Goal: Task Accomplishment & Management: Manage account settings

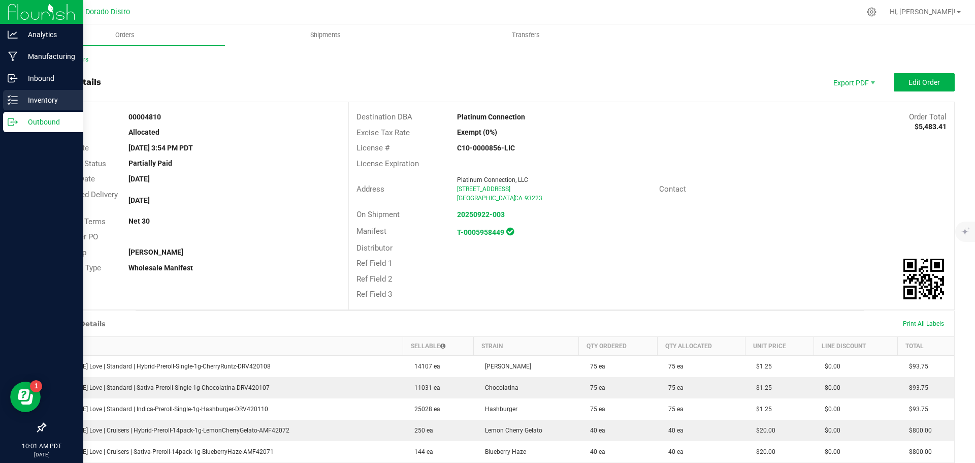
click at [19, 103] on p "Inventory" at bounding box center [48, 100] width 61 height 12
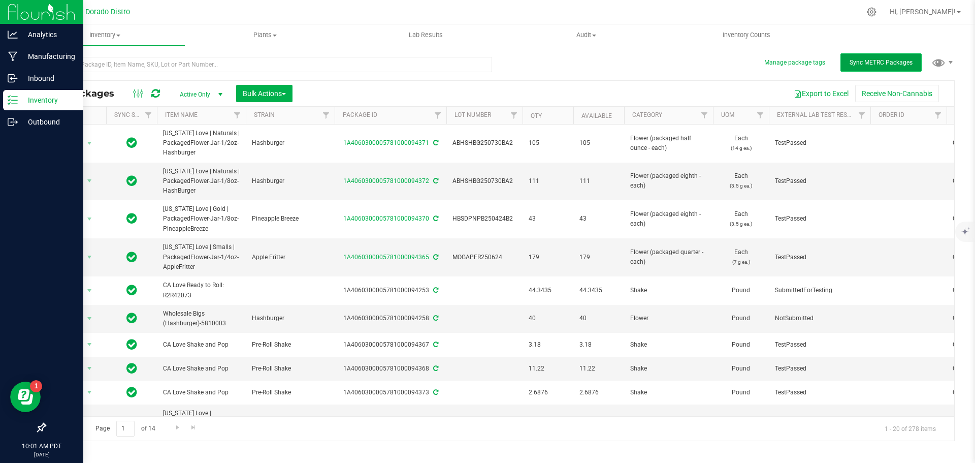
click at [871, 61] on span "Sync METRC Packages" at bounding box center [880, 62] width 63 height 7
click at [21, 119] on p "Outbound" at bounding box center [48, 122] width 61 height 12
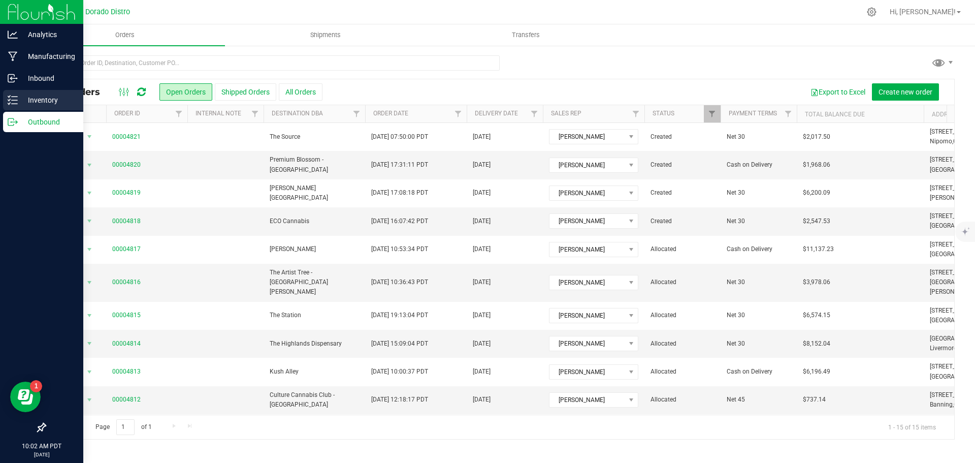
click at [46, 100] on p "Inventory" at bounding box center [48, 100] width 61 height 12
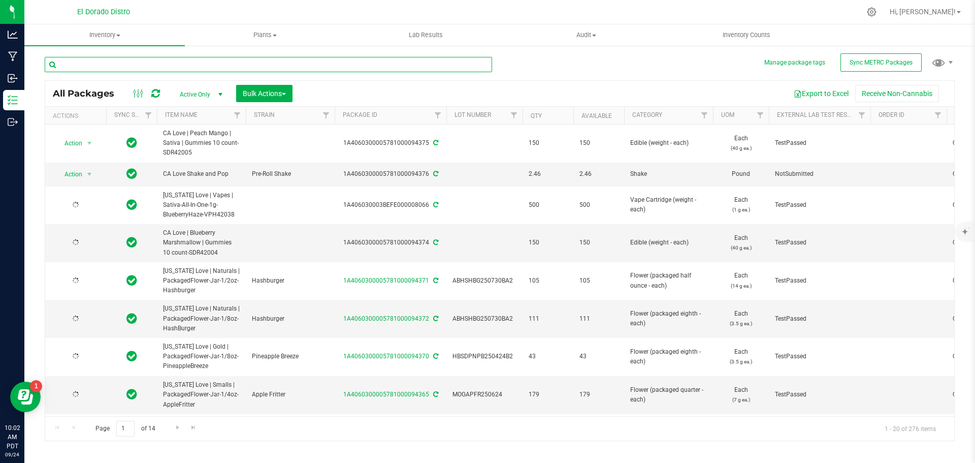
click at [104, 68] on input "text" at bounding box center [268, 64] width 447 height 15
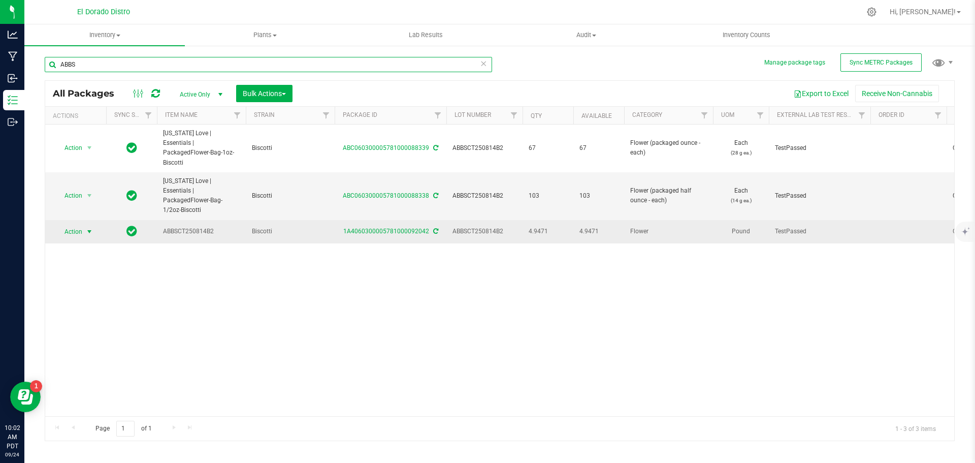
type input "ABBS"
click at [87, 227] on span "select" at bounding box center [89, 231] width 8 height 8
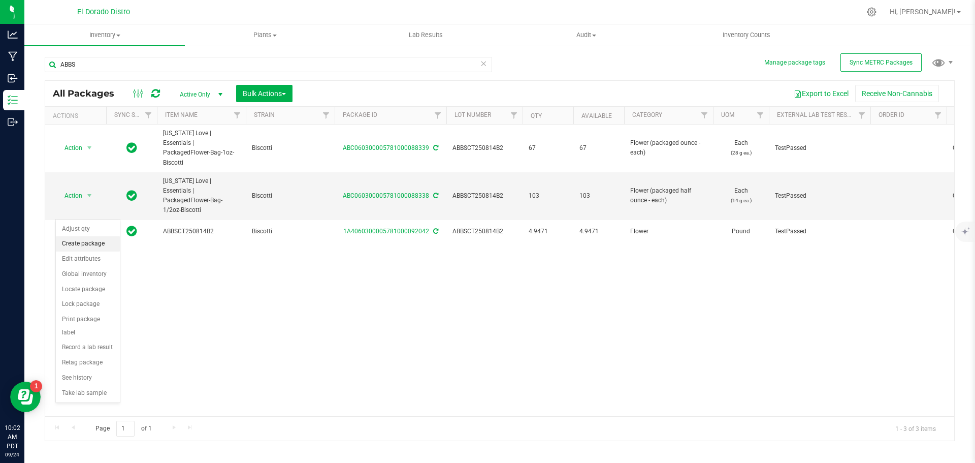
click at [111, 241] on li "Create package" at bounding box center [88, 243] width 64 height 15
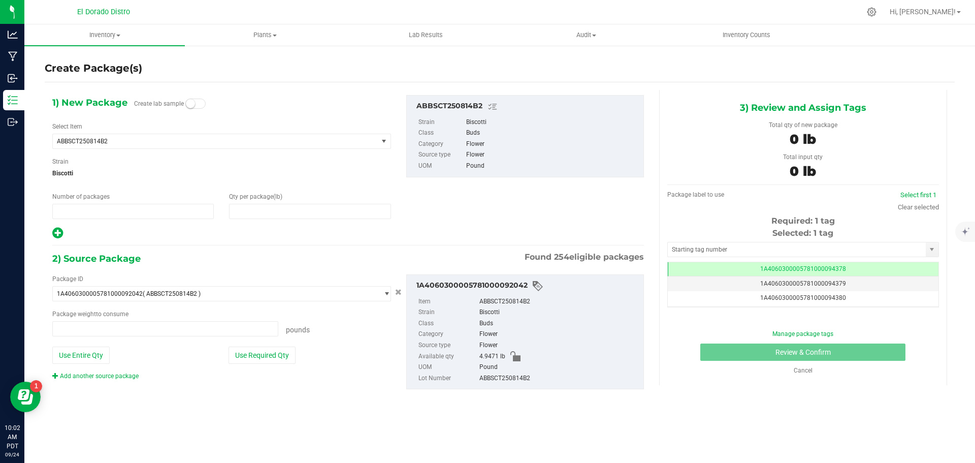
type input "1"
type input "0.0000"
type input "0.0000 lb"
click at [182, 142] on span "ABBSCT250814B2" at bounding box center [209, 141] width 304 height 7
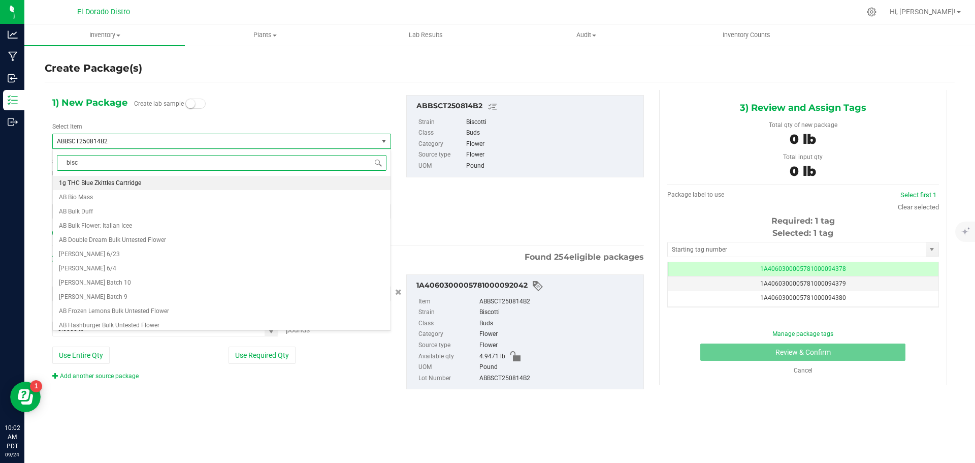
type input "bisco"
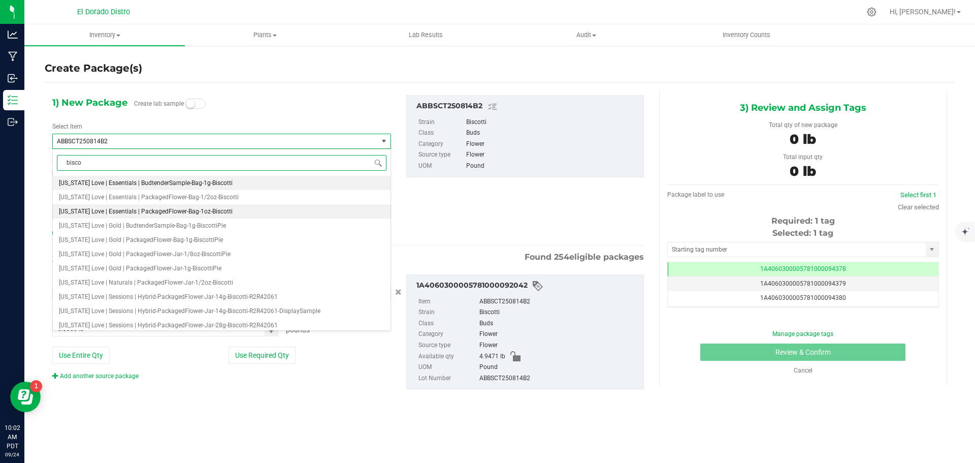
click at [211, 209] on span "[US_STATE] Love | Essentials | PackagedFlower-Bag-1oz-Biscotti" at bounding box center [146, 211] width 174 height 7
type input "0"
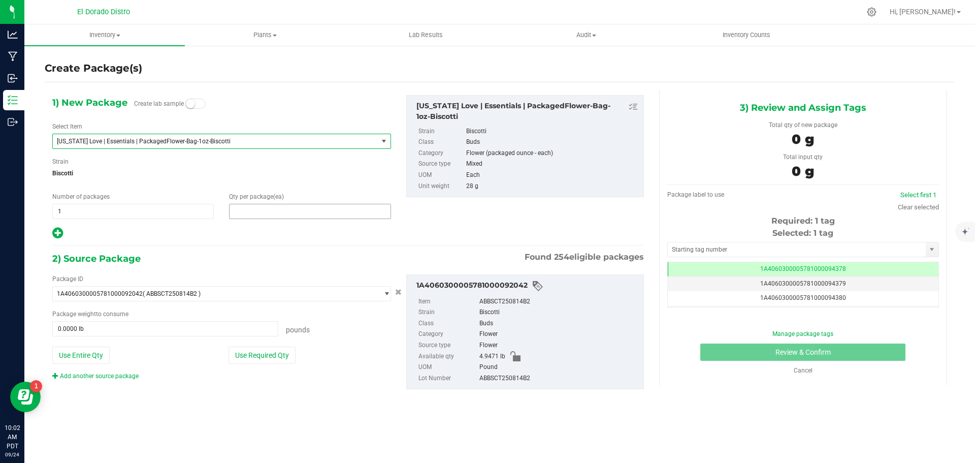
click at [241, 215] on span at bounding box center [309, 211] width 161 height 15
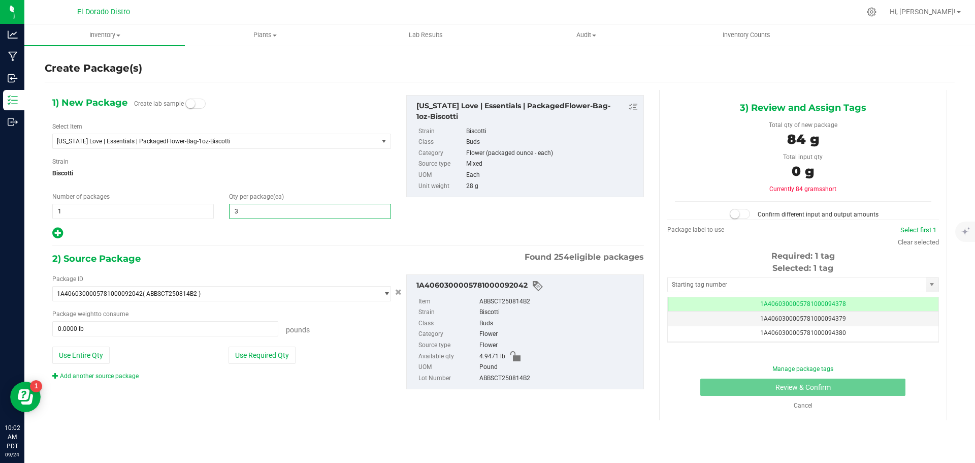
type input "31"
click at [235, 167] on span "Biscotti" at bounding box center [221, 173] width 339 height 15
click at [254, 349] on button "Use Required Qty" at bounding box center [261, 354] width 67 height 17
type input "1.9136 lb"
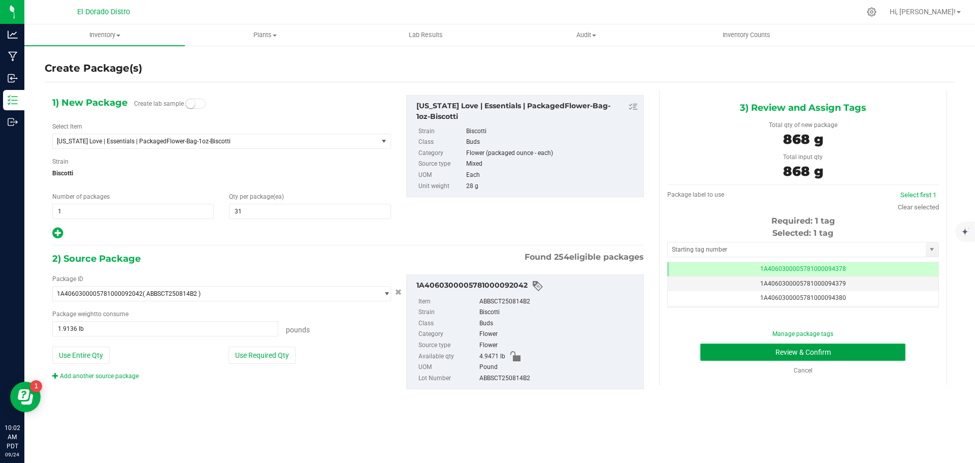
click at [706, 357] on button "Review & Confirm" at bounding box center [802, 351] width 205 height 17
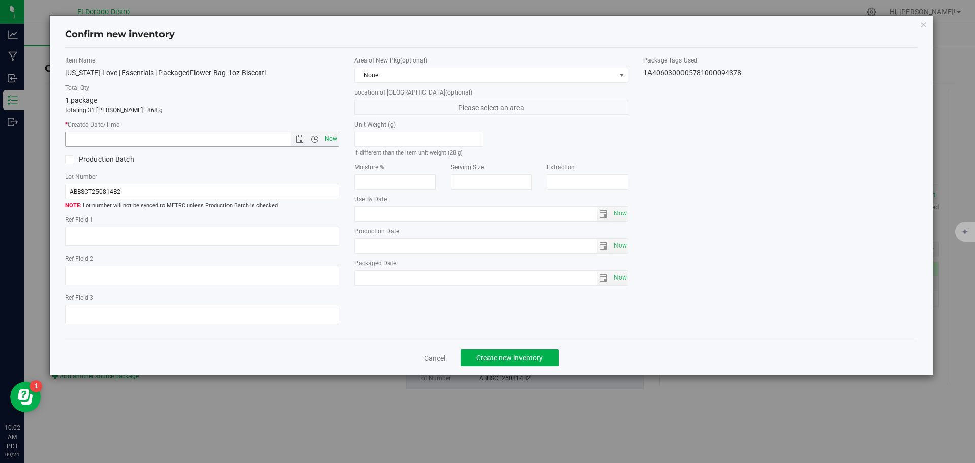
click at [331, 138] on span "Now" at bounding box center [330, 138] width 17 height 15
type input "[DATE] 10:02 AM"
click at [487, 352] on button "Create new inventory" at bounding box center [510, 357] width 98 height 17
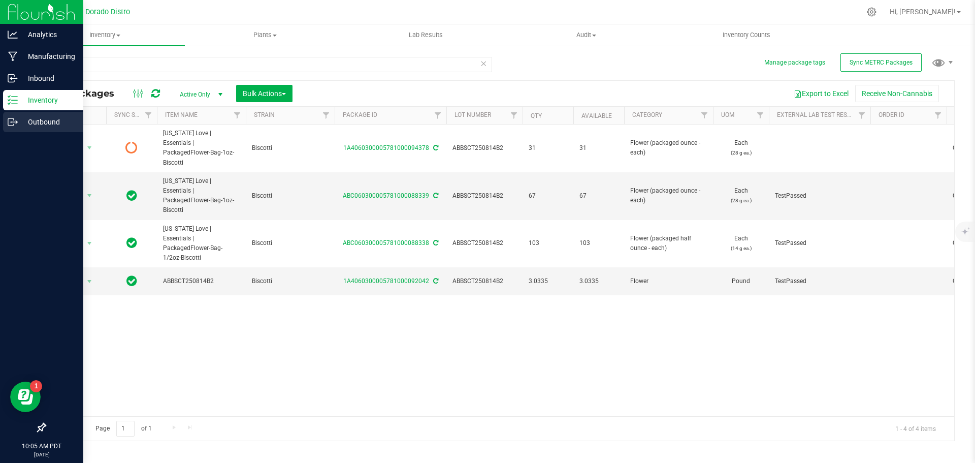
click at [19, 122] on p "Outbound" at bounding box center [48, 122] width 61 height 12
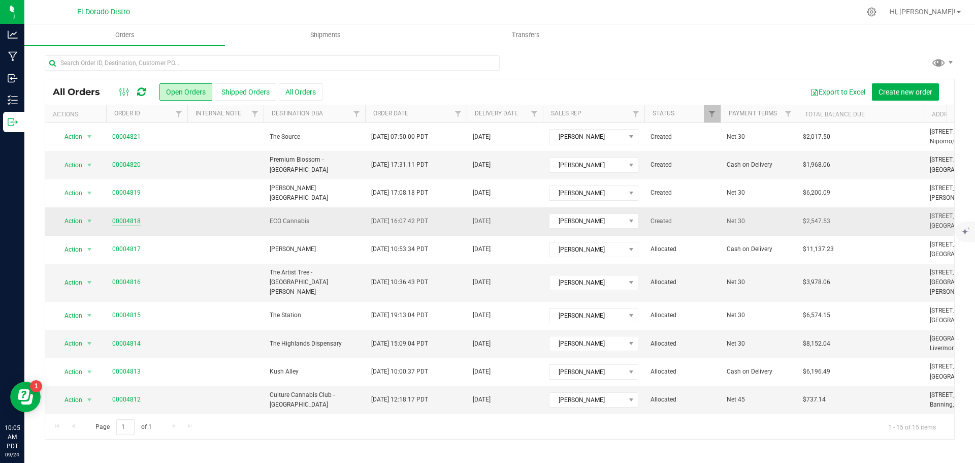
click at [121, 218] on link "00004818" at bounding box center [126, 221] width 28 height 10
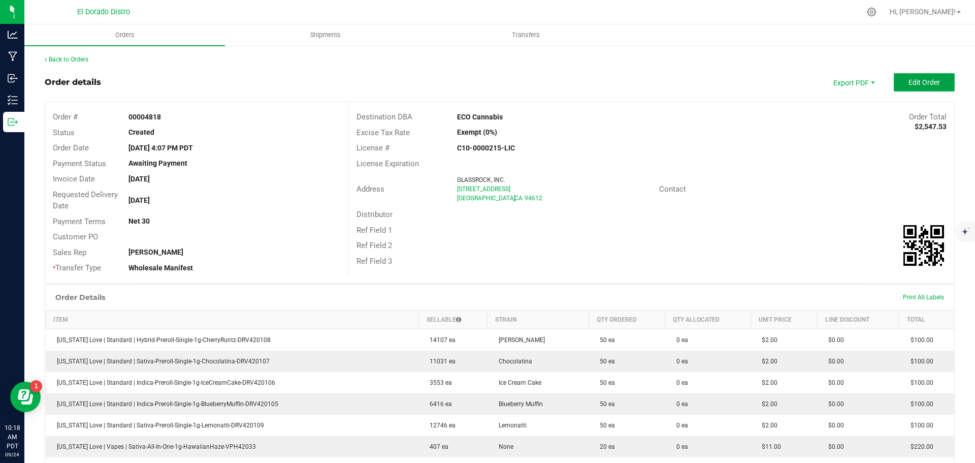
click at [938, 82] on button "Edit Order" at bounding box center [924, 82] width 61 height 18
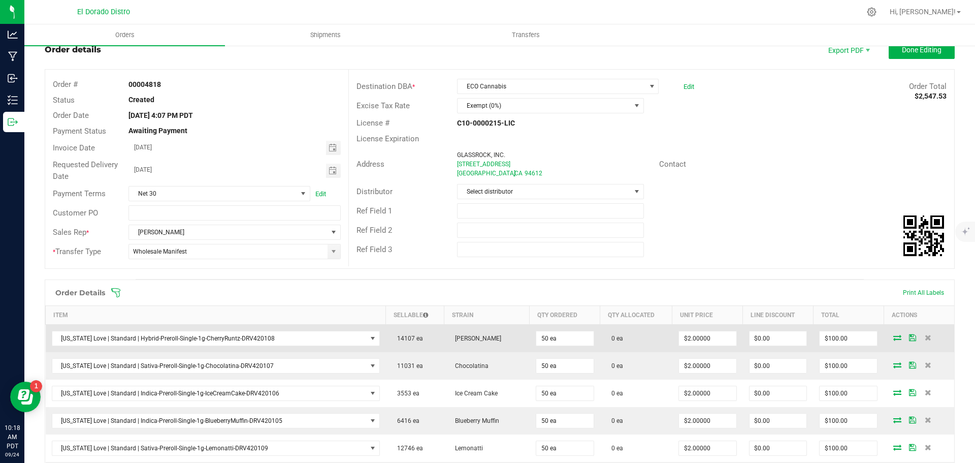
scroll to position [102, 0]
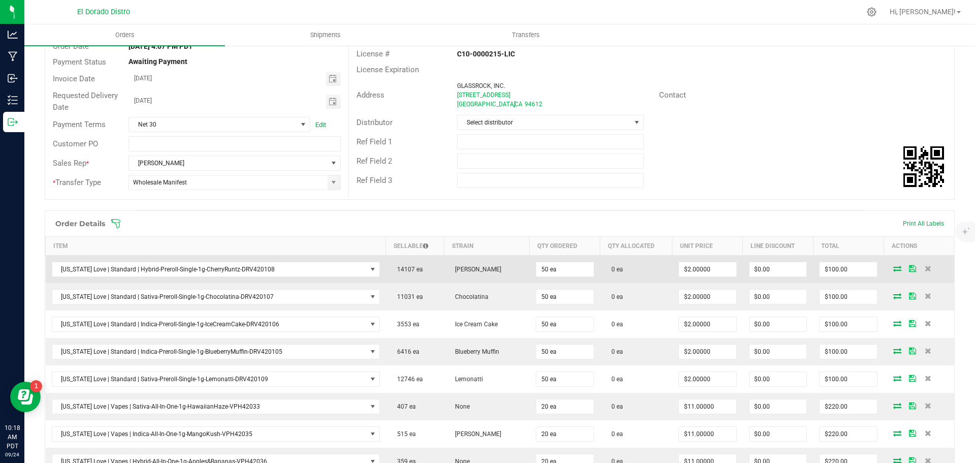
click at [893, 265] on icon at bounding box center [897, 268] width 8 height 6
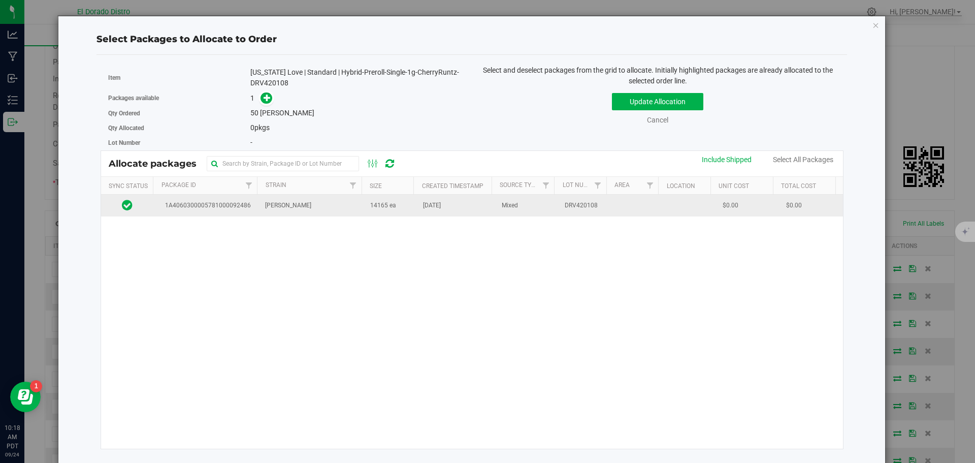
click at [395, 211] on td "14165 ea" at bounding box center [390, 205] width 53 height 22
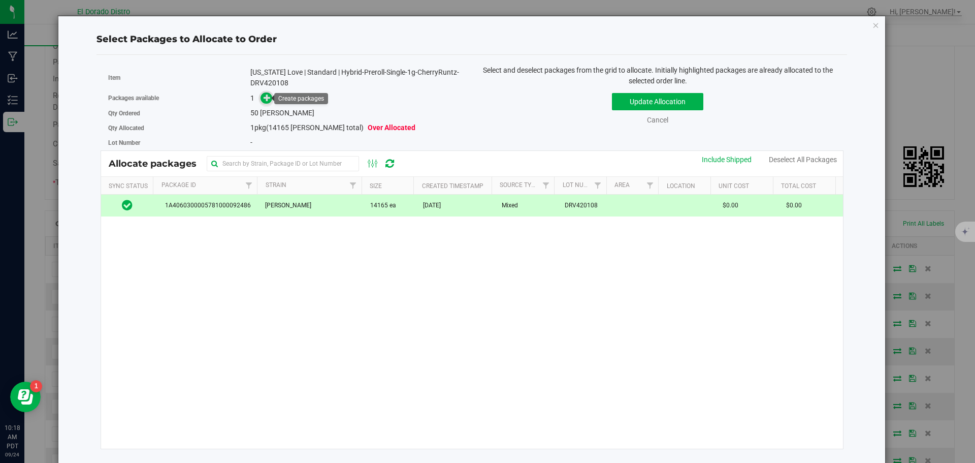
click at [265, 94] on icon at bounding box center [267, 97] width 7 height 7
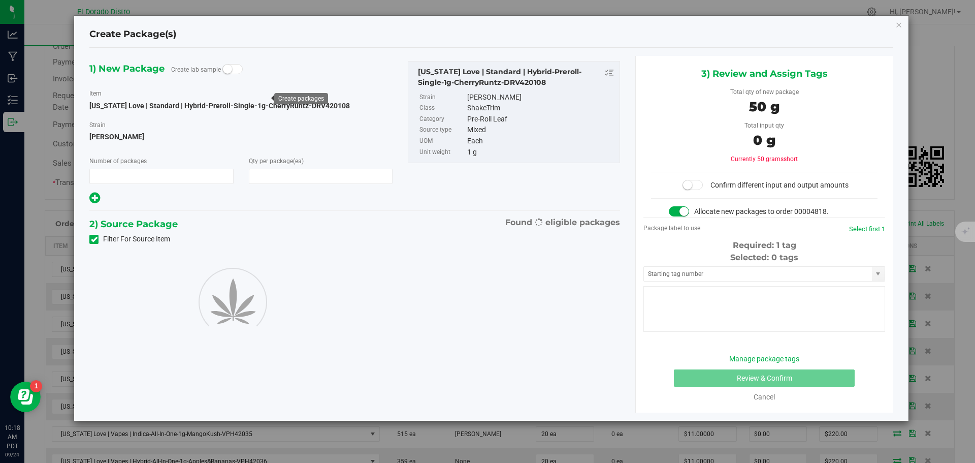
type input "1"
type input "50"
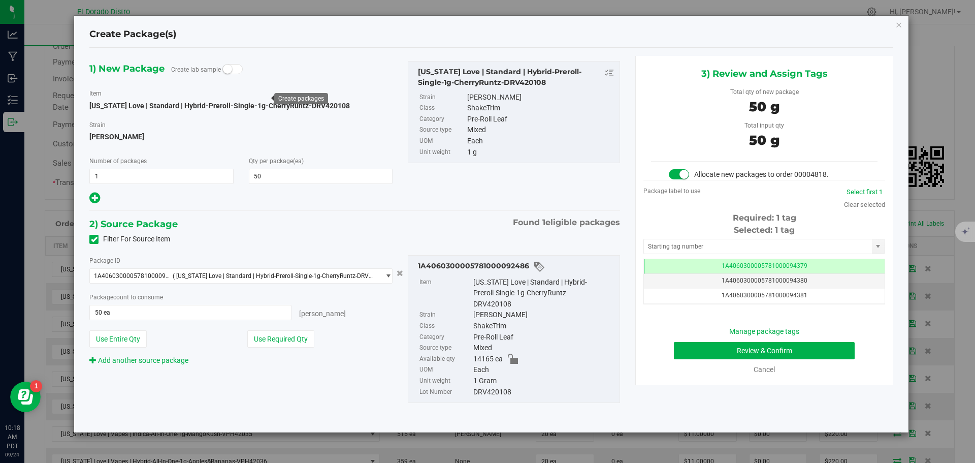
scroll to position [0, -1]
click at [692, 345] on button "Review & Confirm" at bounding box center [764, 350] width 181 height 17
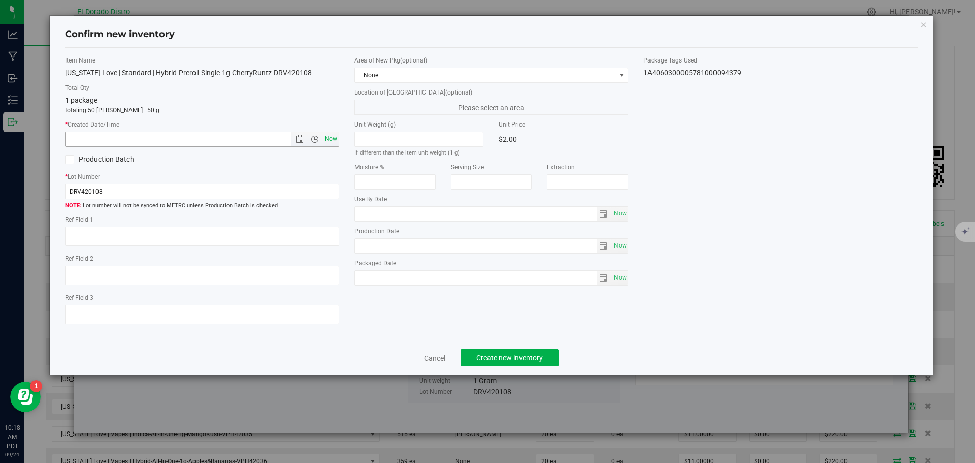
click at [330, 140] on span "Now" at bounding box center [330, 138] width 17 height 15
type input "[DATE] 10:18 AM"
click at [479, 355] on span "Create new inventory" at bounding box center [509, 357] width 67 height 8
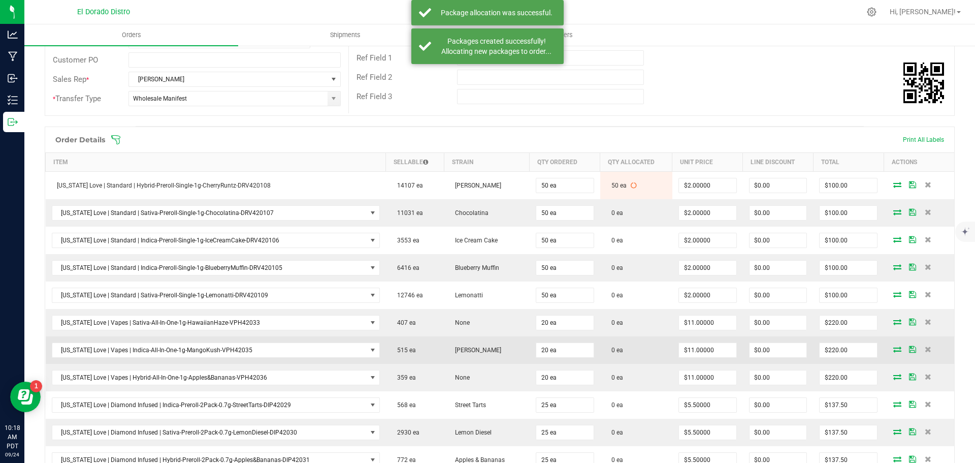
scroll to position [203, 0]
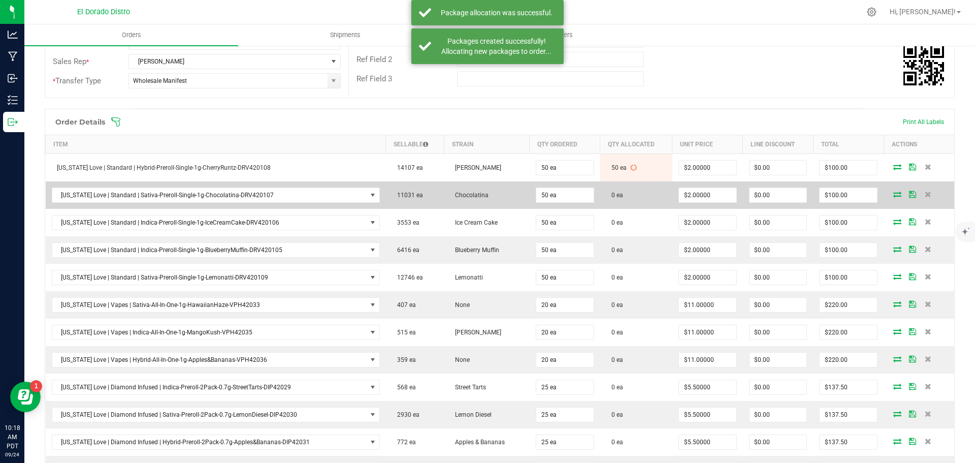
click at [893, 192] on icon at bounding box center [897, 194] width 8 height 6
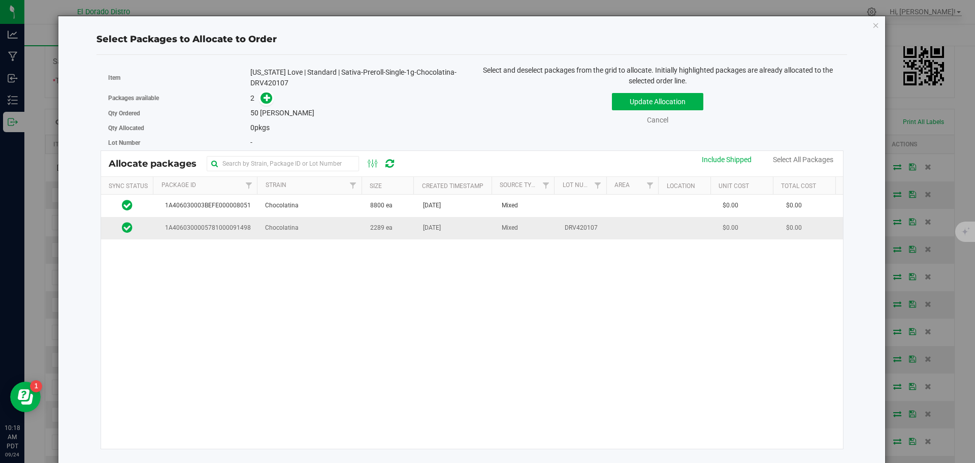
click at [399, 235] on td "2289 ea" at bounding box center [390, 228] width 53 height 22
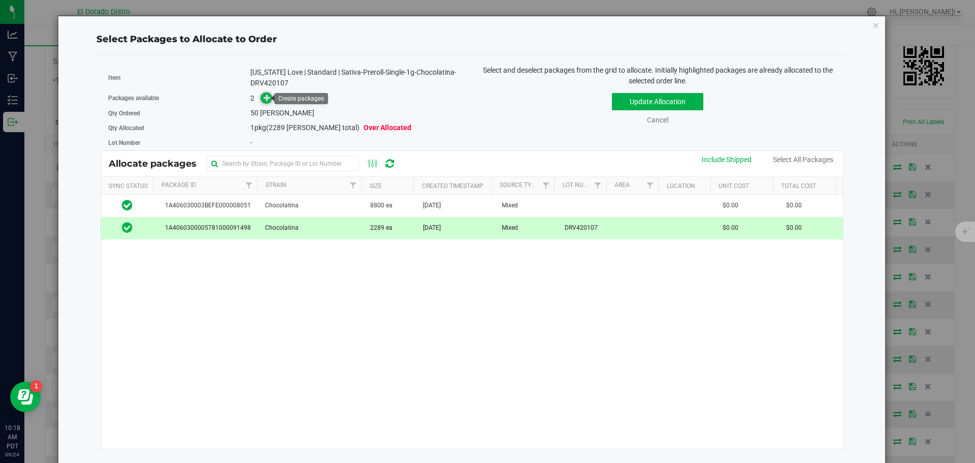
click at [266, 96] on icon at bounding box center [267, 97] width 7 height 7
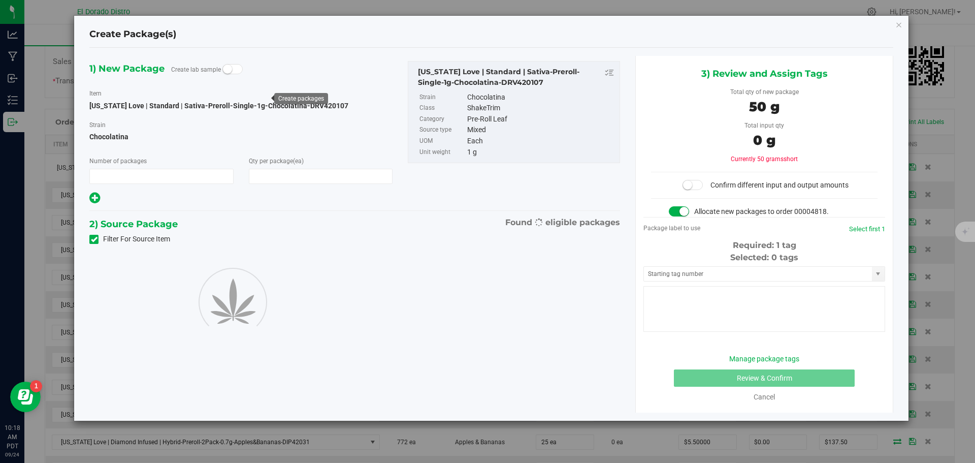
type input "1"
type input "50"
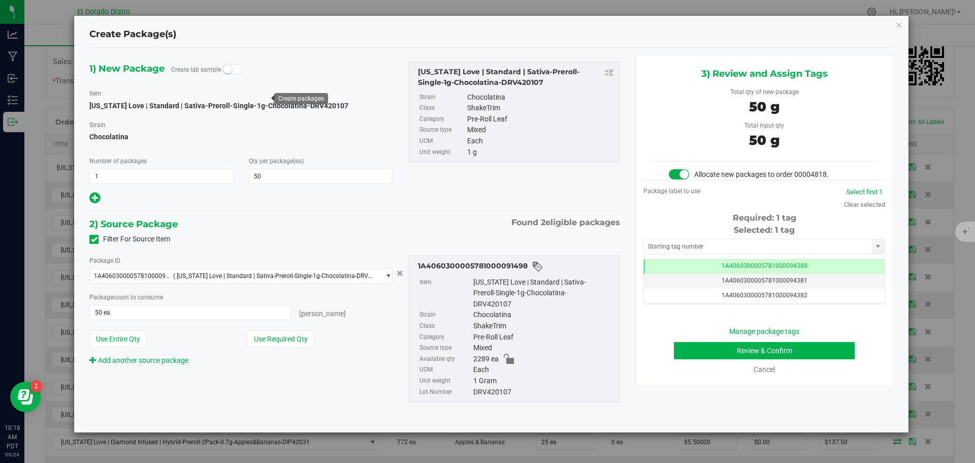
scroll to position [0, -1]
click at [681, 350] on button "Review & Confirm" at bounding box center [764, 350] width 181 height 17
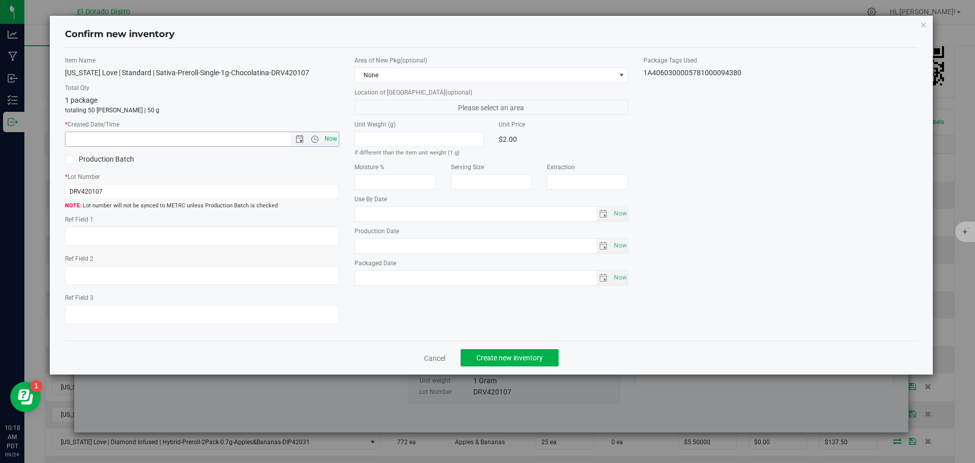
click at [335, 140] on span "Now" at bounding box center [330, 138] width 17 height 15
type input "[DATE] 10:18 AM"
click at [481, 352] on button "Create new inventory" at bounding box center [510, 357] width 98 height 17
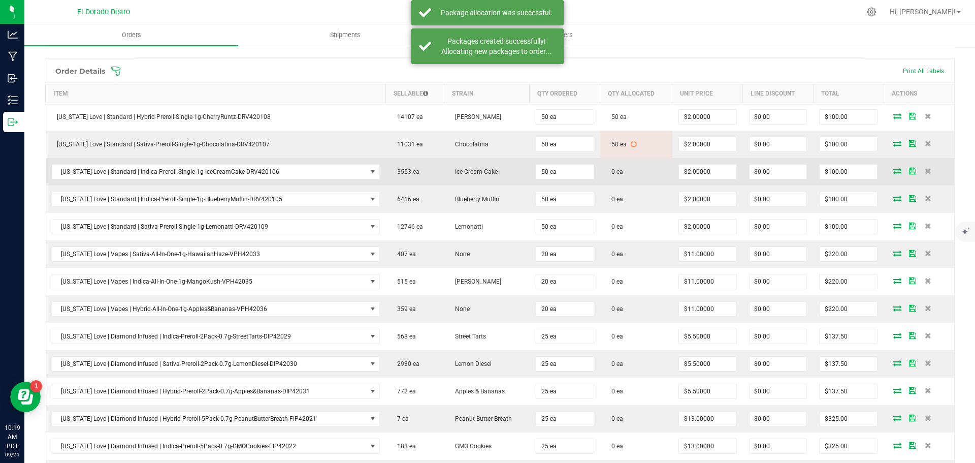
click at [893, 169] on icon at bounding box center [897, 171] width 8 height 6
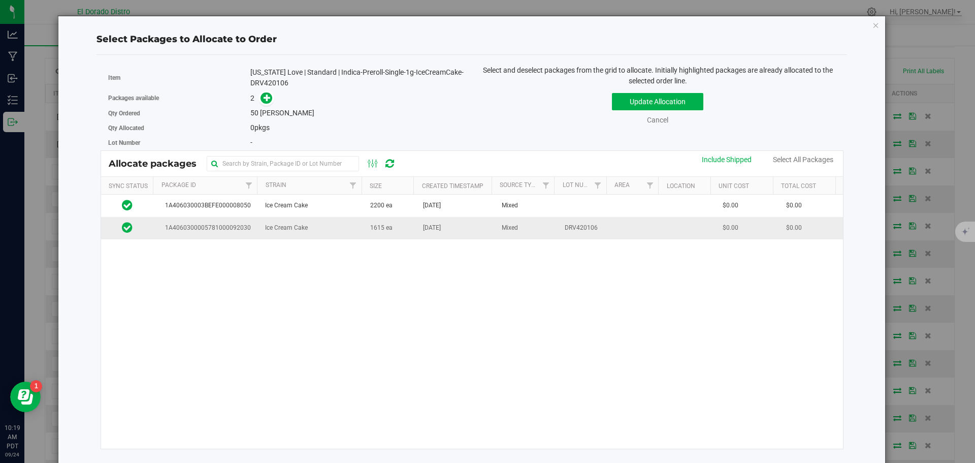
click at [423, 232] on span "[DATE]" at bounding box center [432, 228] width 18 height 10
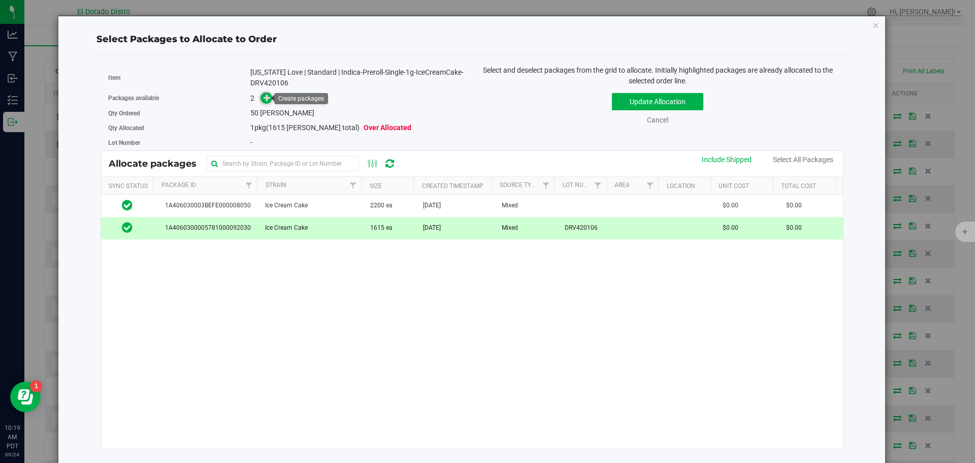
click at [270, 98] on span at bounding box center [266, 98] width 12 height 12
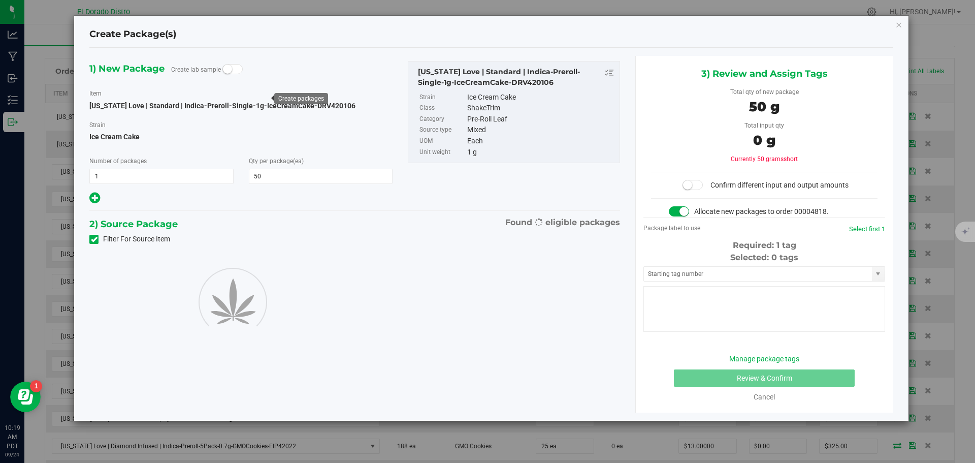
type input "50"
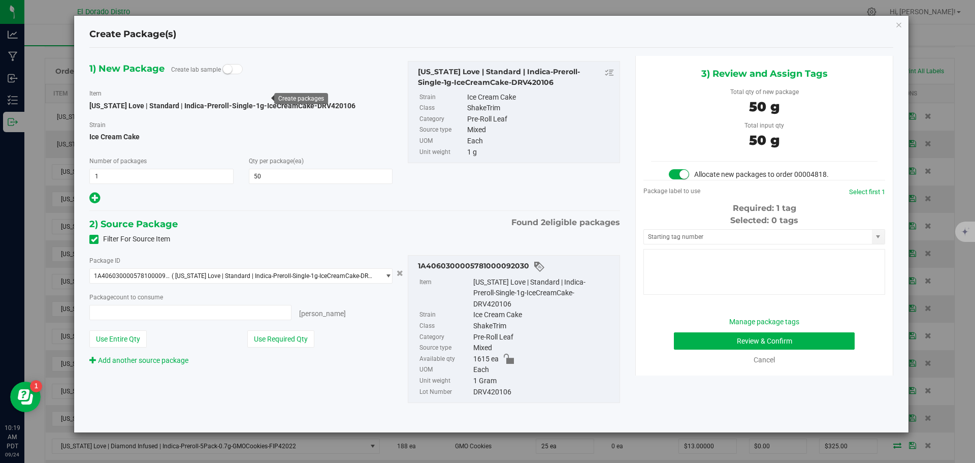
type input "50 ea"
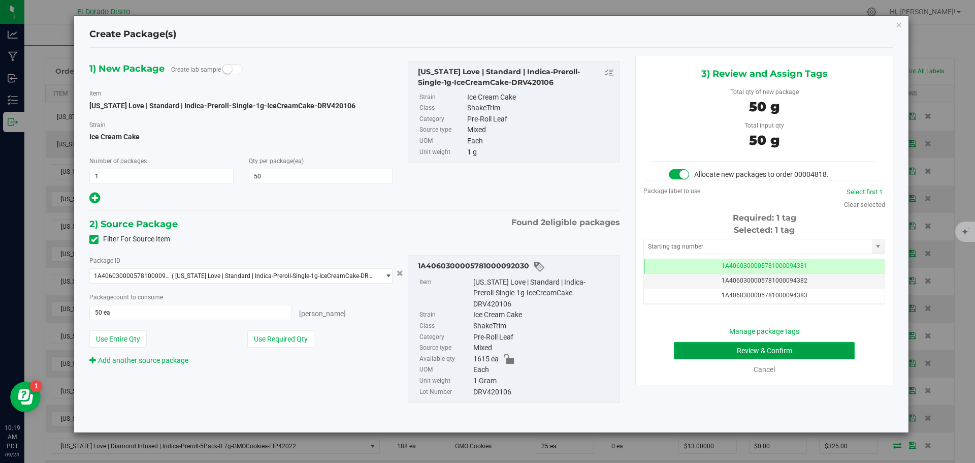
click at [681, 351] on button "Review & Confirm" at bounding box center [764, 350] width 181 height 17
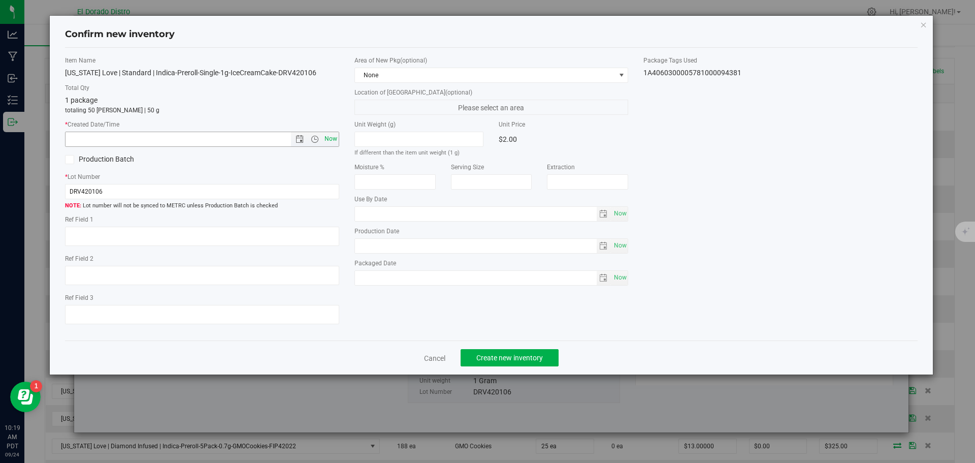
click at [331, 138] on span "Now" at bounding box center [330, 138] width 17 height 15
type input "[DATE] 10:19 AM"
click at [502, 352] on button "Create new inventory" at bounding box center [510, 357] width 98 height 17
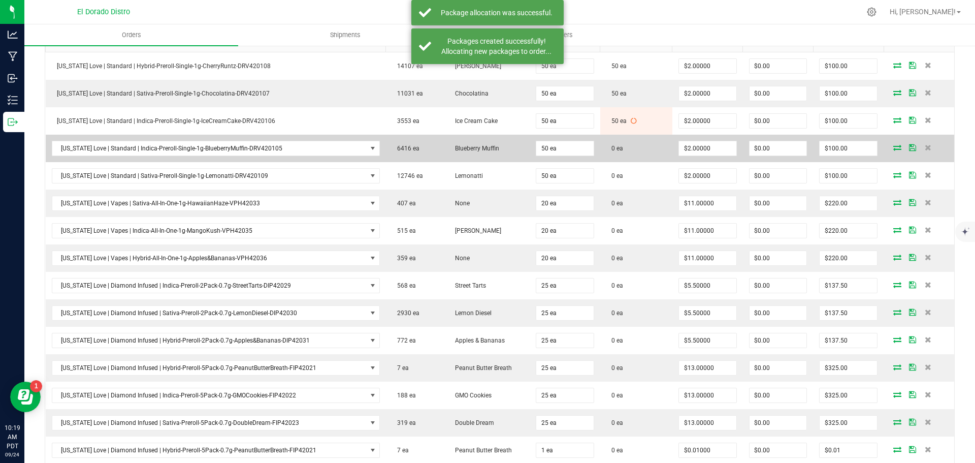
click at [893, 146] on icon at bounding box center [897, 147] width 8 height 6
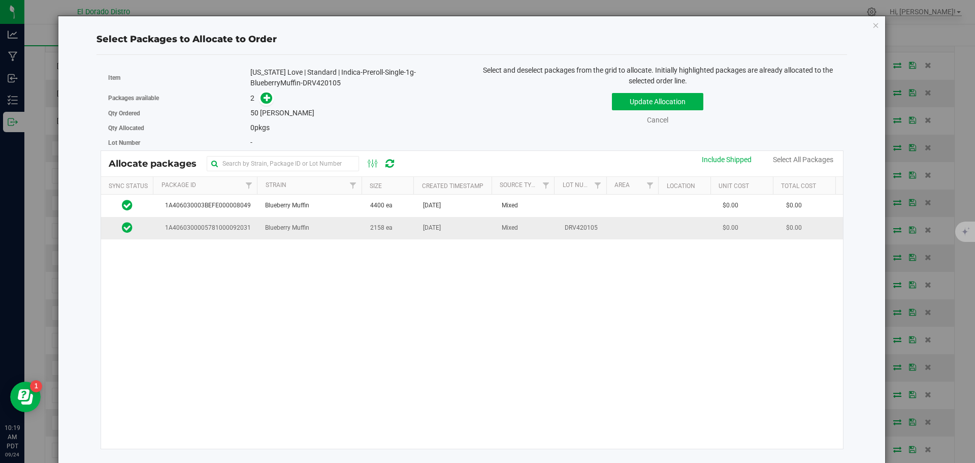
click at [330, 234] on td "Blueberry Muffin" at bounding box center [311, 228] width 105 height 22
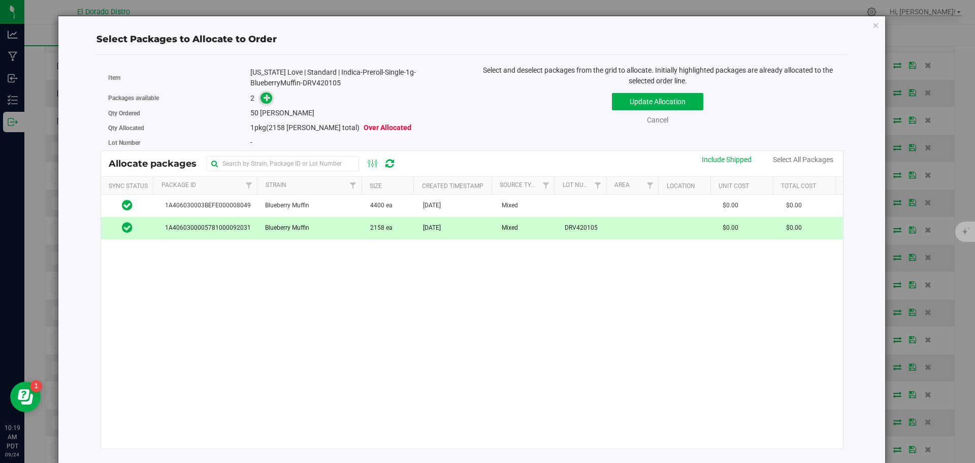
click at [265, 100] on icon at bounding box center [267, 97] width 7 height 7
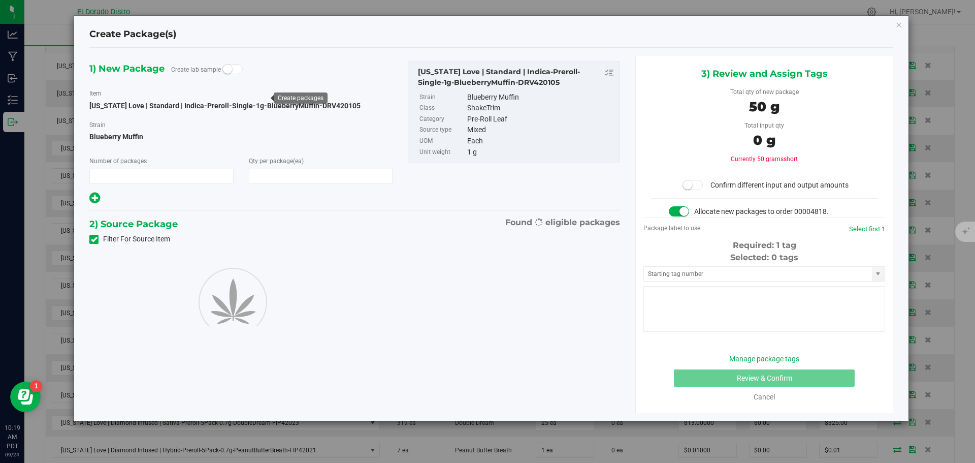
type input "1"
type input "50"
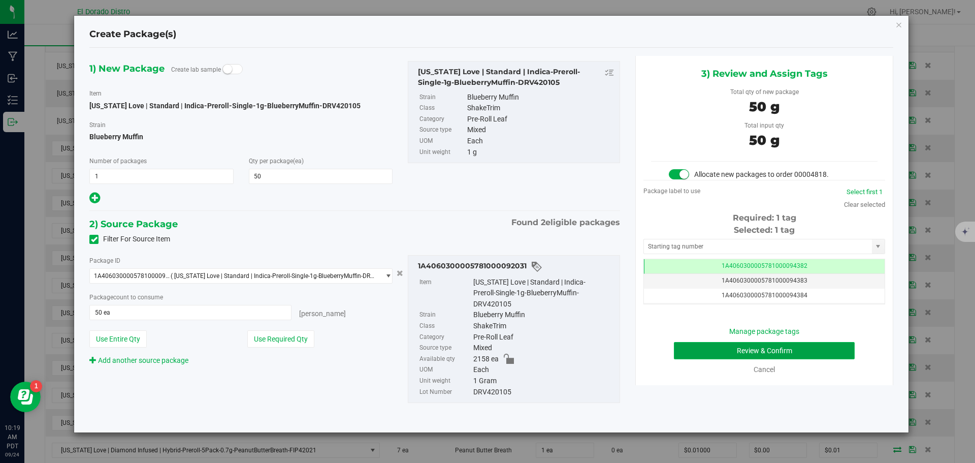
click at [689, 350] on button "Review & Confirm" at bounding box center [764, 350] width 181 height 17
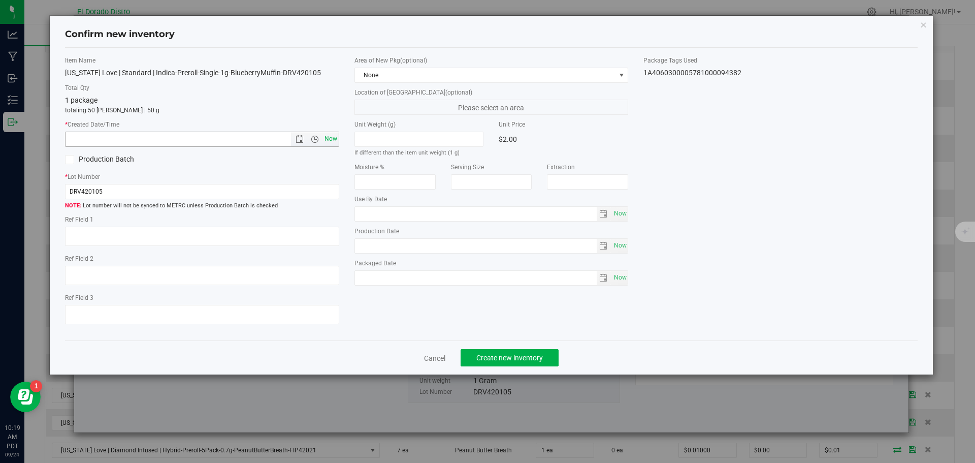
click at [330, 139] on span "Now" at bounding box center [330, 138] width 17 height 15
type input "[DATE] 10:19 AM"
click at [481, 362] on button "Create new inventory" at bounding box center [510, 357] width 98 height 17
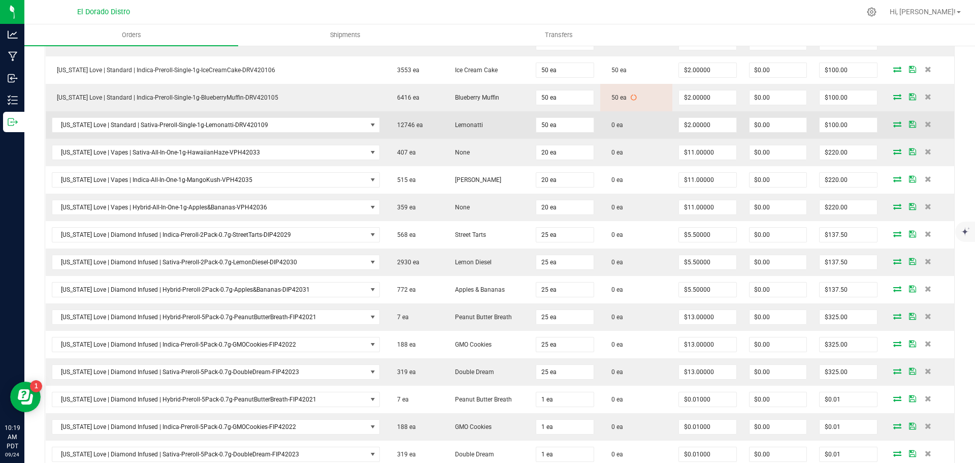
click at [893, 124] on icon at bounding box center [897, 124] width 8 height 6
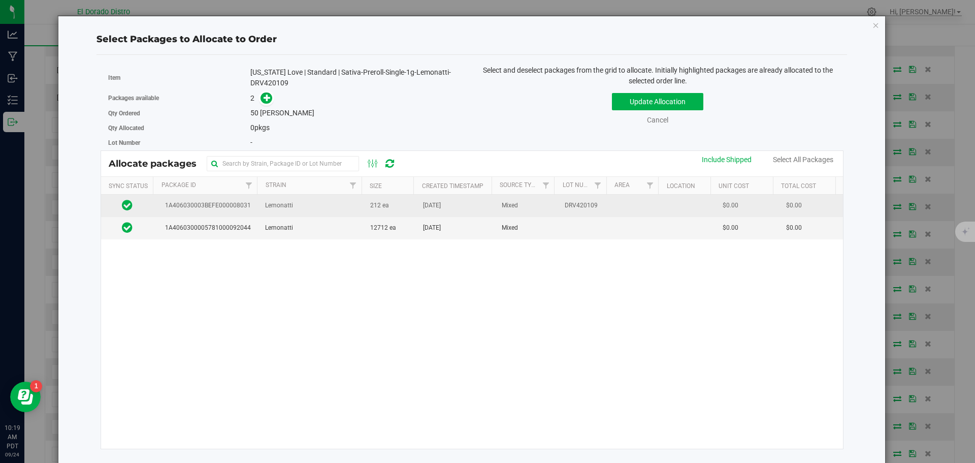
click at [481, 208] on td "[DATE]" at bounding box center [456, 205] width 79 height 22
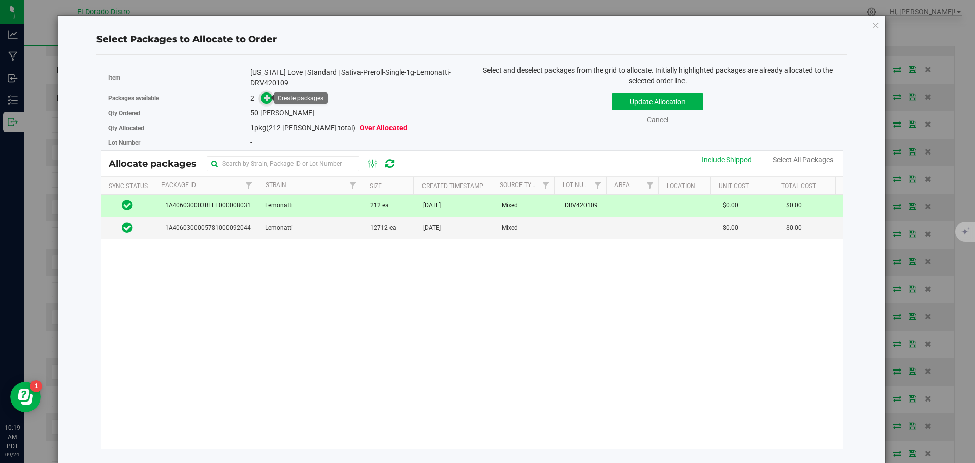
click at [260, 97] on span at bounding box center [266, 98] width 12 height 12
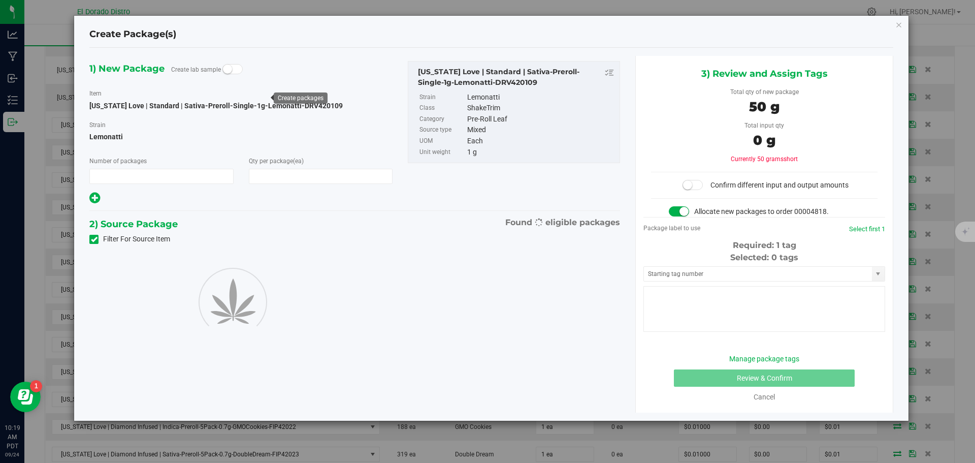
type input "1"
type input "50"
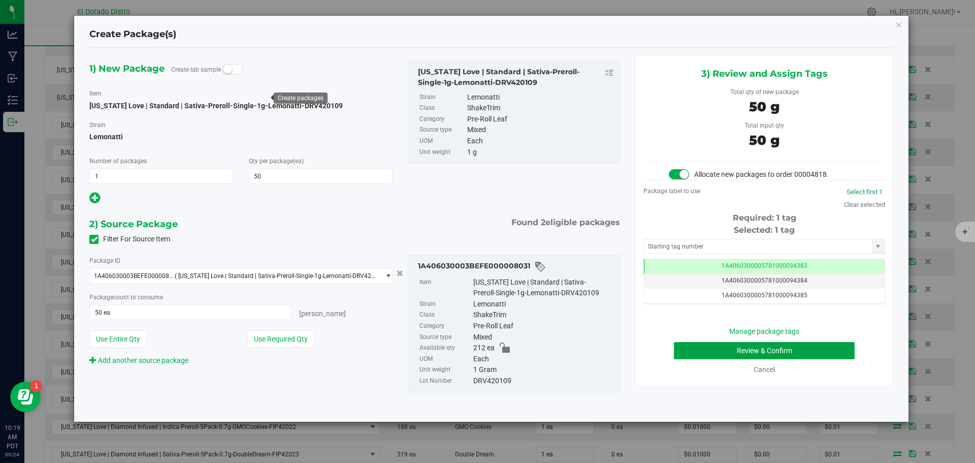
click at [677, 346] on button "Review & Confirm" at bounding box center [764, 350] width 181 height 17
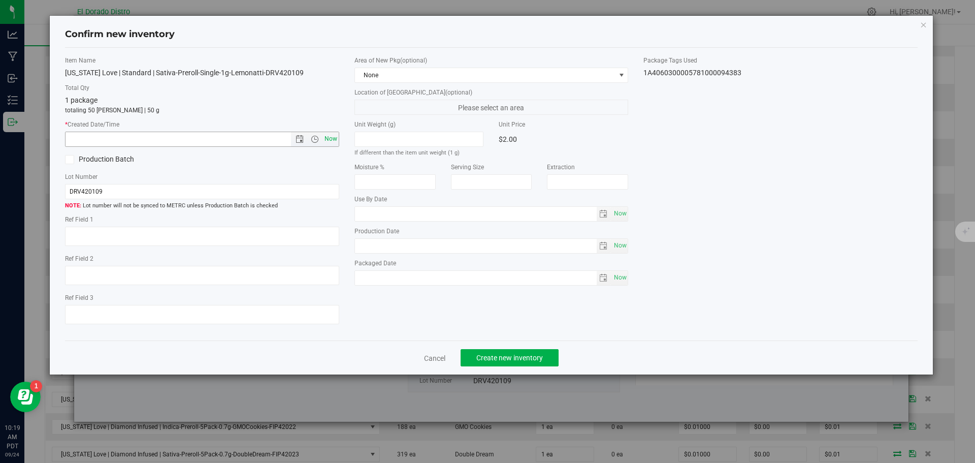
click at [331, 139] on span "Now" at bounding box center [330, 138] width 17 height 15
type input "[DATE] 10:19 AM"
click at [500, 355] on span "Create new inventory" at bounding box center [509, 357] width 67 height 8
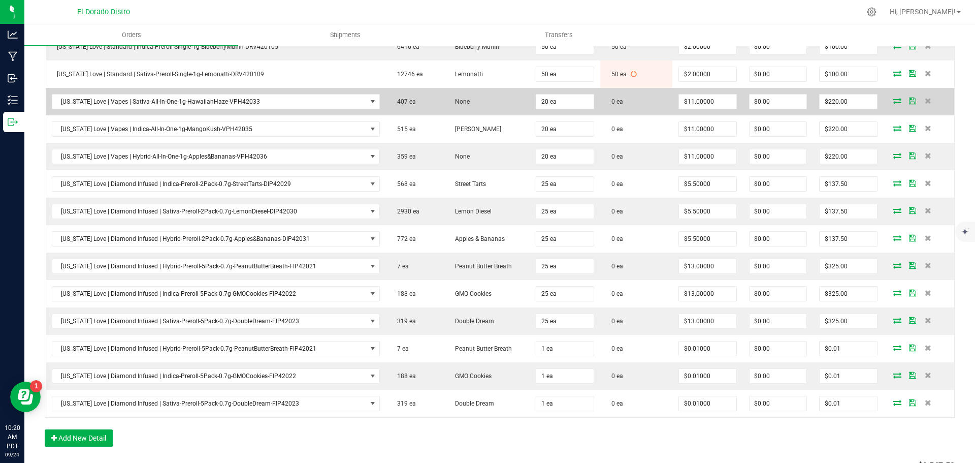
click at [893, 104] on icon at bounding box center [897, 100] width 8 height 6
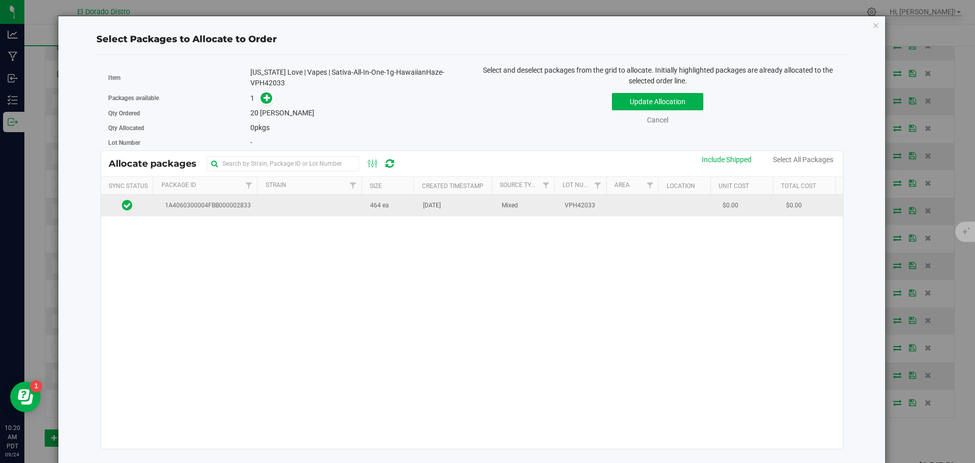
click at [426, 212] on td "[DATE]" at bounding box center [456, 205] width 79 height 22
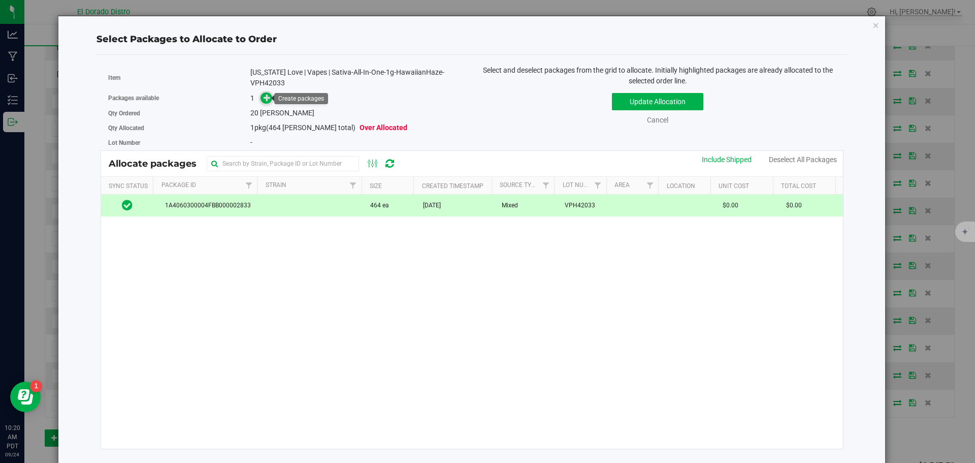
click at [270, 95] on span at bounding box center [266, 98] width 12 height 12
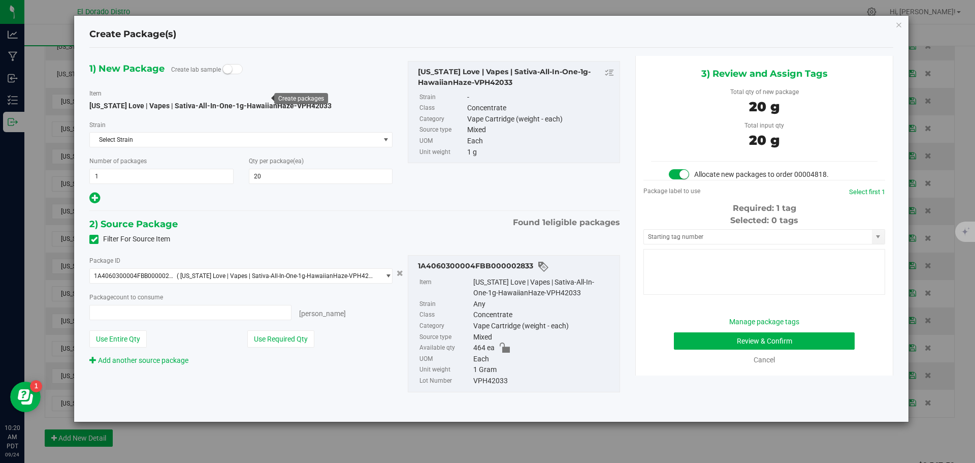
type input "20 ea"
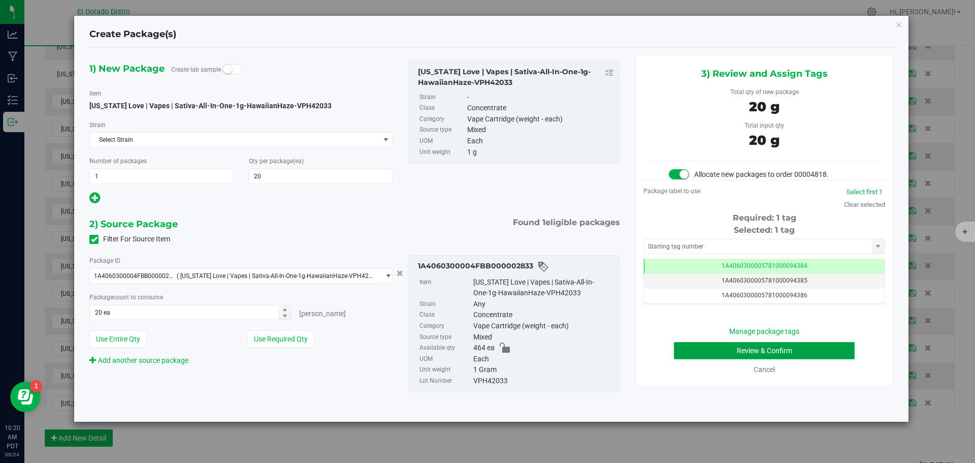
click at [686, 344] on button "Review & Confirm" at bounding box center [764, 350] width 181 height 17
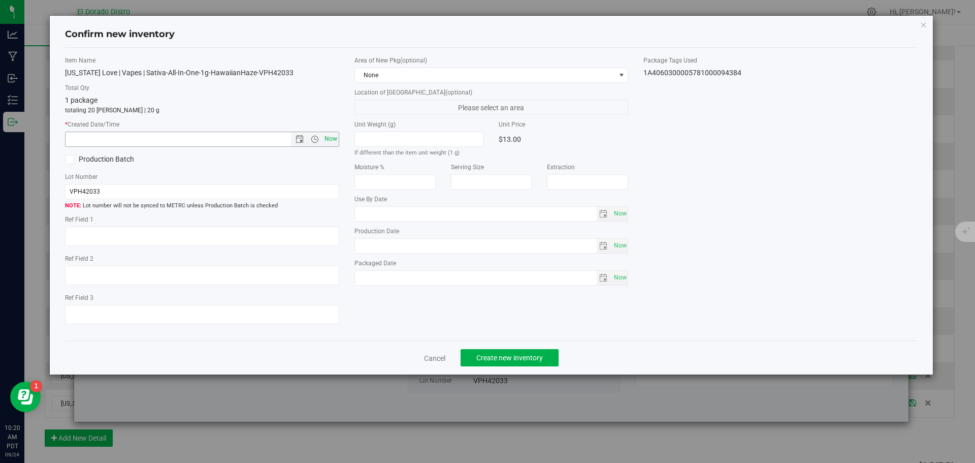
click at [333, 134] on span "Now" at bounding box center [330, 138] width 17 height 15
type input "[DATE] 10:20 AM"
click at [538, 355] on span "Create new inventory" at bounding box center [509, 357] width 67 height 8
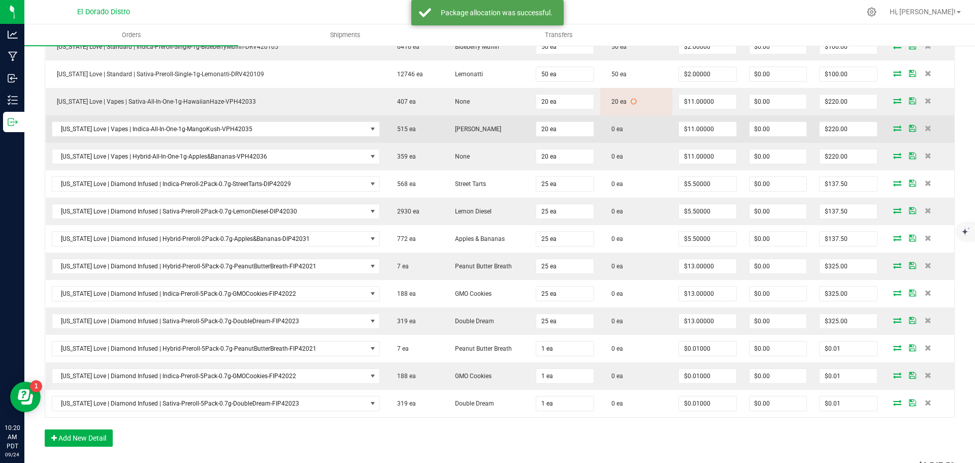
click at [893, 126] on icon at bounding box center [897, 128] width 8 height 6
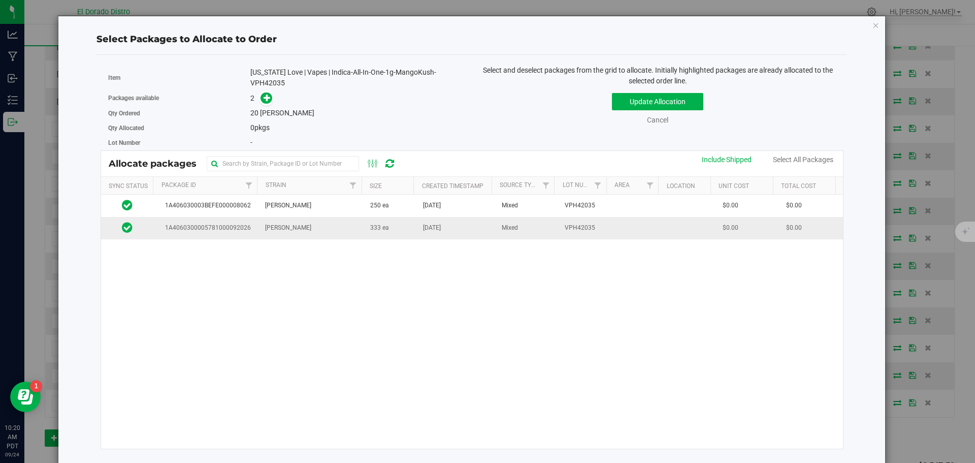
click at [398, 233] on td "333 ea" at bounding box center [390, 228] width 53 height 22
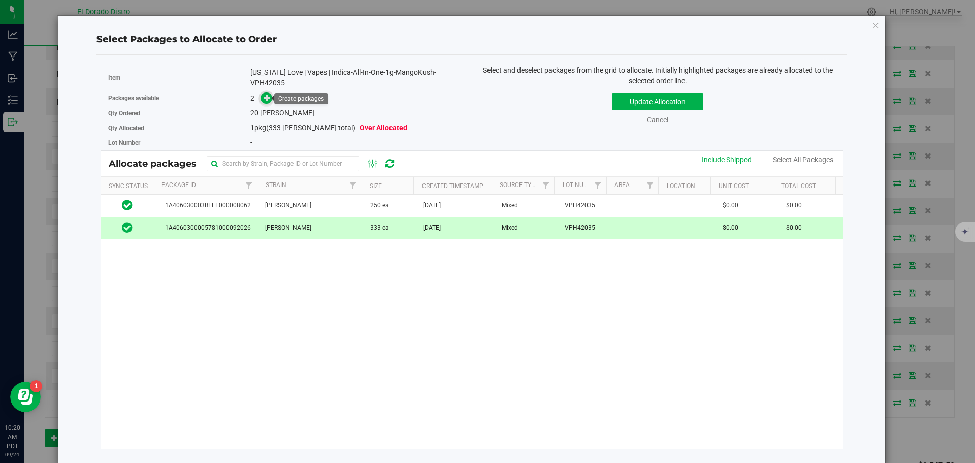
click at [268, 97] on icon at bounding box center [267, 97] width 7 height 7
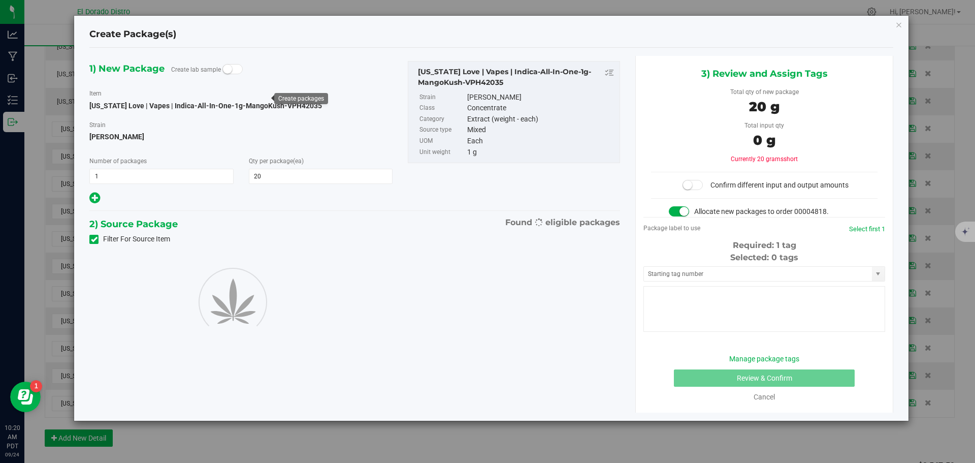
type input "20"
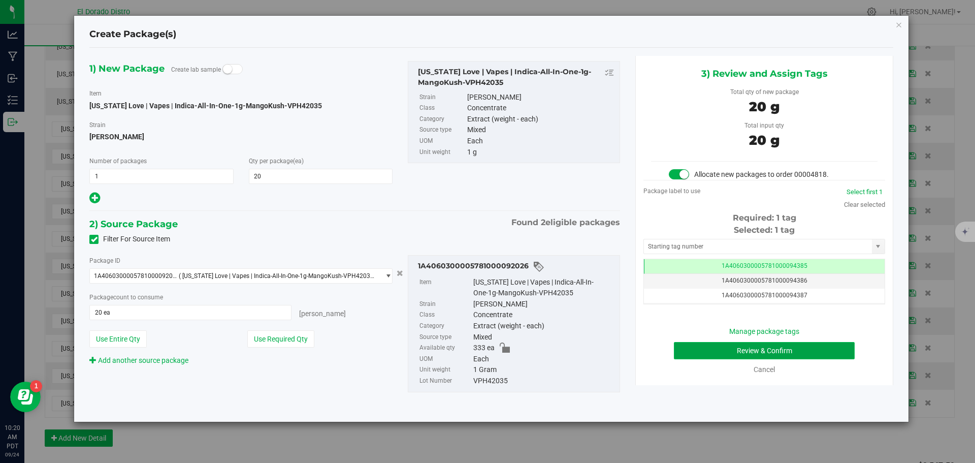
click at [696, 349] on button "Review & Confirm" at bounding box center [764, 350] width 181 height 17
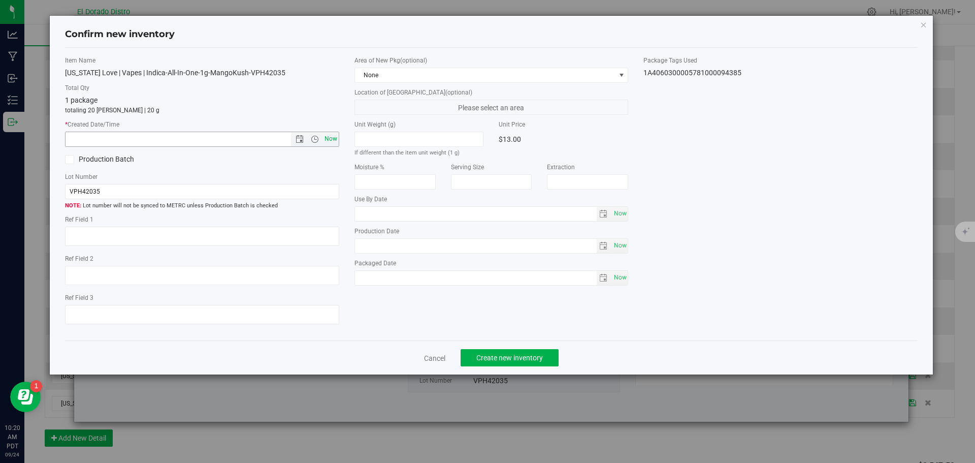
click at [331, 138] on span "Now" at bounding box center [330, 138] width 17 height 15
type input "[DATE] 10:20 AM"
click at [499, 364] on button "Create new inventory" at bounding box center [510, 357] width 98 height 17
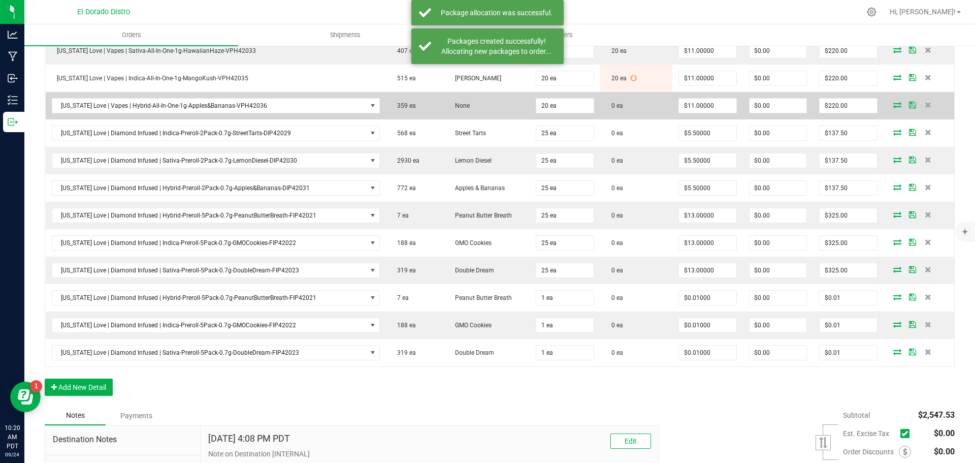
click at [893, 102] on icon at bounding box center [897, 105] width 8 height 6
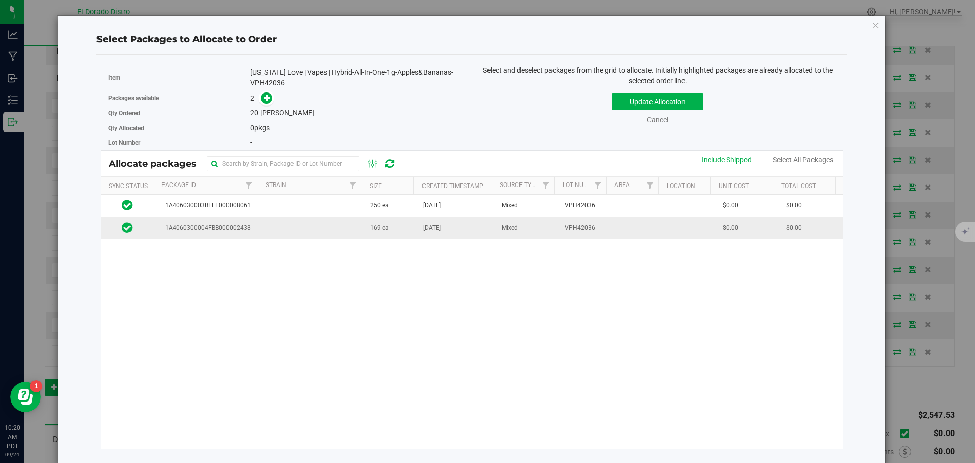
click at [400, 236] on td "169 ea" at bounding box center [390, 228] width 53 height 22
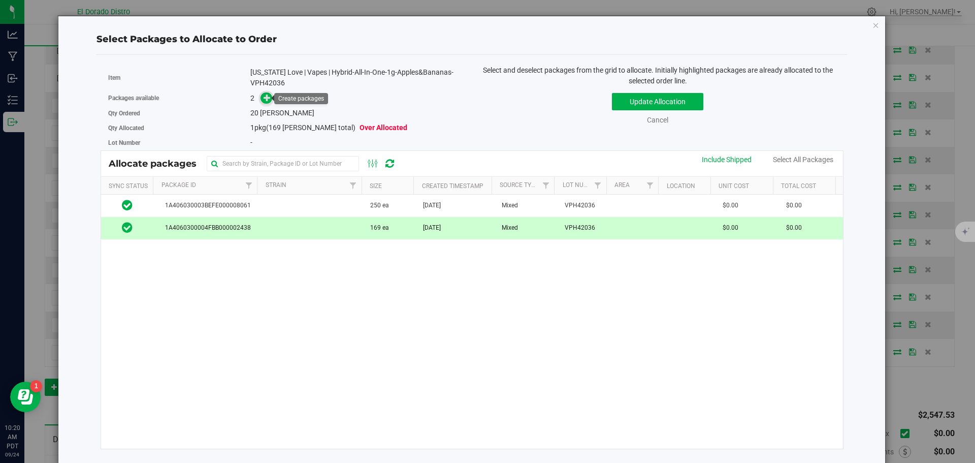
click at [265, 102] on span at bounding box center [266, 98] width 12 height 12
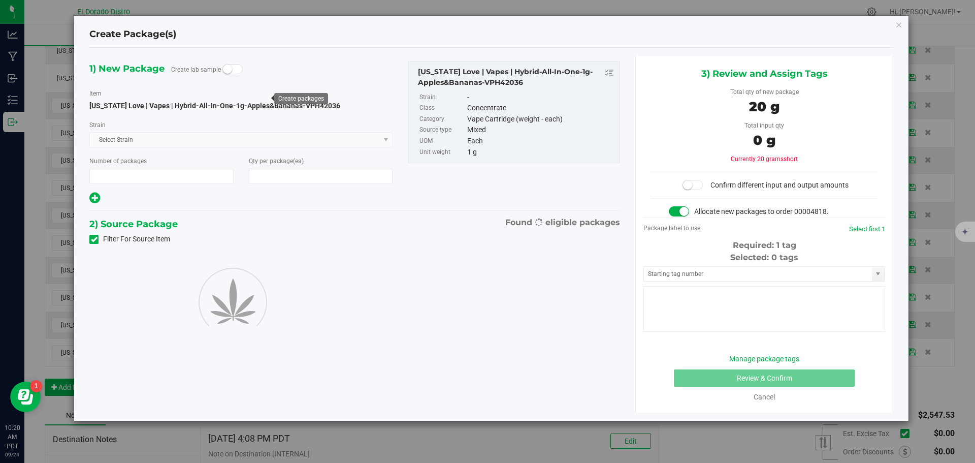
type input "1"
type input "20"
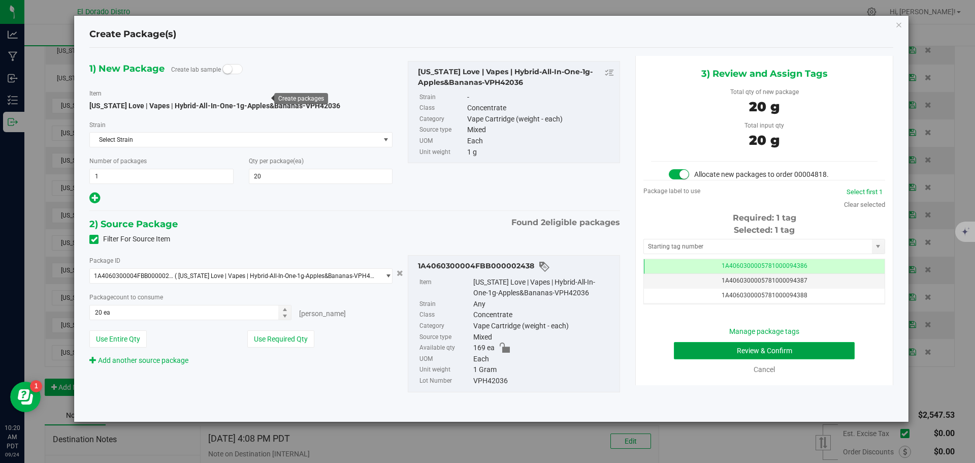
click at [688, 347] on button "Review & Confirm" at bounding box center [764, 350] width 181 height 17
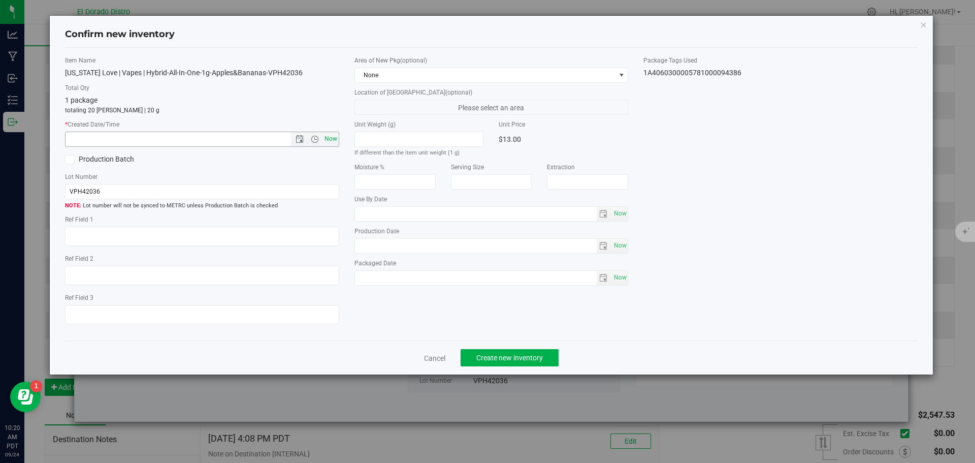
click at [332, 143] on span "Now" at bounding box center [330, 138] width 17 height 15
type input "[DATE] 10:20 AM"
click at [488, 354] on span "Create new inventory" at bounding box center [509, 357] width 67 height 8
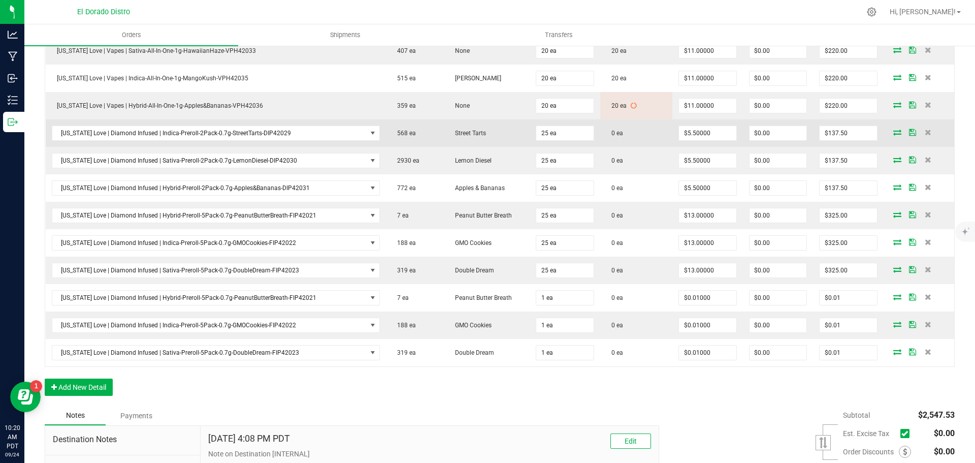
click at [893, 130] on icon at bounding box center [897, 132] width 8 height 6
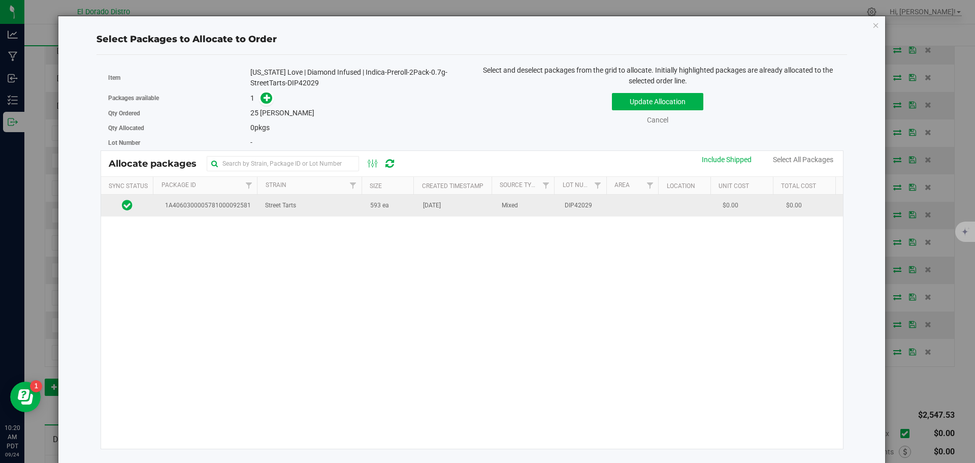
click at [366, 213] on td "593 ea" at bounding box center [390, 205] width 53 height 22
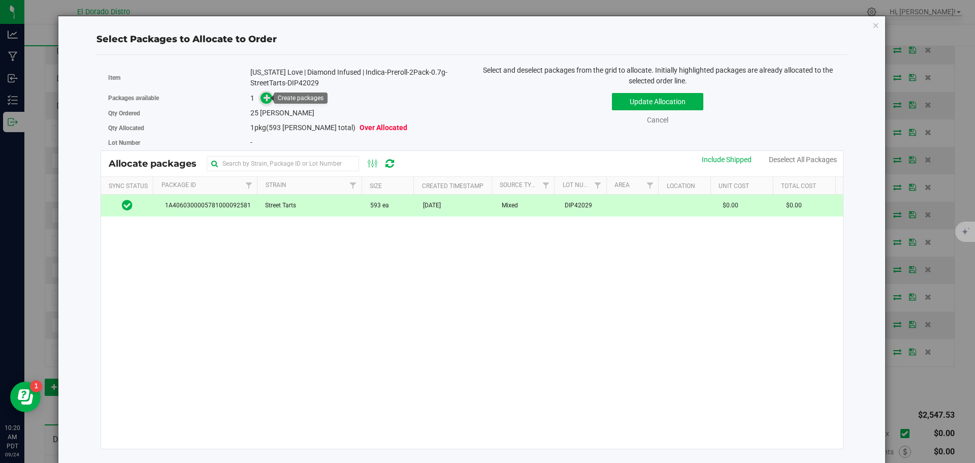
click at [265, 96] on icon at bounding box center [267, 97] width 7 height 7
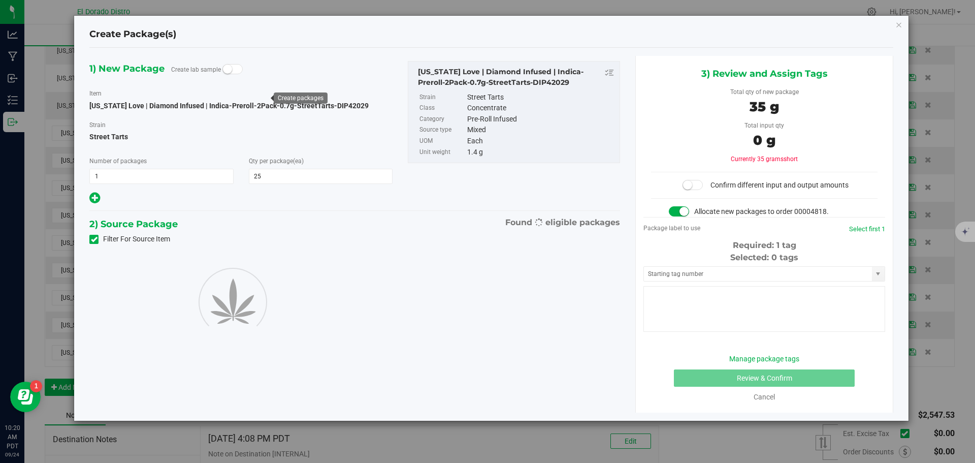
type input "25"
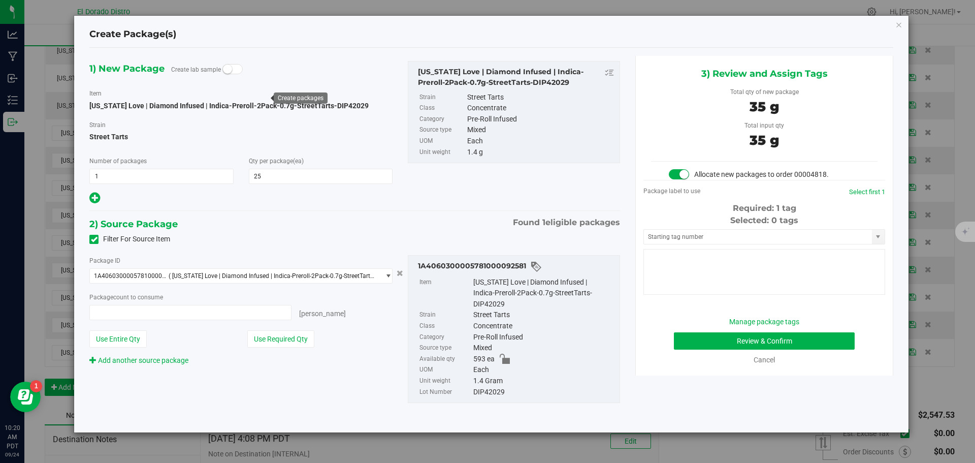
type input "25 ea"
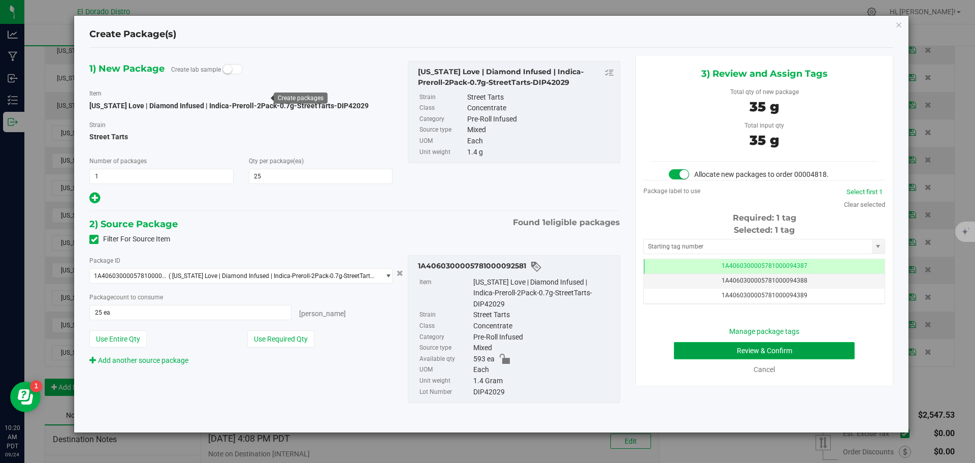
click at [692, 344] on button "Review & Confirm" at bounding box center [764, 350] width 181 height 17
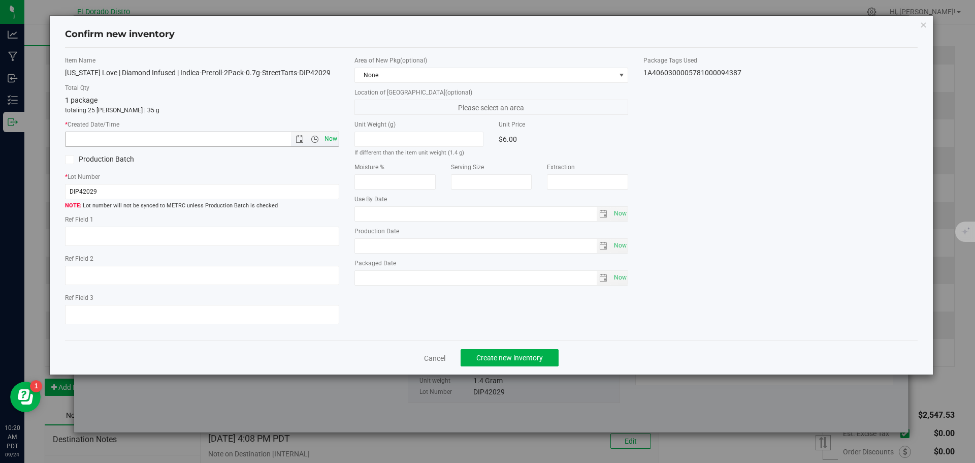
click at [327, 141] on span "Now" at bounding box center [330, 138] width 17 height 15
type input "[DATE] 10:20 AM"
click at [479, 360] on span "Create new inventory" at bounding box center [509, 357] width 67 height 8
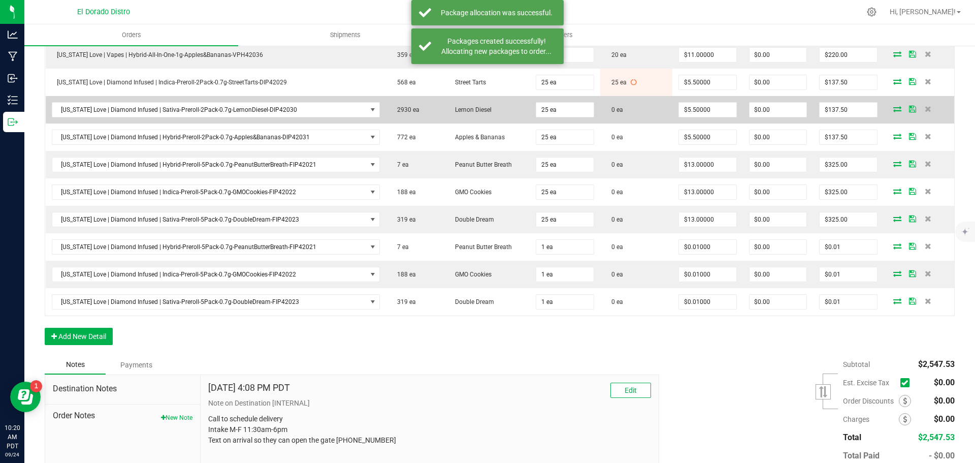
click at [893, 110] on icon at bounding box center [897, 109] width 8 height 6
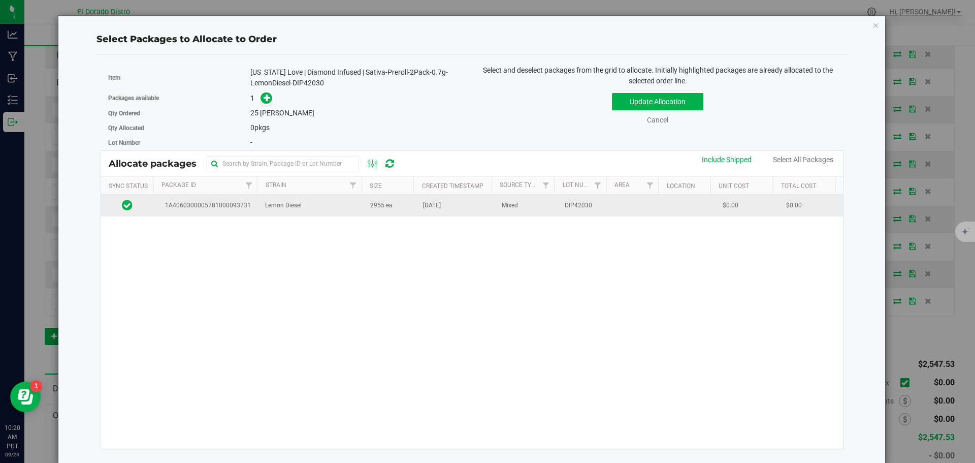
click at [375, 211] on td "2955 ea" at bounding box center [390, 205] width 53 height 22
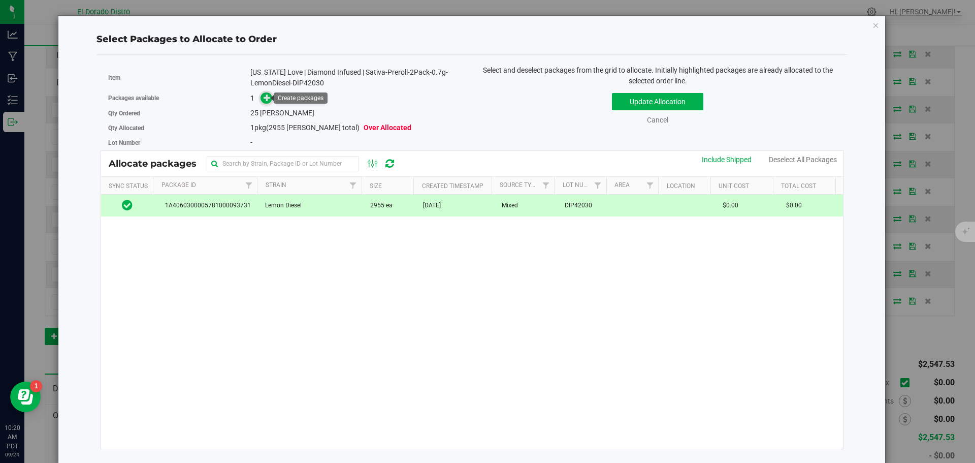
click at [269, 96] on icon at bounding box center [267, 97] width 7 height 7
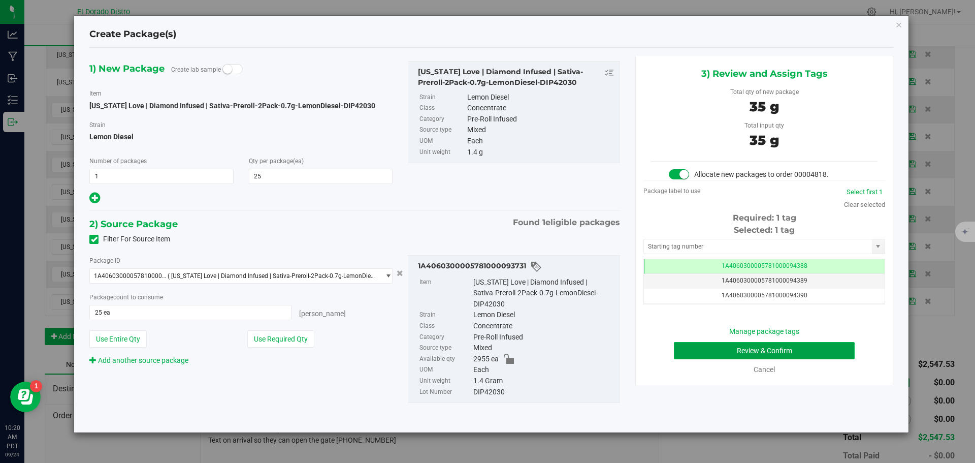
click at [697, 352] on button "Review & Confirm" at bounding box center [764, 350] width 181 height 17
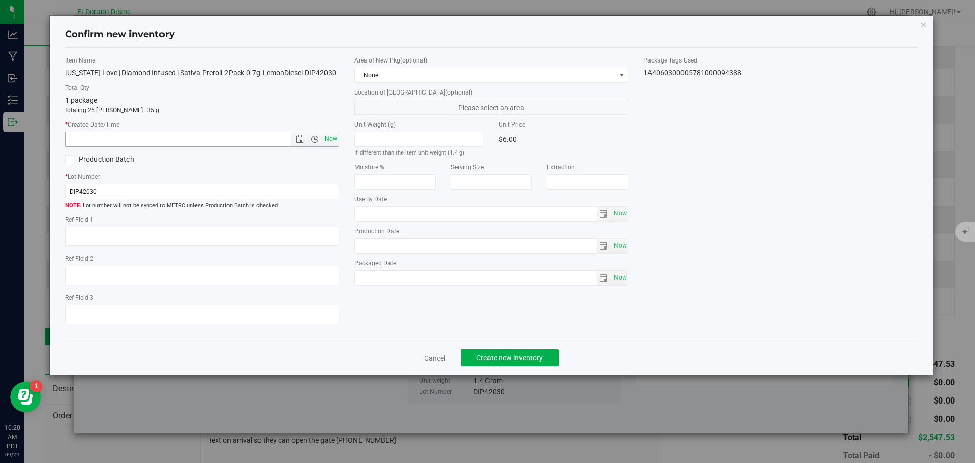
click at [335, 139] on span "Now" at bounding box center [330, 138] width 17 height 15
type input "[DATE] 10:20 AM"
click at [486, 358] on span "Create new inventory" at bounding box center [509, 357] width 67 height 8
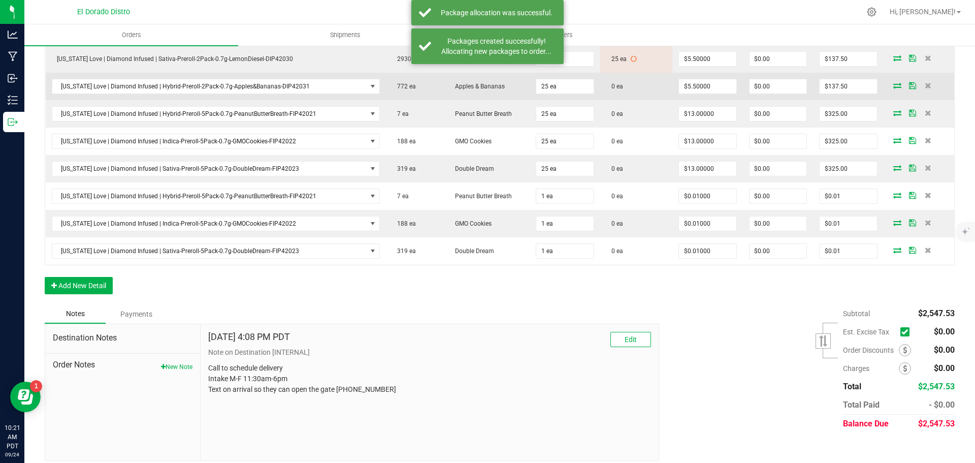
click at [893, 83] on icon at bounding box center [897, 85] width 8 height 6
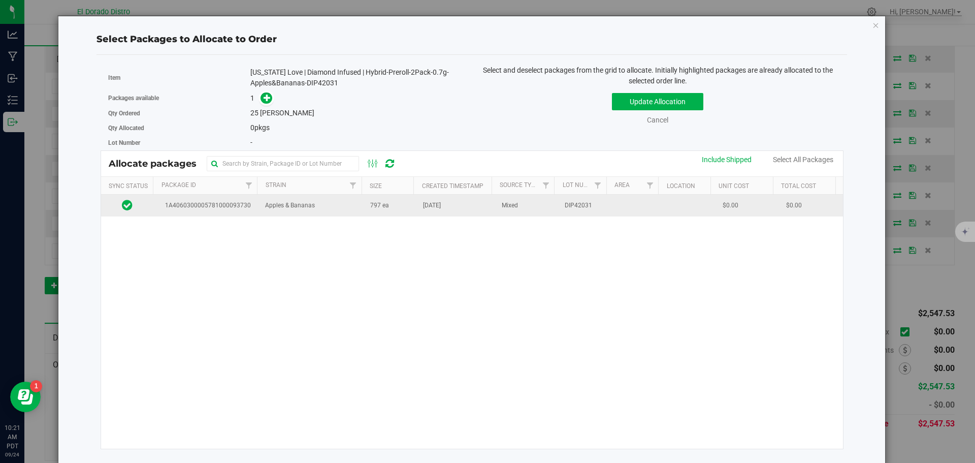
click at [364, 204] on td "797 ea" at bounding box center [390, 205] width 53 height 22
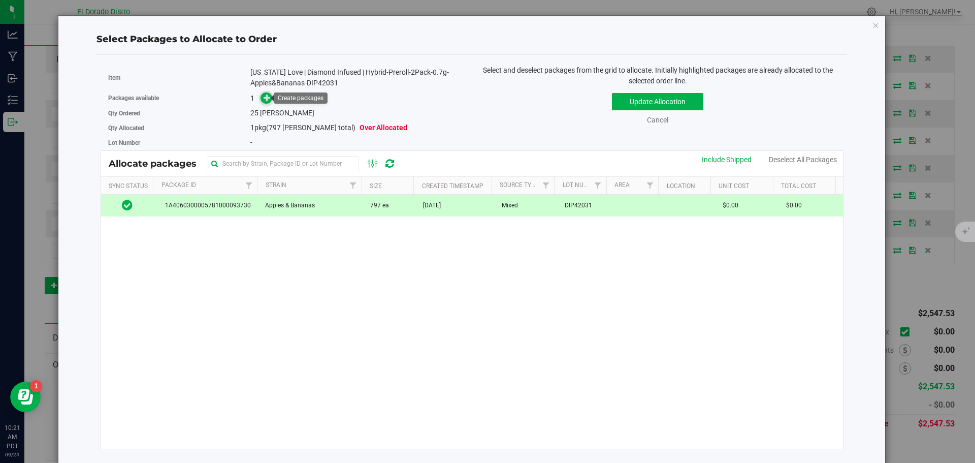
click at [268, 101] on icon at bounding box center [267, 97] width 7 height 7
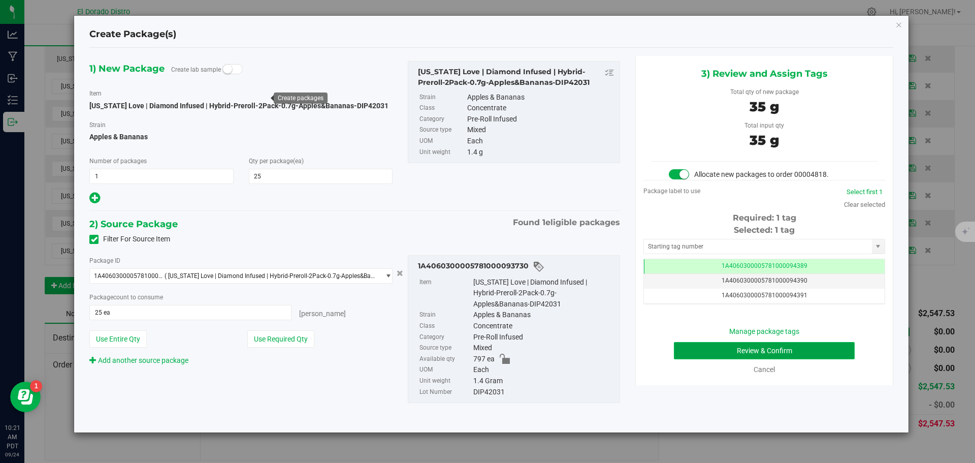
click at [686, 344] on button "Review & Confirm" at bounding box center [764, 350] width 181 height 17
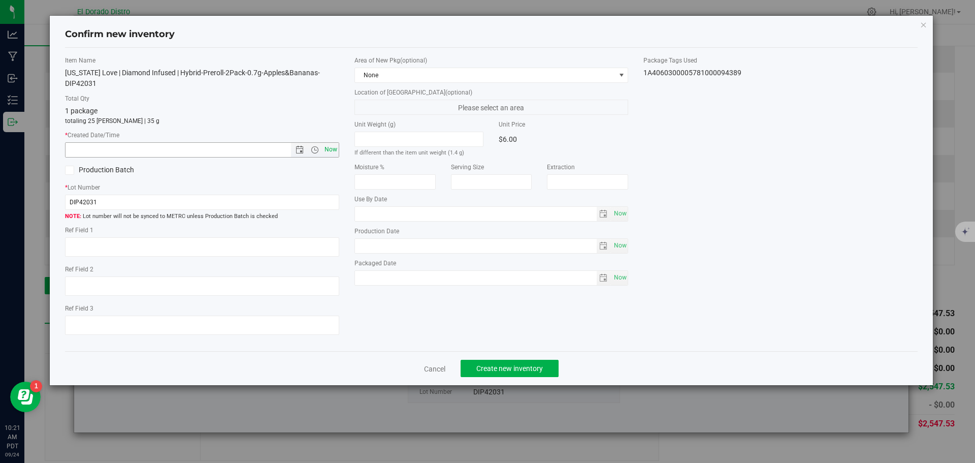
click at [331, 146] on span "Now" at bounding box center [330, 149] width 17 height 15
type input "[DATE] 10:21 AM"
click at [505, 361] on button "Create new inventory" at bounding box center [510, 367] width 98 height 17
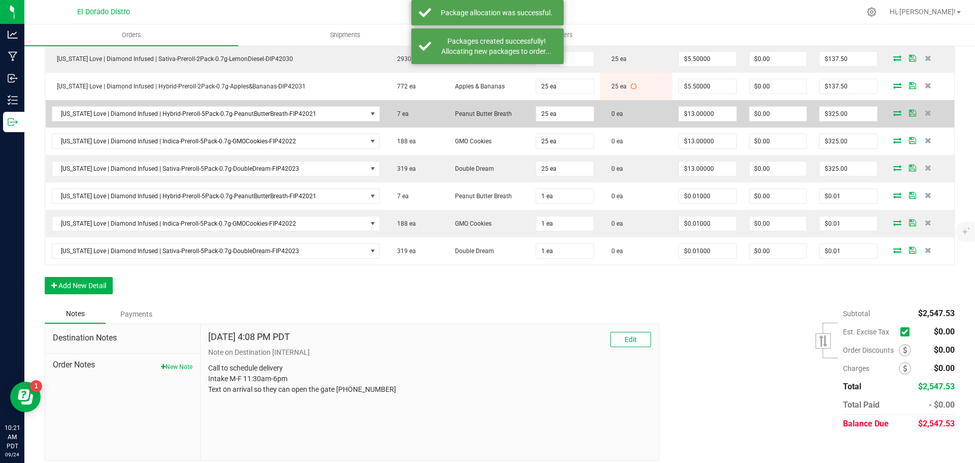
click at [886, 108] on td at bounding box center [918, 113] width 71 height 27
click at [893, 112] on icon at bounding box center [897, 113] width 8 height 6
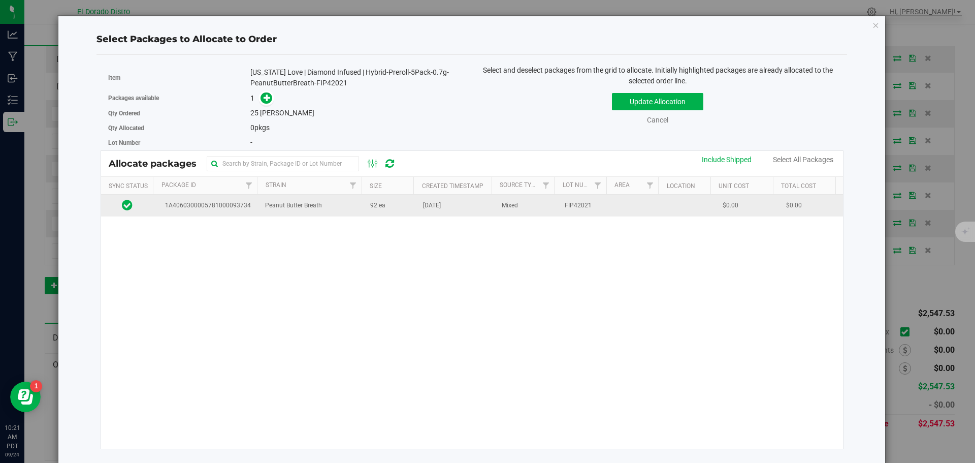
click at [417, 212] on td "[DATE]" at bounding box center [456, 205] width 79 height 22
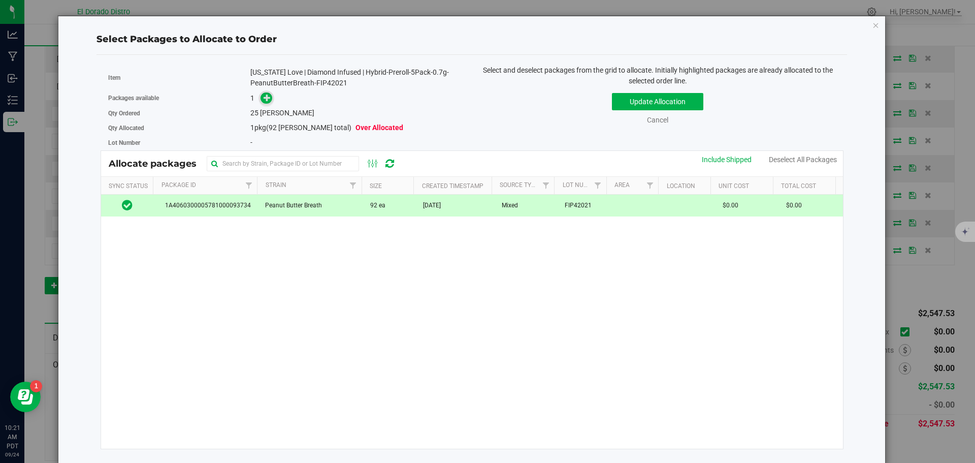
click at [264, 103] on span at bounding box center [266, 98] width 12 height 12
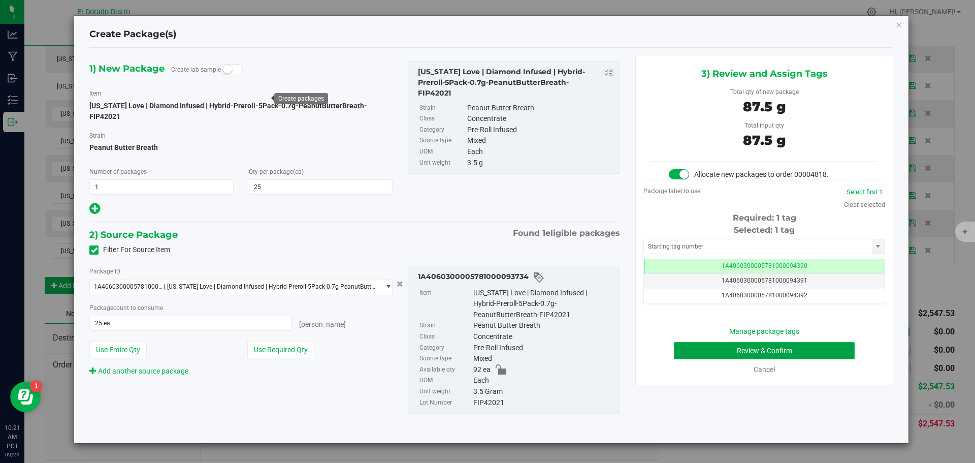
click at [686, 351] on button "Review & Confirm" at bounding box center [764, 350] width 181 height 17
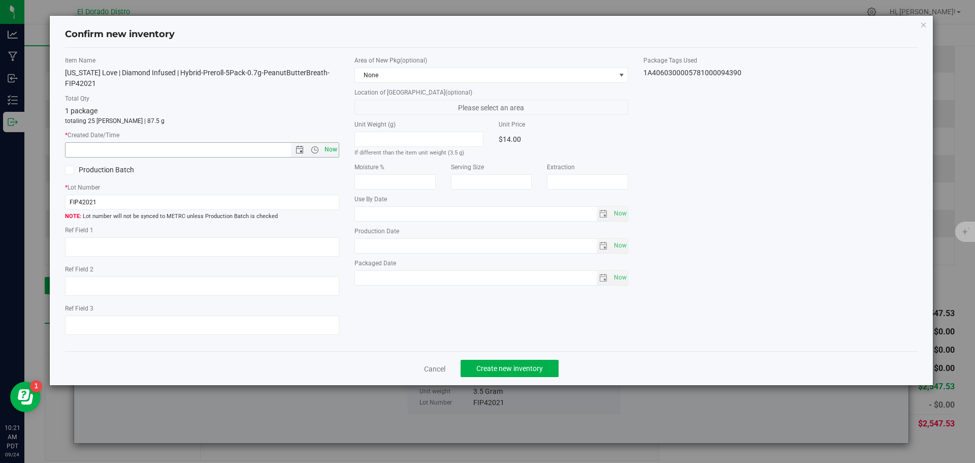
click at [336, 143] on span "Now" at bounding box center [330, 149] width 17 height 15
type input "[DATE] 10:21 AM"
click at [496, 362] on button "Create new inventory" at bounding box center [510, 367] width 98 height 17
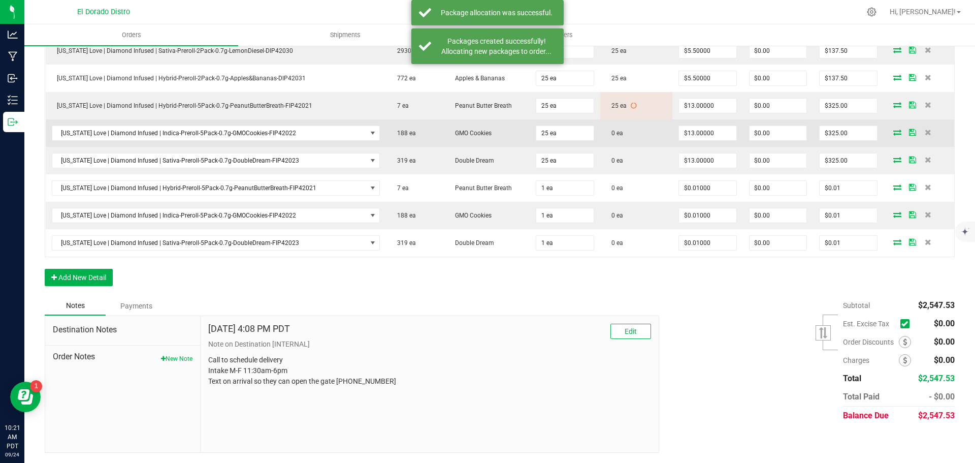
click at [893, 135] on icon at bounding box center [897, 132] width 8 height 6
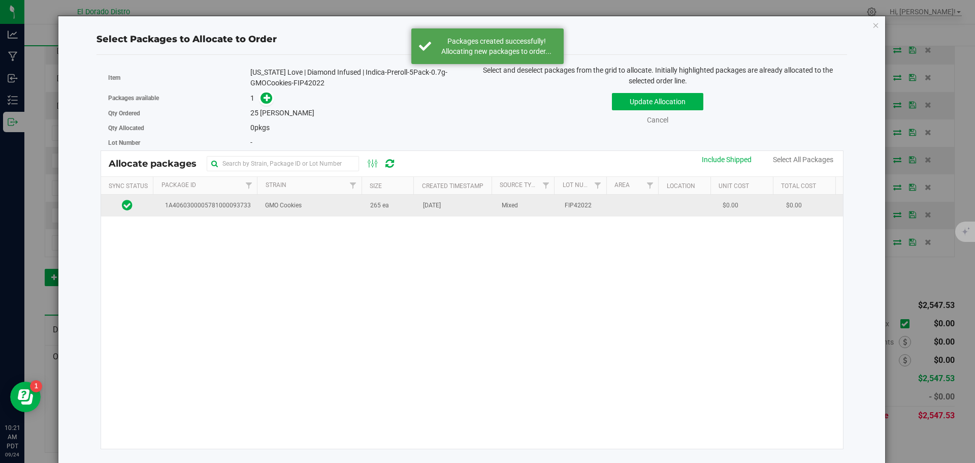
click at [399, 210] on td "265 ea" at bounding box center [390, 205] width 53 height 22
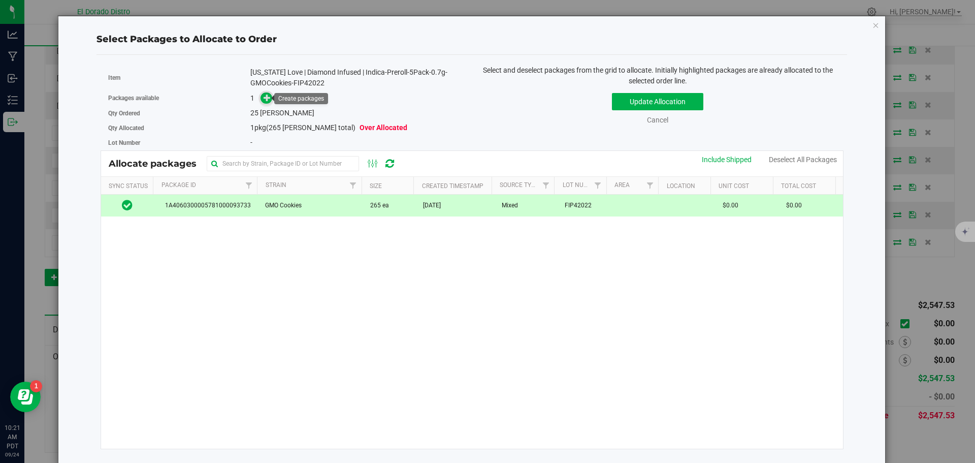
click at [264, 101] on icon at bounding box center [267, 97] width 7 height 7
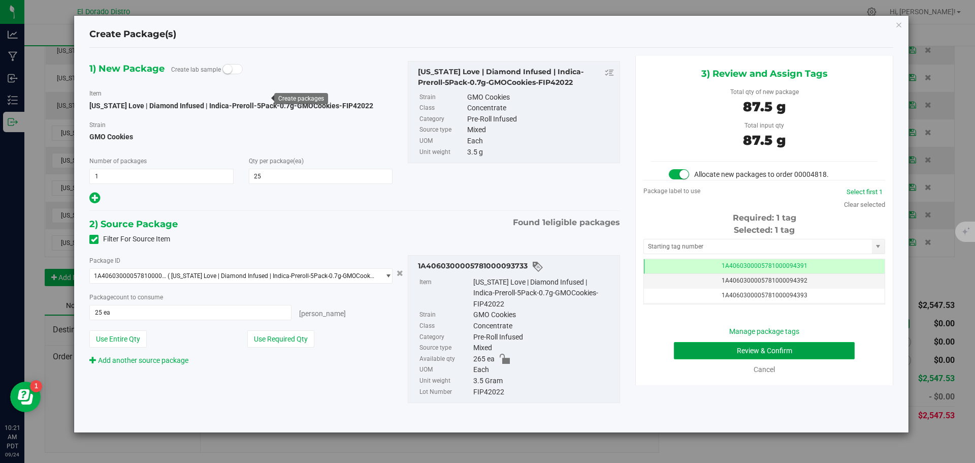
click at [702, 348] on button "Review & Confirm" at bounding box center [764, 350] width 181 height 17
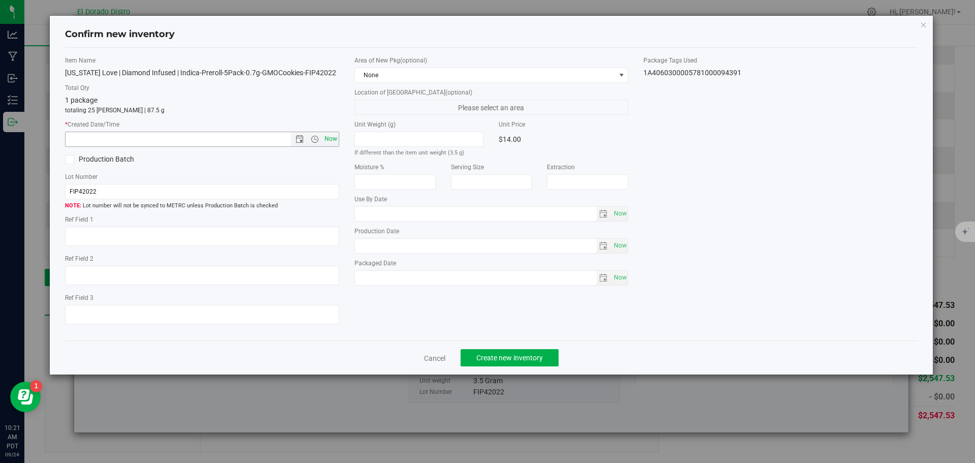
click at [331, 137] on span "Now" at bounding box center [330, 138] width 17 height 15
type input "[DATE] 10:21 AM"
click at [492, 355] on span "Create new inventory" at bounding box center [509, 357] width 67 height 8
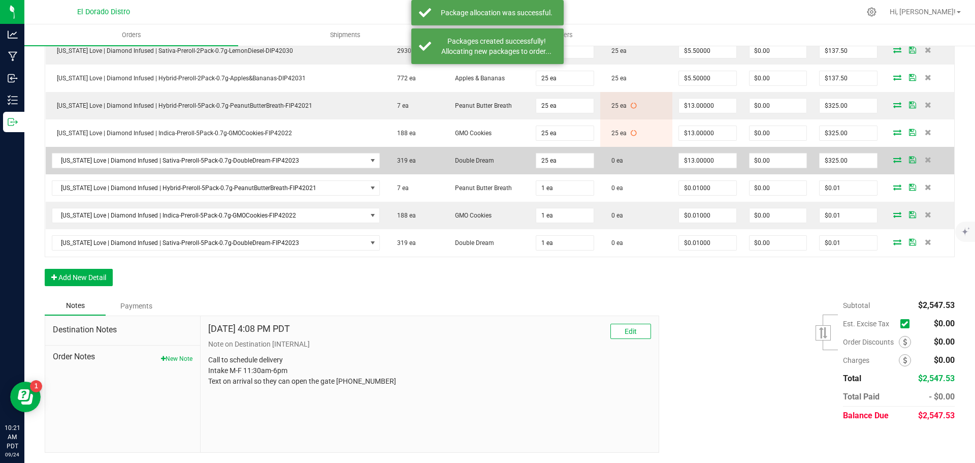
click at [893, 159] on icon at bounding box center [897, 159] width 8 height 6
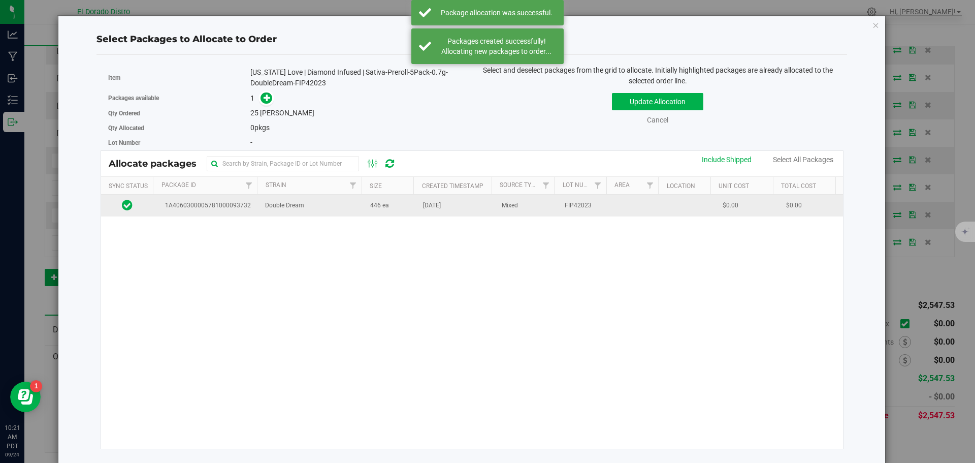
click at [364, 206] on td "446 ea" at bounding box center [390, 205] width 53 height 22
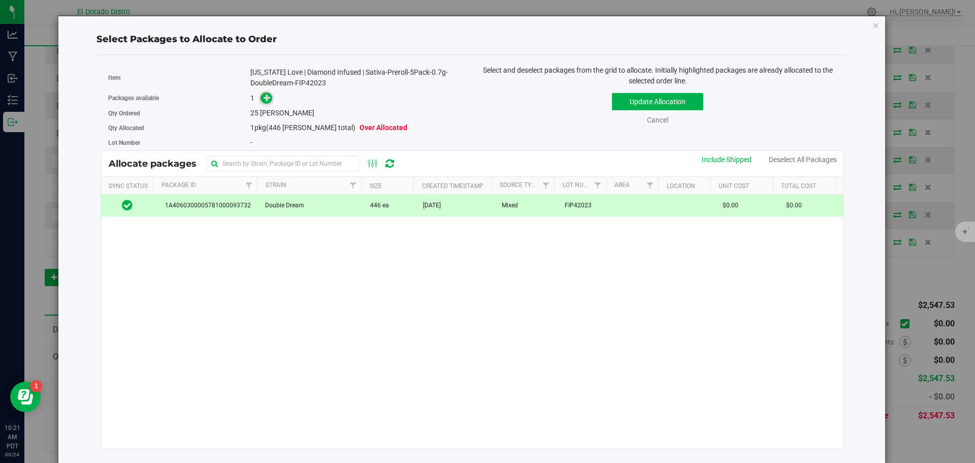
click at [265, 100] on icon at bounding box center [267, 97] width 7 height 7
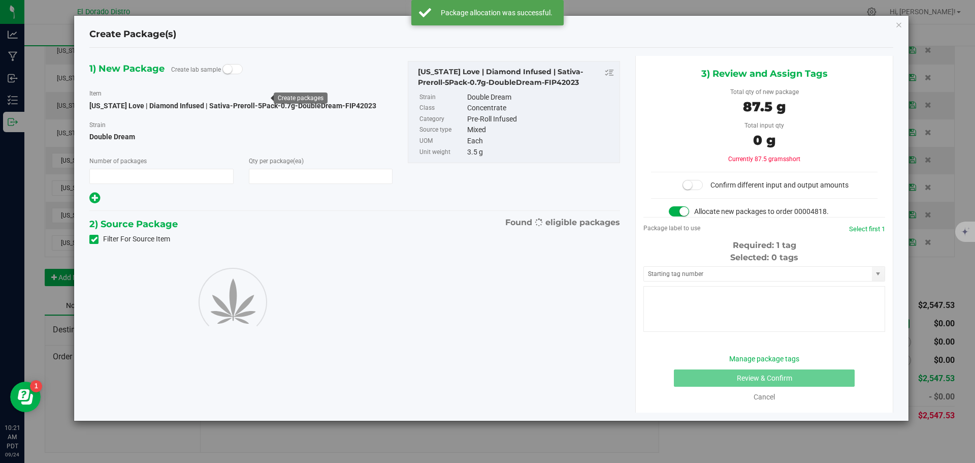
type input "1"
type input "25"
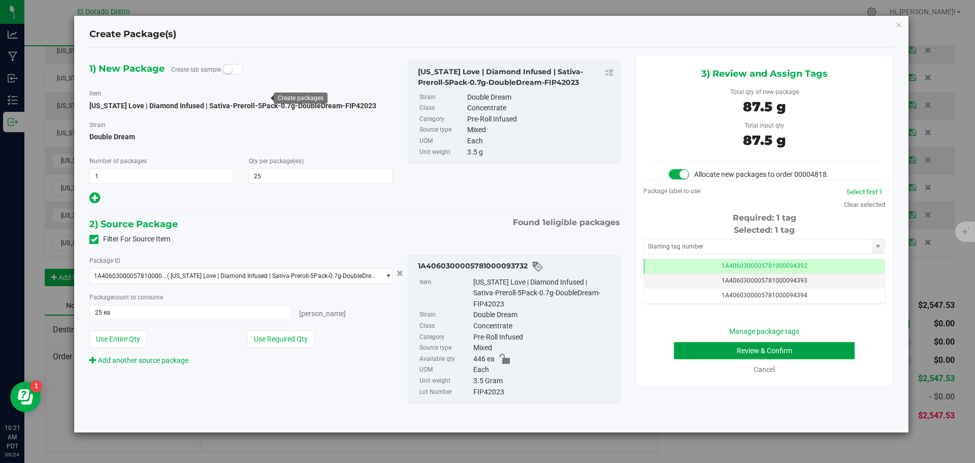
click at [695, 348] on button "Review & Confirm" at bounding box center [764, 350] width 181 height 17
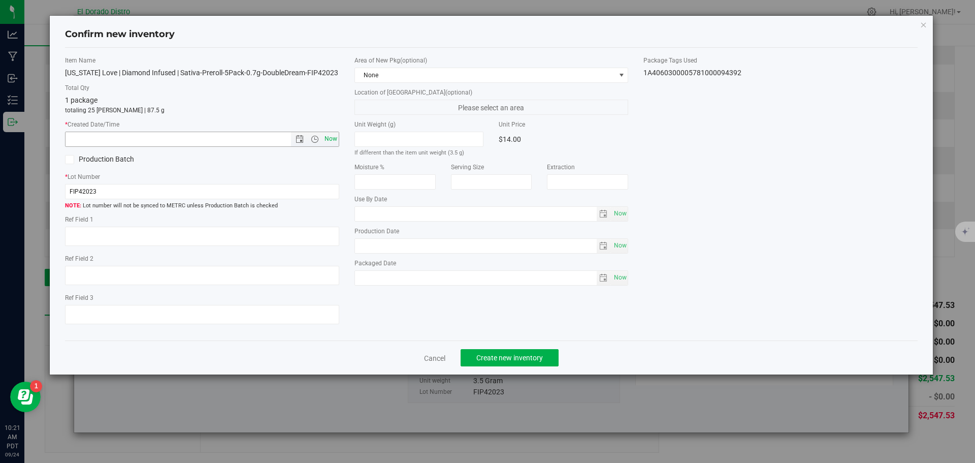
click at [326, 134] on span "Now" at bounding box center [330, 138] width 17 height 15
type input "[DATE] 10:21 AM"
click at [496, 354] on span "Create new inventory" at bounding box center [509, 357] width 67 height 8
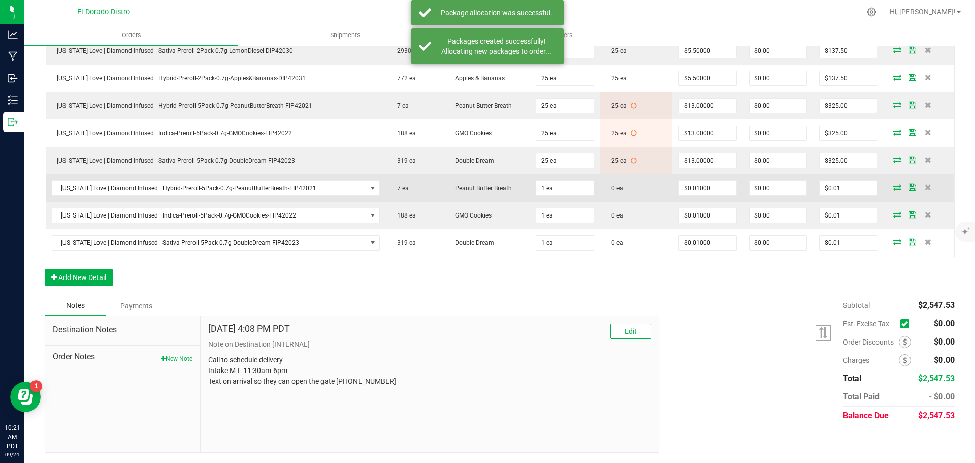
click at [893, 185] on icon at bounding box center [897, 187] width 8 height 6
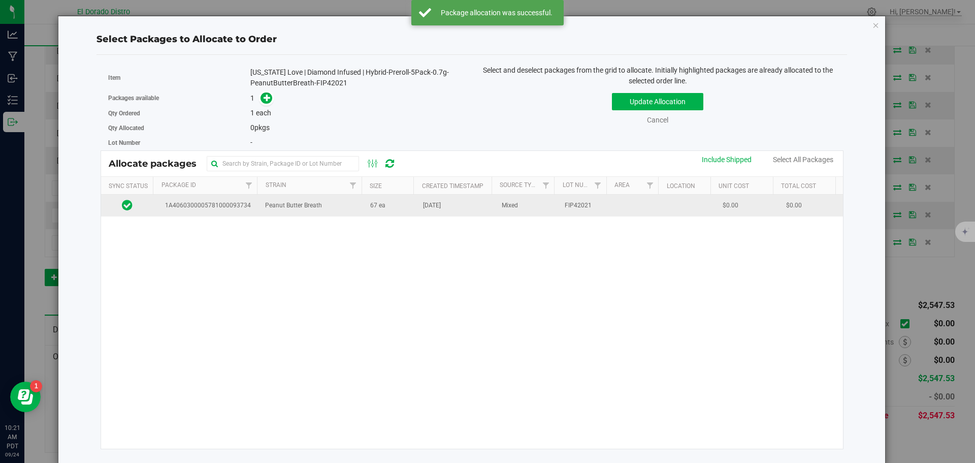
click at [451, 212] on td "[DATE]" at bounding box center [456, 205] width 79 height 22
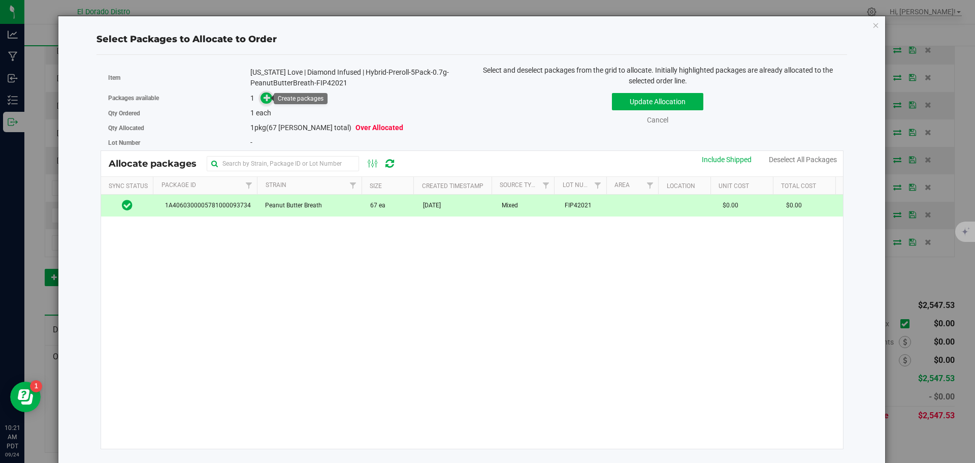
click at [265, 95] on icon at bounding box center [267, 97] width 7 height 7
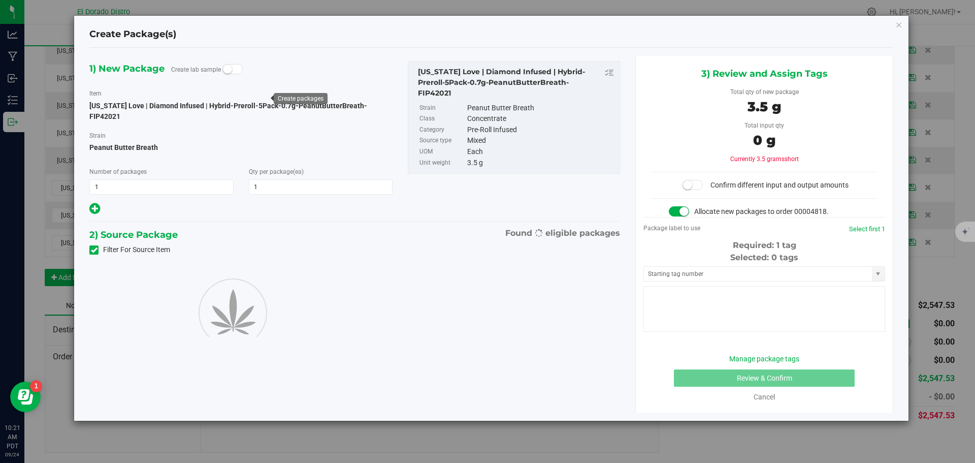
type input "1"
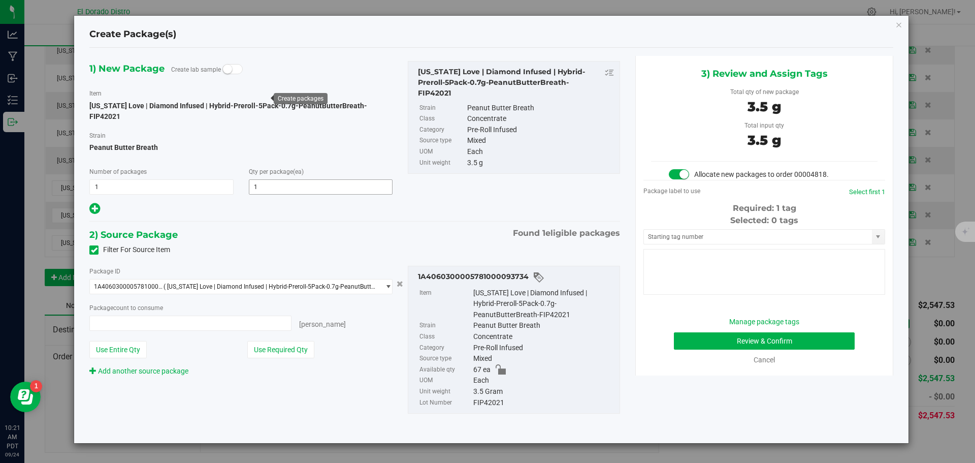
type input "1 ea"
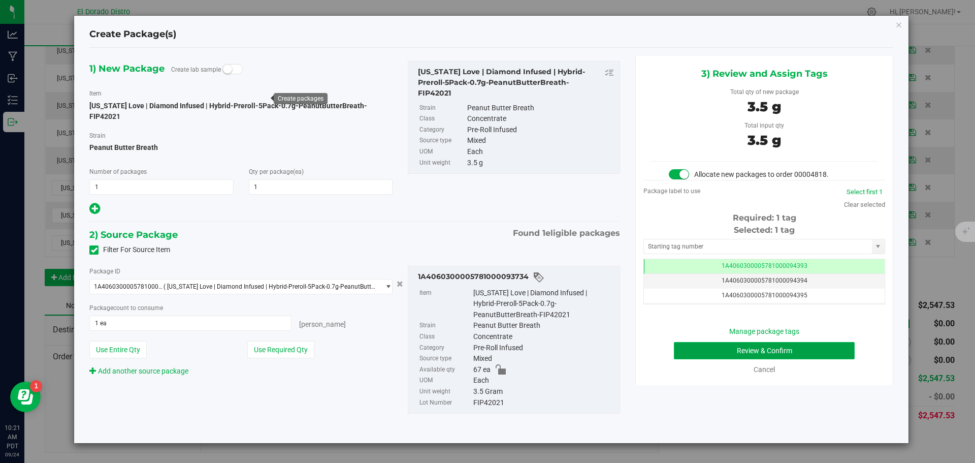
click at [700, 351] on button "Review & Confirm" at bounding box center [764, 350] width 181 height 17
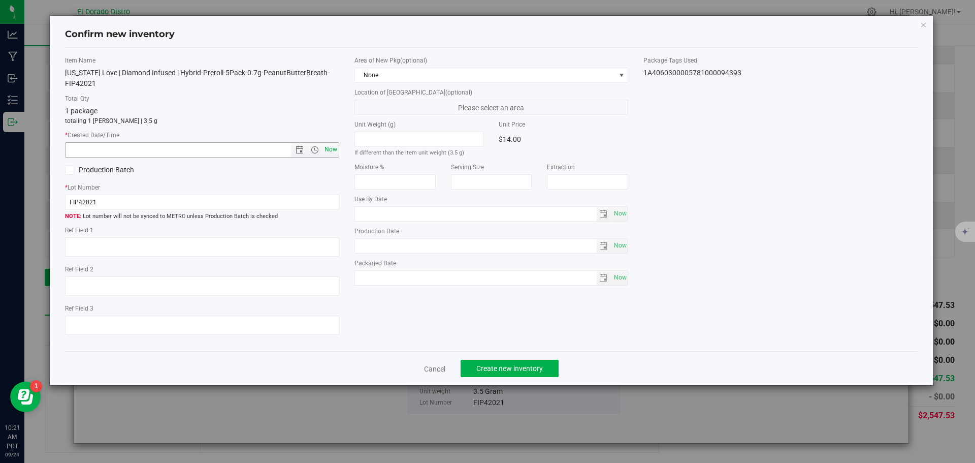
click at [331, 149] on span "Now" at bounding box center [330, 149] width 17 height 15
type input "[DATE] 10:21 AM"
click at [505, 365] on span "Create new inventory" at bounding box center [509, 368] width 67 height 8
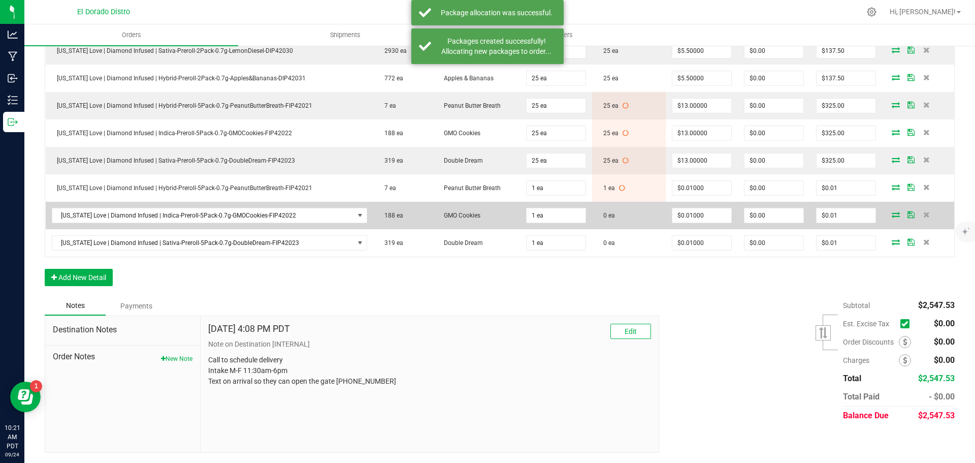
click at [892, 213] on icon at bounding box center [896, 214] width 8 height 6
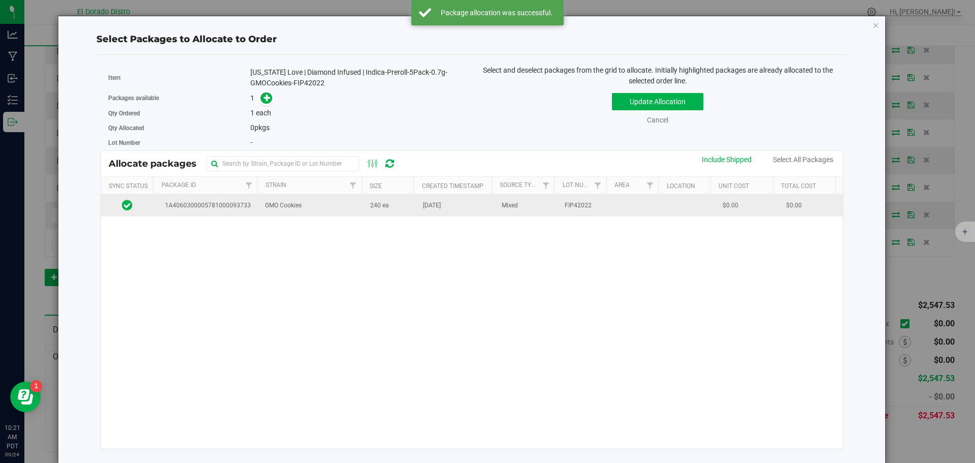
click at [366, 215] on td "240 ea" at bounding box center [390, 205] width 53 height 22
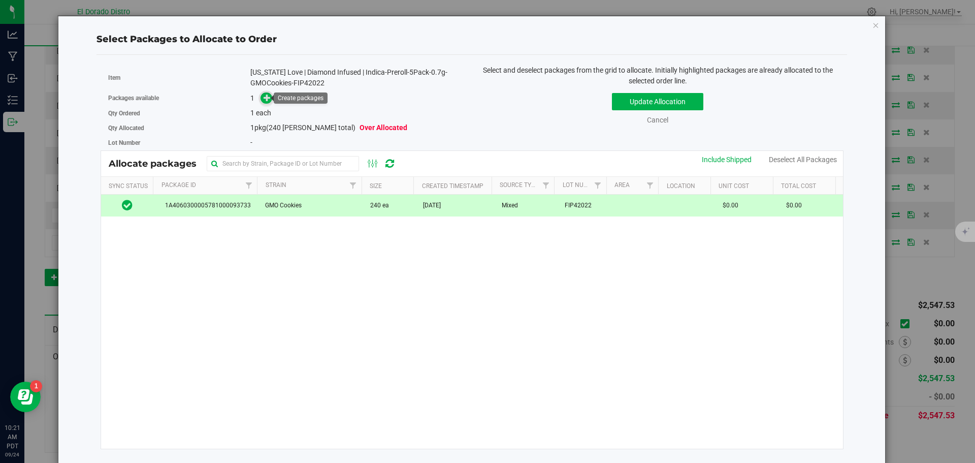
click at [263, 103] on span at bounding box center [266, 98] width 12 height 12
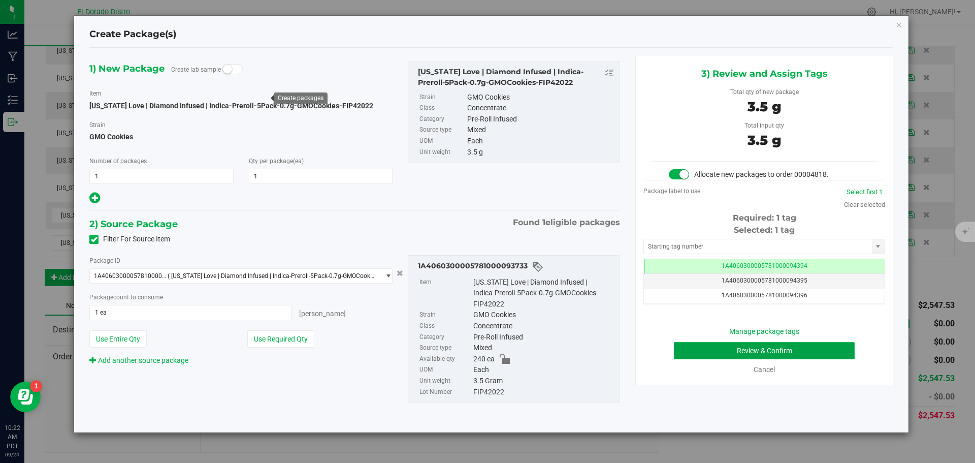
click at [681, 349] on button "Review & Confirm" at bounding box center [764, 350] width 181 height 17
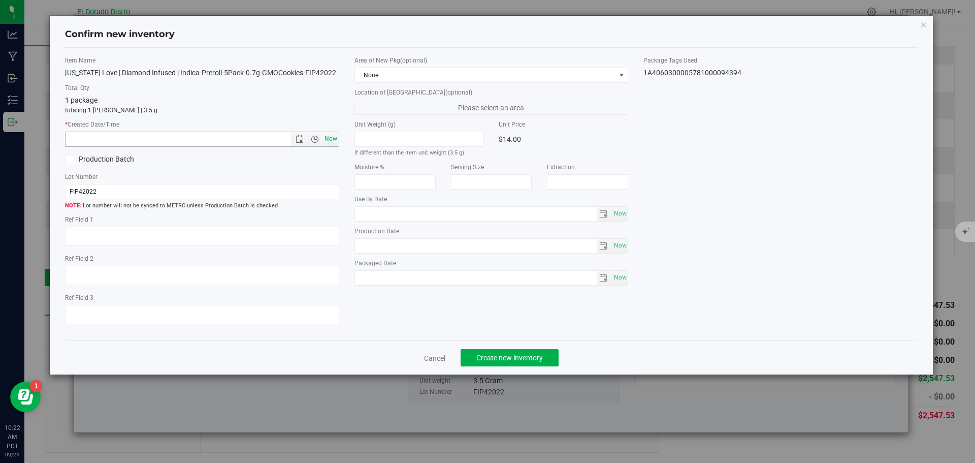
click at [335, 140] on span "Now" at bounding box center [330, 138] width 17 height 15
type input "[DATE] 10:22 AM"
click at [503, 356] on span "Create new inventory" at bounding box center [509, 357] width 67 height 8
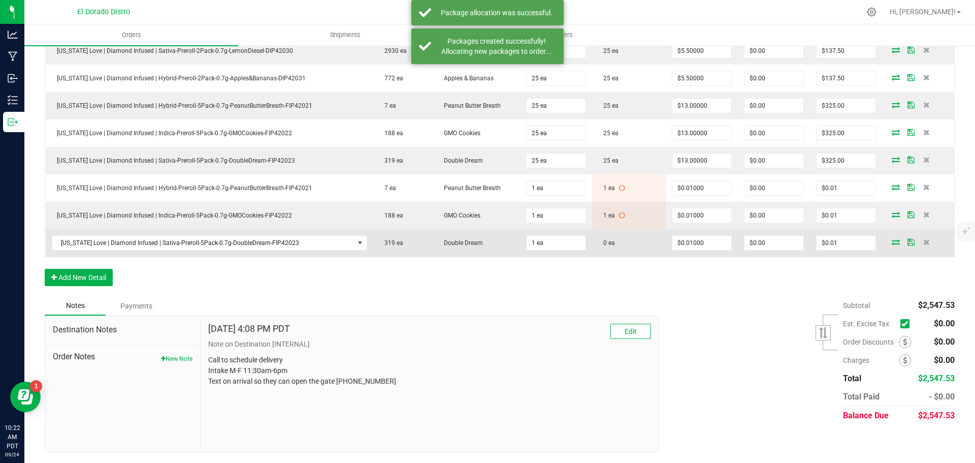
click at [892, 241] on icon at bounding box center [896, 242] width 8 height 6
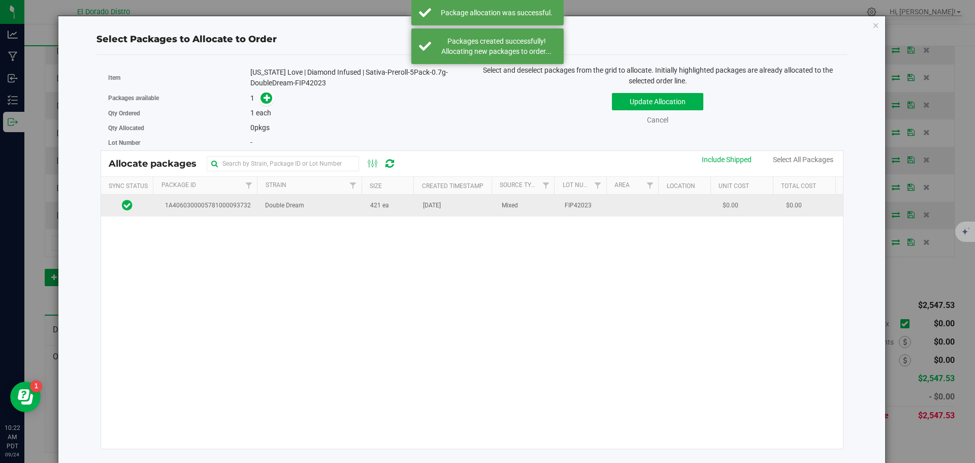
click at [417, 207] on td "[DATE]" at bounding box center [456, 205] width 79 height 22
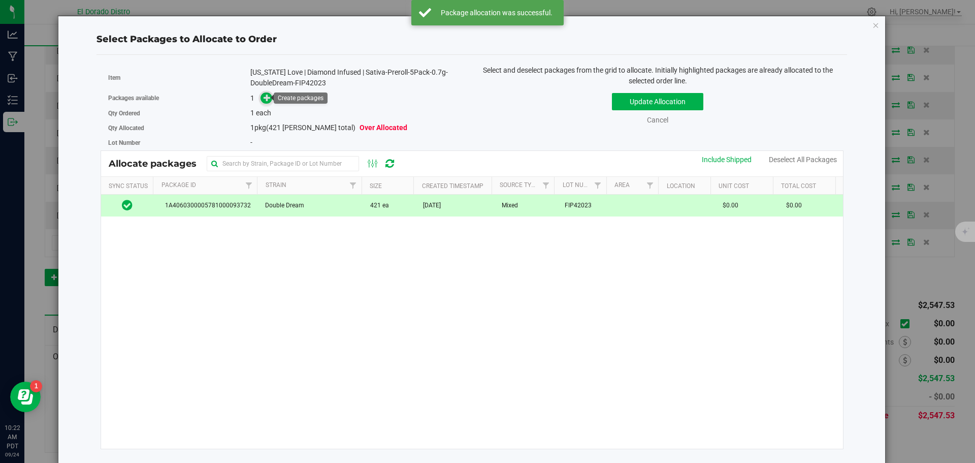
click at [270, 102] on span at bounding box center [266, 98] width 12 height 12
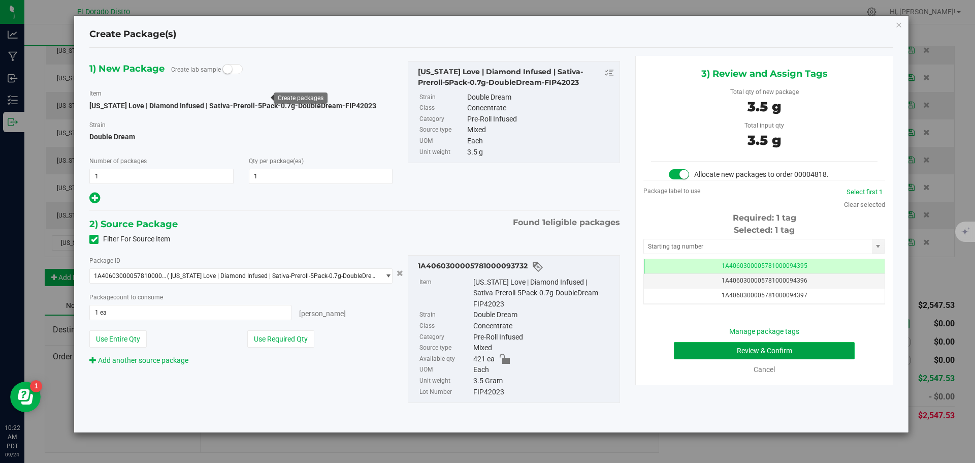
click at [698, 355] on button "Review & Confirm" at bounding box center [764, 350] width 181 height 17
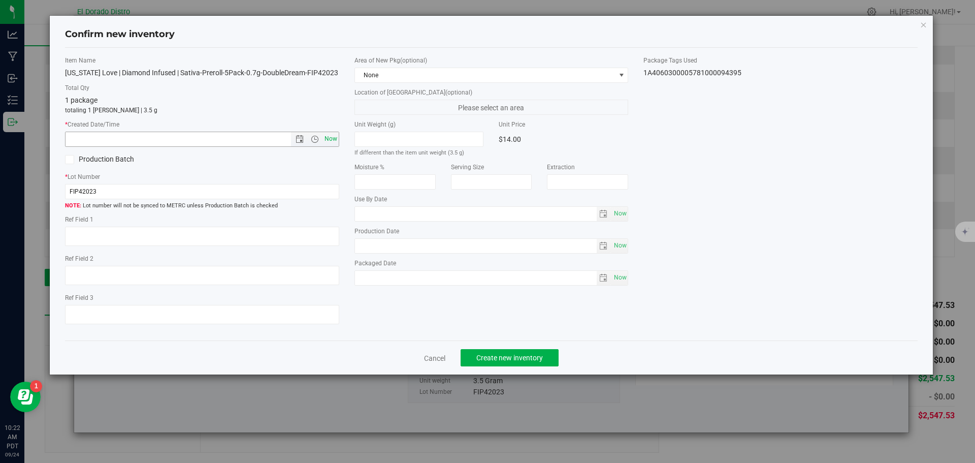
click at [332, 139] on span "Now" at bounding box center [330, 138] width 17 height 15
type input "[DATE] 10:22 AM"
click at [492, 355] on span "Create new inventory" at bounding box center [509, 357] width 67 height 8
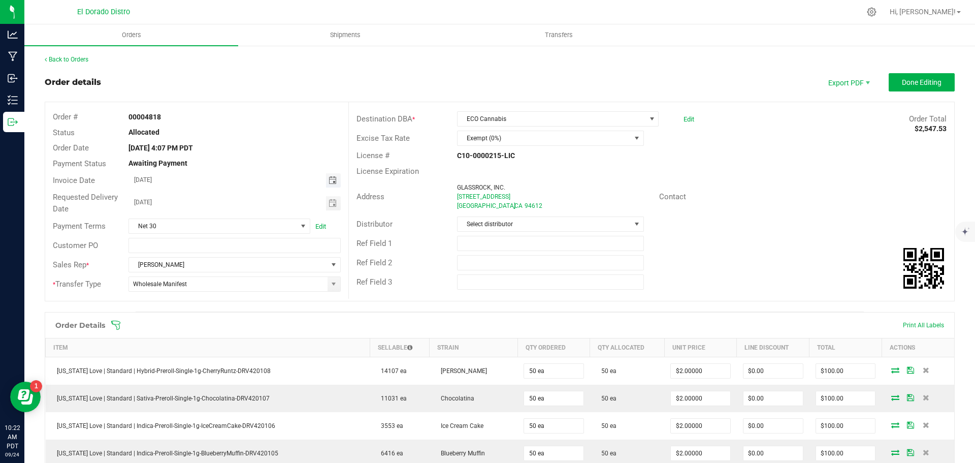
click at [328, 179] on span "Toggle calendar" at bounding box center [332, 180] width 8 height 8
click at [232, 277] on span "25" at bounding box center [233, 281] width 15 height 16
type input "[DATE]"
click at [328, 203] on span "Toggle calendar" at bounding box center [332, 203] width 8 height 8
click at [227, 303] on span "25" at bounding box center [233, 303] width 15 height 16
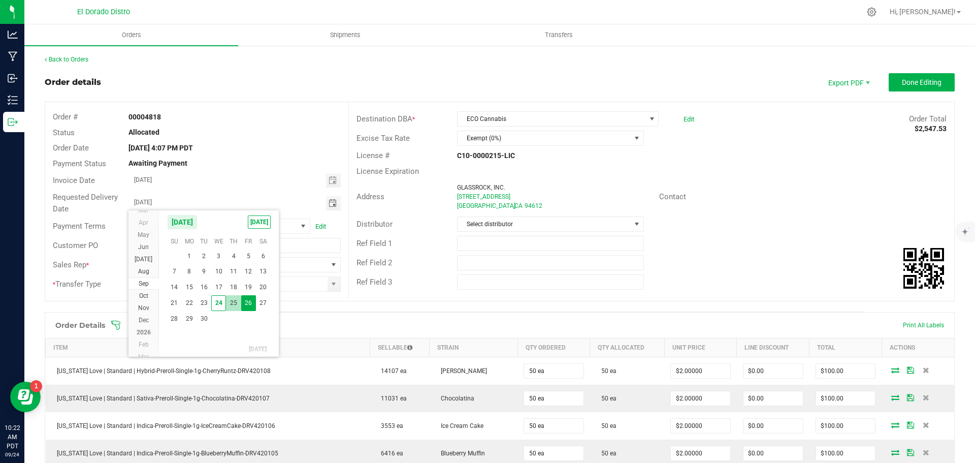
type input "[DATE]"
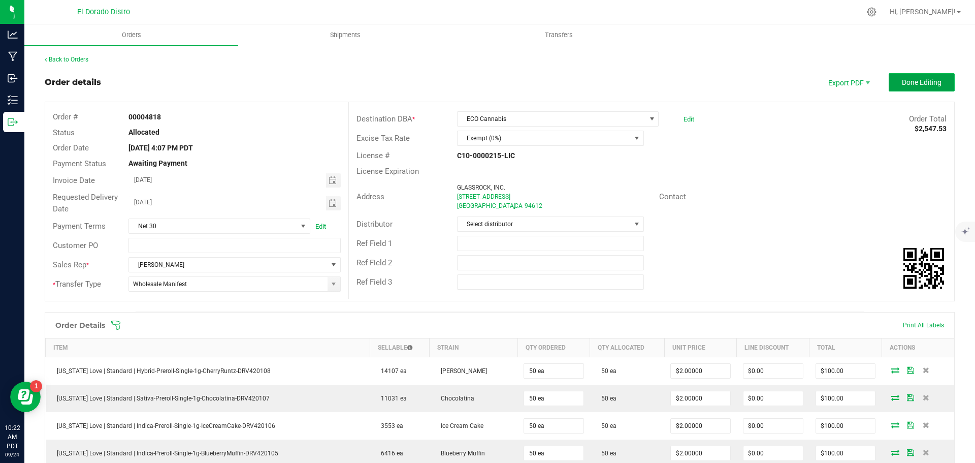
click at [911, 81] on span "Done Editing" at bounding box center [922, 82] width 40 height 8
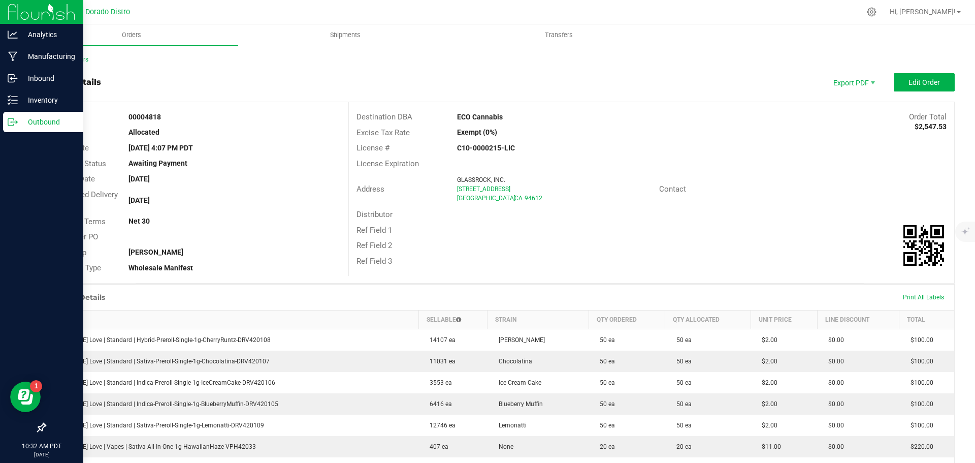
click at [21, 122] on p "Outbound" at bounding box center [48, 122] width 61 height 12
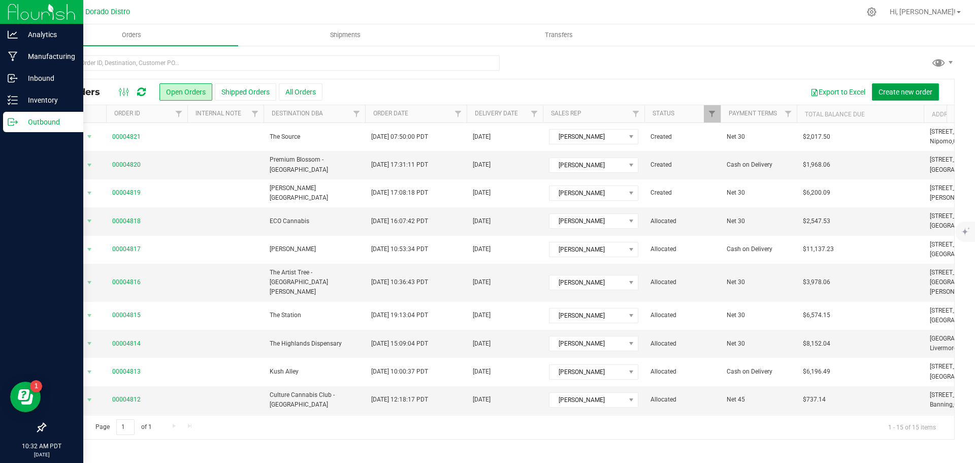
click at [895, 89] on span "Create new order" at bounding box center [905, 92] width 54 height 8
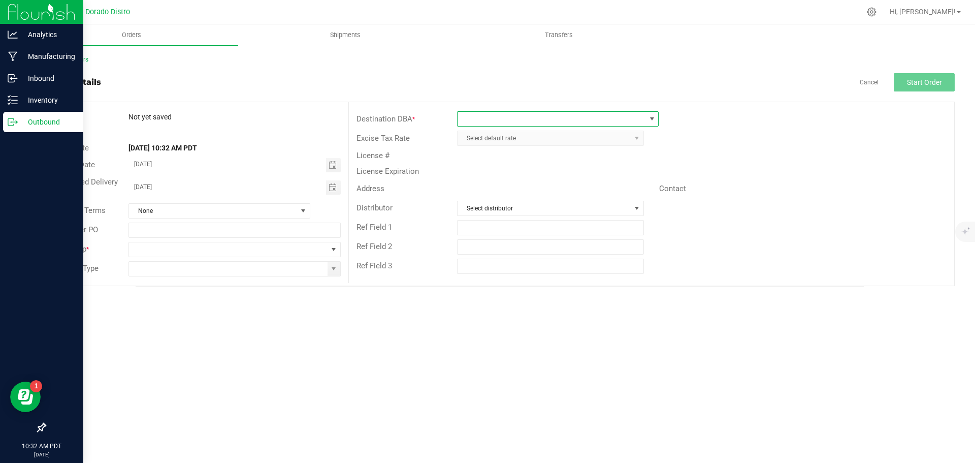
click at [484, 120] on span at bounding box center [551, 119] width 188 height 14
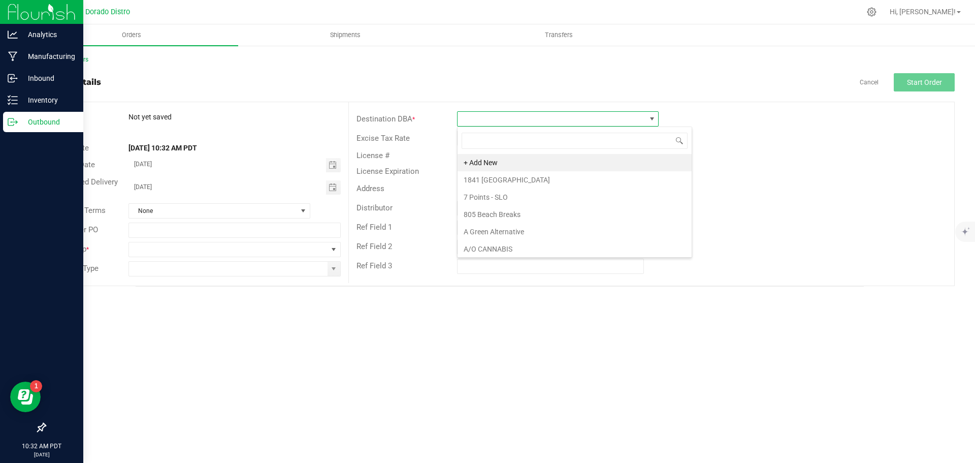
scroll to position [15, 202]
type input "the a"
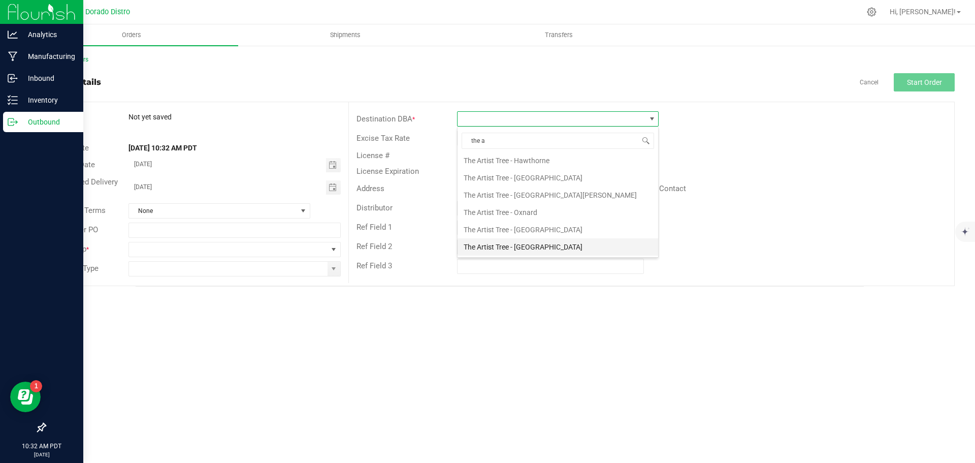
click at [536, 246] on li "The Artist Tree - [GEOGRAPHIC_DATA]" at bounding box center [557, 246] width 201 height 17
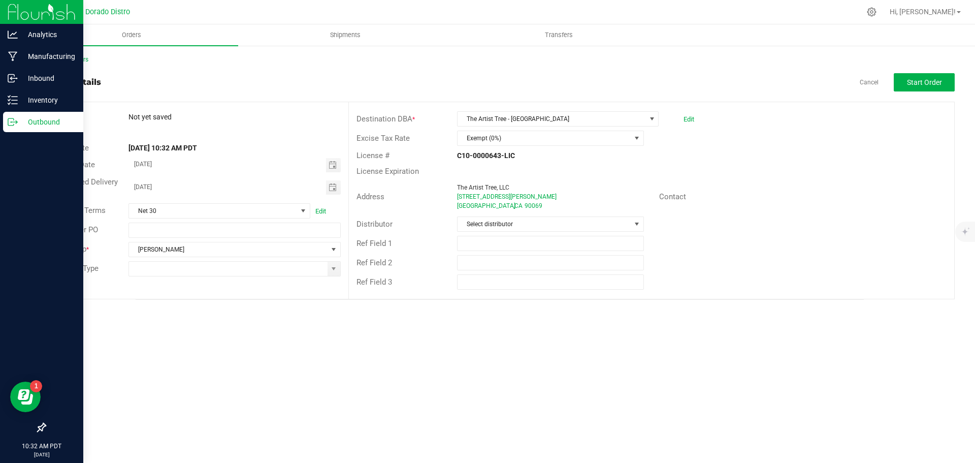
click at [890, 214] on div "Address The Artist Tree, LLC [STREET_ADDRESS][PERSON_NAME] Contact" at bounding box center [651, 197] width 605 height 36
click at [315, 270] on input at bounding box center [228, 268] width 198 height 14
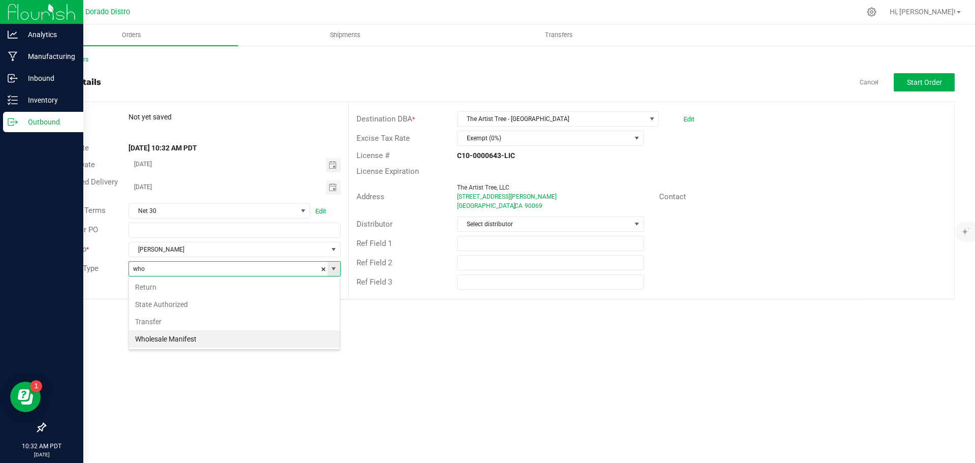
scroll to position [15, 212]
click at [240, 341] on li "Wholesale Manifest" at bounding box center [234, 338] width 211 height 17
type input "Wholesale Manifest"
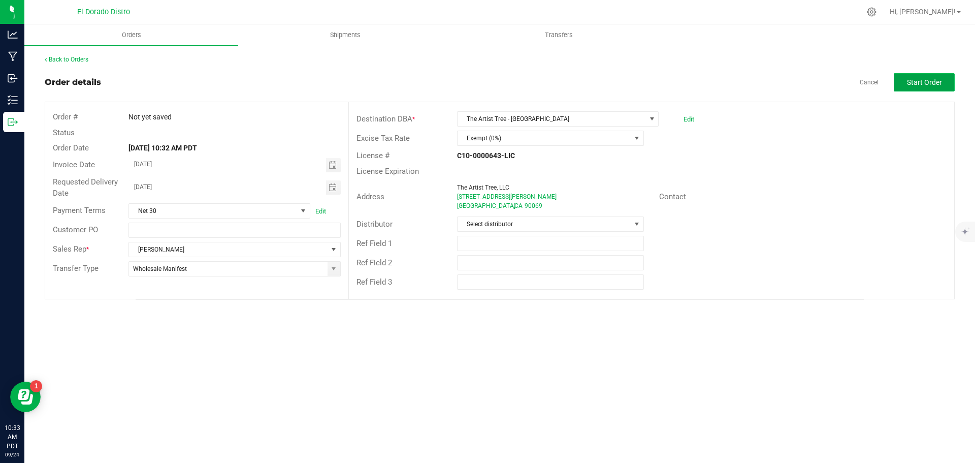
click at [939, 80] on span "Start Order" at bounding box center [924, 82] width 35 height 8
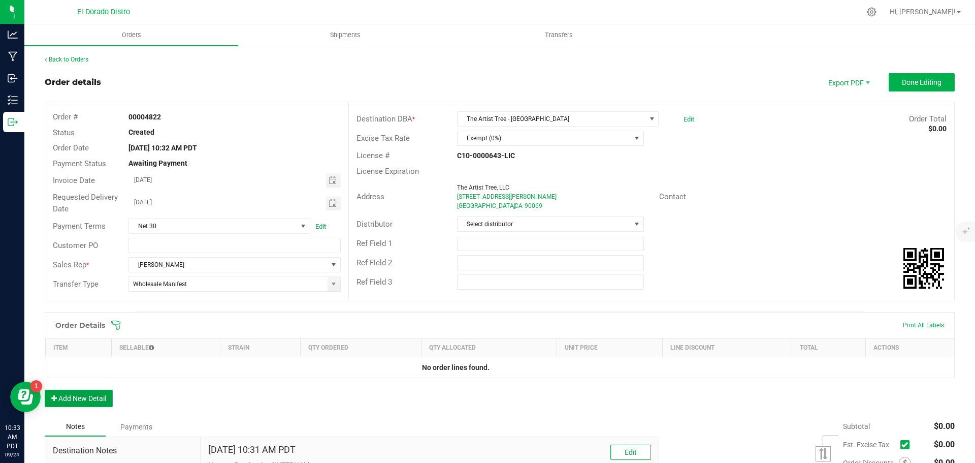
click at [91, 400] on button "Add New Detail" at bounding box center [79, 397] width 68 height 17
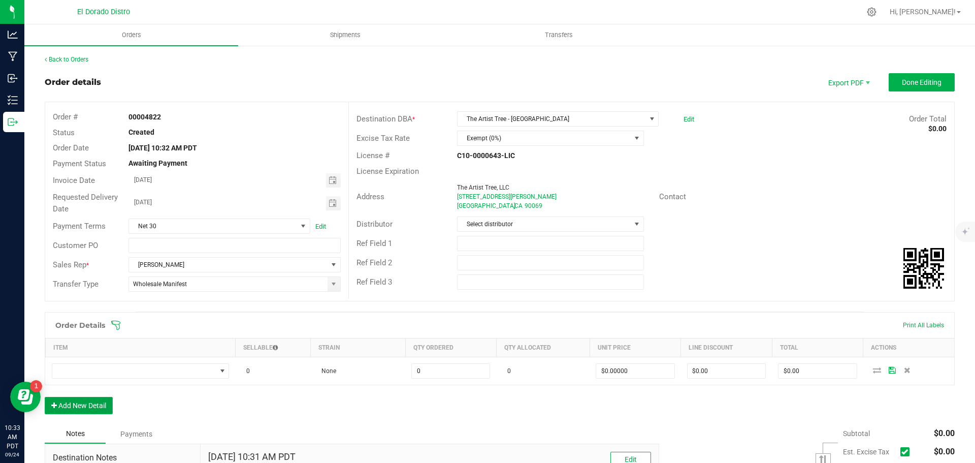
click at [91, 409] on button "Add New Detail" at bounding box center [79, 405] width 68 height 17
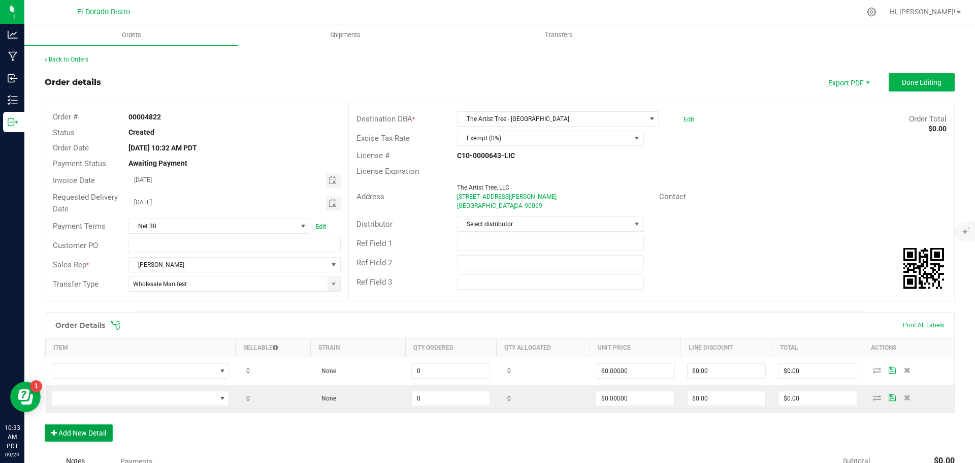
click at [91, 431] on button "Add New Detail" at bounding box center [79, 432] width 68 height 17
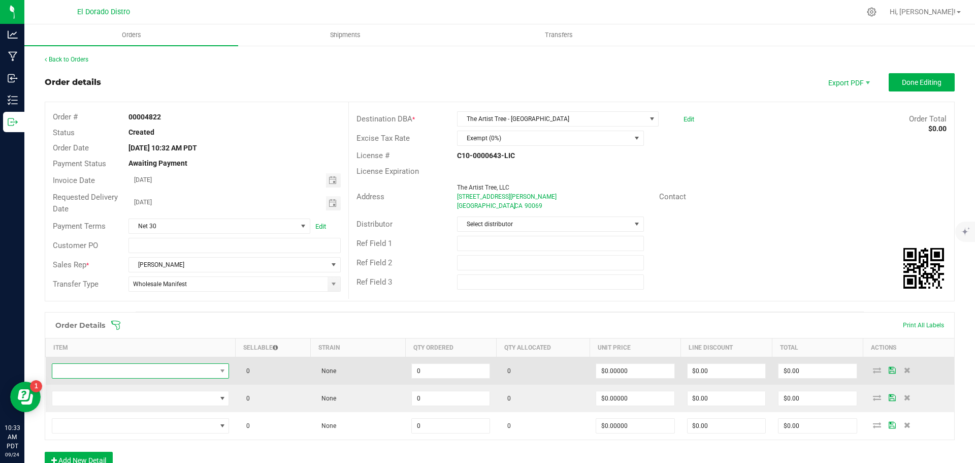
click at [99, 369] on span "NO DATA FOUND" at bounding box center [134, 371] width 164 height 14
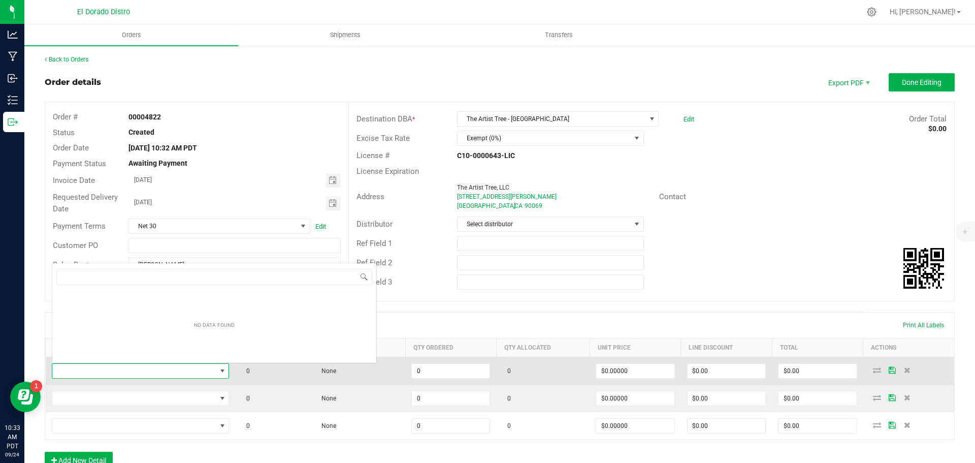
scroll to position [15, 174]
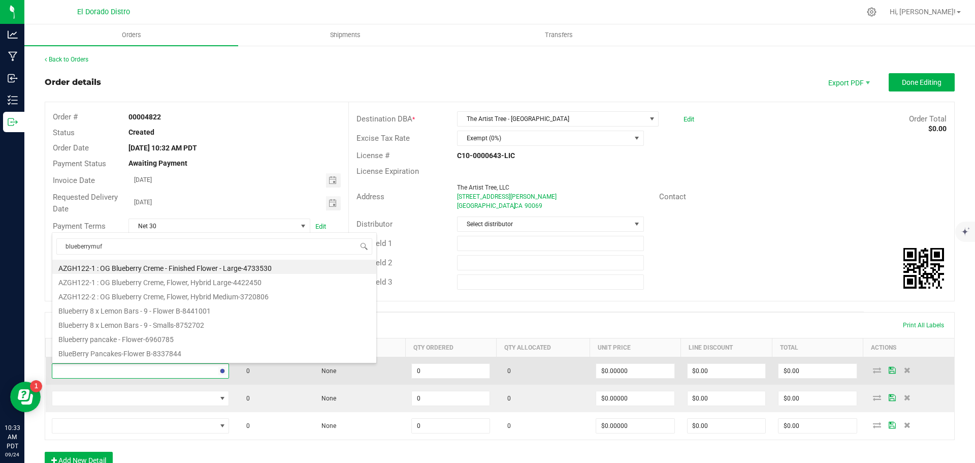
type input "blueberrymuff"
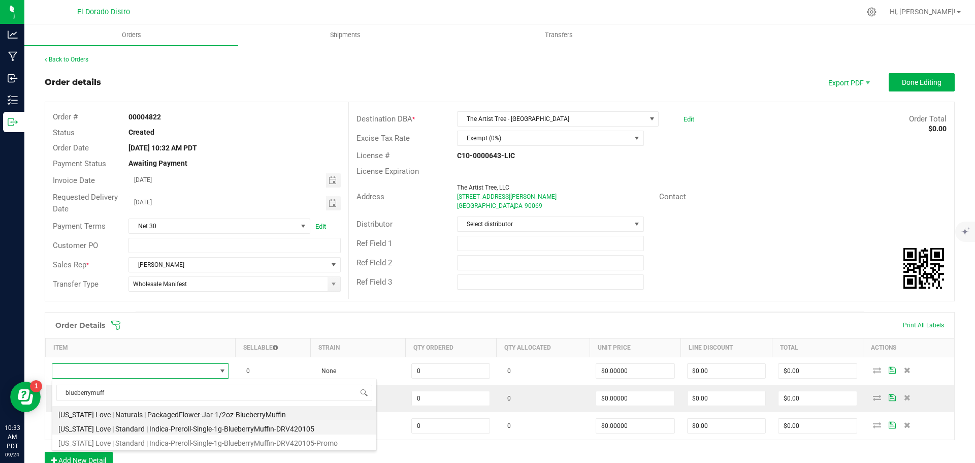
click at [236, 428] on li "[US_STATE] Love | Standard | Indica-Preroll-Single-1g-BlueberryMuffin-DRV420105" at bounding box center [214, 427] width 324 height 14
type input "0 ea"
type input "$2.00000"
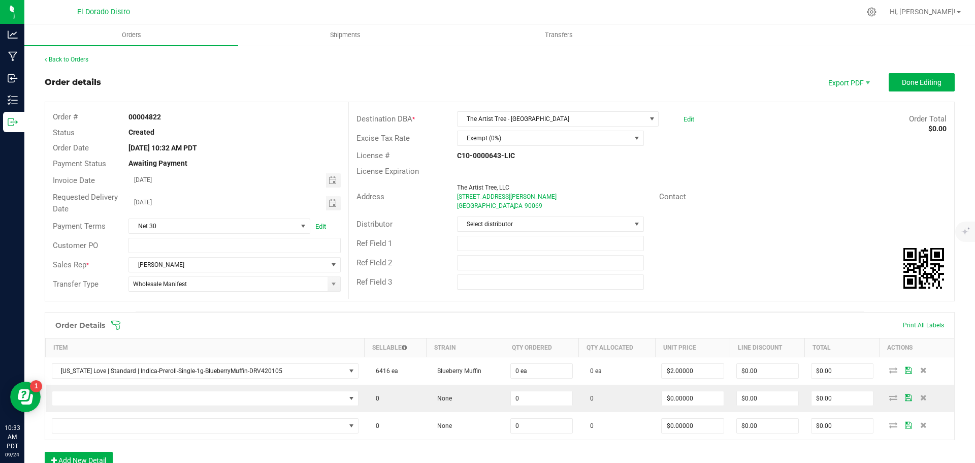
click at [697, 301] on div "Order # 00004822 Status Created Order Date [DATE] 10:32 AM PDT Payment Status A…" at bounding box center [500, 202] width 910 height 200
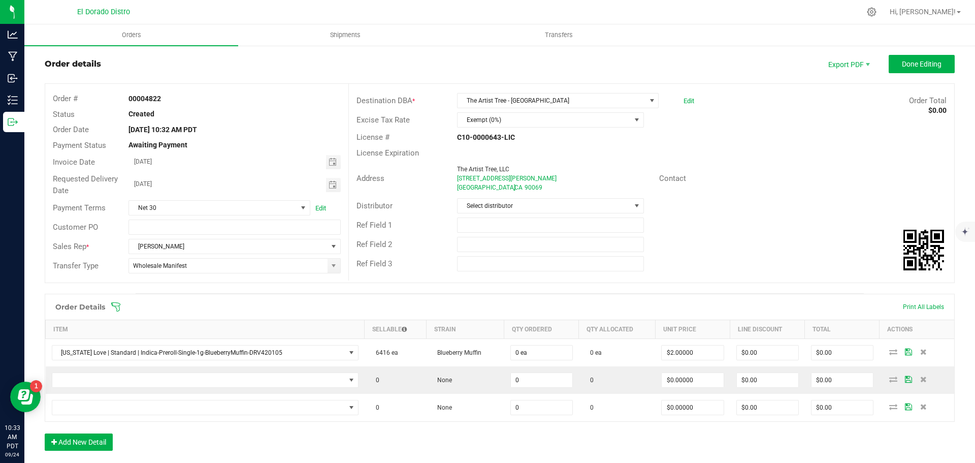
scroll to position [51, 0]
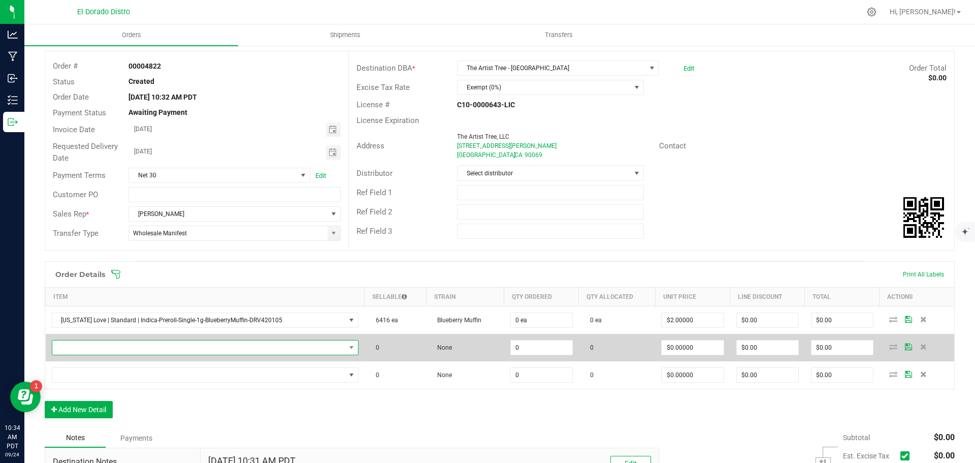
click at [138, 347] on span "NO DATA FOUND" at bounding box center [198, 347] width 293 height 14
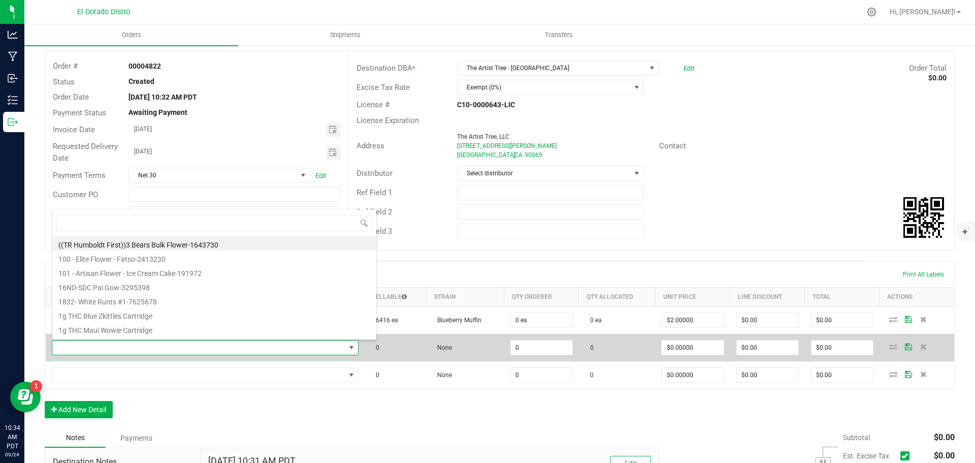
scroll to position [15, 296]
type input "cherryrunt"
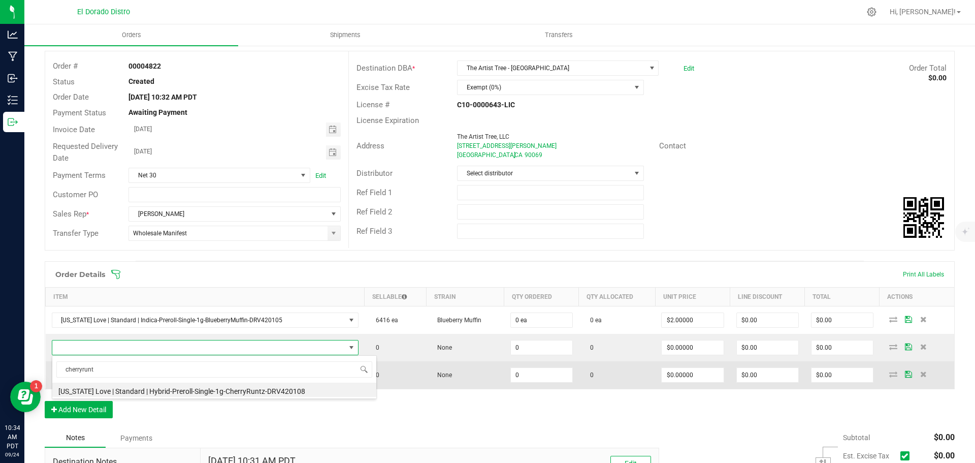
click at [194, 386] on li "[US_STATE] Love | Standard | Hybrid-Preroll-Single-1g-CherryRuntz-DRV420108" at bounding box center [214, 389] width 324 height 14
type input "0 ea"
type input "$2.00000"
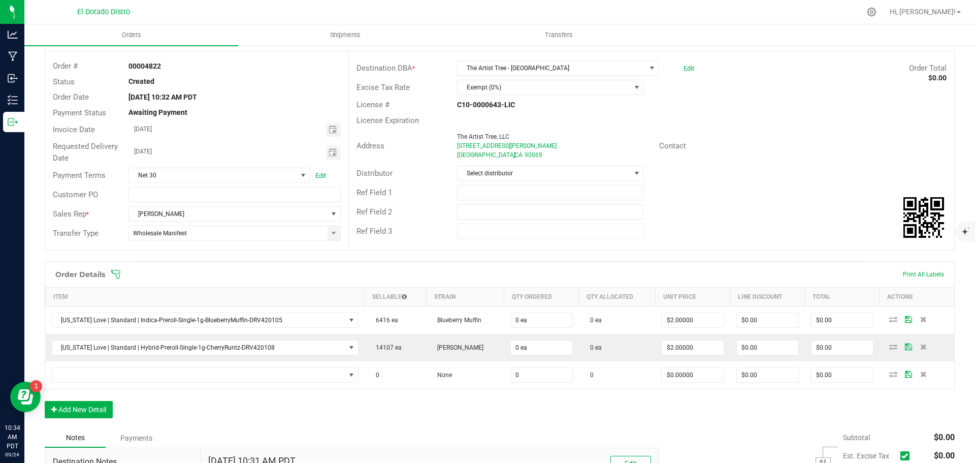
click at [253, 399] on div "Order Details Print All Labels Item Sellable Strain Qty Ordered Qty Allocated U…" at bounding box center [500, 344] width 910 height 167
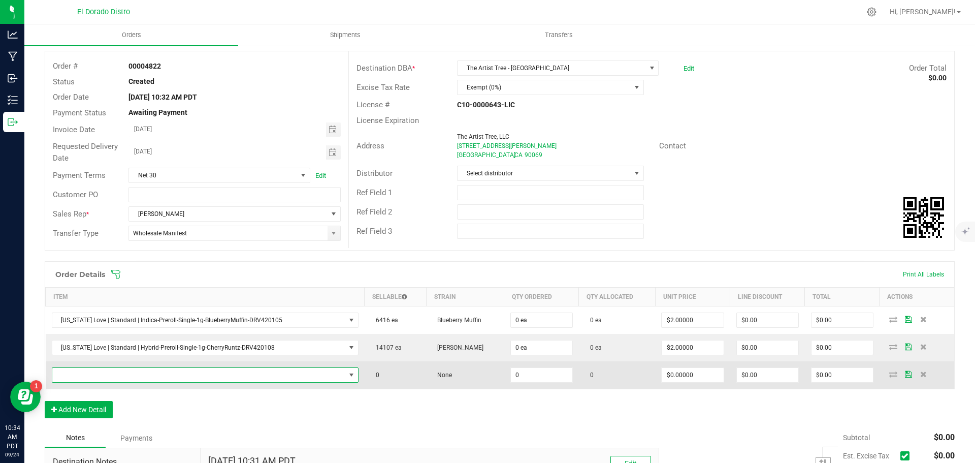
click at [242, 378] on span "NO DATA FOUND" at bounding box center [198, 375] width 293 height 14
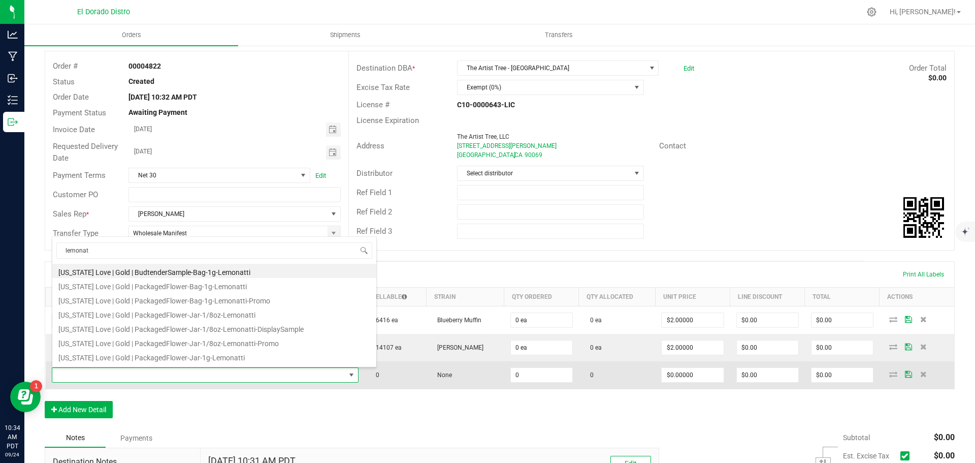
type input "lemonatt"
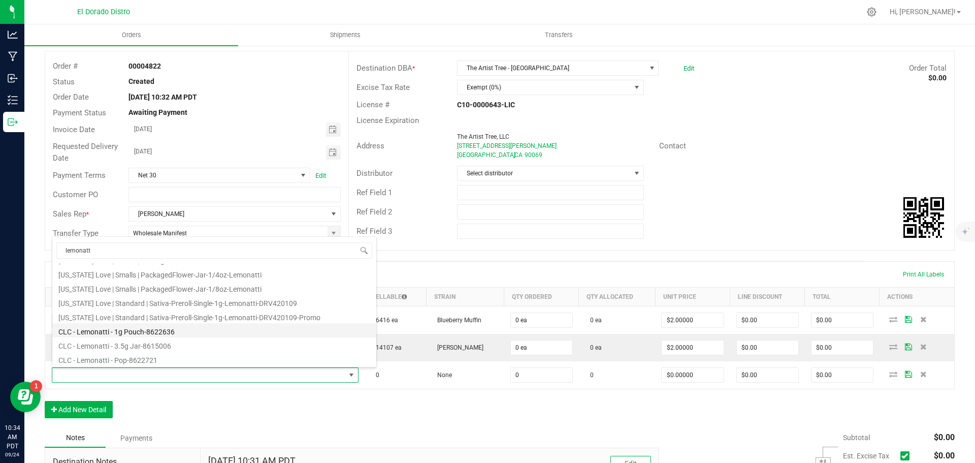
scroll to position [183, 0]
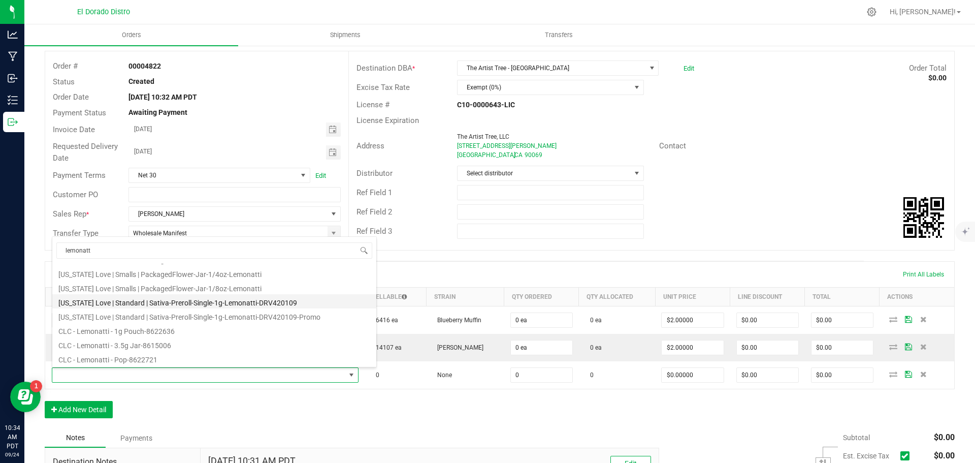
click at [273, 298] on li "[US_STATE] Love | Standard | Sativa-Preroll-Single-1g-Lemonatti-DRV420109" at bounding box center [214, 301] width 324 height 14
type input "0 ea"
type input "$2.00000"
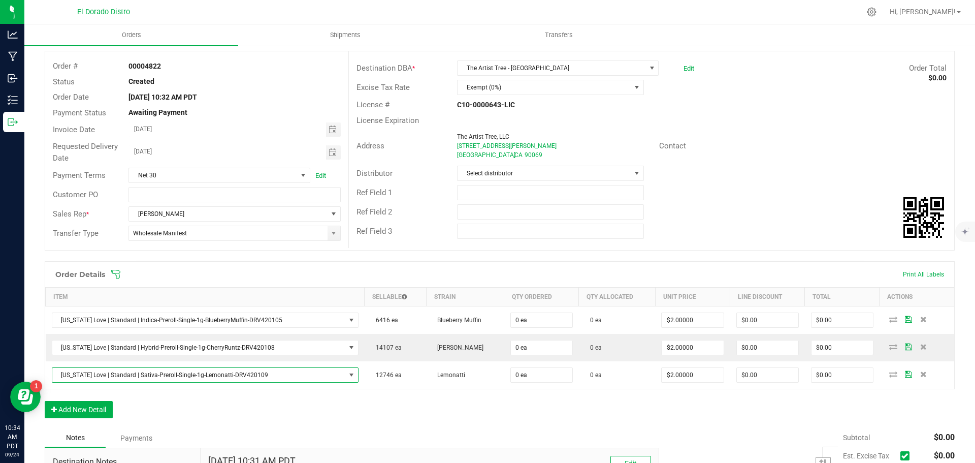
click at [355, 407] on div "Order Details Print All Labels Item Sellable Strain Qty Ordered Qty Allocated U…" at bounding box center [500, 344] width 910 height 167
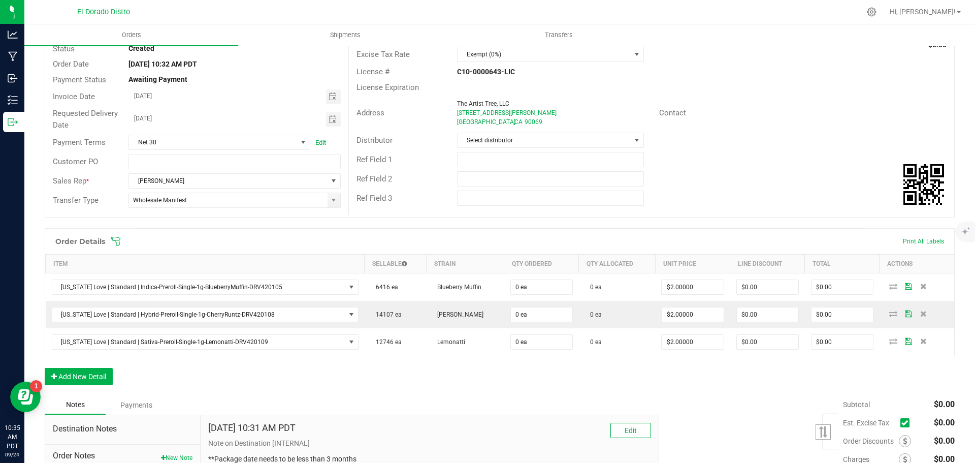
scroll to position [102, 0]
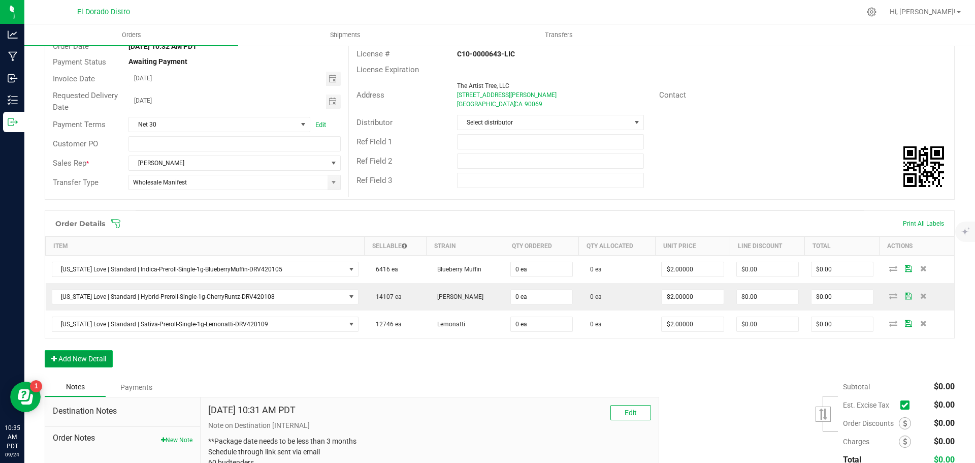
click at [106, 359] on button "Add New Detail" at bounding box center [79, 358] width 68 height 17
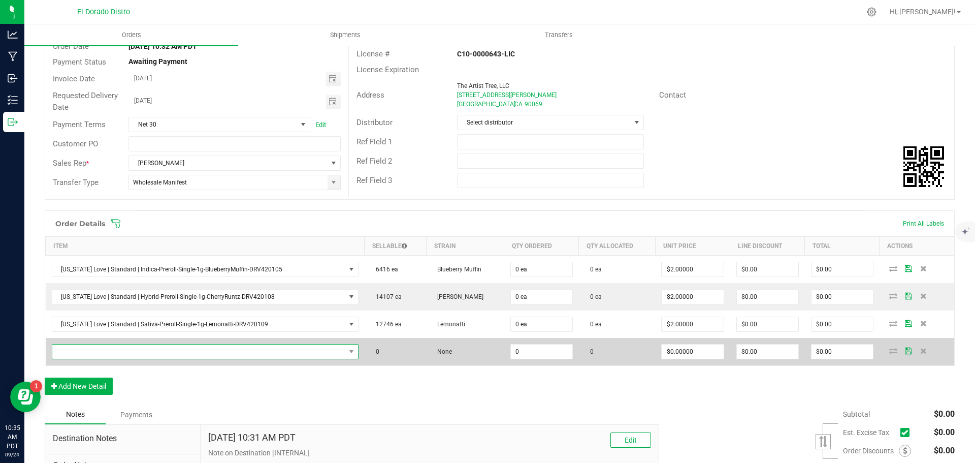
click at [109, 352] on span "NO DATA FOUND" at bounding box center [198, 351] width 293 height 14
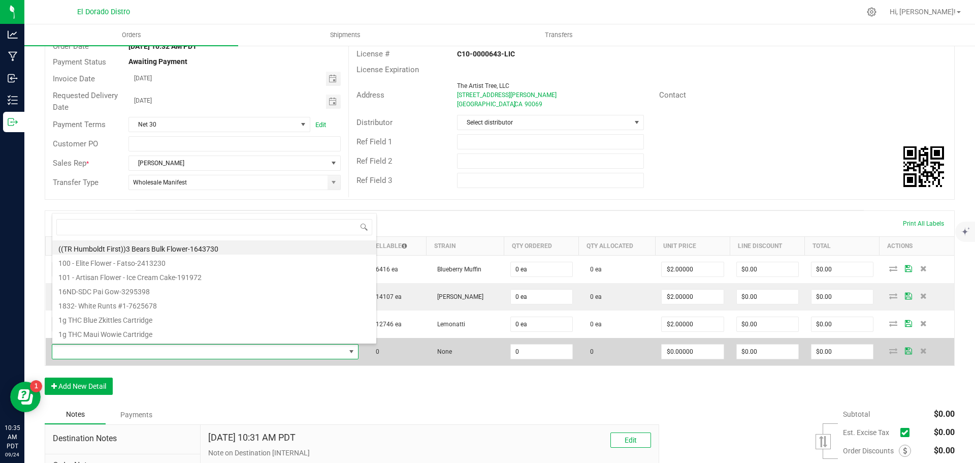
scroll to position [15, 296]
type input "banjo"
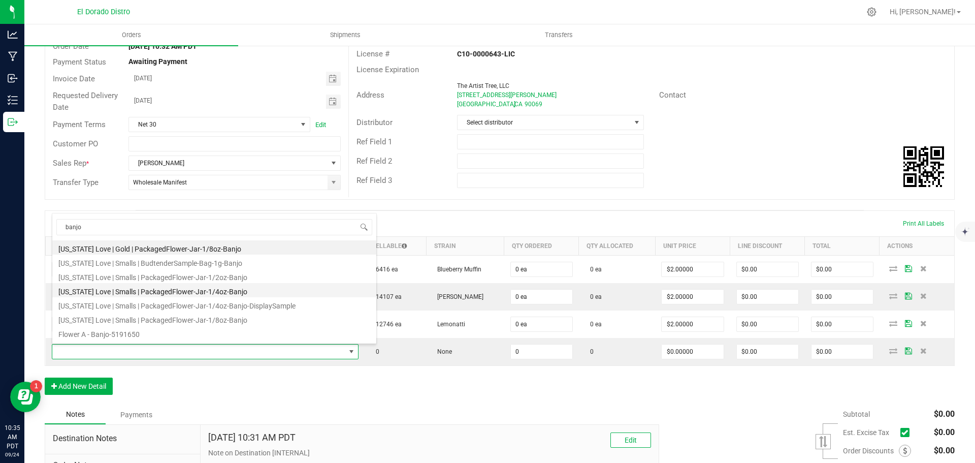
click at [250, 289] on li "[US_STATE] Love | Smalls | PackagedFlower-Jar-1/4oz-Banjo" at bounding box center [214, 290] width 324 height 14
type input "0 ea"
type input "$14.00000"
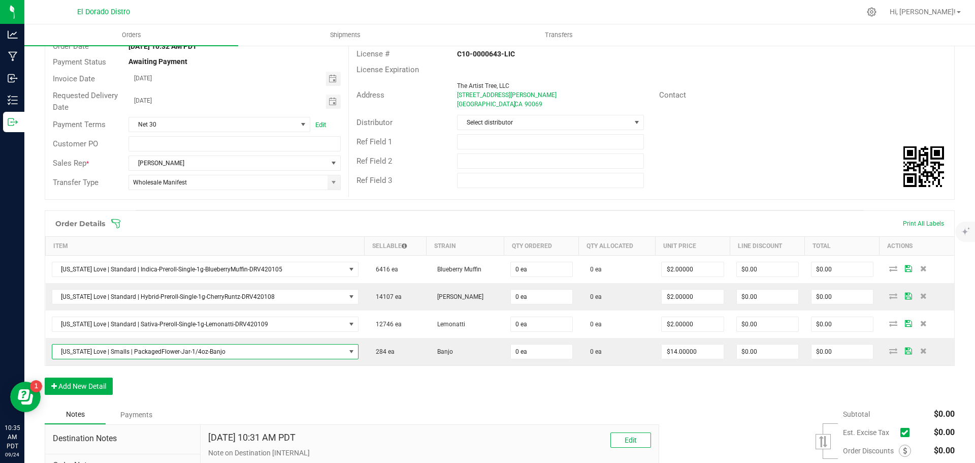
click at [434, 388] on div "Order Details Print All Labels Item Sellable Strain Qty Ordered Qty Allocated U…" at bounding box center [500, 307] width 910 height 194
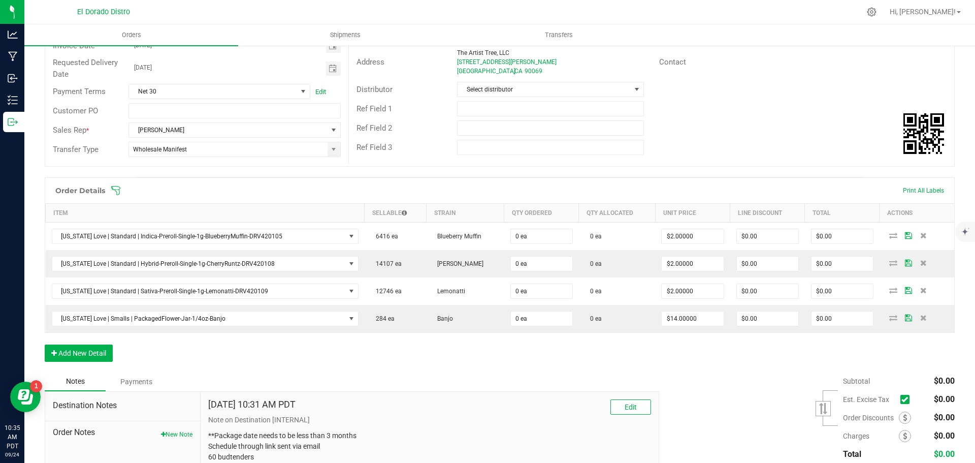
scroll to position [152, 0]
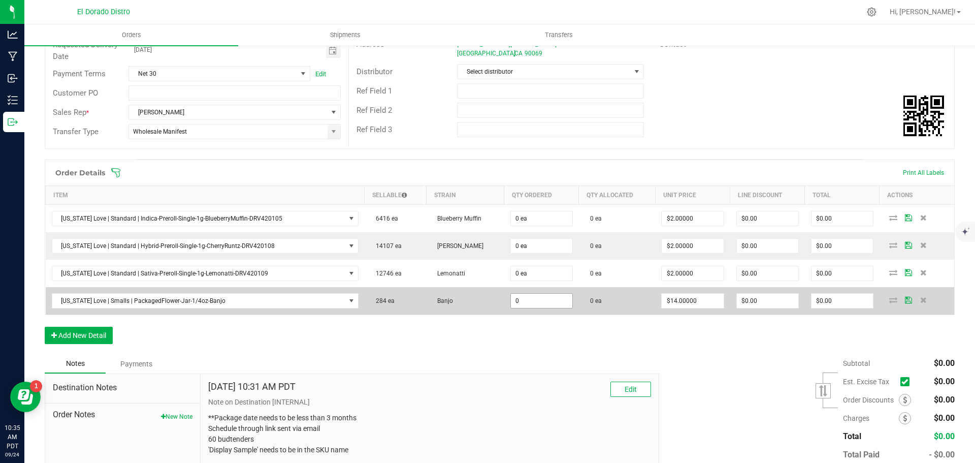
click at [519, 301] on input "0" at bounding box center [541, 300] width 61 height 14
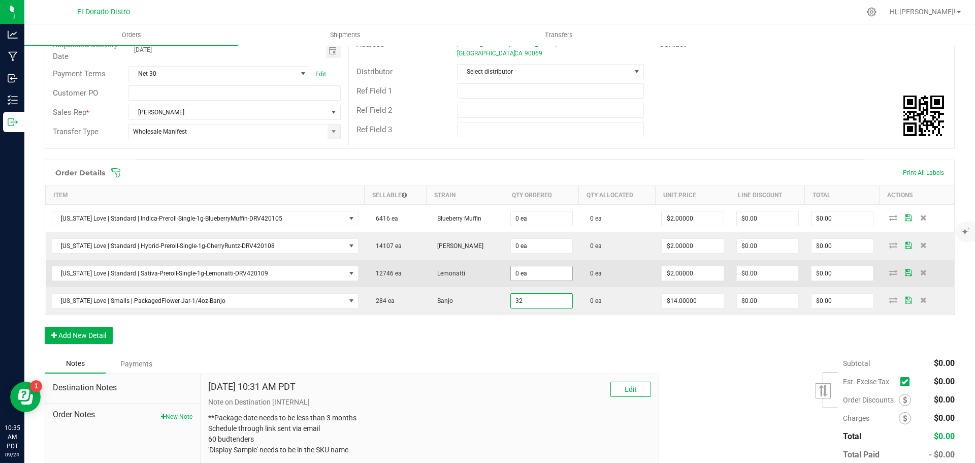
type input "32"
type input "0"
type input "32 ea"
type input "$448.00"
click at [522, 274] on input "0" at bounding box center [541, 273] width 61 height 14
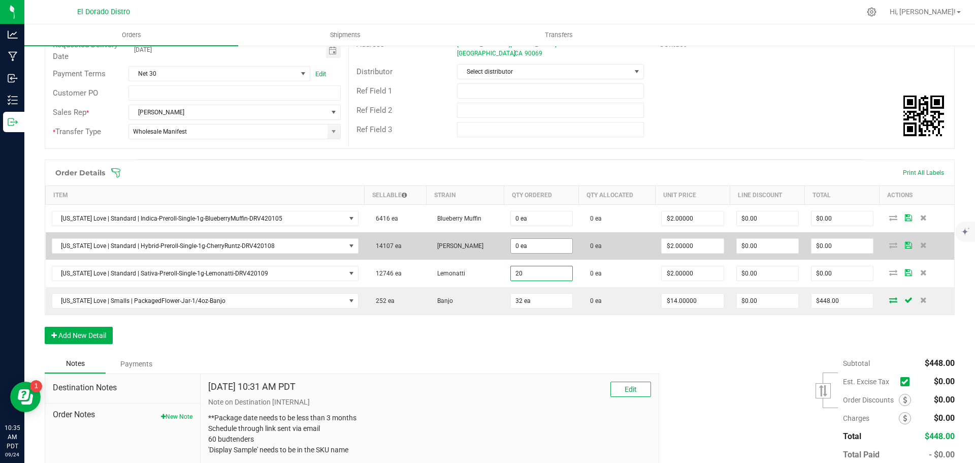
type input "20"
type input "0"
type input "20 ea"
type input "$40.00"
click at [524, 247] on input "0" at bounding box center [541, 246] width 61 height 14
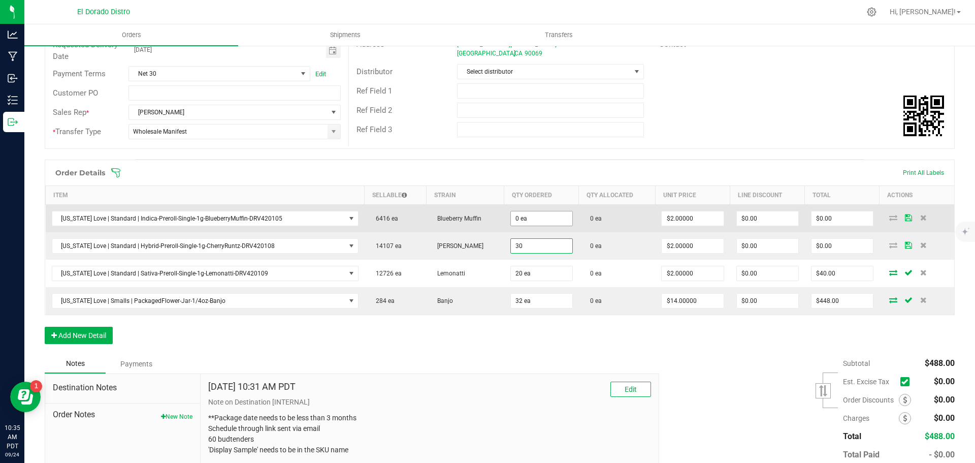
type input "30"
type input "0"
type input "30 ea"
type input "$60.00"
click at [528, 224] on input "0" at bounding box center [541, 218] width 61 height 14
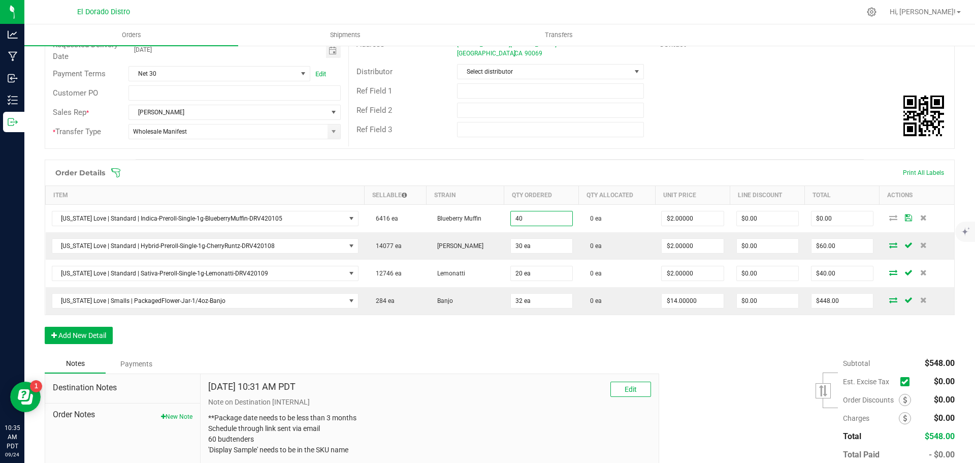
type input "40 ea"
type input "$80.00"
click at [507, 389] on div "[DATE] 10:31 AM PDT Edit" at bounding box center [429, 388] width 443 height 15
click at [94, 333] on button "Add New Detail" at bounding box center [79, 334] width 68 height 17
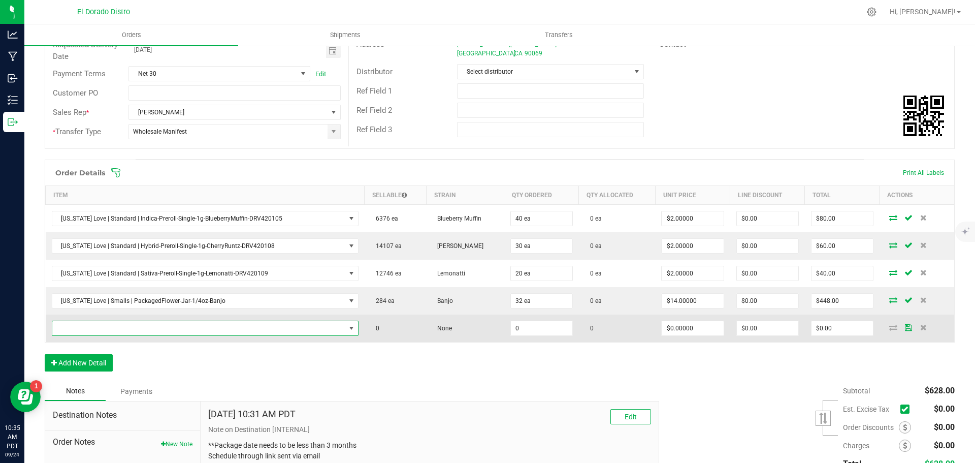
click at [93, 327] on span "NO DATA FOUND" at bounding box center [198, 328] width 293 height 14
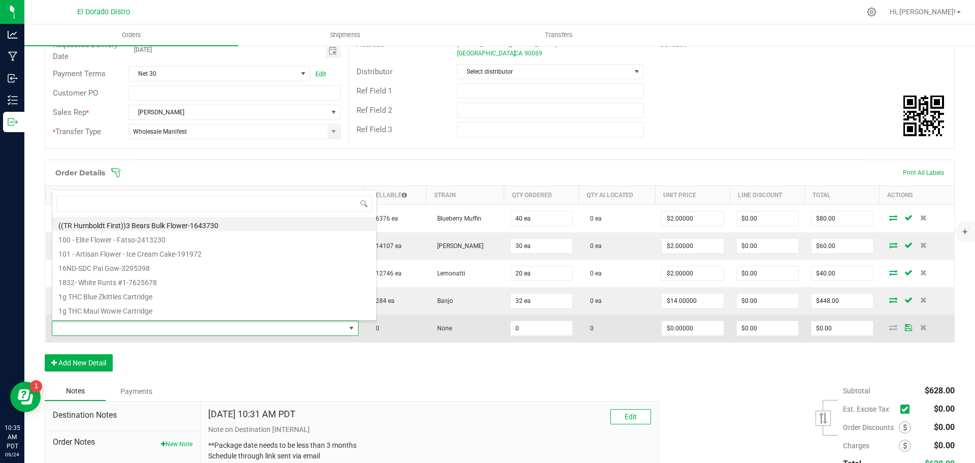
scroll to position [15, 296]
type input "banjo"
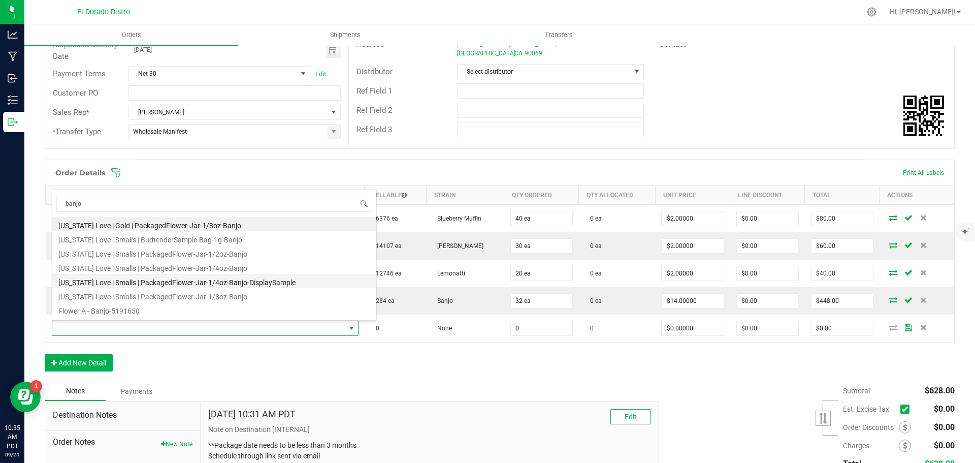
click at [182, 280] on li "[US_STATE] Love | Smalls | PackagedFlower-Jar-1/4oz-Banjo-DisplaySample" at bounding box center [214, 281] width 324 height 14
type input "0 ea"
type input "$0.01000"
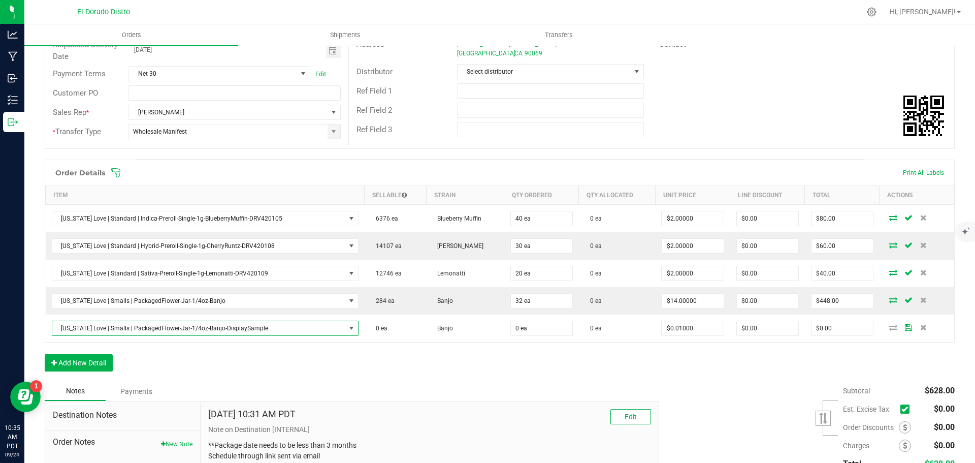
click at [277, 356] on div "Order Details Print All Labels Item Sellable Strain Qty Ordered Qty Allocated U…" at bounding box center [500, 270] width 910 height 222
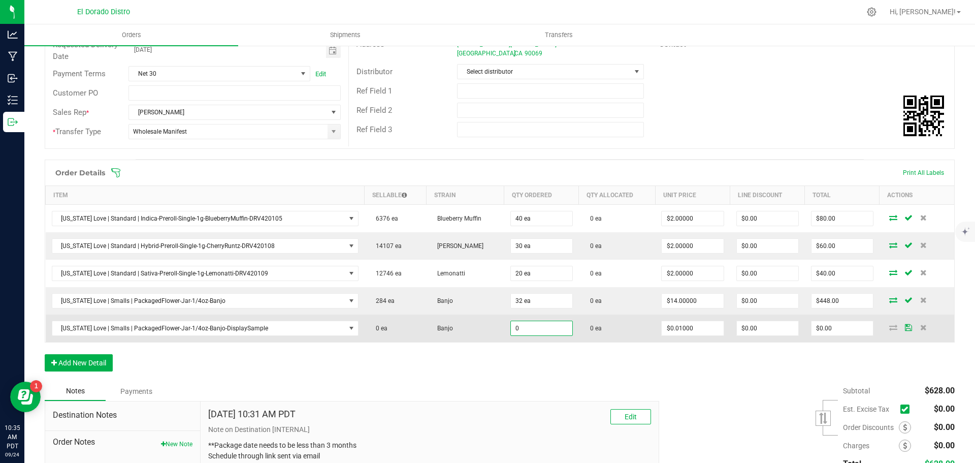
click at [560, 328] on input "0" at bounding box center [541, 328] width 61 height 14
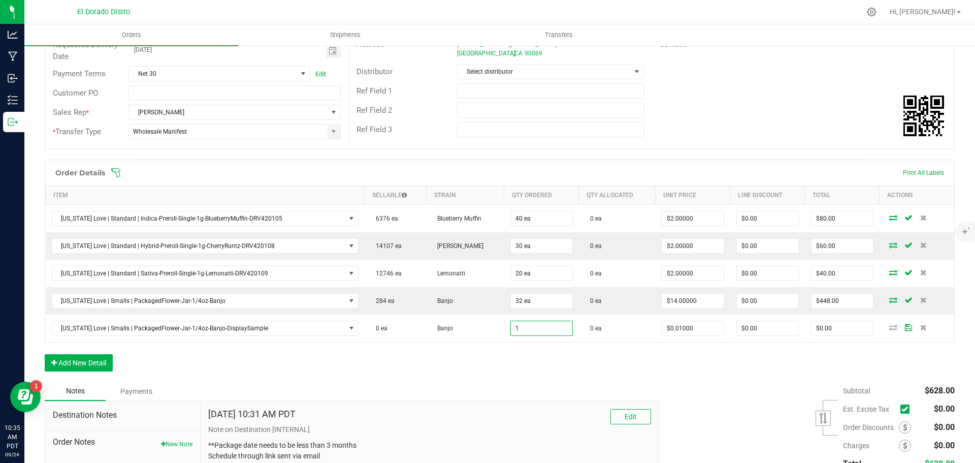
type input "1 ea"
type input "$0.01"
click at [553, 353] on div "Order Details Print All Labels Item Sellable Strain Qty Ordered Qty Allocated U…" at bounding box center [500, 270] width 910 height 222
click at [67, 364] on button "Add New Detail" at bounding box center [79, 362] width 68 height 17
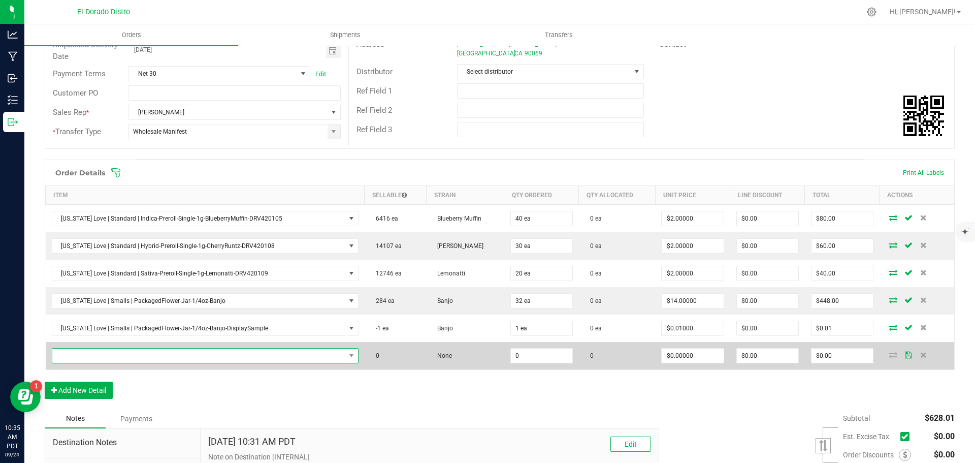
click at [78, 360] on span "NO DATA FOUND" at bounding box center [198, 355] width 293 height 14
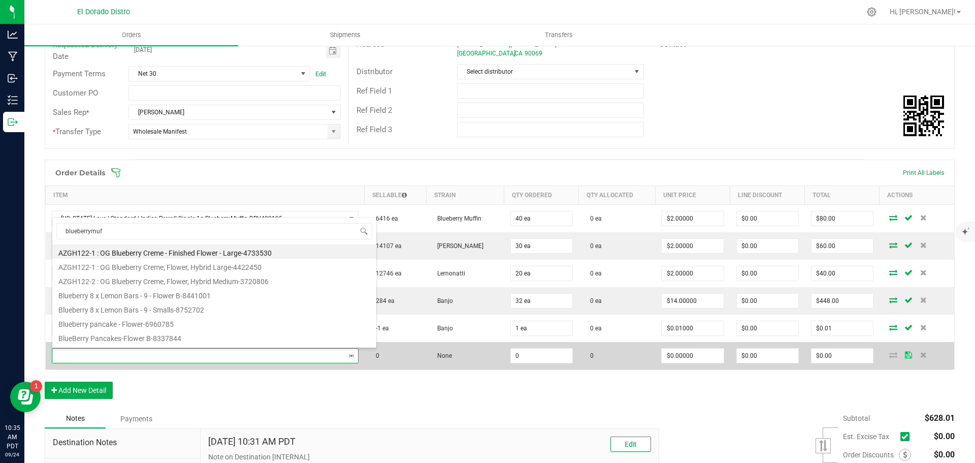
type input "blueberrymuff"
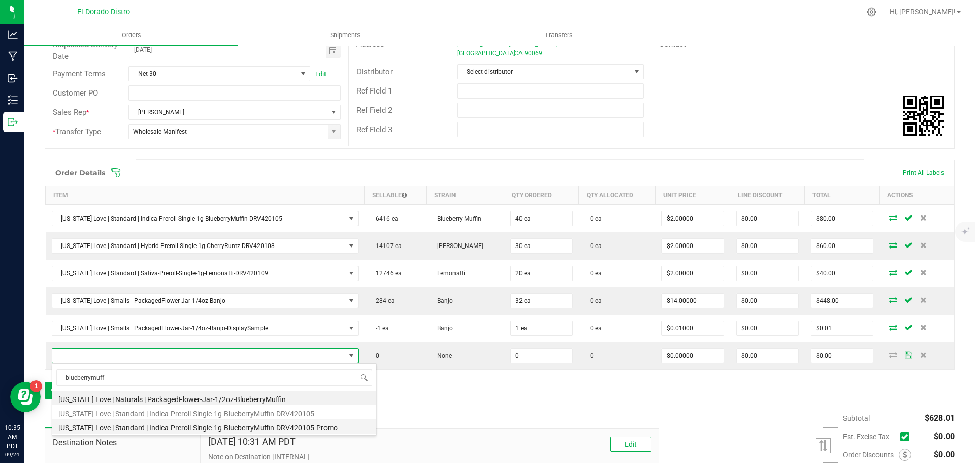
click at [236, 426] on li "[US_STATE] Love | Standard | Indica-Preroll-Single-1g-BlueberryMuffin-DRV420105…" at bounding box center [214, 426] width 324 height 14
type input "0 ea"
type input "$0.01000"
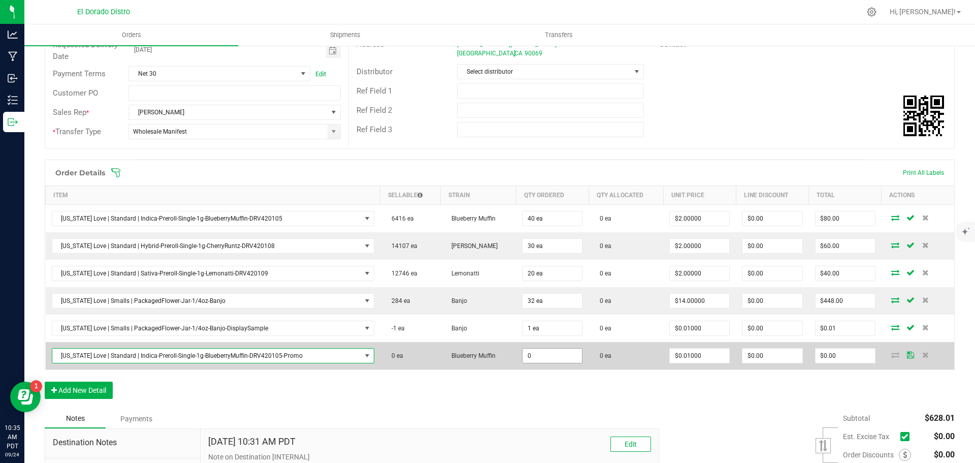
click at [538, 359] on input "0" at bounding box center [551, 355] width 59 height 14
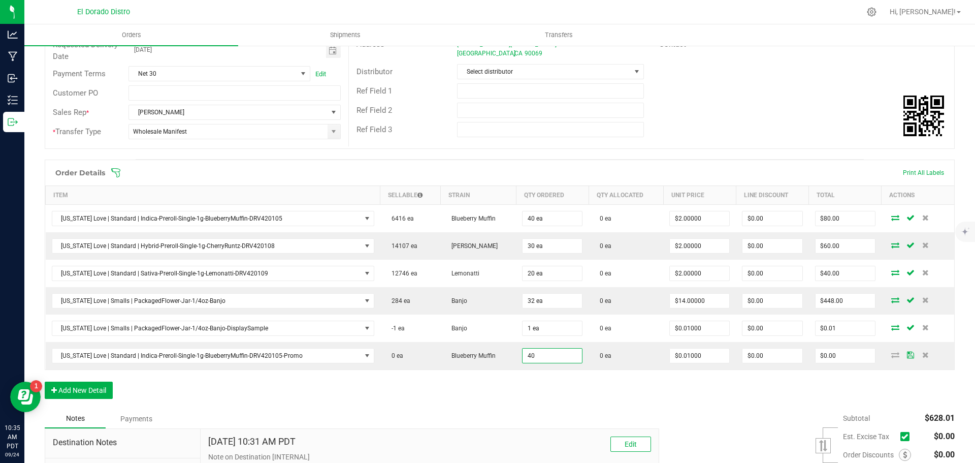
type input "40 ea"
type input "$0.40"
click at [545, 380] on div "Order Details Print All Labels Item Sellable Strain Qty Ordered Qty Allocated U…" at bounding box center [500, 283] width 910 height 249
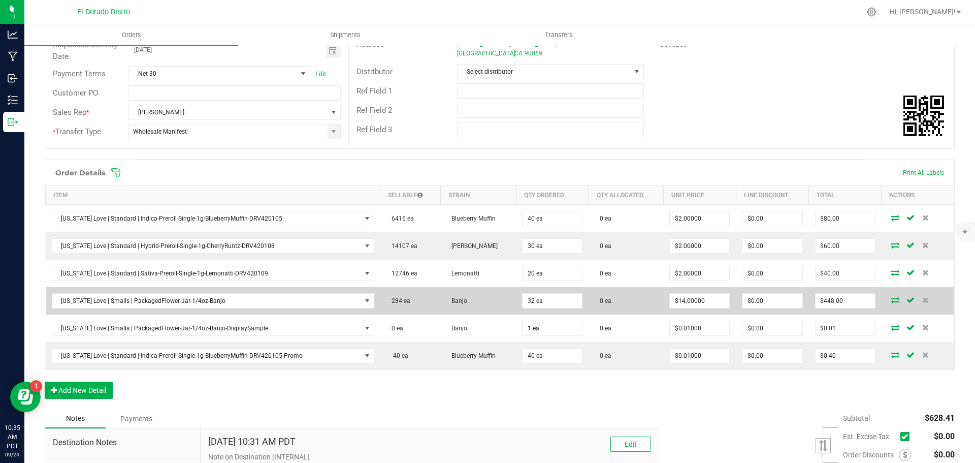
scroll to position [0, 0]
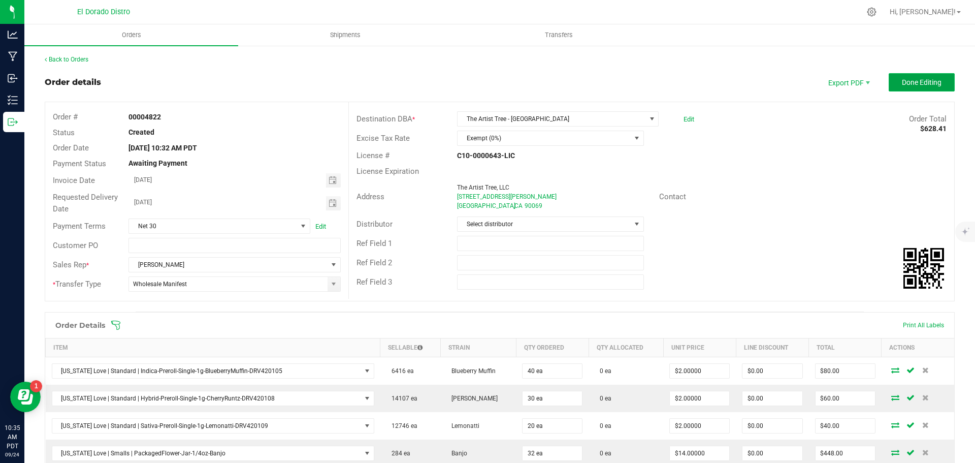
click at [903, 77] on button "Done Editing" at bounding box center [922, 82] width 66 height 18
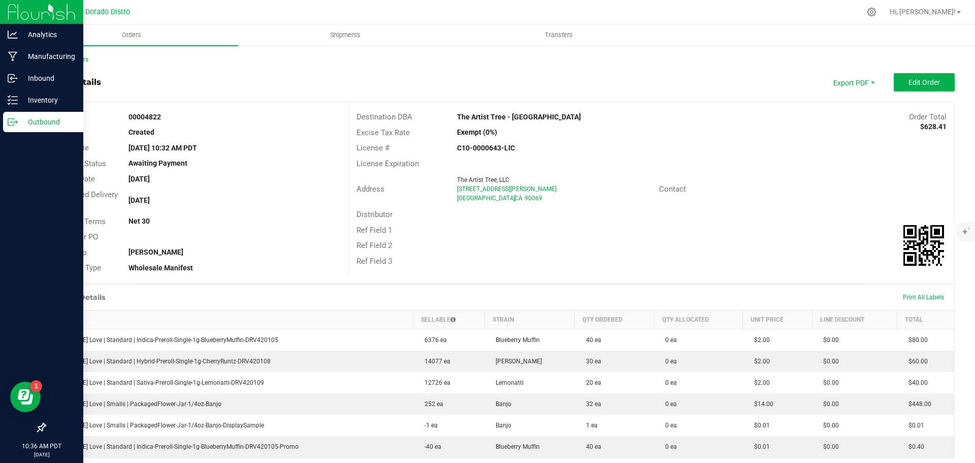
click at [17, 117] on icon at bounding box center [13, 122] width 10 height 10
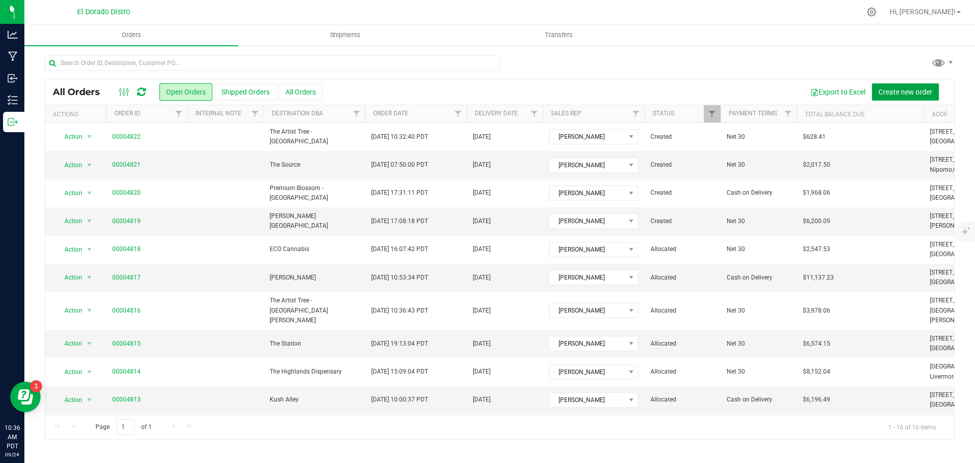
click at [885, 93] on span "Create new order" at bounding box center [905, 92] width 54 height 8
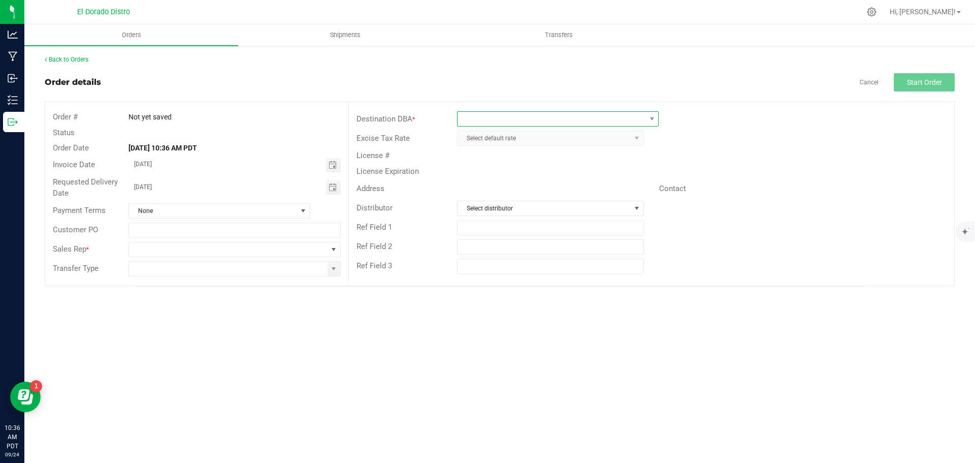
click at [491, 123] on span at bounding box center [551, 119] width 188 height 14
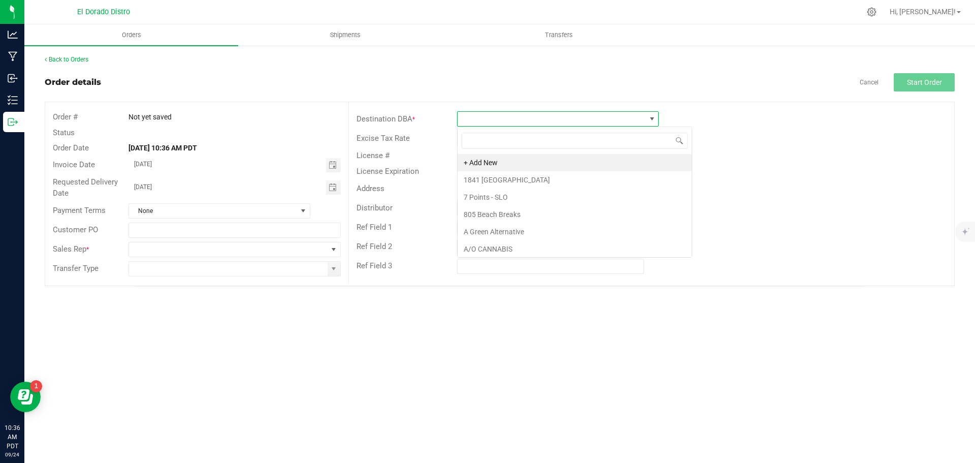
scroll to position [15, 202]
type input "the arti"
click at [513, 157] on li "The Artist Tree - [PERSON_NAME][GEOGRAPHIC_DATA]" at bounding box center [557, 162] width 201 height 17
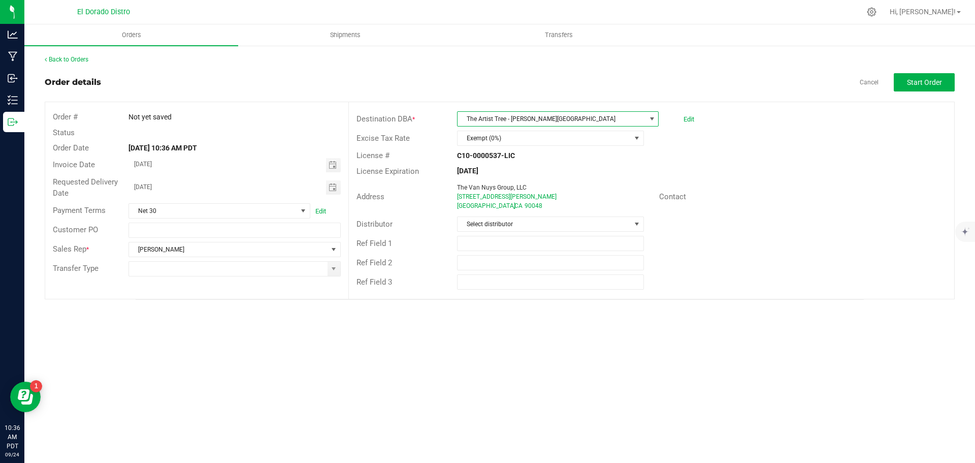
click at [714, 175] on div "License Expiration [DATE]" at bounding box center [651, 171] width 605 height 16
click at [182, 274] on input at bounding box center [228, 268] width 198 height 14
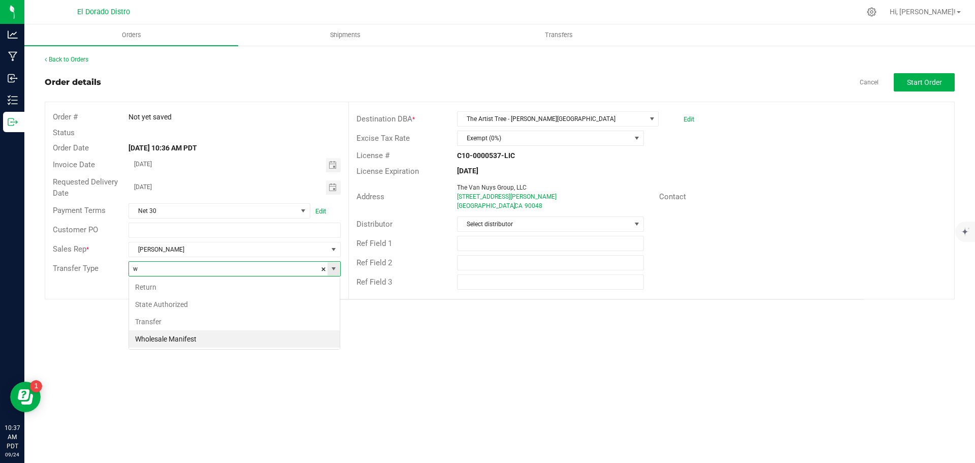
scroll to position [15, 212]
click at [181, 337] on li "Wholesale Manifest" at bounding box center [234, 338] width 211 height 17
type input "Wholesale Manifest"
click at [694, 270] on div "Ref Field 2" at bounding box center [651, 262] width 605 height 19
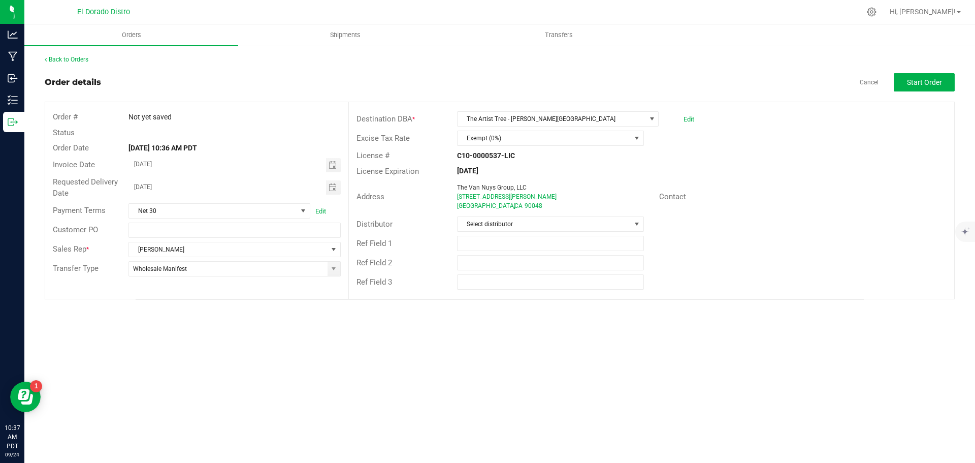
click at [777, 227] on div "Distributor Select distributor" at bounding box center [651, 223] width 605 height 19
click at [915, 83] on span "Start Order" at bounding box center [924, 82] width 35 height 8
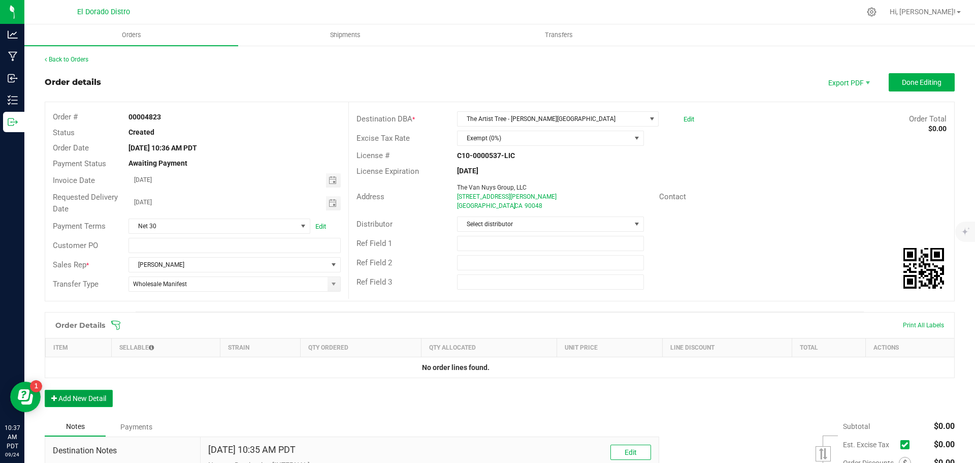
click at [84, 401] on button "Add New Detail" at bounding box center [79, 397] width 68 height 17
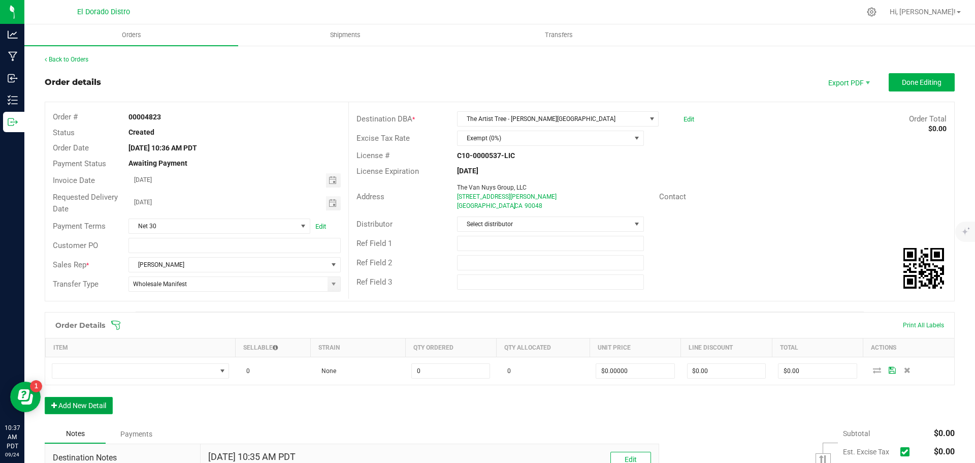
click at [84, 401] on button "Add New Detail" at bounding box center [79, 405] width 68 height 17
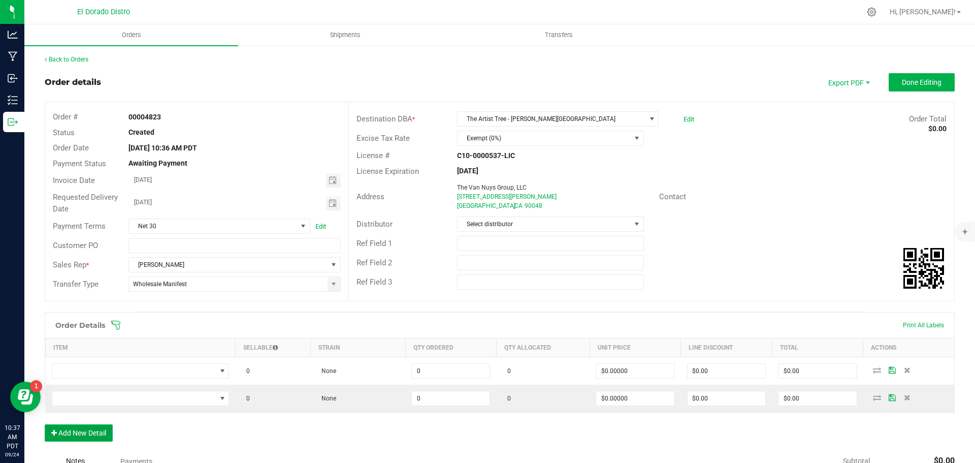
click at [82, 429] on button "Add New Detail" at bounding box center [79, 432] width 68 height 17
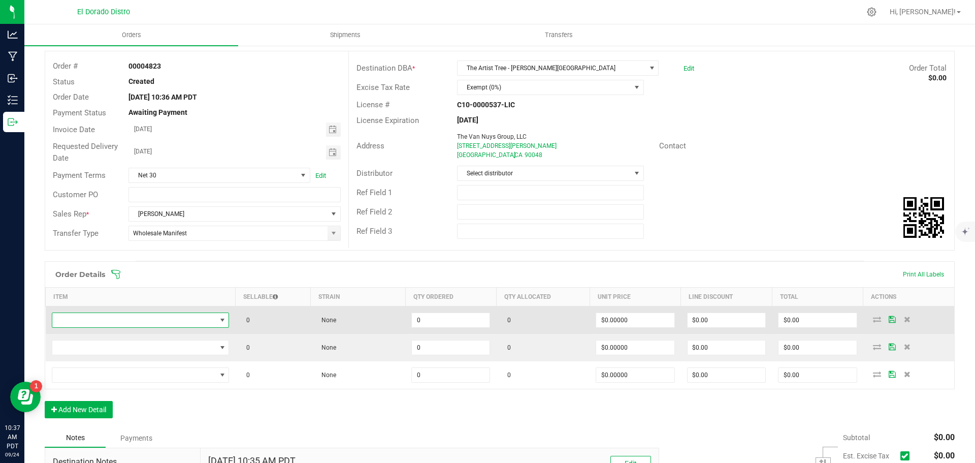
click at [110, 319] on span "NO DATA FOUND" at bounding box center [134, 320] width 164 height 14
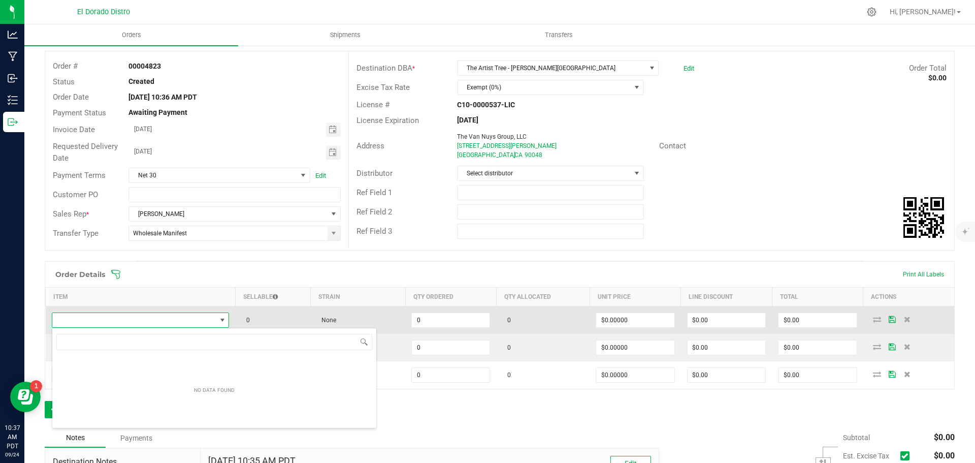
scroll to position [15, 174]
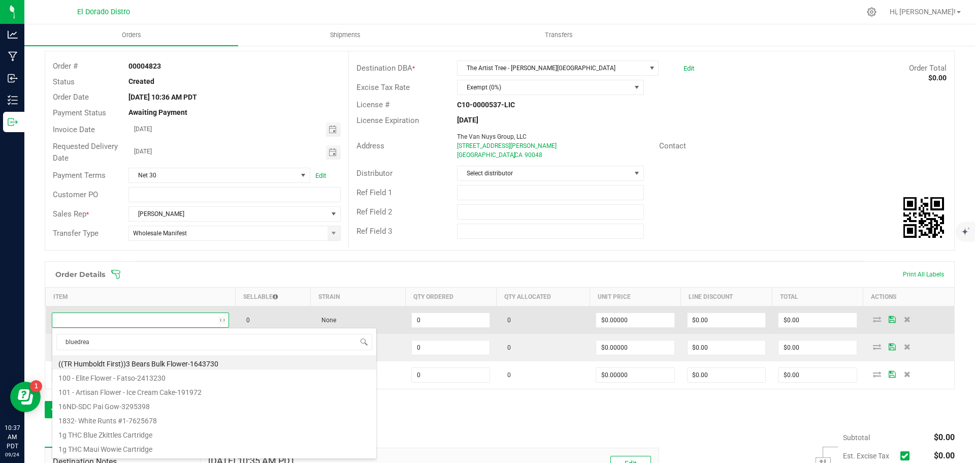
type input "bluedream"
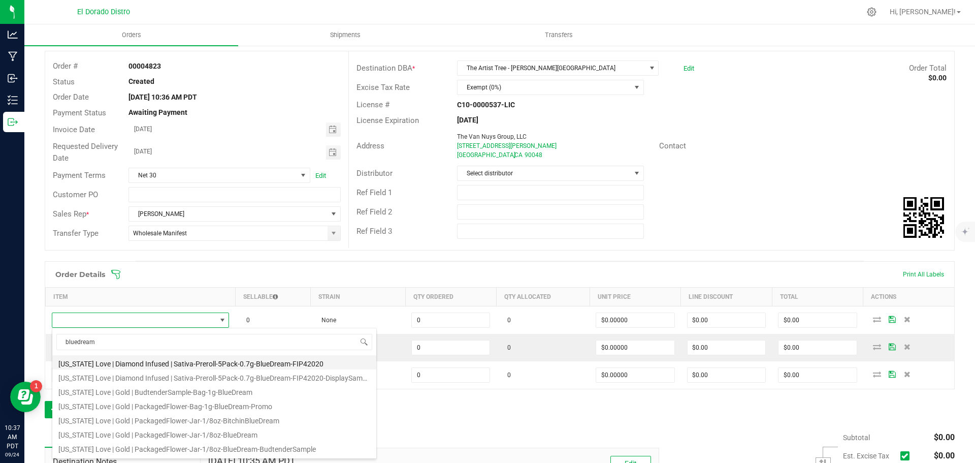
click at [243, 360] on li "[US_STATE] Love | Diamond Infused | Sativa-Preroll-5Pack-0.7g-BlueDream-FIP42020" at bounding box center [214, 362] width 324 height 14
type input "0 ea"
type input "$14.00000"
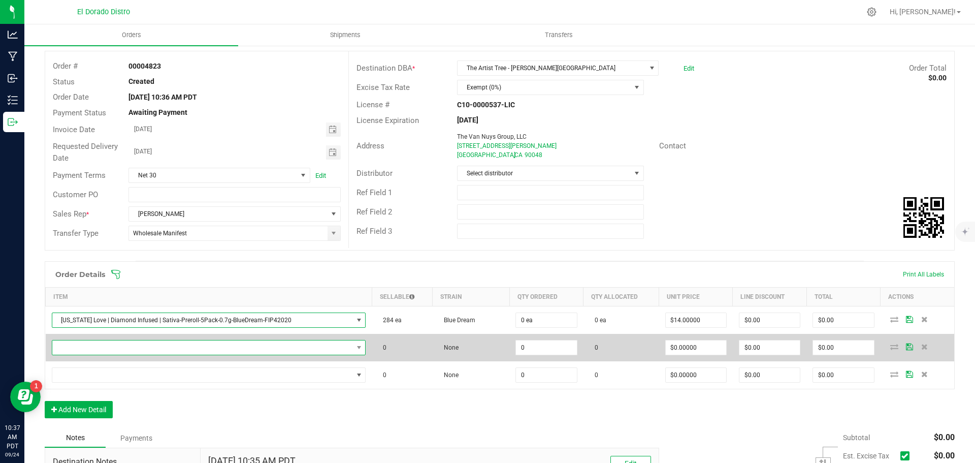
click at [299, 348] on span "NO DATA FOUND" at bounding box center [202, 347] width 301 height 14
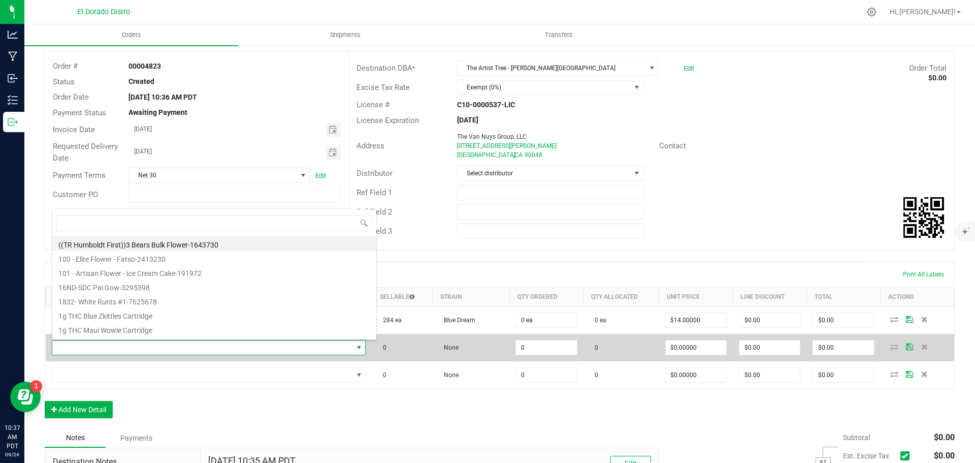
scroll to position [15, 303]
type input "cherryrunt"
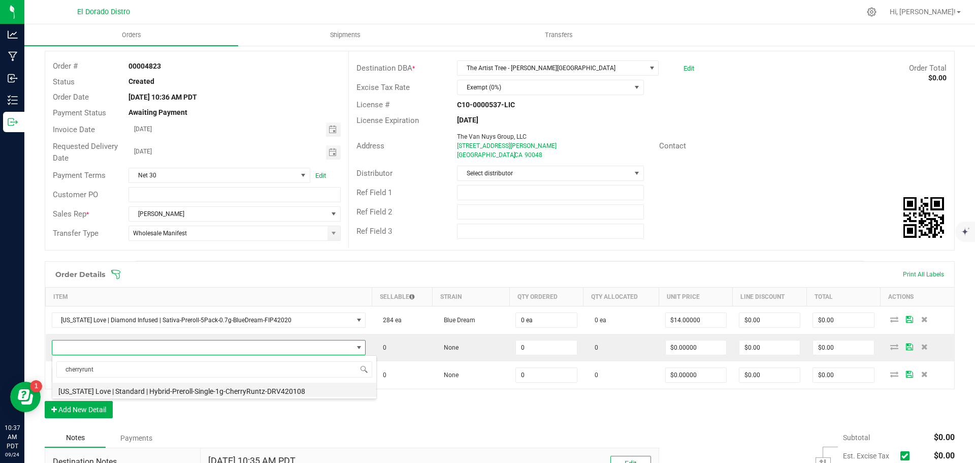
click at [299, 389] on li "[US_STATE] Love | Standard | Hybrid-Preroll-Single-1g-CherryRuntz-DRV420108" at bounding box center [214, 389] width 324 height 14
type input "0 ea"
type input "$2.00000"
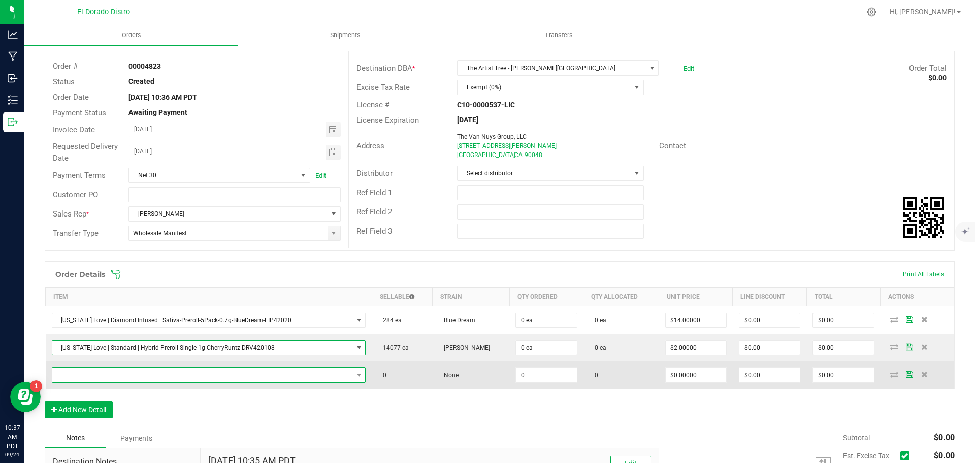
click at [290, 376] on span "NO DATA FOUND" at bounding box center [202, 375] width 301 height 14
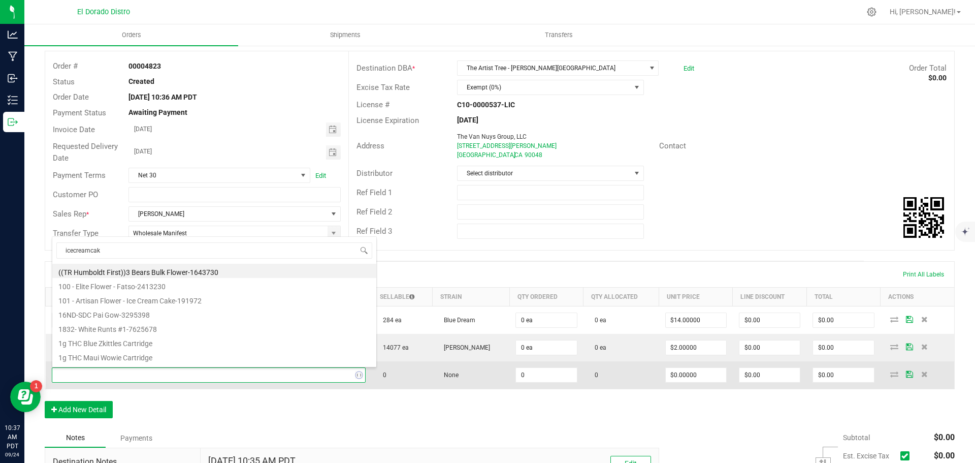
type input "icecreamcake"
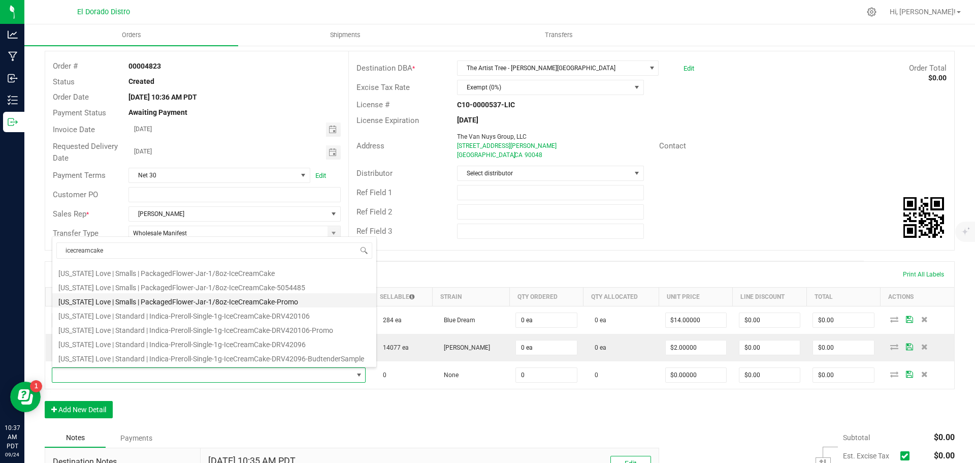
scroll to position [102, 0]
click at [303, 292] on li "[US_STATE] Love | Standard | Indica-Preroll-Single-1g-IceCreamCake-DRV420106" at bounding box center [214, 297] width 324 height 14
type input "0 ea"
type input "$2.00000"
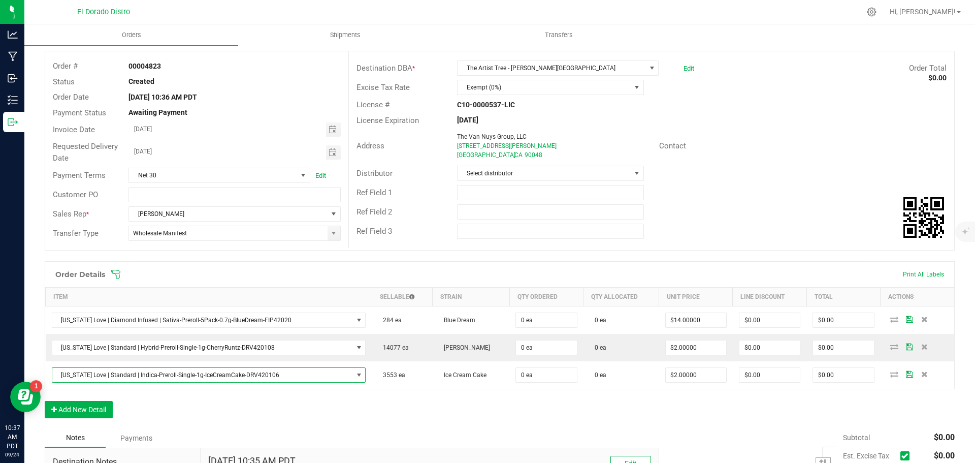
click at [345, 405] on div "Order Details Print All Labels Item Sellable Strain Qty Ordered Qty Allocated U…" at bounding box center [500, 344] width 910 height 167
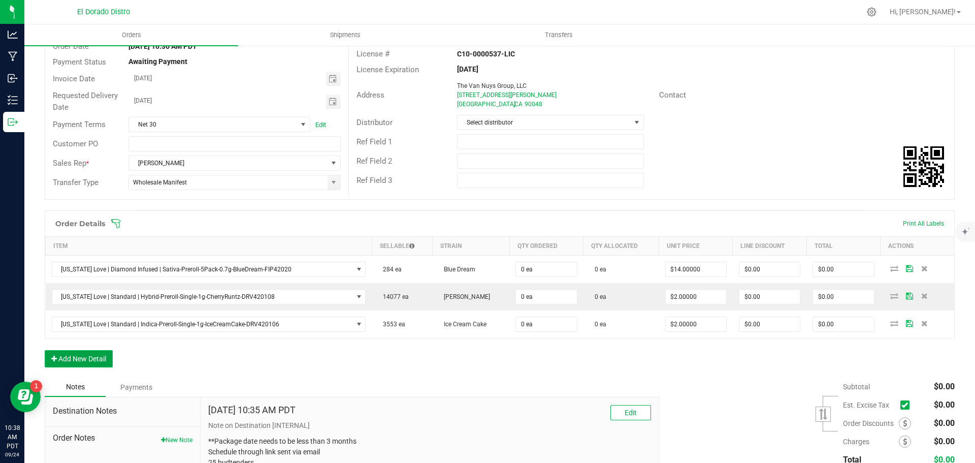
click at [106, 358] on button "Add New Detail" at bounding box center [79, 358] width 68 height 17
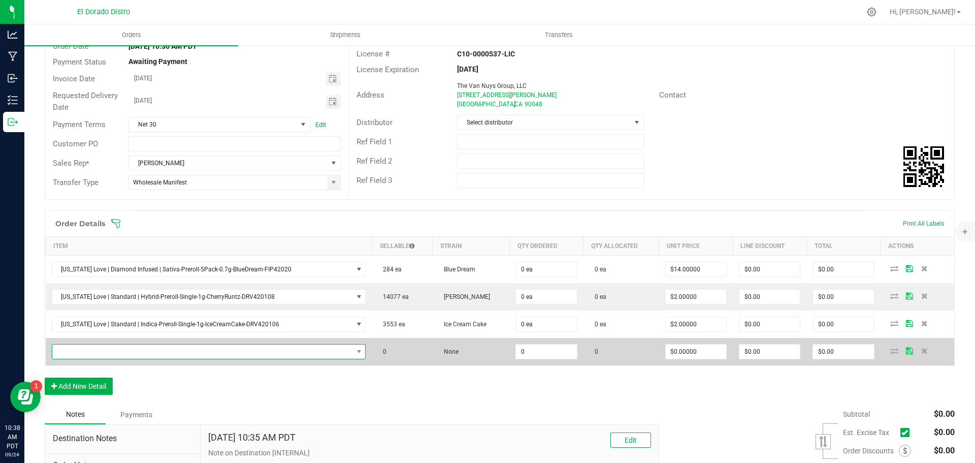
click at [114, 352] on span "NO DATA FOUND" at bounding box center [202, 351] width 301 height 14
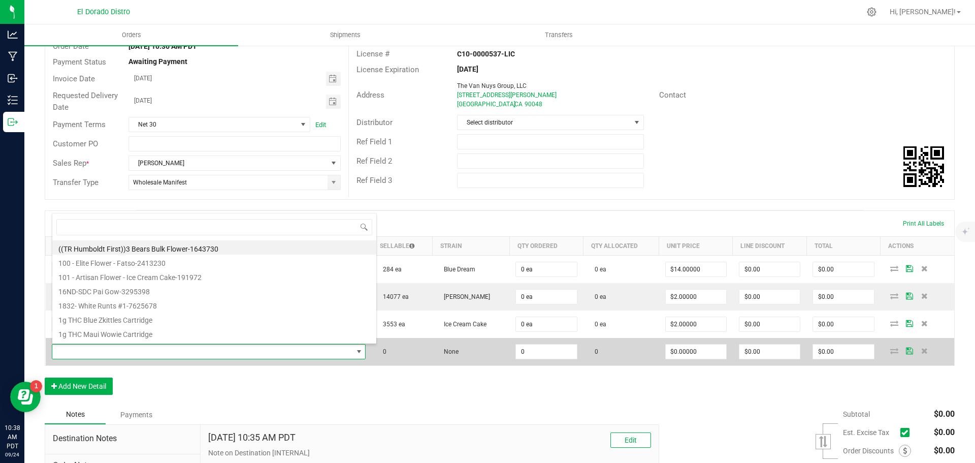
scroll to position [15, 303]
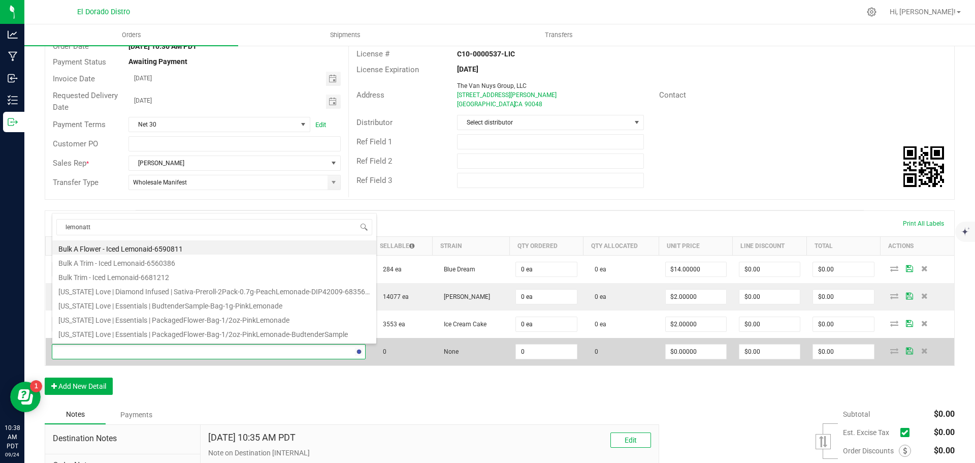
type input "lemonatti"
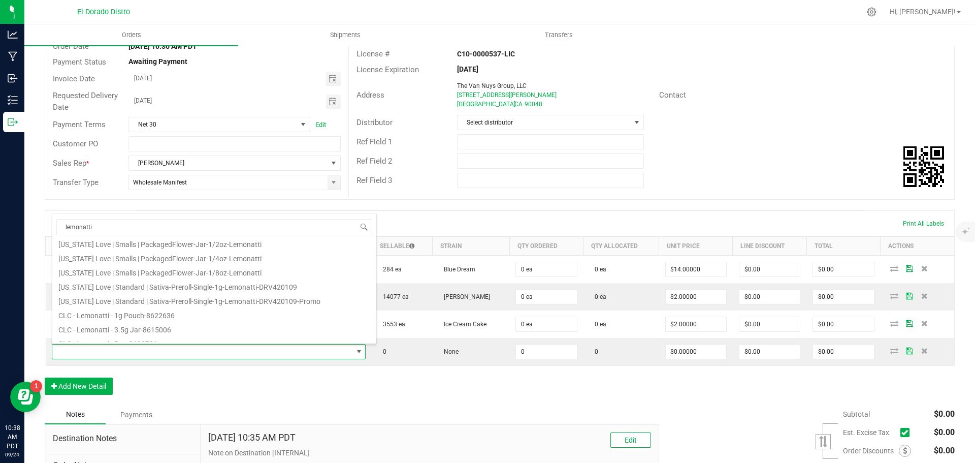
scroll to position [183, 0]
click at [187, 281] on li "[US_STATE] Love | Standard | Sativa-Preroll-Single-1g-Lemonatti-DRV420109" at bounding box center [214, 278] width 324 height 14
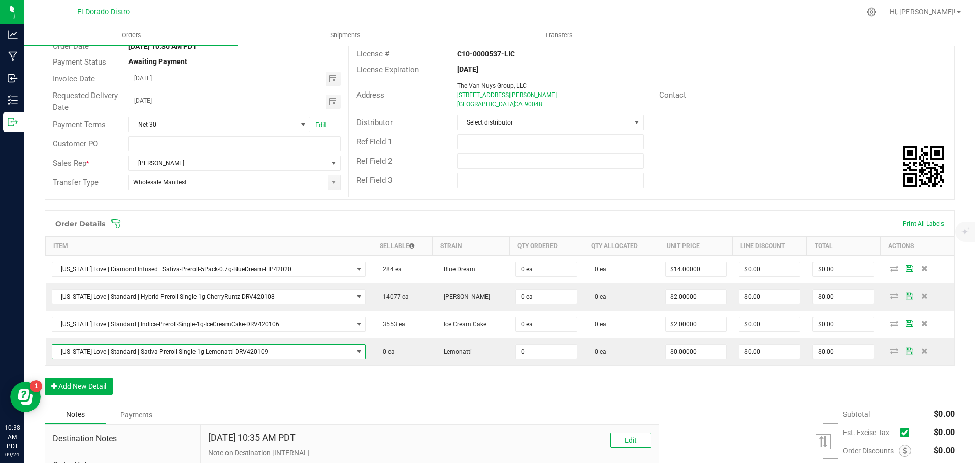
type input "0 ea"
type input "$2.00000"
click at [379, 389] on div "Order Details Print All Labels Item Sellable Strain Qty Ordered Qty Allocated U…" at bounding box center [500, 307] width 910 height 194
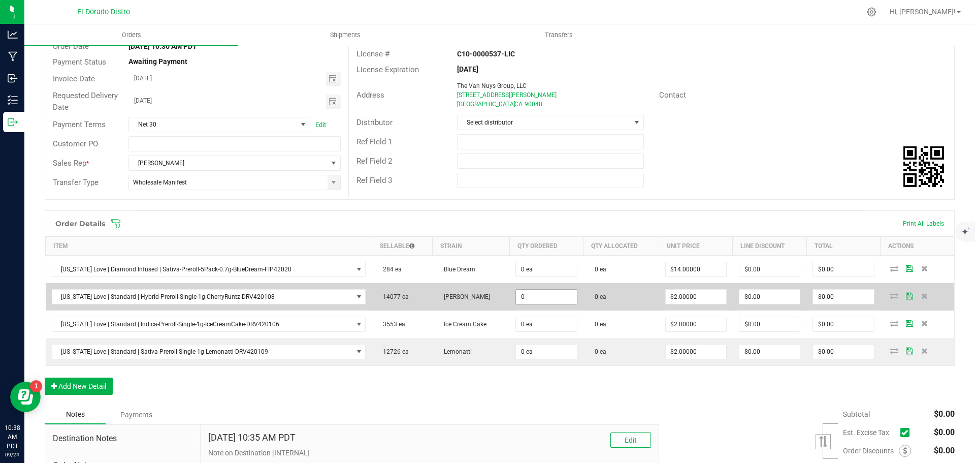
click at [546, 292] on input "0" at bounding box center [546, 296] width 60 height 14
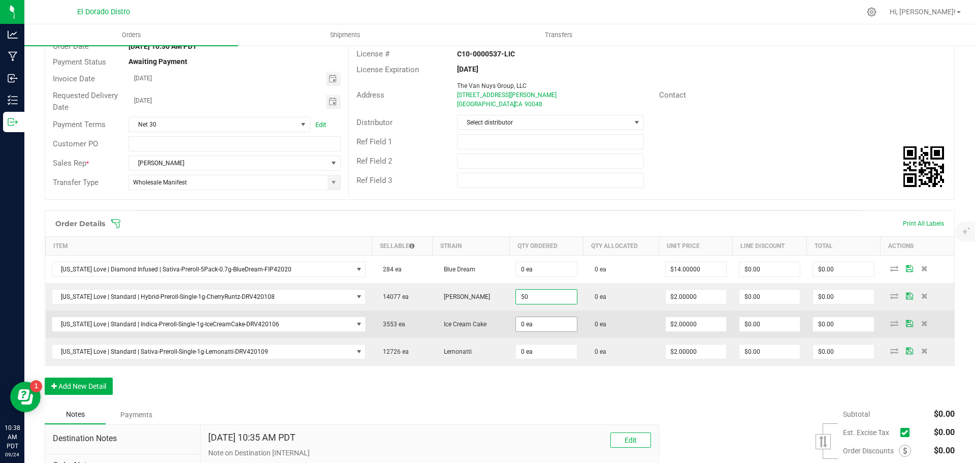
type input "50 ea"
type input "$100.00"
click at [538, 322] on input "0" at bounding box center [546, 324] width 60 height 14
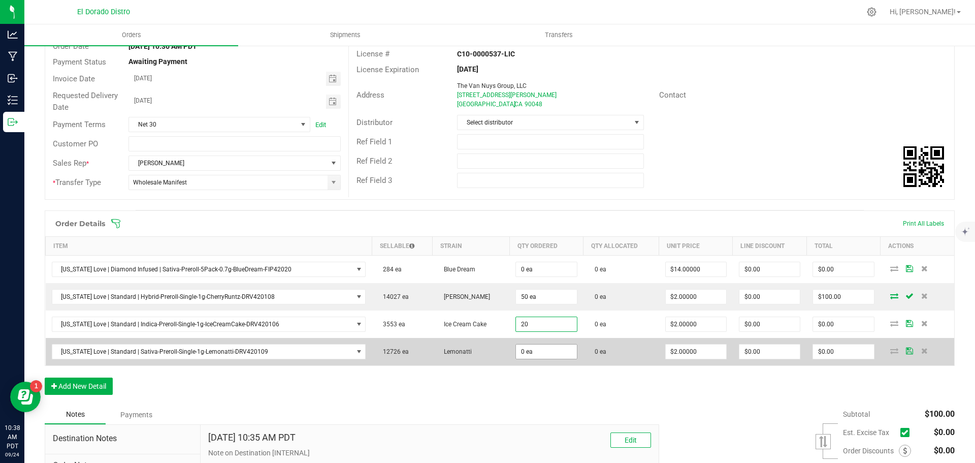
type input "20 ea"
type input "$40.00"
click at [532, 348] on input "0" at bounding box center [546, 351] width 60 height 14
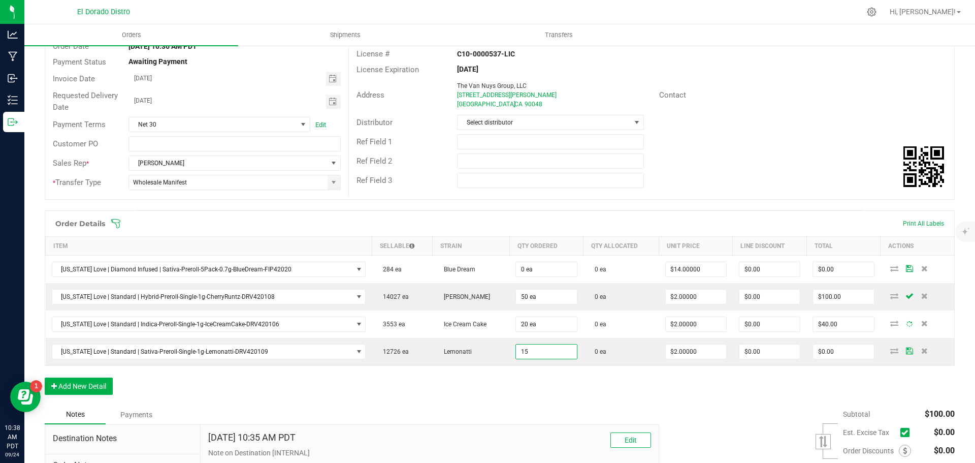
type input "15 ea"
type input "$30.00"
click at [536, 402] on div "Order Details Print All Labels Item Sellable Strain Qty Ordered Qty Allocated U…" at bounding box center [500, 307] width 910 height 194
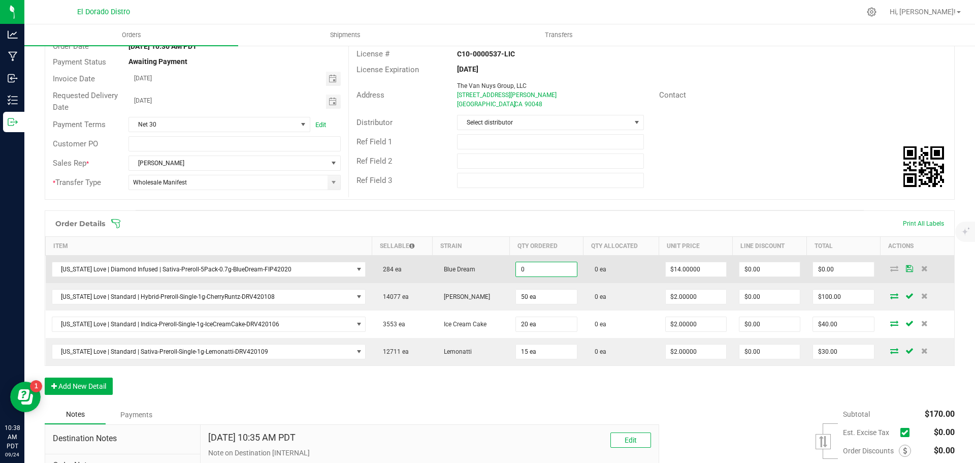
click at [526, 270] on input "0" at bounding box center [546, 269] width 60 height 14
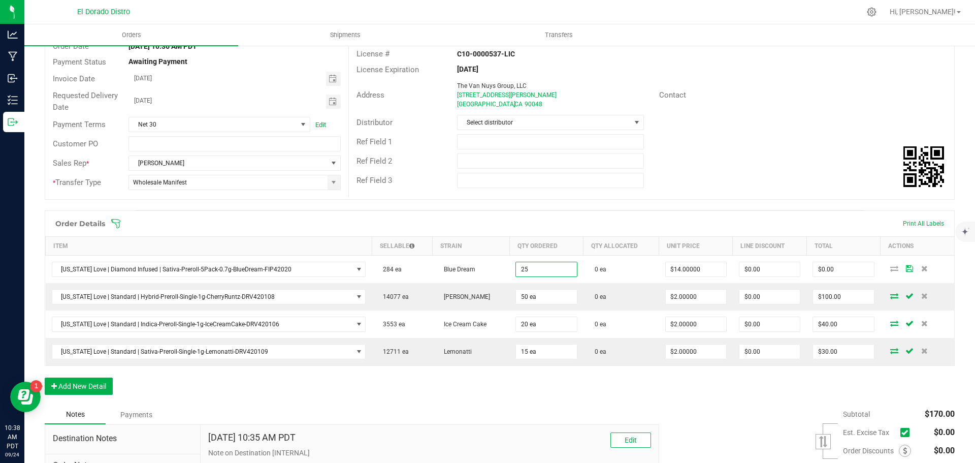
type input "25 ea"
type input "$350.00"
click at [532, 390] on div "Order Details Print All Labels Item Sellable Strain Qty Ordered Qty Allocated U…" at bounding box center [500, 307] width 910 height 194
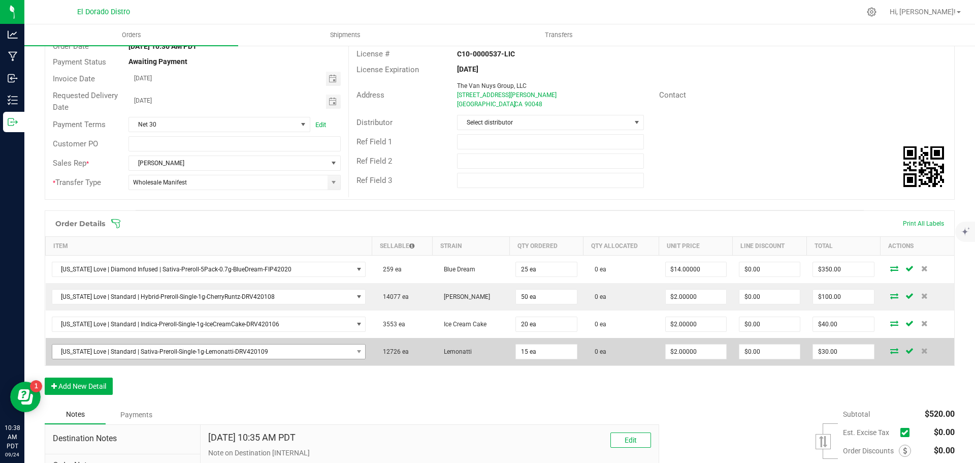
scroll to position [152, 0]
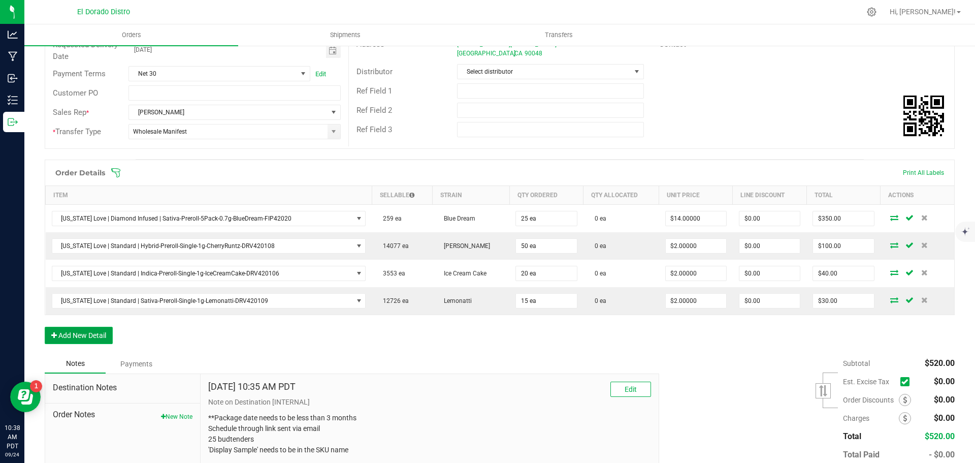
click at [94, 333] on button "Add New Detail" at bounding box center [79, 334] width 68 height 17
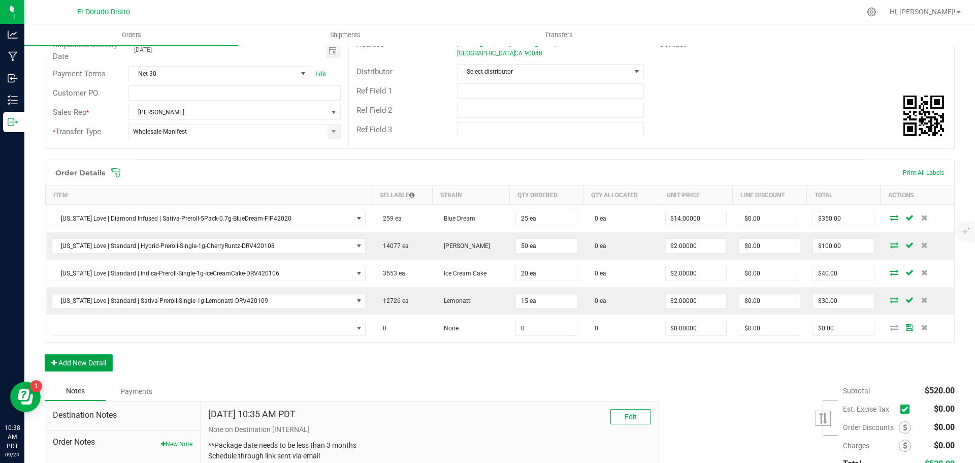
click at [100, 363] on button "Add New Detail" at bounding box center [79, 362] width 68 height 17
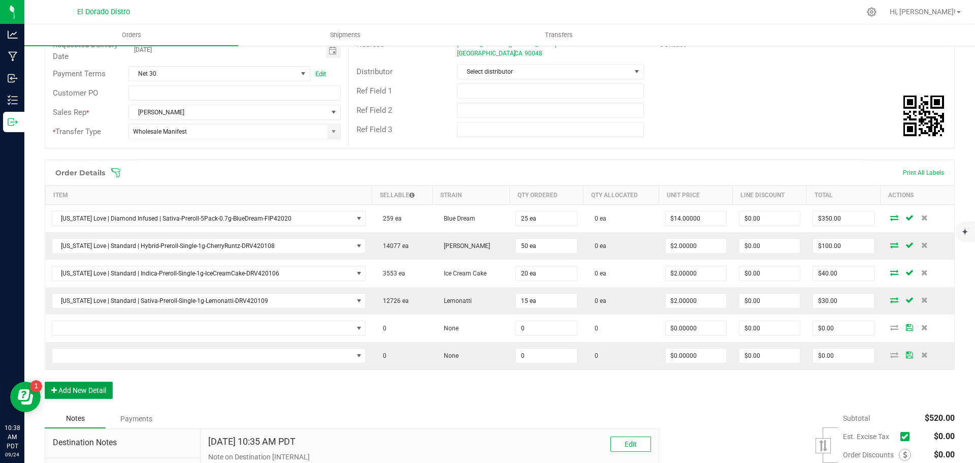
click at [97, 389] on button "Add New Detail" at bounding box center [79, 389] width 68 height 17
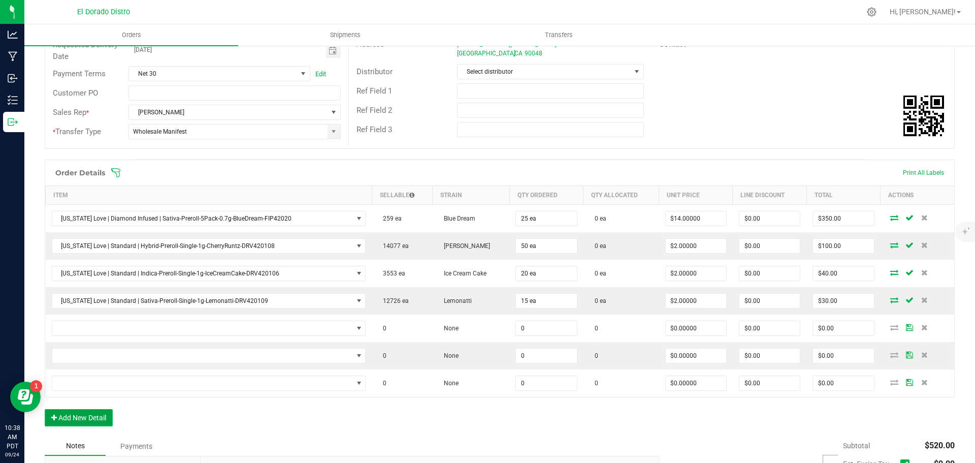
click at [105, 416] on button "Add New Detail" at bounding box center [79, 417] width 68 height 17
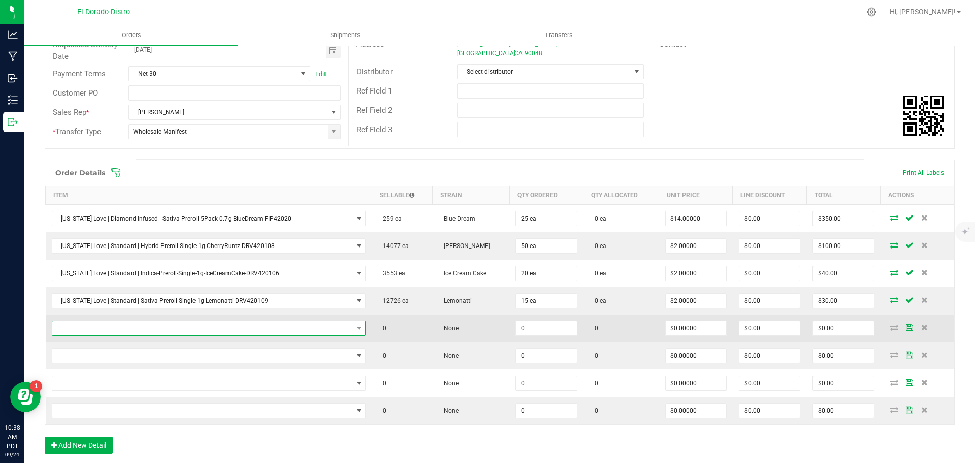
click at [115, 329] on span "NO DATA FOUND" at bounding box center [202, 328] width 301 height 14
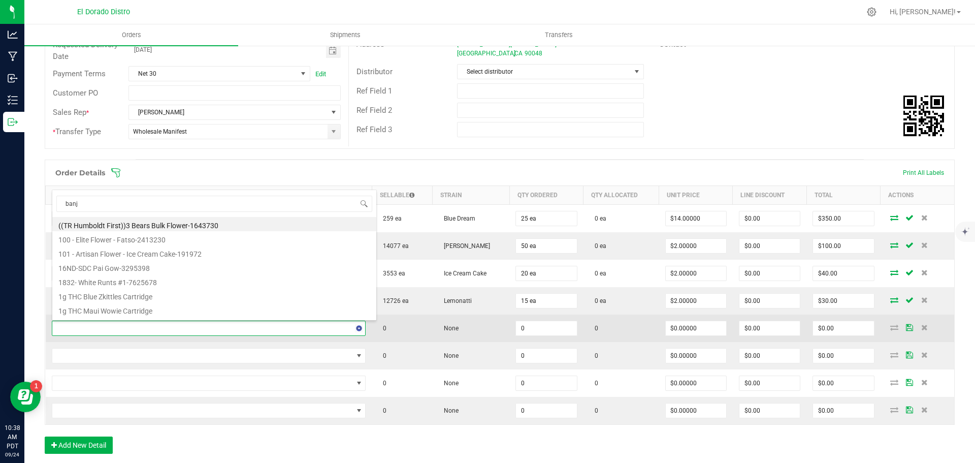
type input "banjo"
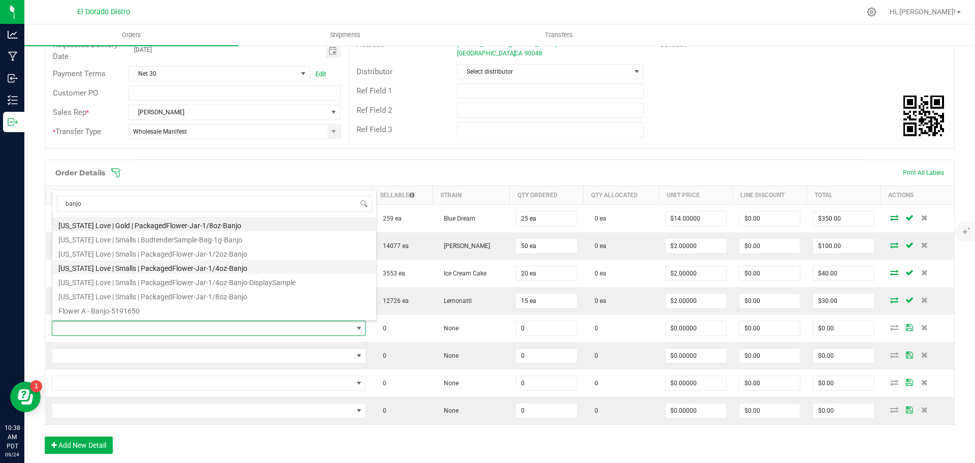
click at [202, 266] on li "[US_STATE] Love | Smalls | PackagedFlower-Jar-1/4oz-Banjo" at bounding box center [214, 266] width 324 height 14
type input "0 ea"
type input "$14.00000"
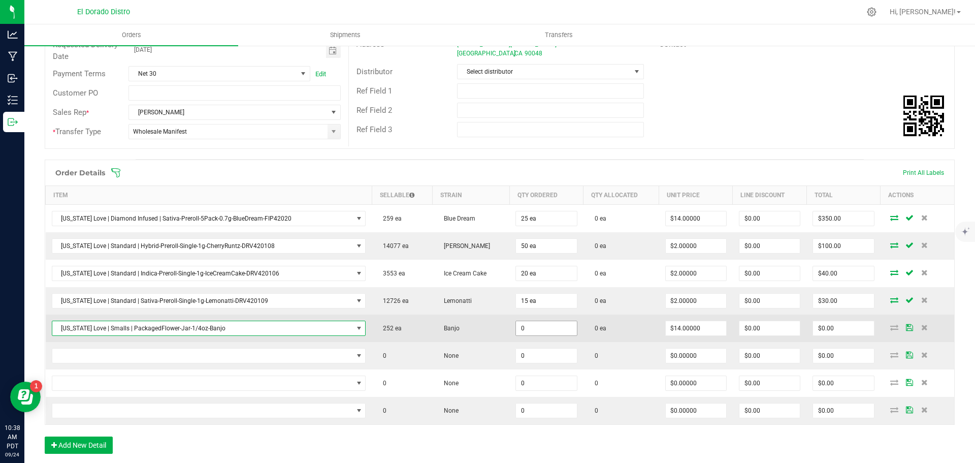
click at [522, 327] on input "0" at bounding box center [546, 328] width 60 height 14
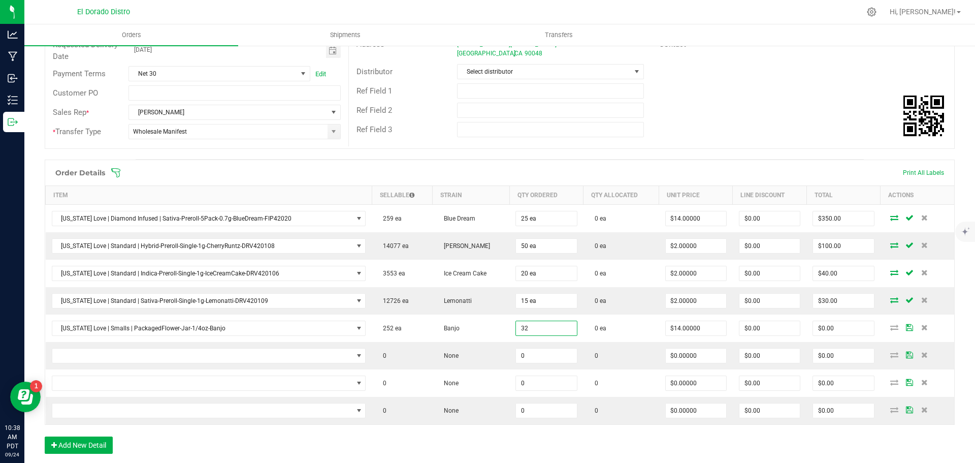
type input "32 ea"
type input "$448.00"
click at [677, 122] on div "Ref Field 3" at bounding box center [651, 129] width 605 height 19
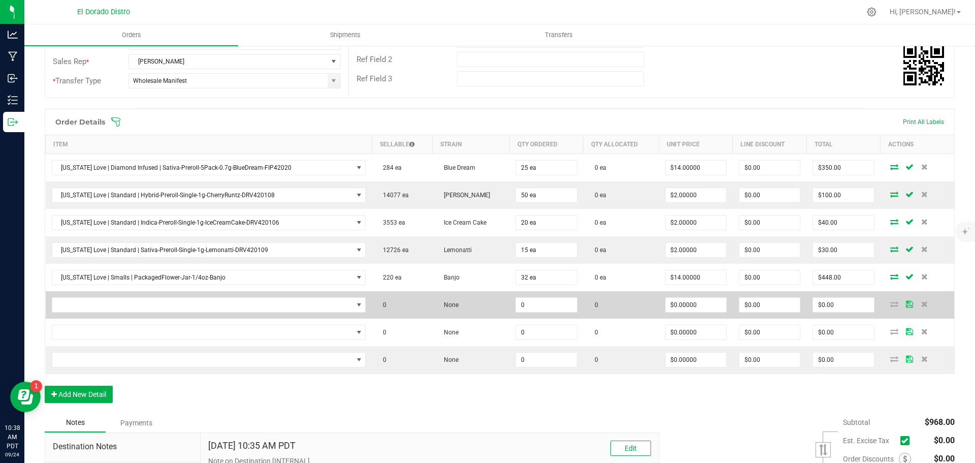
scroll to position [254, 0]
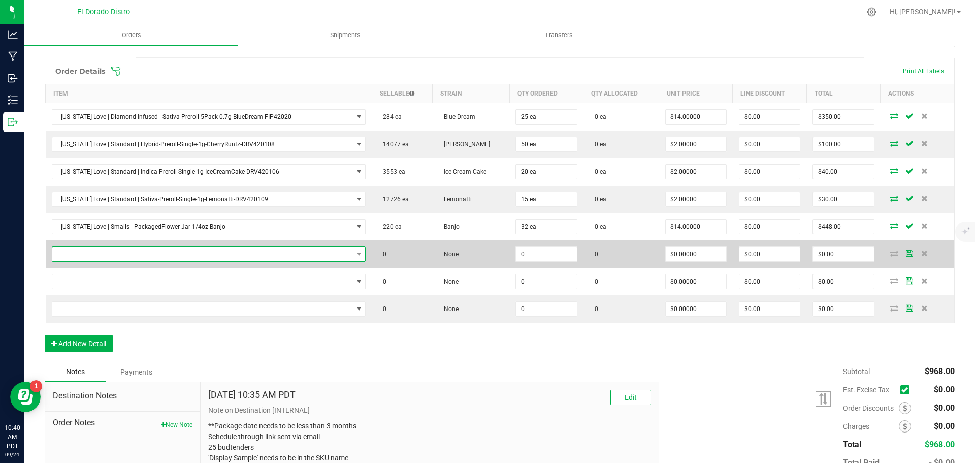
click at [254, 256] on span "NO DATA FOUND" at bounding box center [202, 254] width 301 height 14
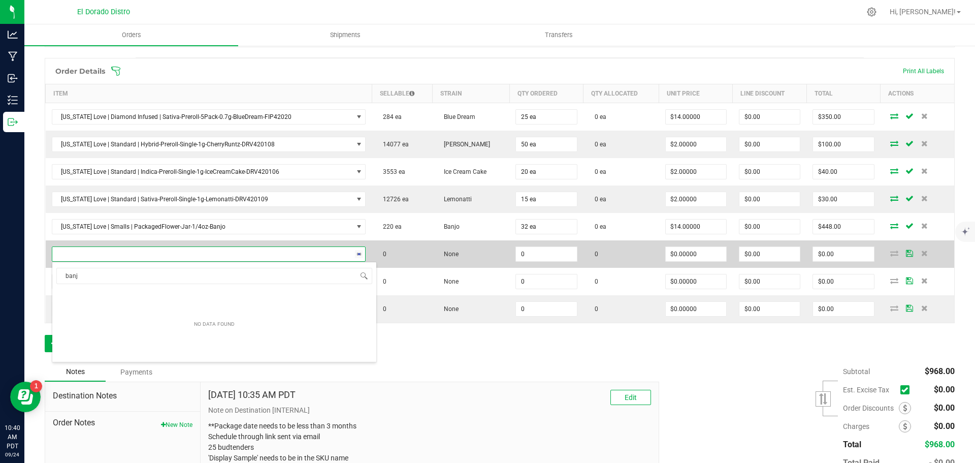
type input "banjo"
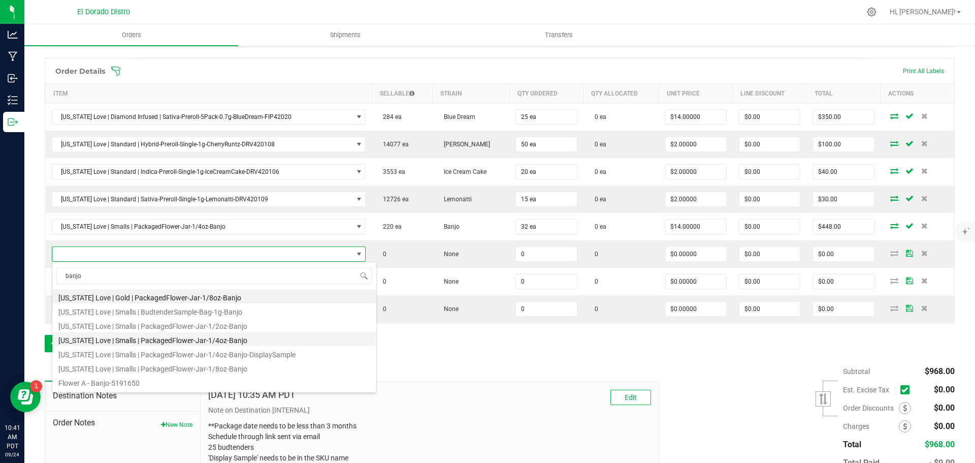
click at [249, 335] on li "[US_STATE] Love | Smalls | PackagedFlower-Jar-1/4oz-Banjo" at bounding box center [214, 339] width 324 height 14
type input "0 ea"
type input "$14.00000"
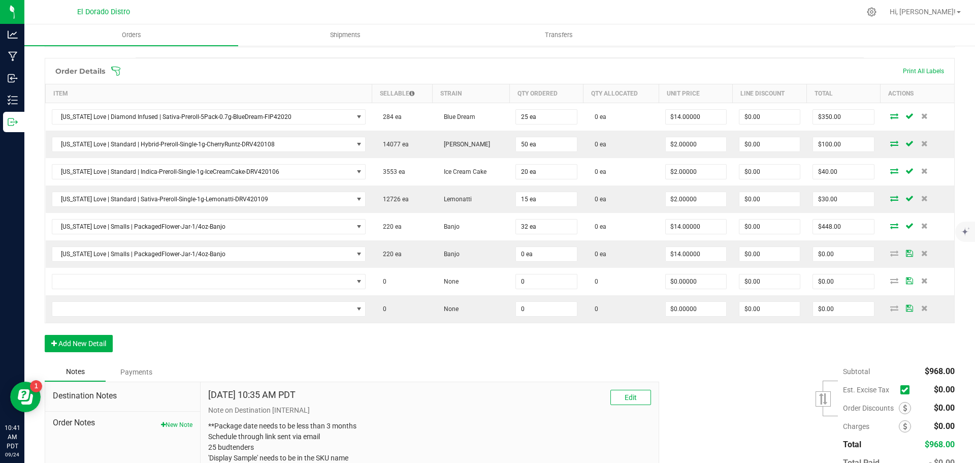
click at [259, 357] on div "Order Details Print All Labels Item Sellable Strain Qty Ordered Qty Allocated U…" at bounding box center [500, 210] width 910 height 304
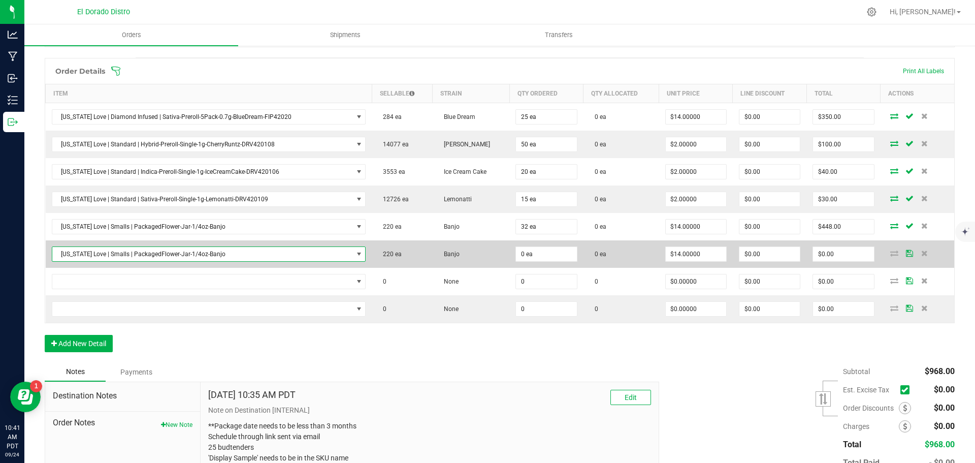
click at [254, 254] on span "[US_STATE] Love | Smalls | PackagedFlower-Jar-1/4oz-Banjo" at bounding box center [202, 254] width 301 height 14
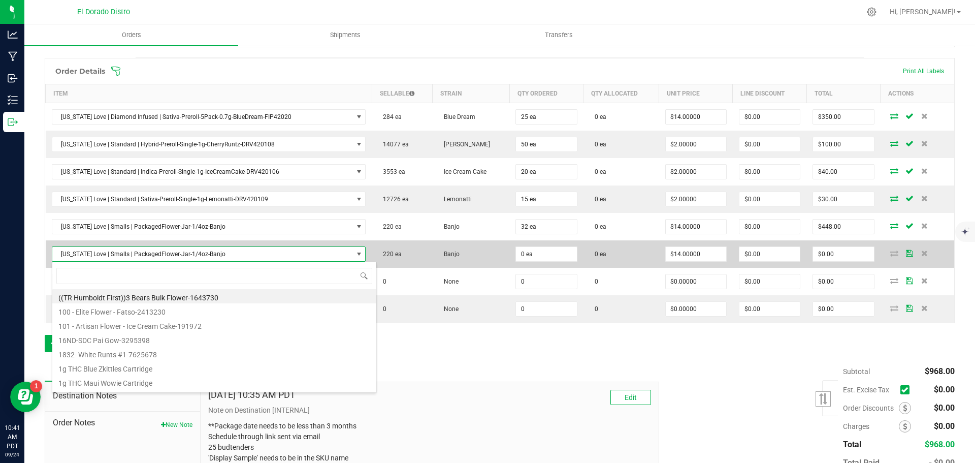
scroll to position [15, 305]
type input "banjo"
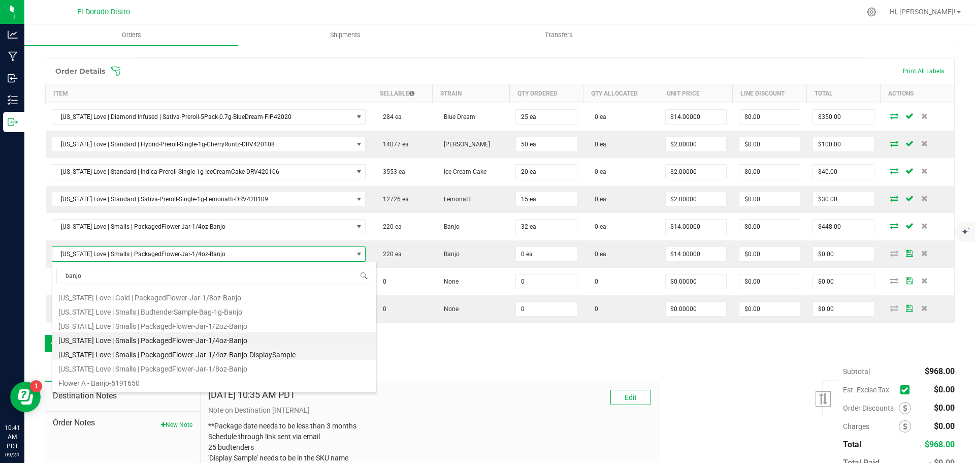
click at [250, 349] on li "[US_STATE] Love | Smalls | PackagedFlower-Jar-1/4oz-Banjo-DisplaySample" at bounding box center [214, 353] width 324 height 14
type input "$0.01000"
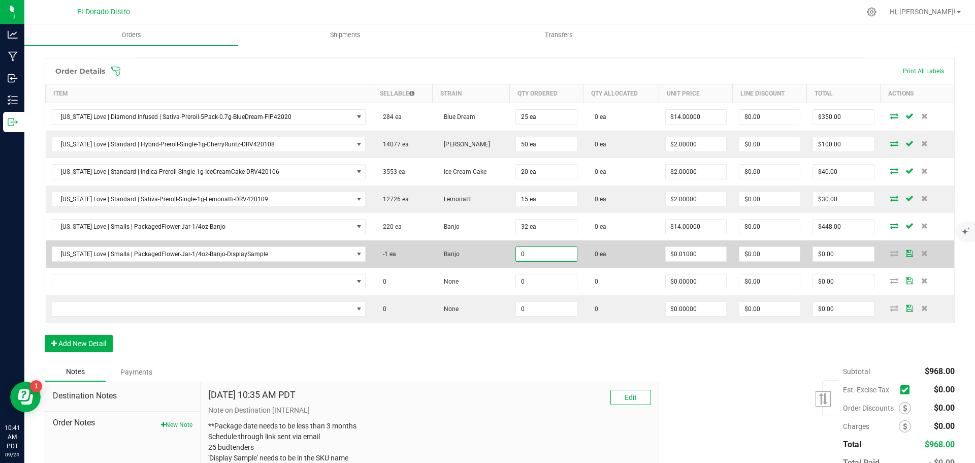
click at [521, 257] on input "0" at bounding box center [546, 254] width 60 height 14
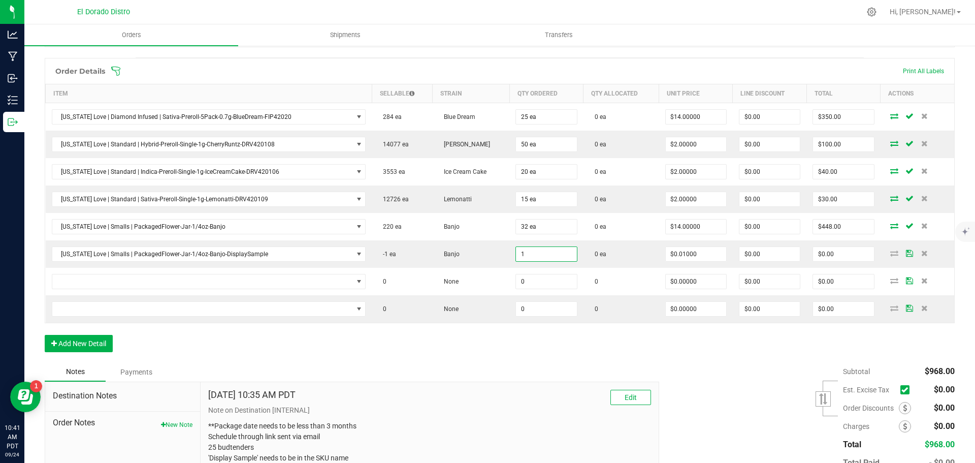
type input "1 ea"
type input "$0.01"
click at [532, 359] on div "Order Details Print All Labels Item Sellable Strain Qty Ordered Qty Allocated U…" at bounding box center [500, 210] width 910 height 304
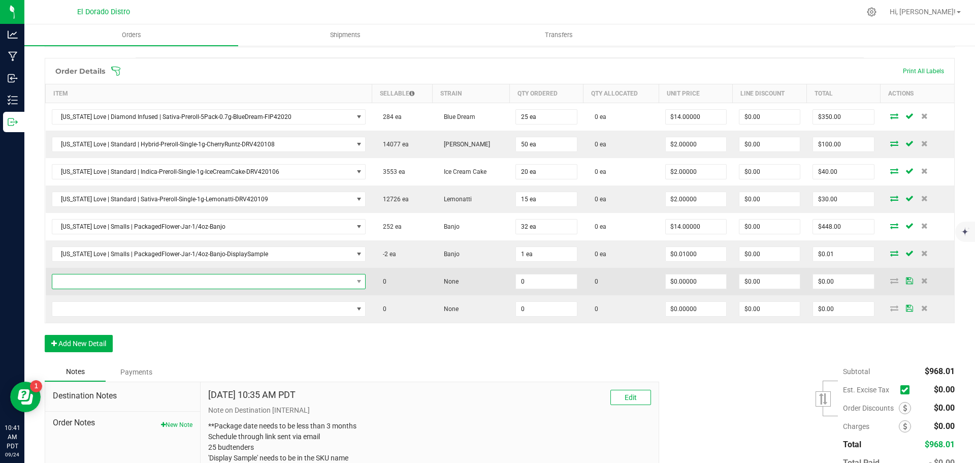
click at [183, 281] on span "NO DATA FOUND" at bounding box center [202, 281] width 301 height 14
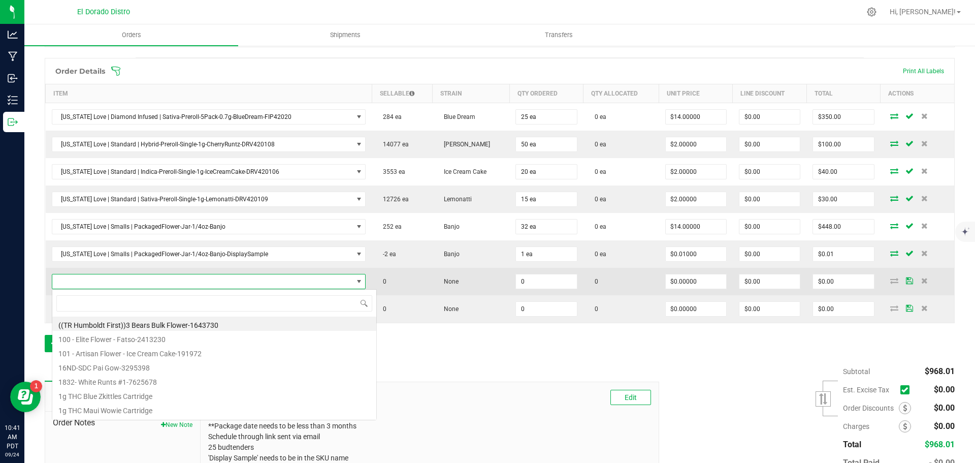
scroll to position [15, 303]
type input "bluedream"
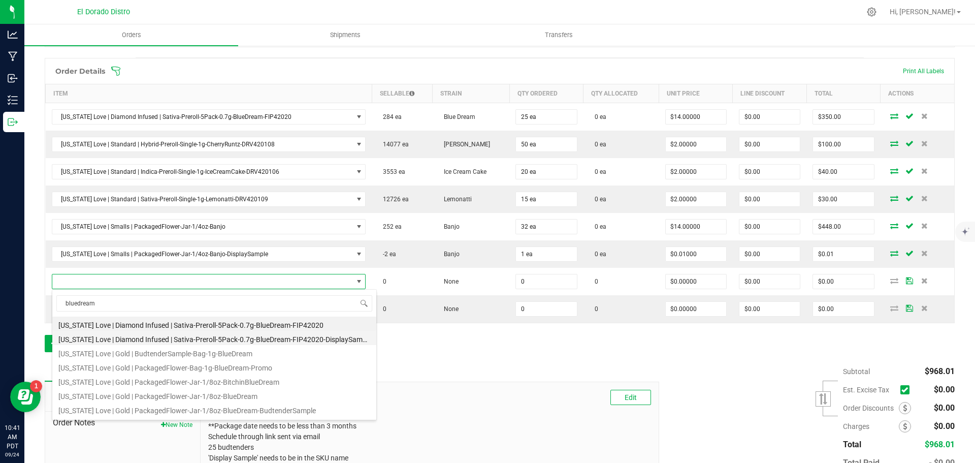
click at [246, 335] on li "[US_STATE] Love | Diamond Infused | Sativa-Preroll-5Pack-0.7g-BlueDream-FIP4202…" at bounding box center [214, 338] width 324 height 14
type input "0 ea"
type input "$0.01000"
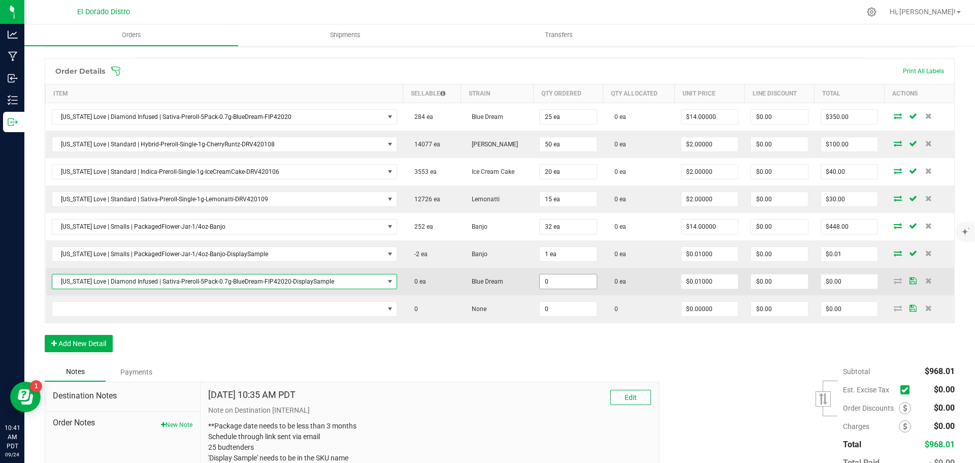
click at [568, 283] on input "0" at bounding box center [568, 281] width 57 height 14
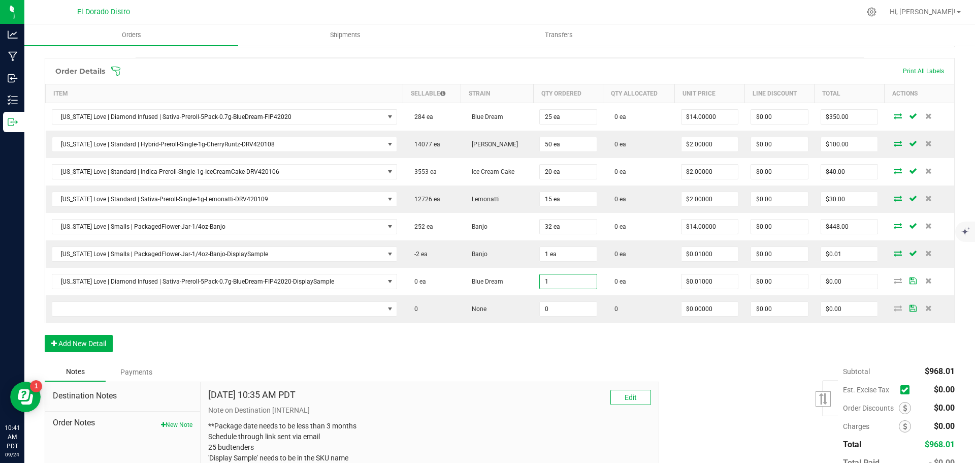
type input "1 ea"
type input "$0.01"
click at [523, 335] on div "Order Details Print All Labels Item Sellable Strain Qty Ordered Qty Allocated U…" at bounding box center [500, 210] width 910 height 304
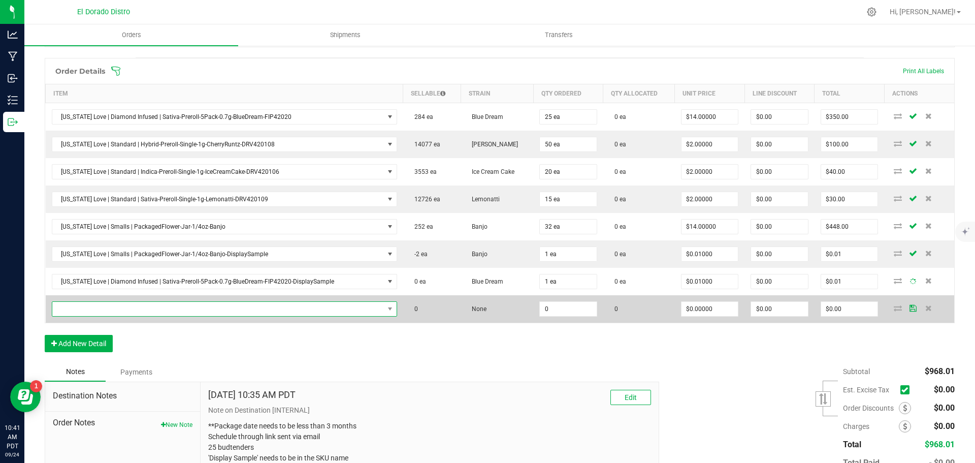
click at [282, 314] on span "NO DATA FOUND" at bounding box center [218, 309] width 332 height 14
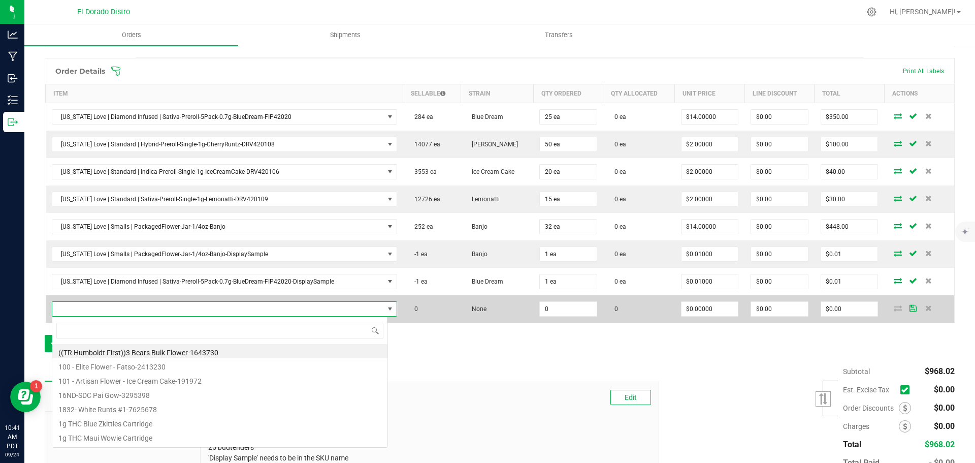
scroll to position [15, 333]
type input "blueberrymuff"
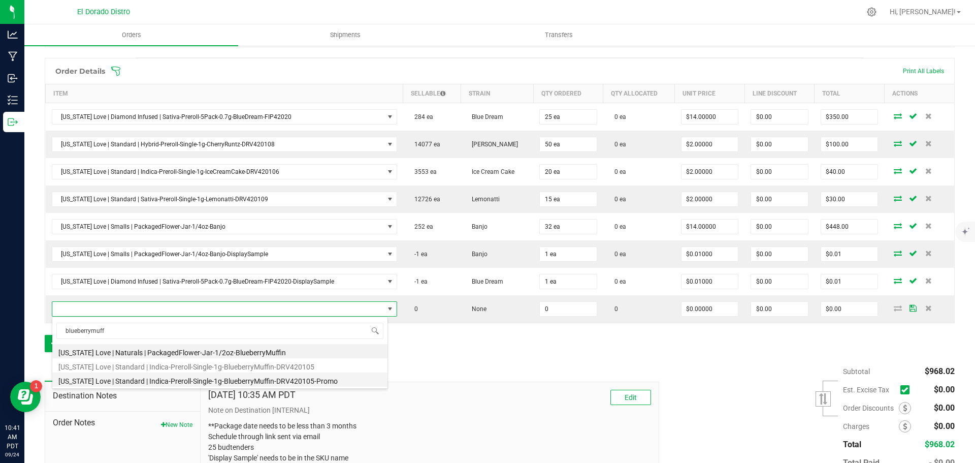
click at [314, 378] on li "[US_STATE] Love | Standard | Indica-Preroll-Single-1g-BlueberryMuffin-DRV420105…" at bounding box center [219, 379] width 335 height 14
type input "0 ea"
type input "$0.01000"
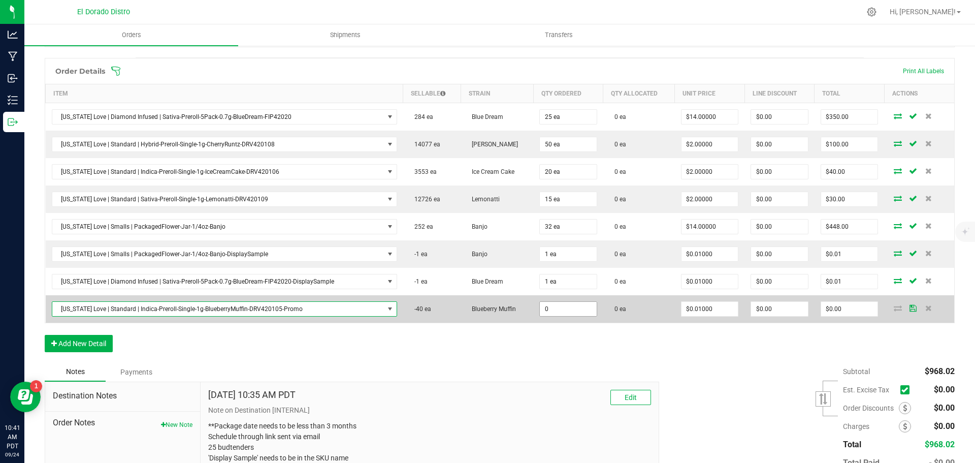
click at [540, 312] on input "0" at bounding box center [568, 309] width 57 height 14
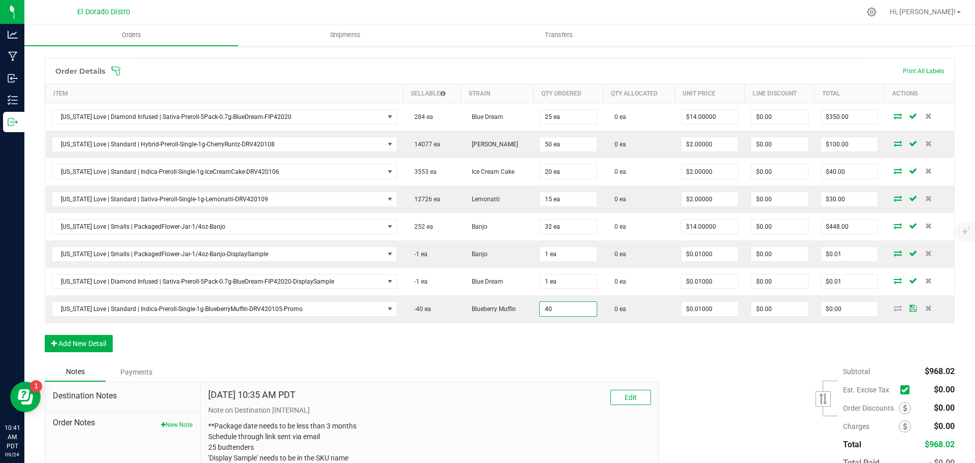
type input "40 ea"
type input "$0.40"
click at [542, 342] on div "Order Details Print All Labels Item Sellable Strain Qty Ordered Qty Allocated U…" at bounding box center [500, 210] width 910 height 304
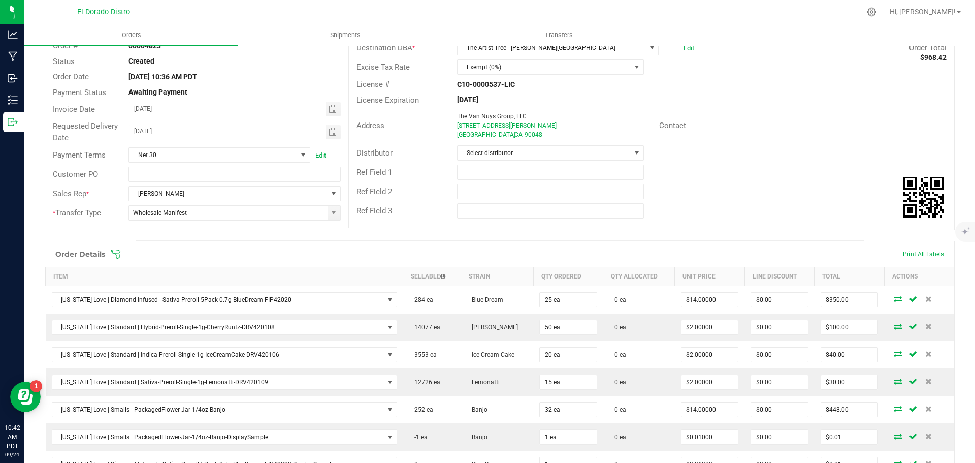
scroll to position [0, 0]
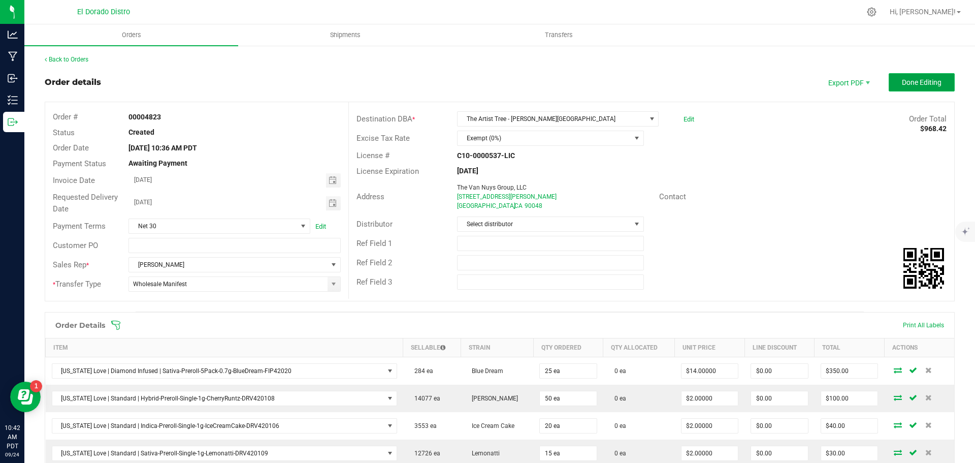
click at [908, 83] on span "Done Editing" at bounding box center [922, 82] width 40 height 8
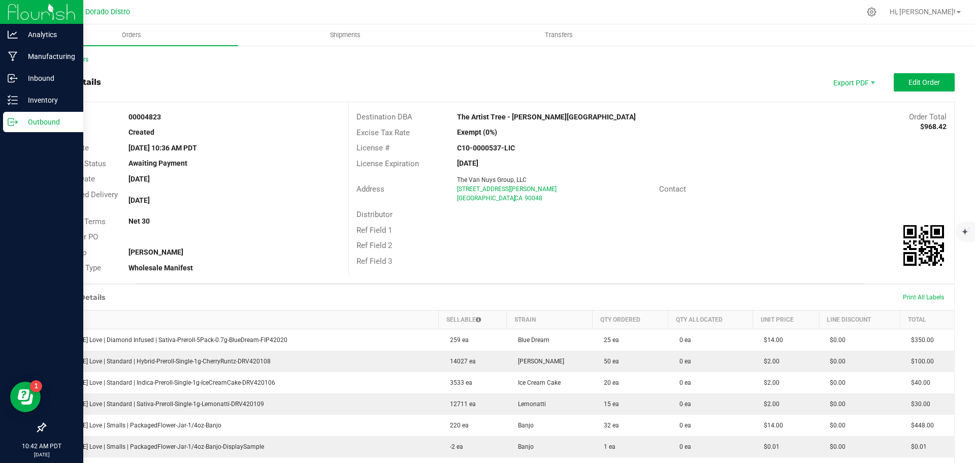
click at [13, 122] on icon at bounding box center [13, 122] width 10 height 10
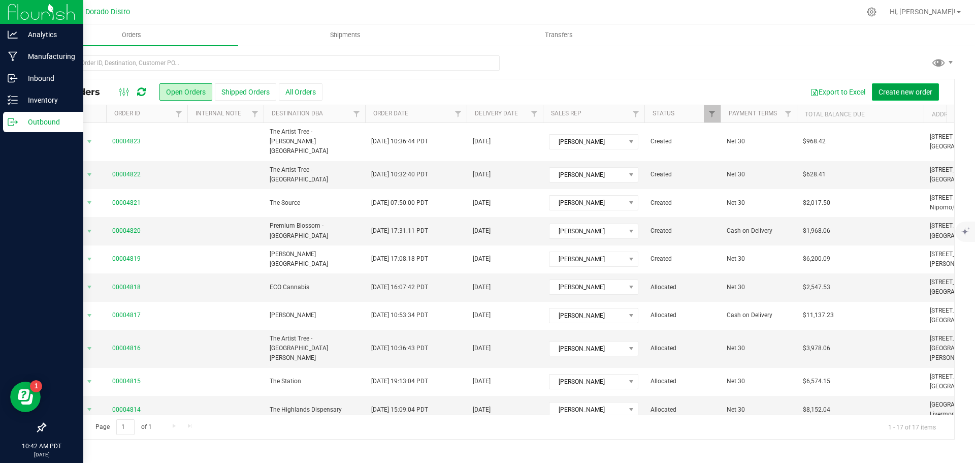
click at [925, 90] on span "Create new order" at bounding box center [905, 92] width 54 height 8
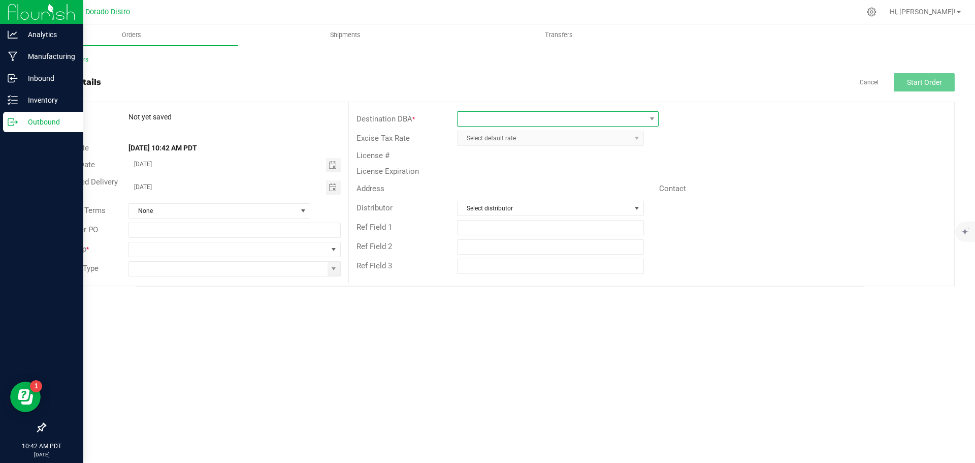
click at [499, 118] on span at bounding box center [551, 119] width 188 height 14
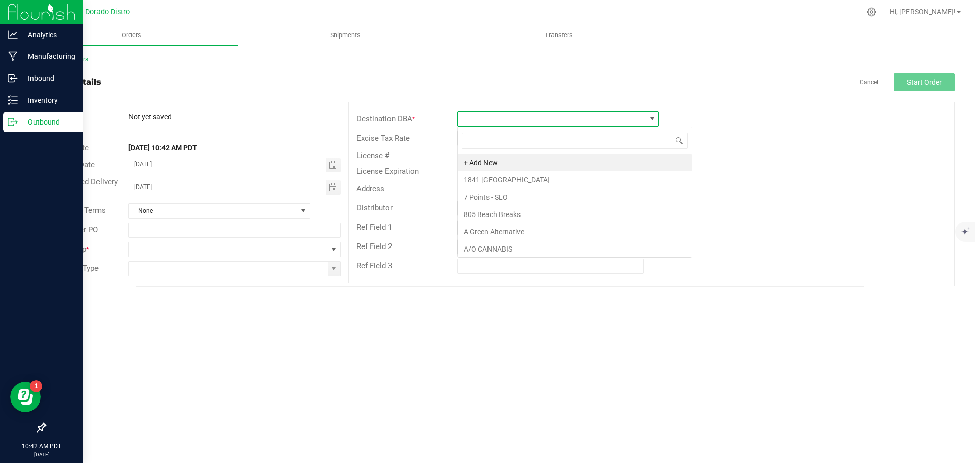
scroll to position [15, 202]
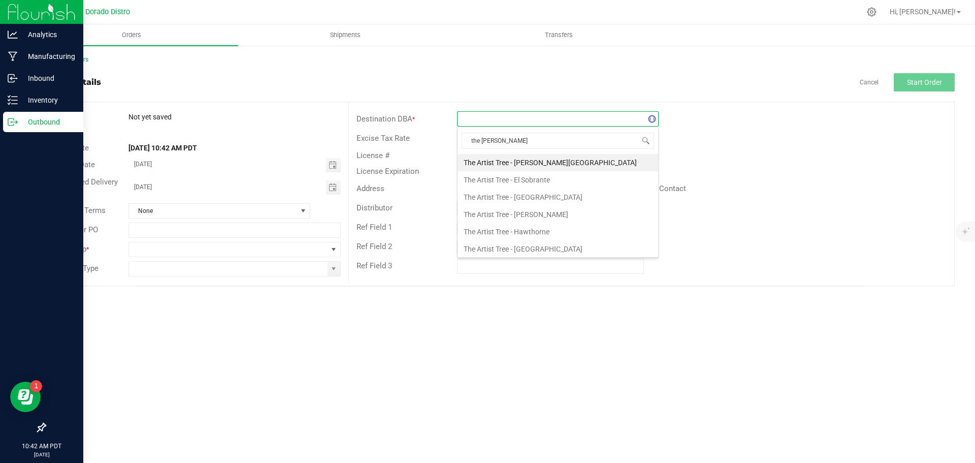
type input "the artist"
click at [527, 195] on li "The Artist Tree - [GEOGRAPHIC_DATA]" at bounding box center [557, 196] width 201 height 17
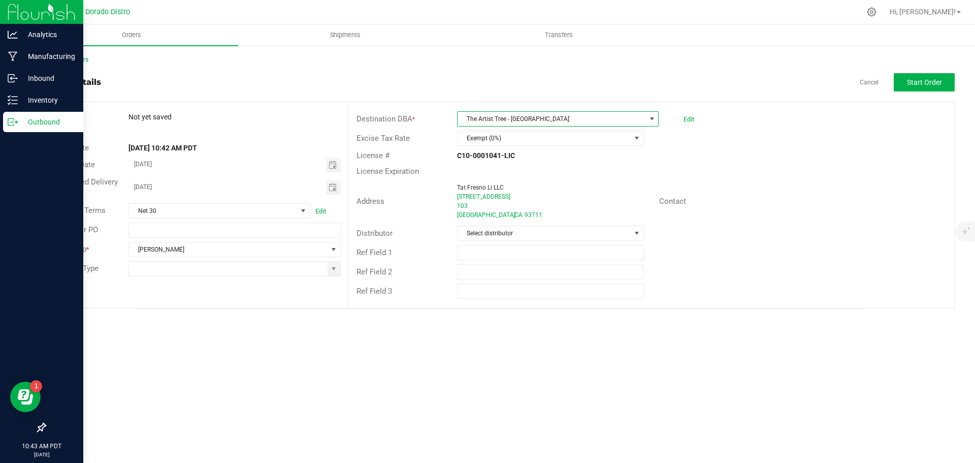
click at [707, 227] on div "Distributor Select distributor" at bounding box center [651, 232] width 605 height 19
click at [914, 86] on span "Start Order" at bounding box center [924, 82] width 35 height 8
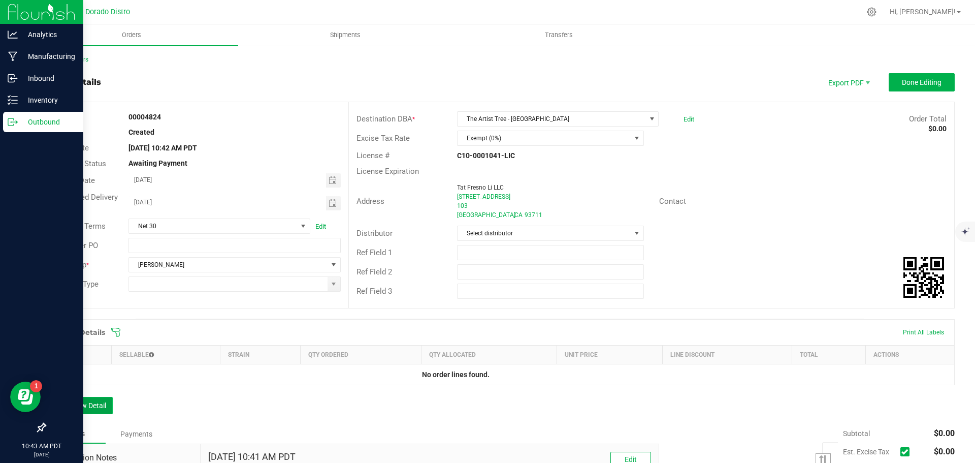
click at [90, 402] on button "Add New Detail" at bounding box center [79, 405] width 68 height 17
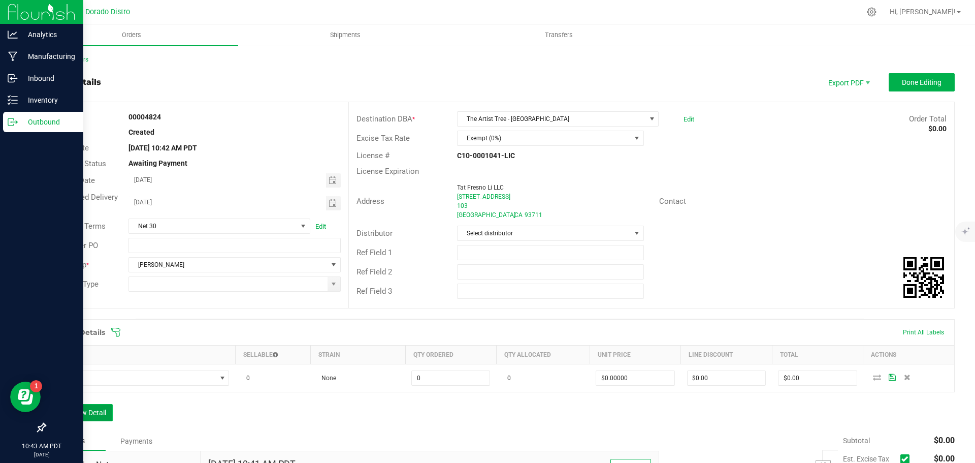
click at [90, 413] on button "Add New Detail" at bounding box center [79, 412] width 68 height 17
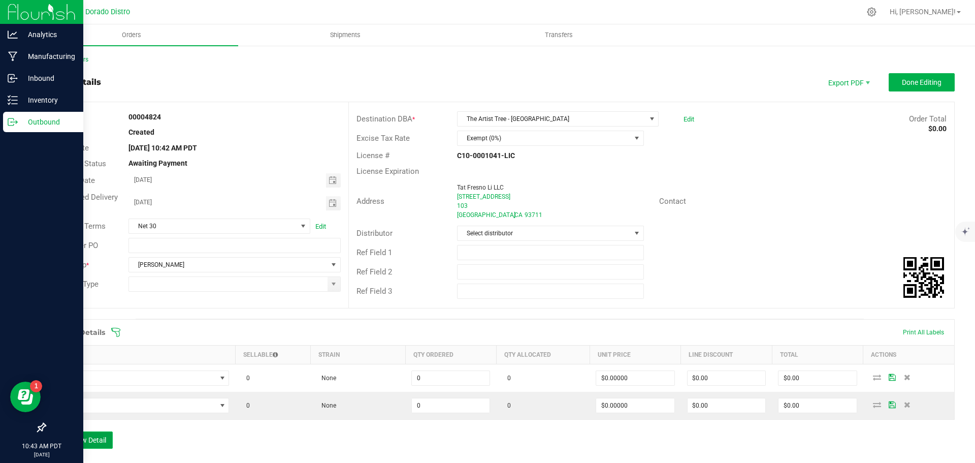
click at [91, 436] on button "Add New Detail" at bounding box center [79, 439] width 68 height 17
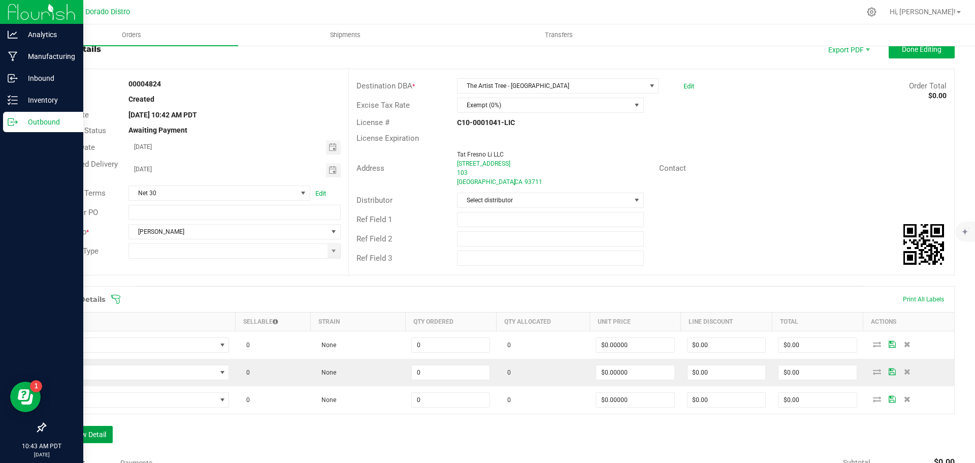
scroll to position [51, 0]
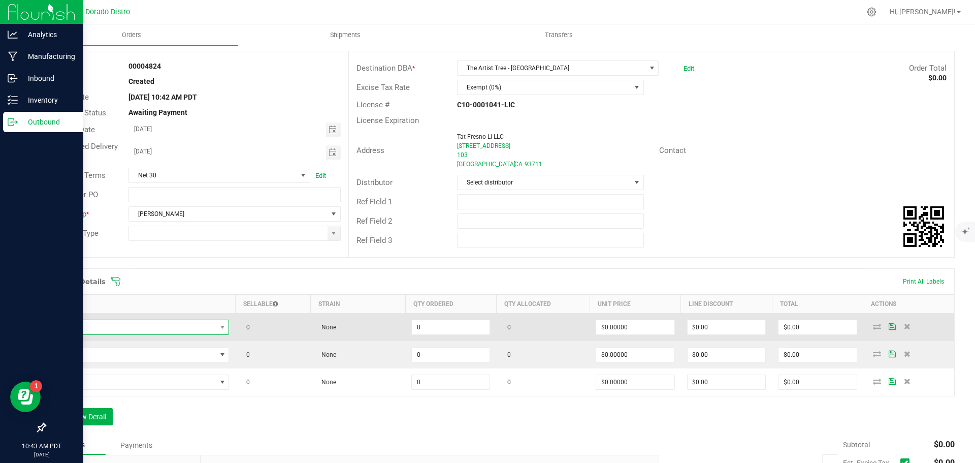
click at [159, 325] on span "NO DATA FOUND" at bounding box center [134, 327] width 164 height 14
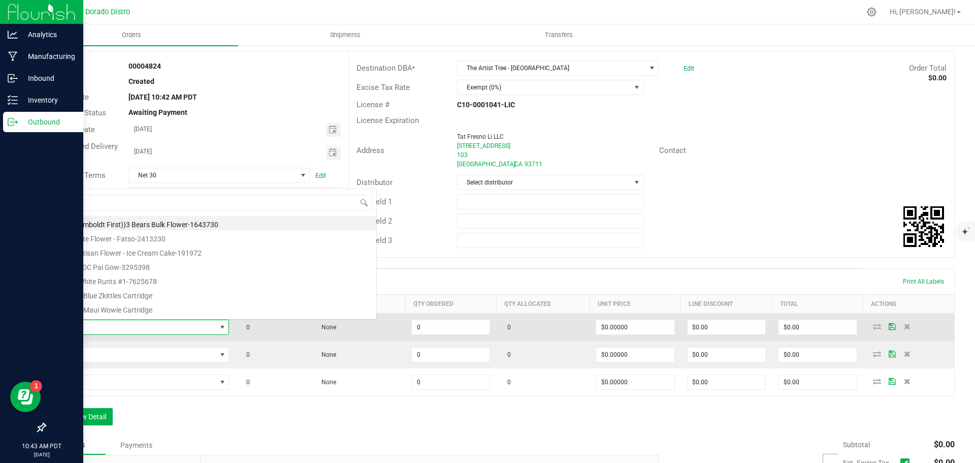
scroll to position [15, 174]
type input "blueberrymars"
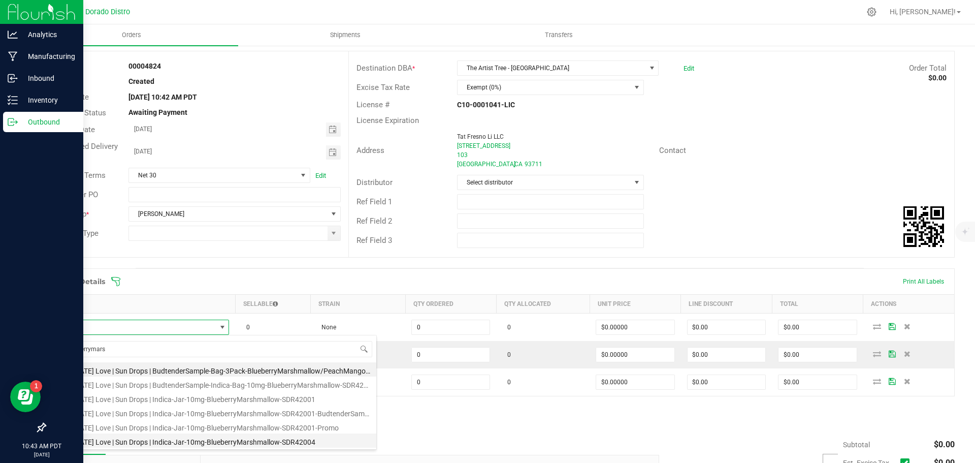
click at [274, 440] on li "[US_STATE] Love | Sun Drops | Indica-Jar-10mg-BlueberryMarshmallow-SDR42004" at bounding box center [214, 440] width 324 height 14
type input "0 ea"
type input "$8.00000"
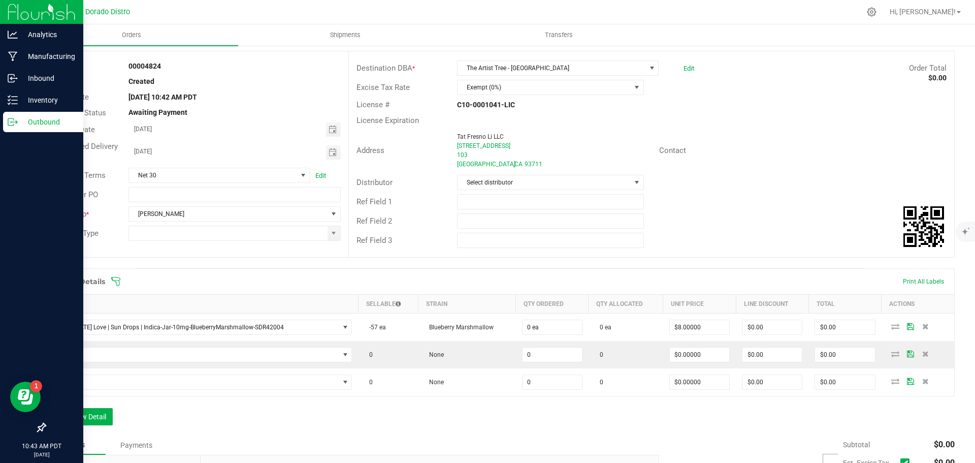
click at [315, 416] on div "Order Details Print All Labels Item Sellable Strain Qty Ordered Qty Allocated U…" at bounding box center [500, 351] width 910 height 167
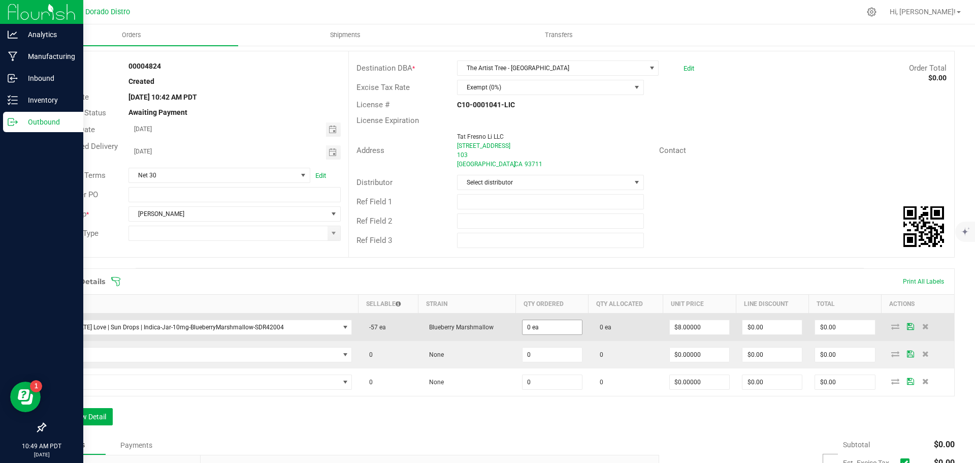
click at [551, 334] on span "0 ea" at bounding box center [552, 326] width 60 height 15
click at [550, 332] on input "0" at bounding box center [551, 327] width 59 height 14
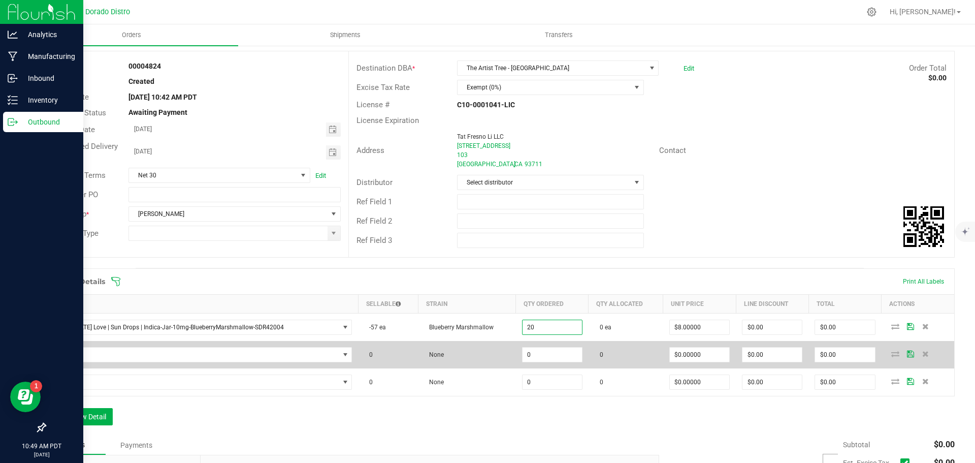
type input "20 ea"
type input "$160.00"
click at [281, 345] on td at bounding box center [202, 354] width 313 height 27
click at [271, 355] on span "NO DATA FOUND" at bounding box center [195, 354] width 287 height 14
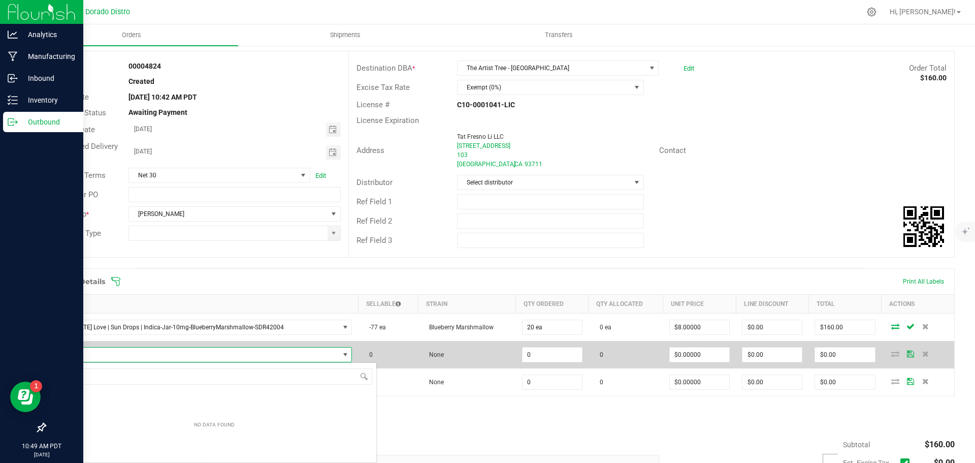
scroll to position [15, 290]
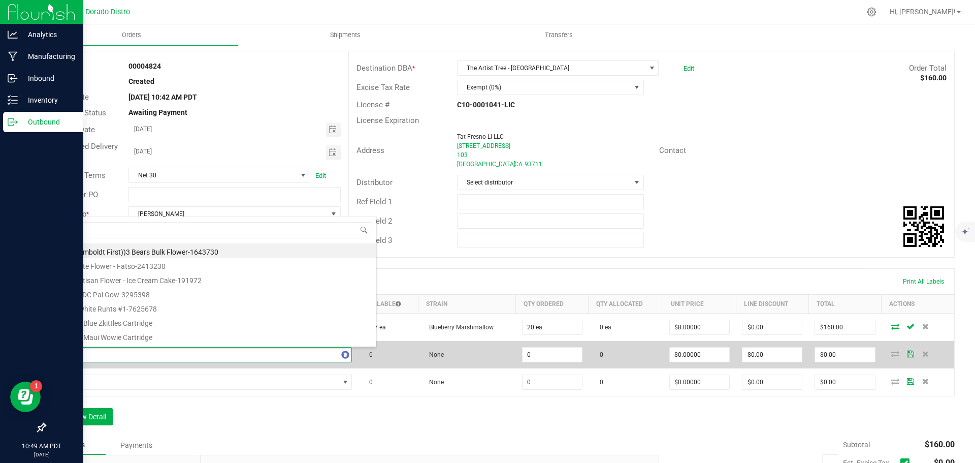
type input "peach"
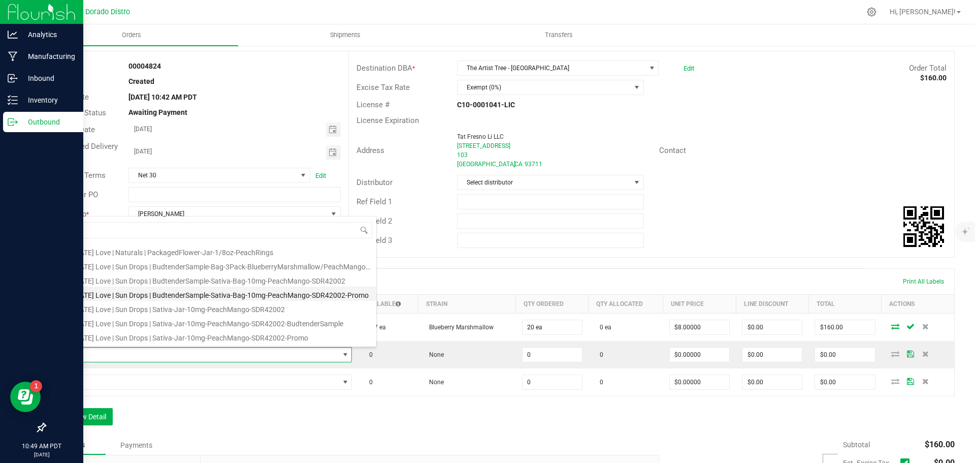
scroll to position [102, 0]
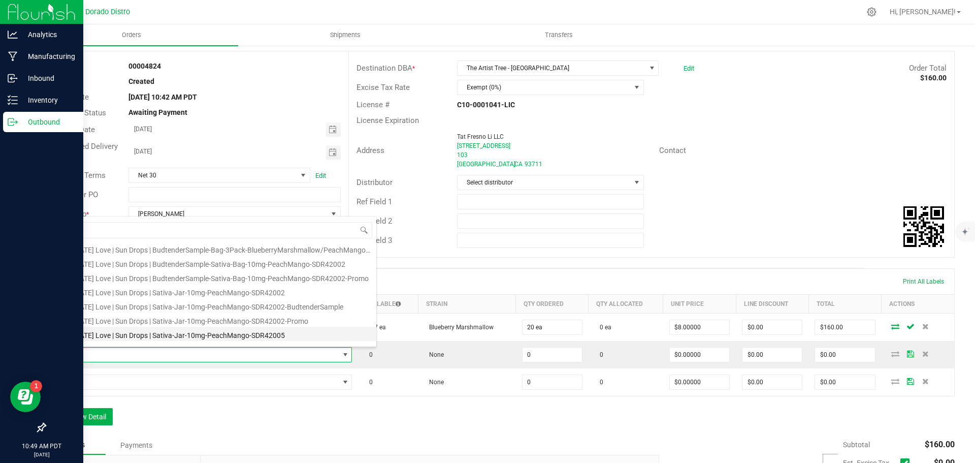
click at [273, 330] on li "[US_STATE] Love | Sun Drops | Sativa-Jar-10mg-PeachMango-SDR42005" at bounding box center [214, 333] width 324 height 14
type input "0 ea"
type input "$8.00000"
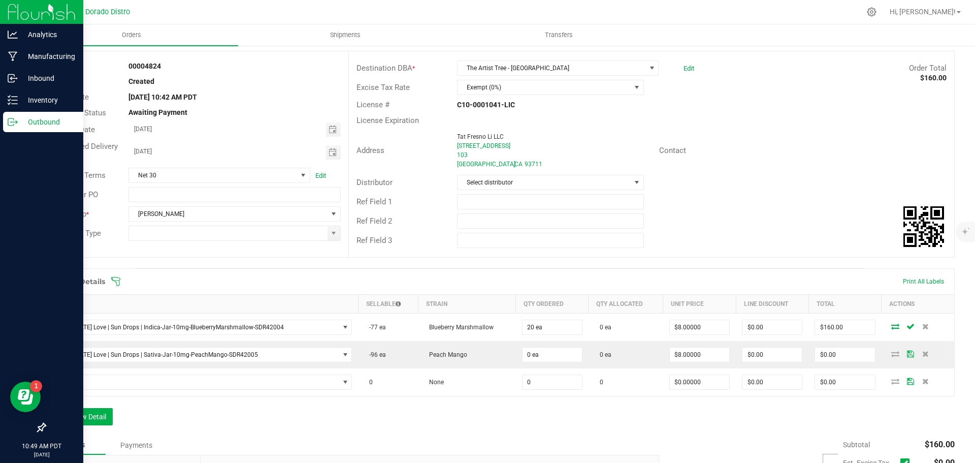
click at [276, 411] on div "Order Details Print All Labels Item Sellable Strain Qty Ordered Qty Allocated U…" at bounding box center [500, 351] width 910 height 167
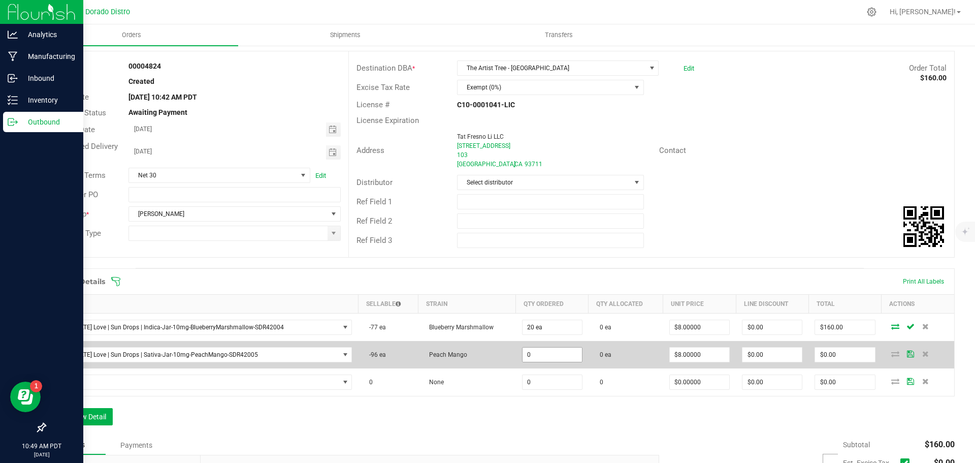
click at [522, 355] on input "0" at bounding box center [551, 354] width 59 height 14
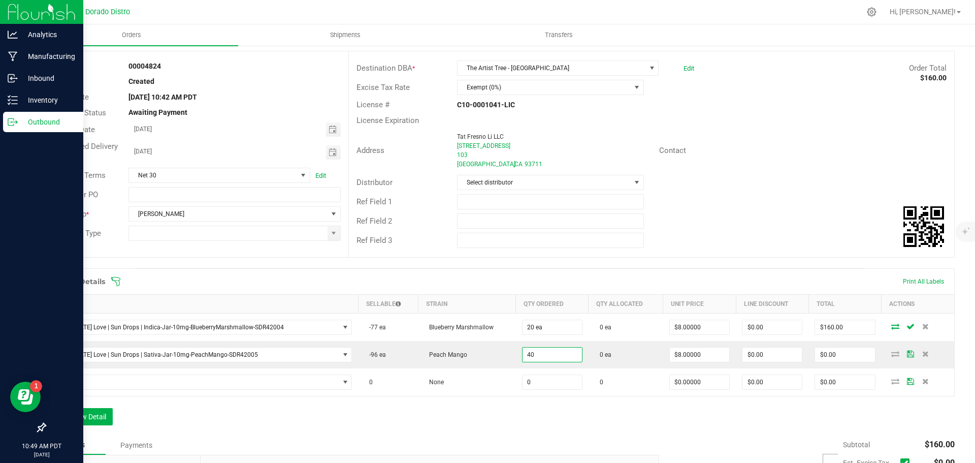
type input "40 ea"
type input "$320.00"
click at [513, 422] on div "Order Details Print All Labels Item Sellable Strain Qty Ordered Qty Allocated U…" at bounding box center [500, 351] width 910 height 167
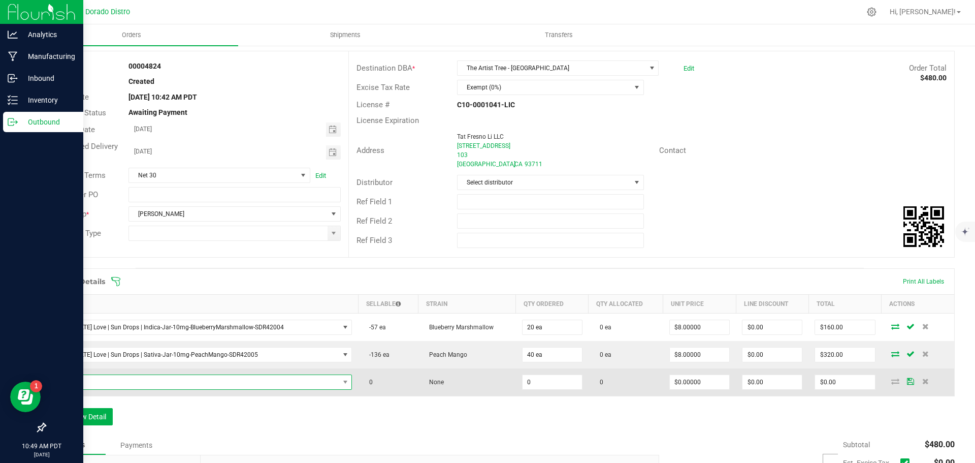
click at [201, 381] on span "NO DATA FOUND" at bounding box center [195, 382] width 287 height 14
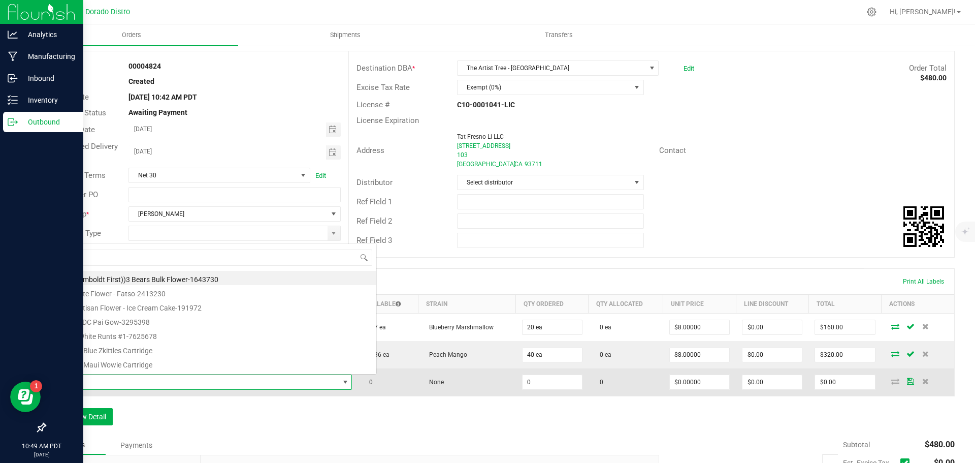
scroll to position [15, 290]
type input "platinumog"
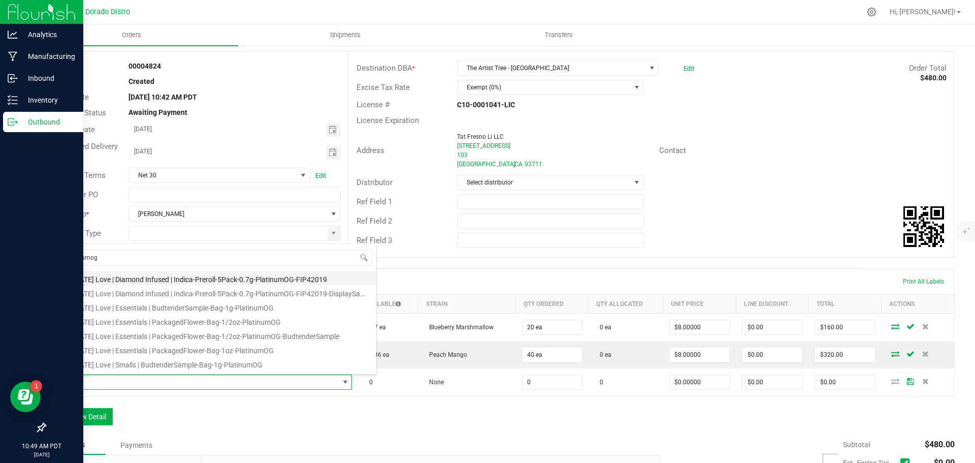
click at [262, 276] on li "[US_STATE] Love | Diamond Infused | Indica-Preroll-5Pack-0.7g-PlatinumOG-FIP420…" at bounding box center [214, 278] width 324 height 14
type input "0 ea"
type input "$14.00000"
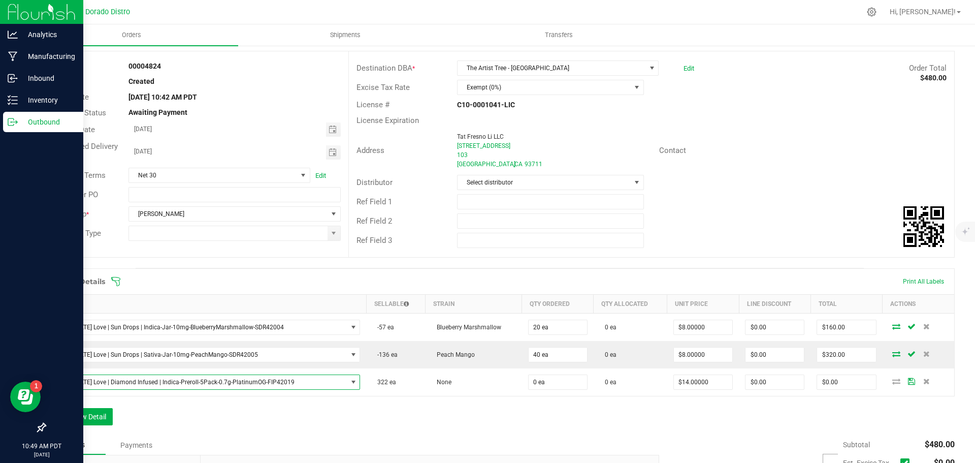
click at [265, 427] on div "Order Details Print All Labels Item Sellable Strain Qty Ordered Qty Allocated U…" at bounding box center [500, 351] width 910 height 167
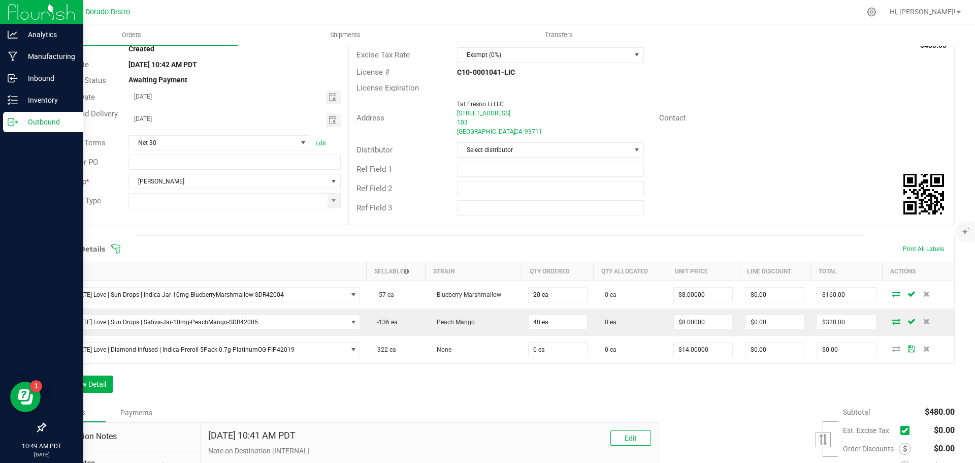
scroll to position [102, 0]
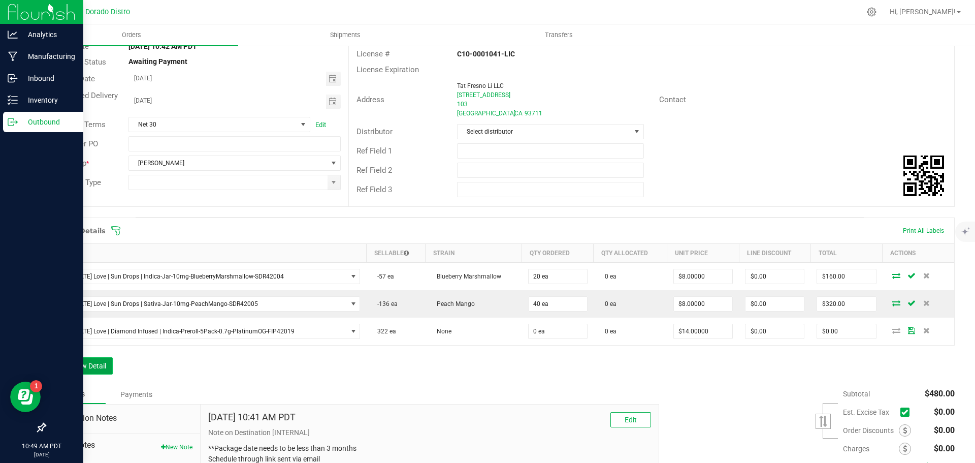
click at [99, 366] on button "Add New Detail" at bounding box center [79, 365] width 68 height 17
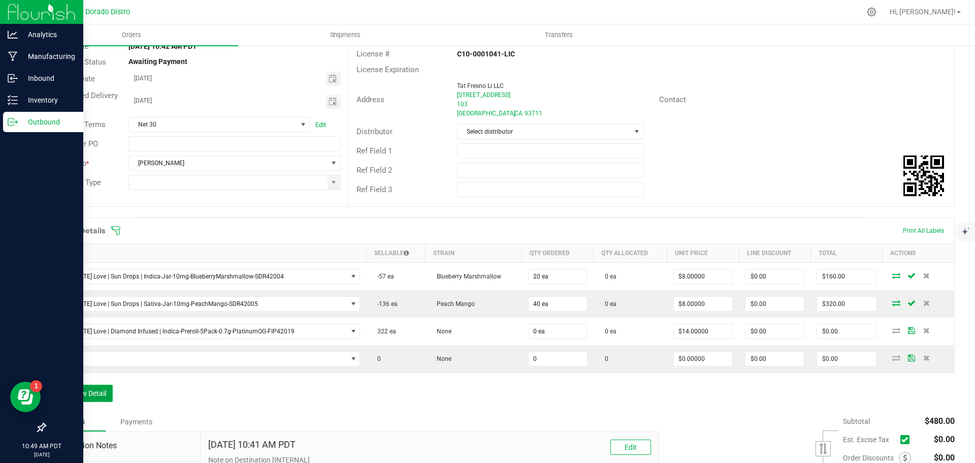
click at [101, 387] on button "Add New Detail" at bounding box center [79, 392] width 68 height 17
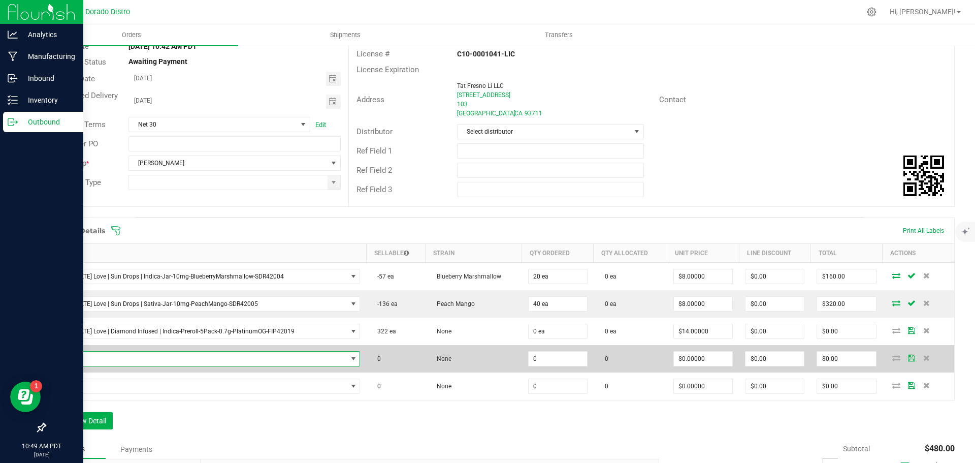
click at [101, 357] on span "NO DATA FOUND" at bounding box center [199, 358] width 295 height 14
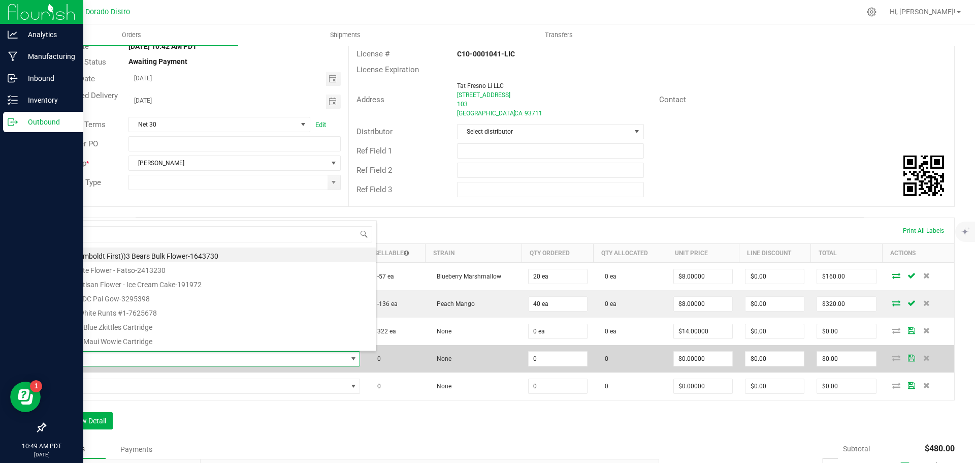
scroll to position [15, 297]
type input "platinumog"
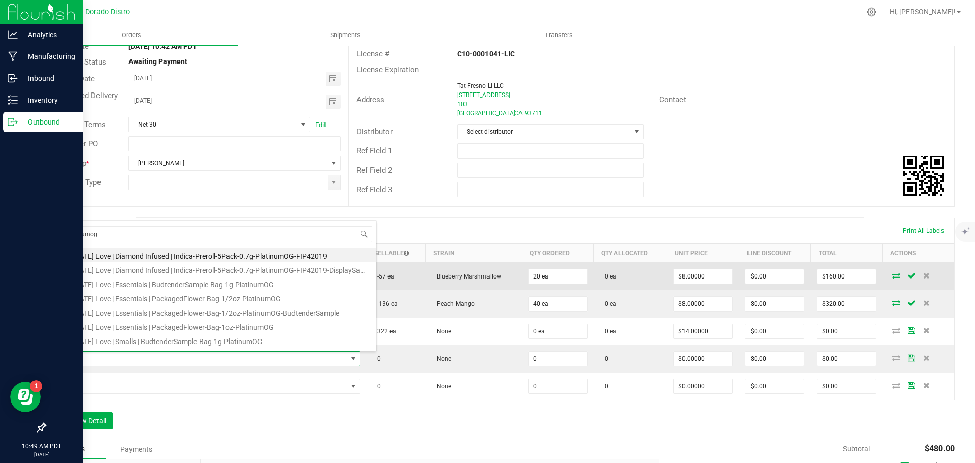
click at [285, 265] on li "[US_STATE] Love | Diamond Infused | Indica-Preroll-5Pack-0.7g-PlatinumOG-FIP420…" at bounding box center [214, 268] width 324 height 14
type input "0 ea"
type input "$0.01000"
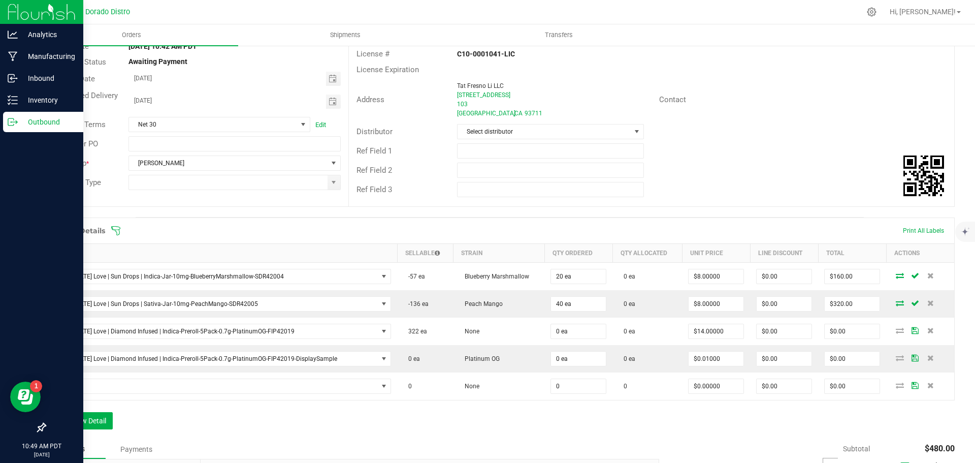
click at [323, 405] on div "Order Details Print All Labels Item Sellable Strain Qty Ordered Qty Allocated U…" at bounding box center [500, 328] width 910 height 222
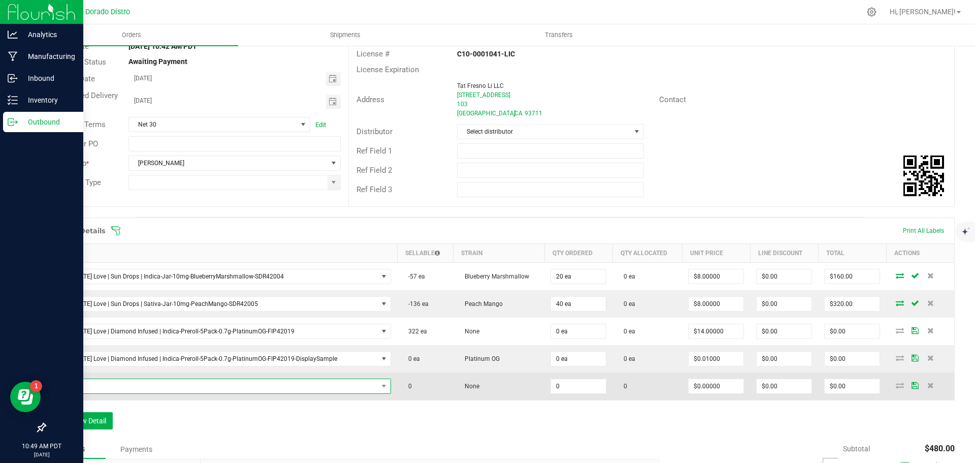
click at [306, 385] on span "NO DATA FOUND" at bounding box center [215, 386] width 326 height 14
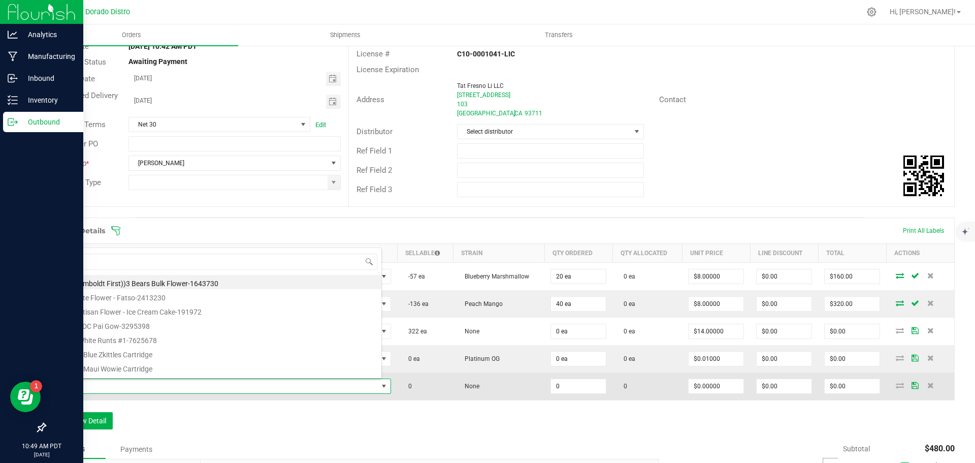
scroll to position [15, 327]
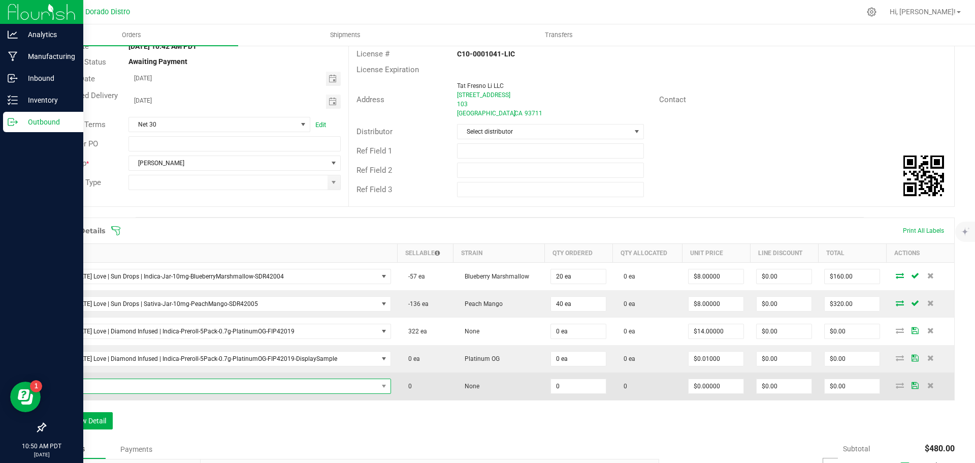
click at [262, 383] on span "NO DATA FOUND" at bounding box center [215, 386] width 326 height 14
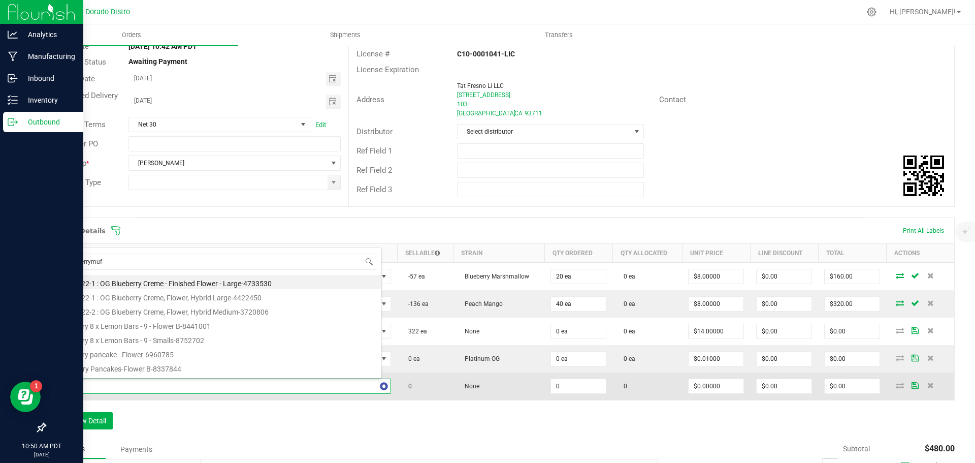
type input "blueberrymuff"
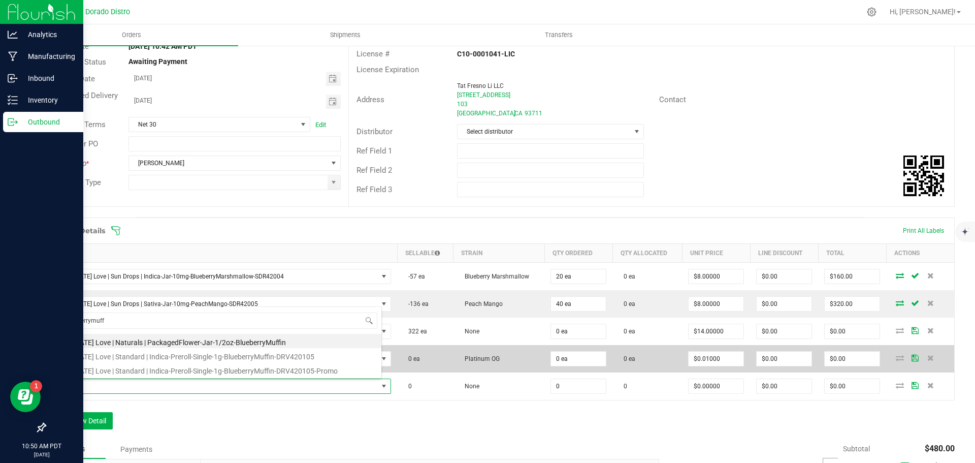
click at [266, 371] on li "[US_STATE] Love | Standard | Indica-Preroll-Single-1g-BlueberryMuffin-DRV420105…" at bounding box center [216, 369] width 329 height 14
type input "0 ea"
type input "$0.01000"
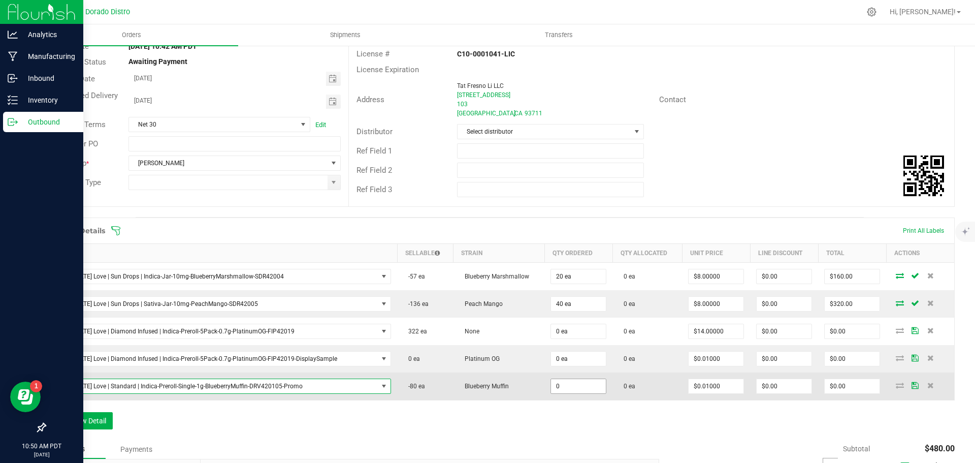
click at [577, 389] on input "0" at bounding box center [578, 386] width 55 height 14
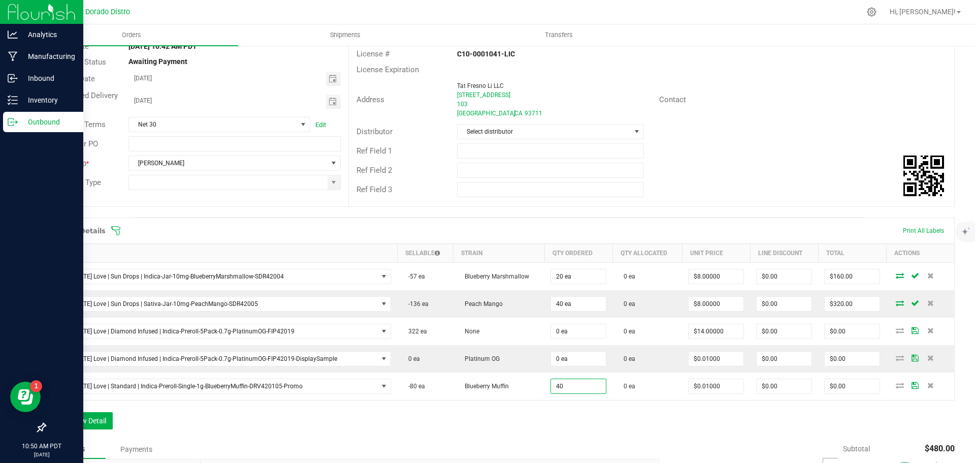
type input "40 ea"
type input "$0.40"
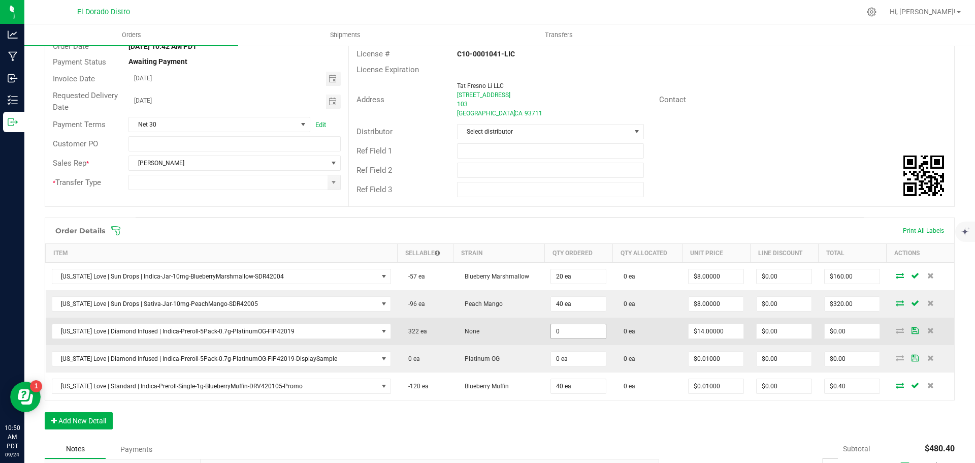
click at [568, 333] on input "0" at bounding box center [578, 331] width 55 height 14
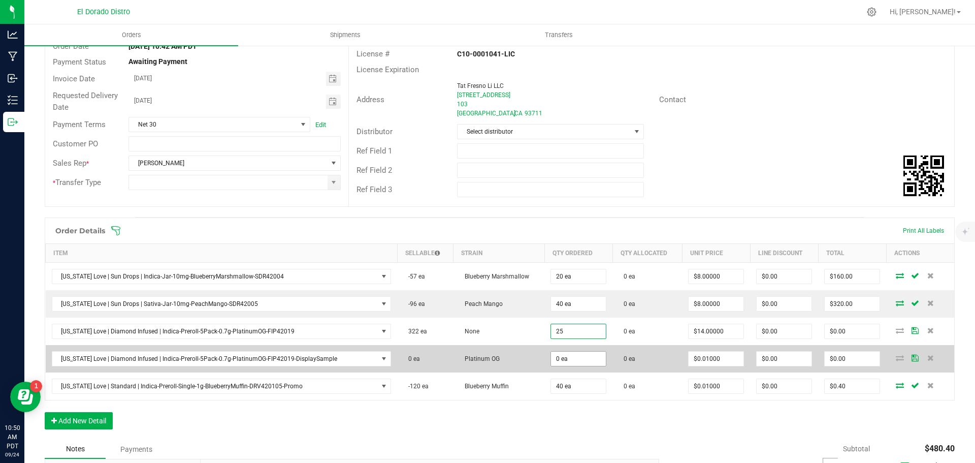
type input "25 ea"
type input "$350.00"
click at [564, 357] on input "0" at bounding box center [578, 358] width 55 height 14
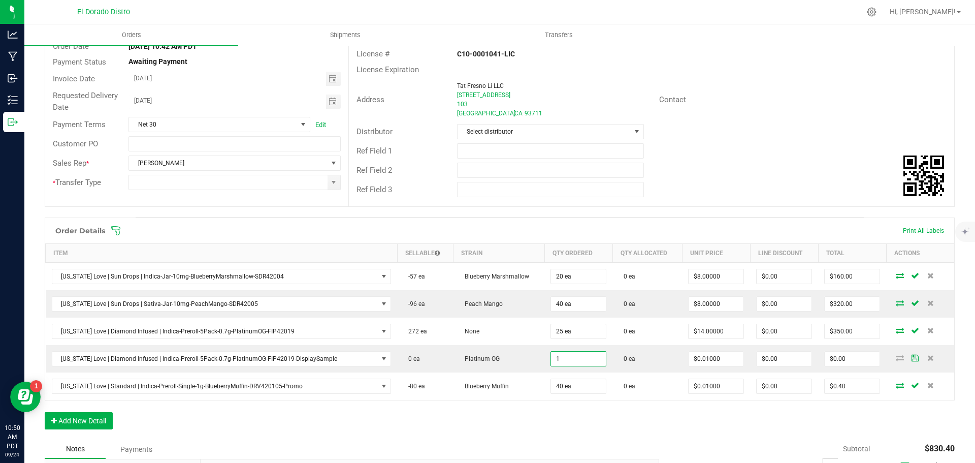
type input "1 ea"
type input "$0.01"
click at [571, 428] on div "Order Details Print All Labels Item Sellable Strain Qty Ordered Qty Allocated U…" at bounding box center [500, 328] width 910 height 222
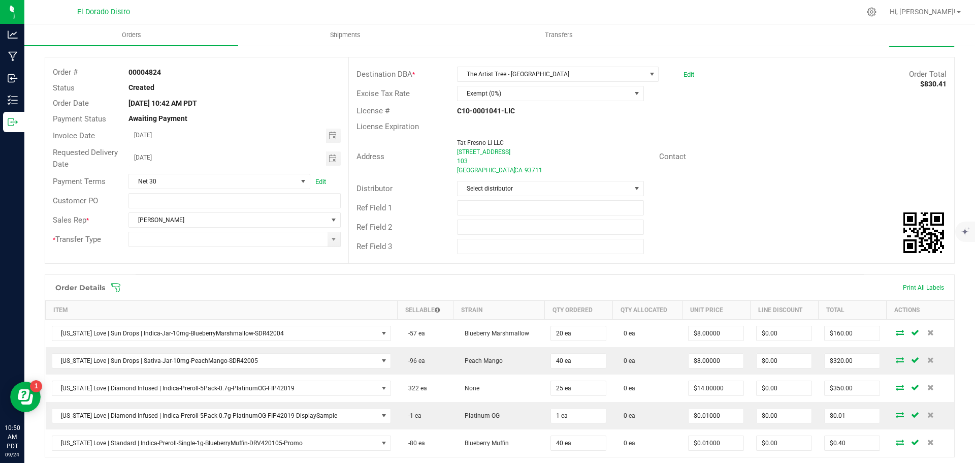
scroll to position [0, 0]
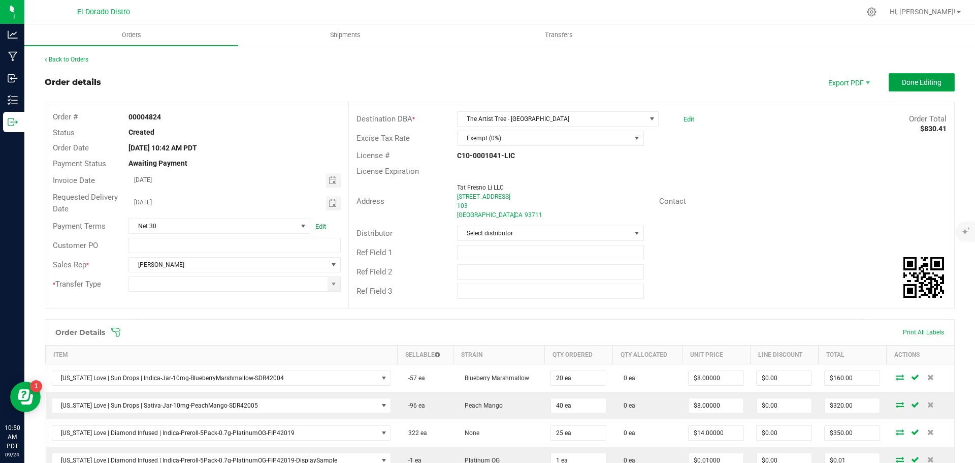
click at [902, 79] on span "Done Editing" at bounding box center [922, 82] width 40 height 8
click at [240, 280] on input at bounding box center [228, 284] width 198 height 14
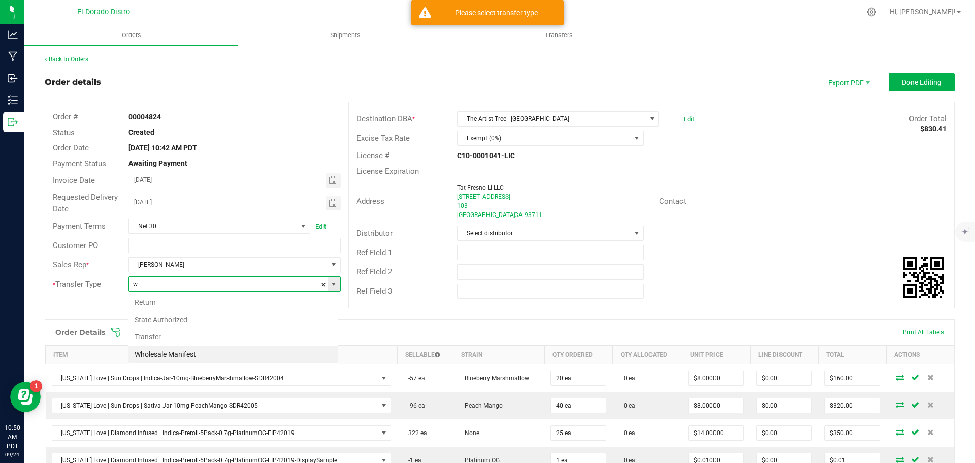
scroll to position [15, 210]
click at [200, 357] on li "Wholesale Manifest" at bounding box center [232, 353] width 209 height 17
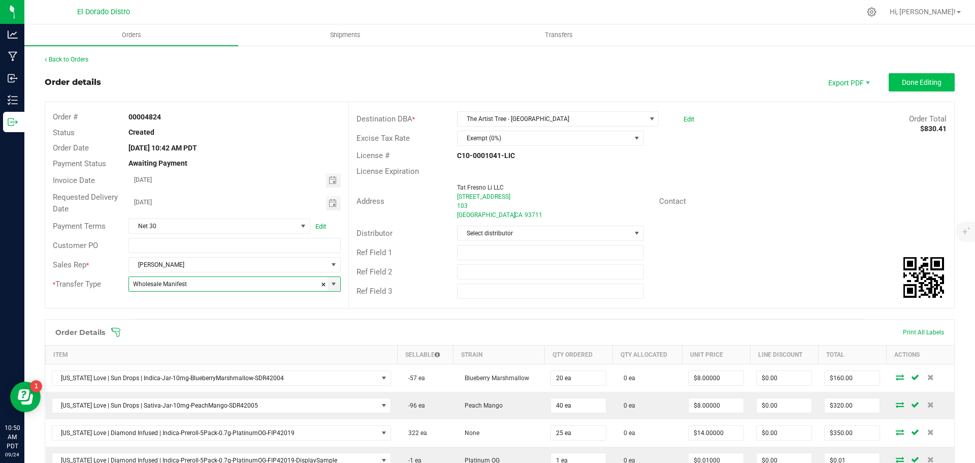
type input "Wholesale Manifest"
click at [907, 83] on span "Done Editing" at bounding box center [922, 82] width 40 height 8
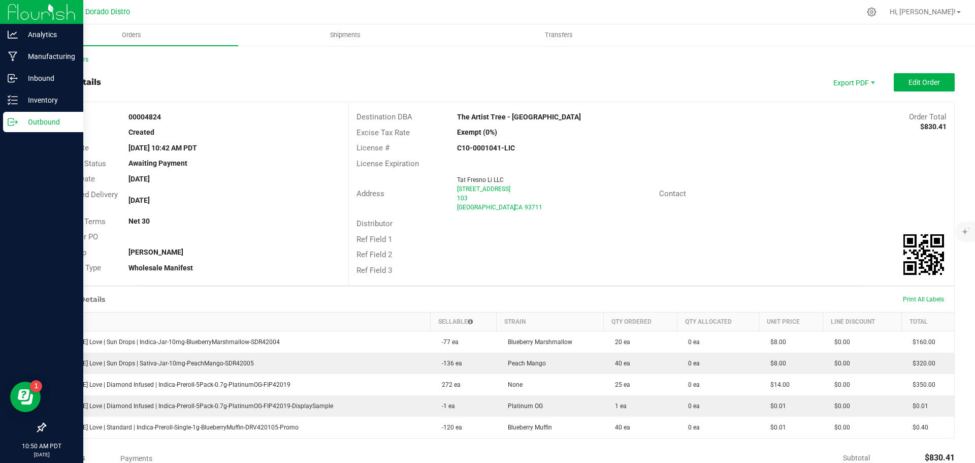
click at [19, 117] on p "Outbound" at bounding box center [48, 122] width 61 height 12
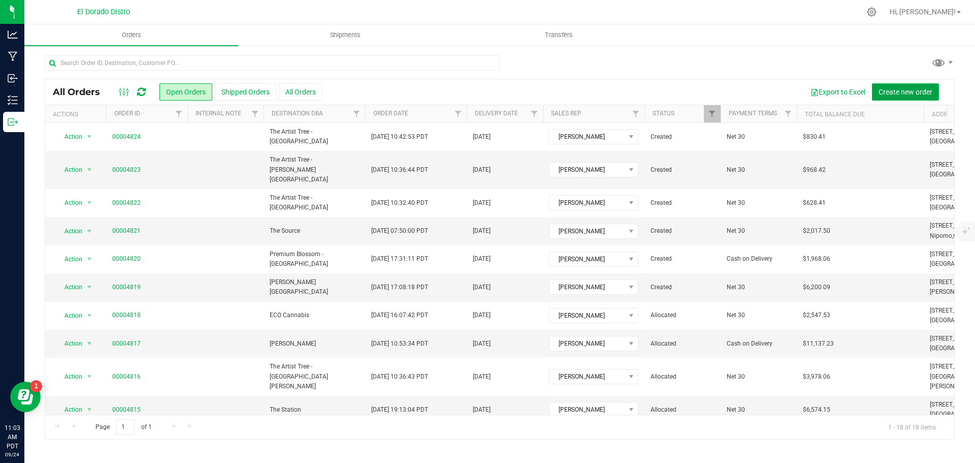
click at [900, 95] on span "Create new order" at bounding box center [905, 92] width 54 height 8
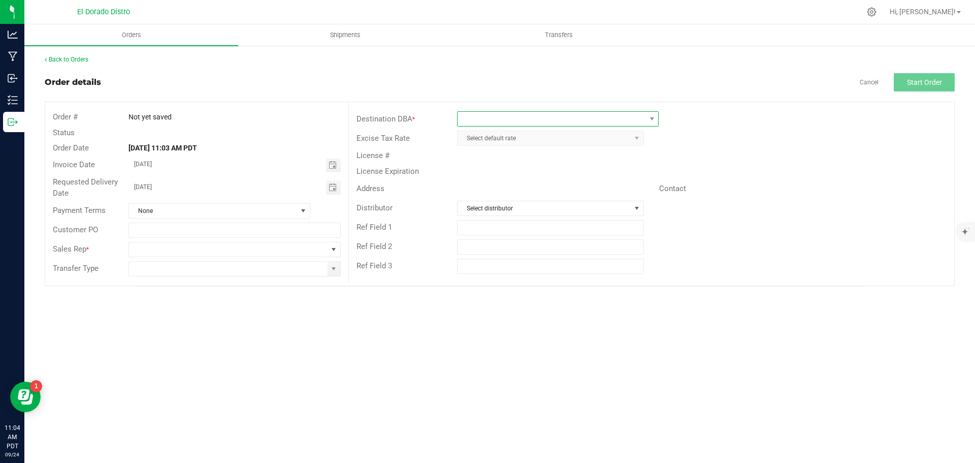
click at [529, 118] on span at bounding box center [551, 119] width 188 height 14
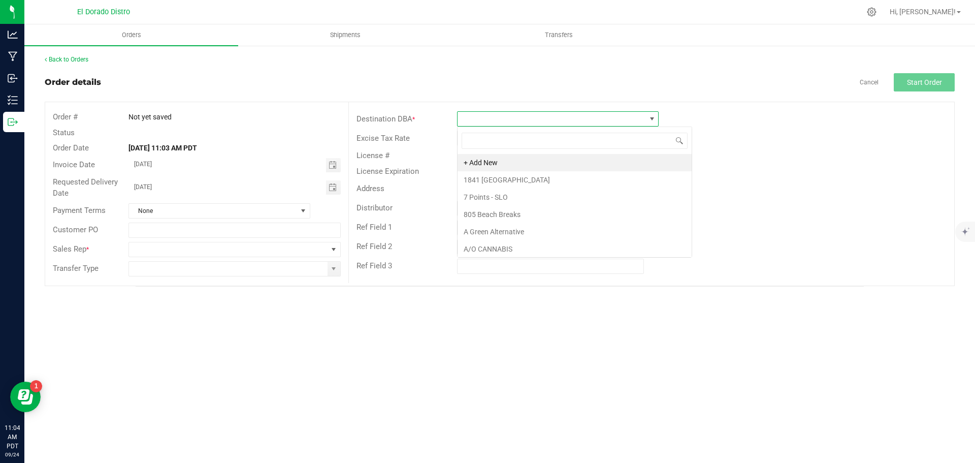
scroll to position [15, 202]
type input "the art"
click at [535, 232] on li "The Artist Tree - Hawthorne" at bounding box center [557, 231] width 201 height 17
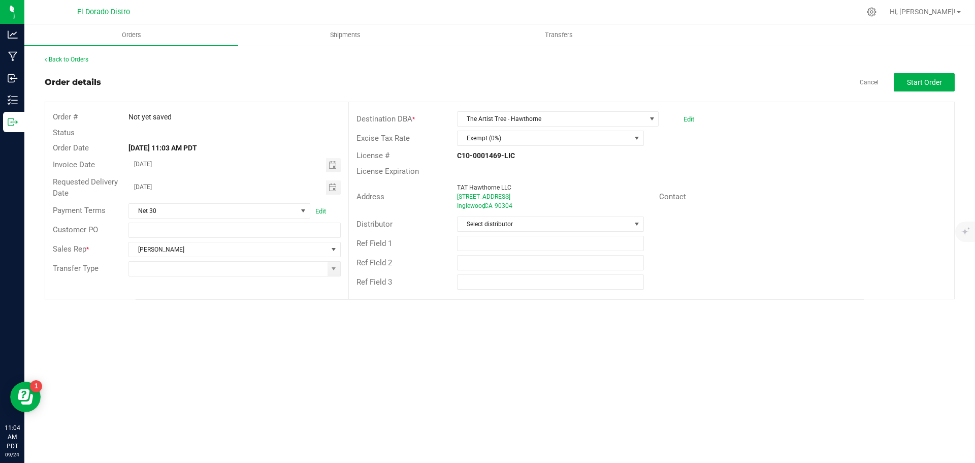
click at [772, 199] on div "Contact" at bounding box center [802, 197] width 303 height 16
click at [912, 89] on button "Start Order" at bounding box center [924, 82] width 61 height 18
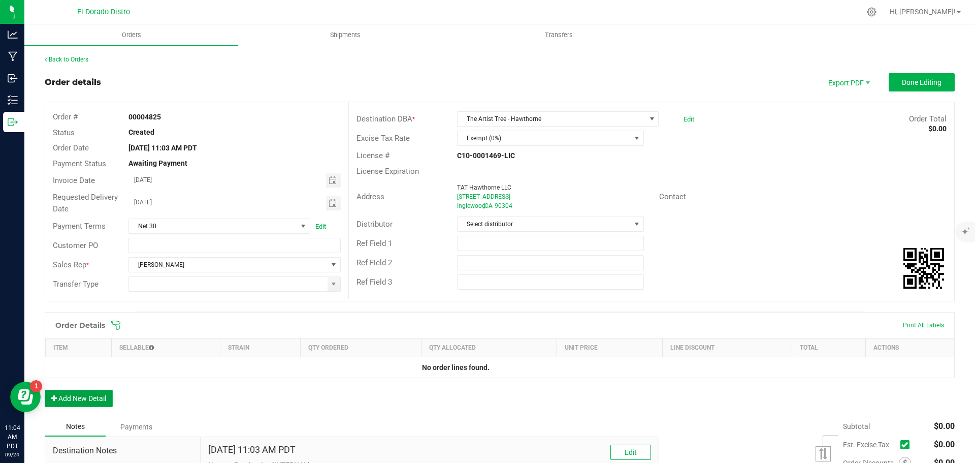
click at [93, 397] on button "Add New Detail" at bounding box center [79, 397] width 68 height 17
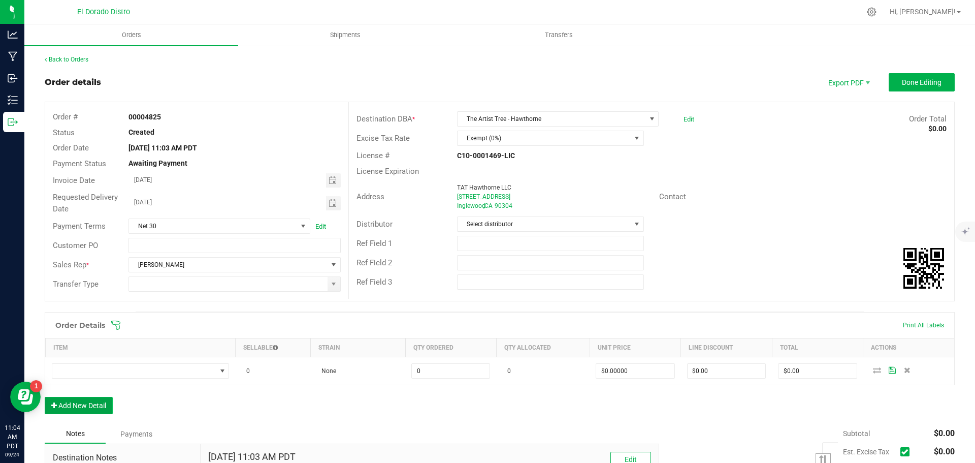
click at [90, 412] on button "Add New Detail" at bounding box center [79, 405] width 68 height 17
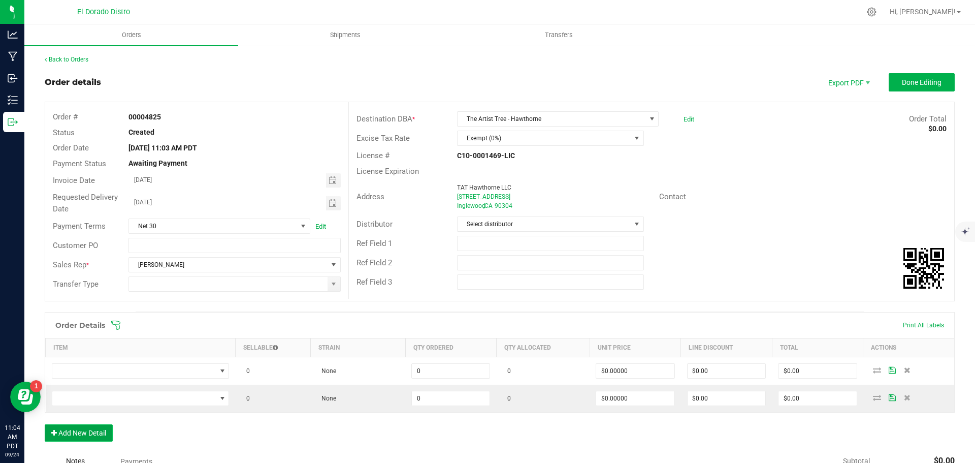
click at [88, 435] on button "Add New Detail" at bounding box center [79, 432] width 68 height 17
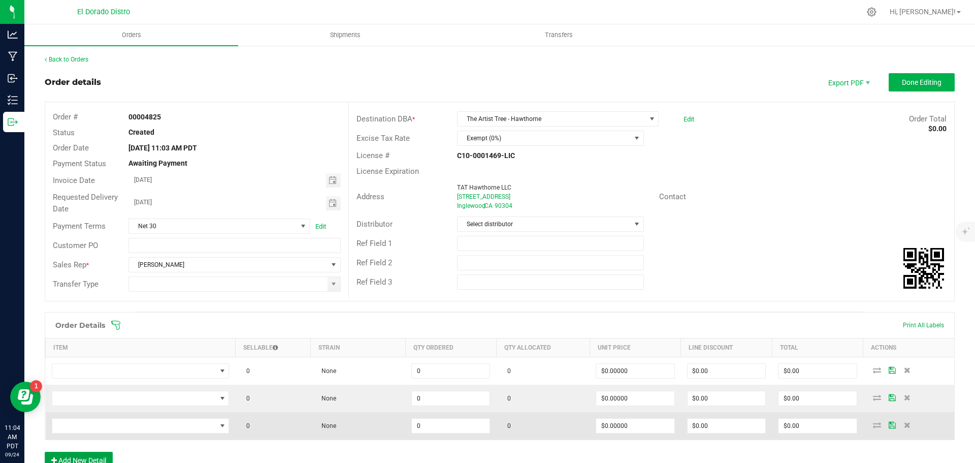
scroll to position [51, 0]
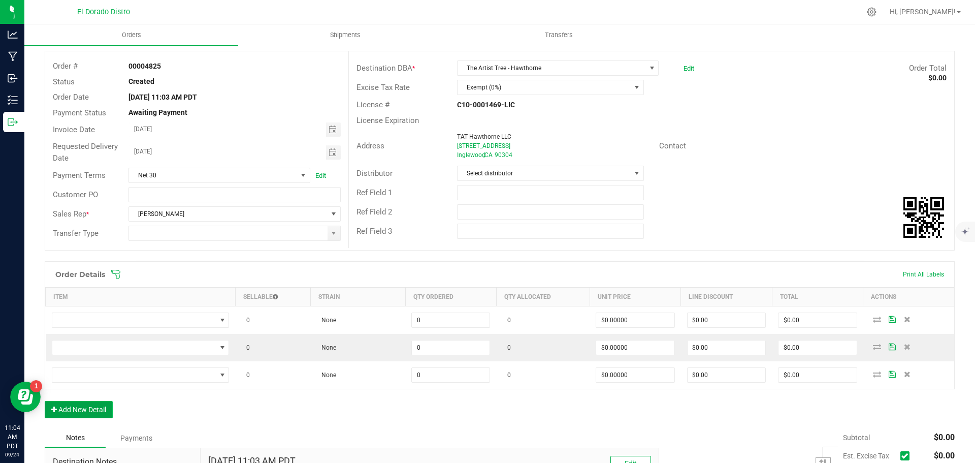
click at [92, 413] on button "Add New Detail" at bounding box center [79, 409] width 68 height 17
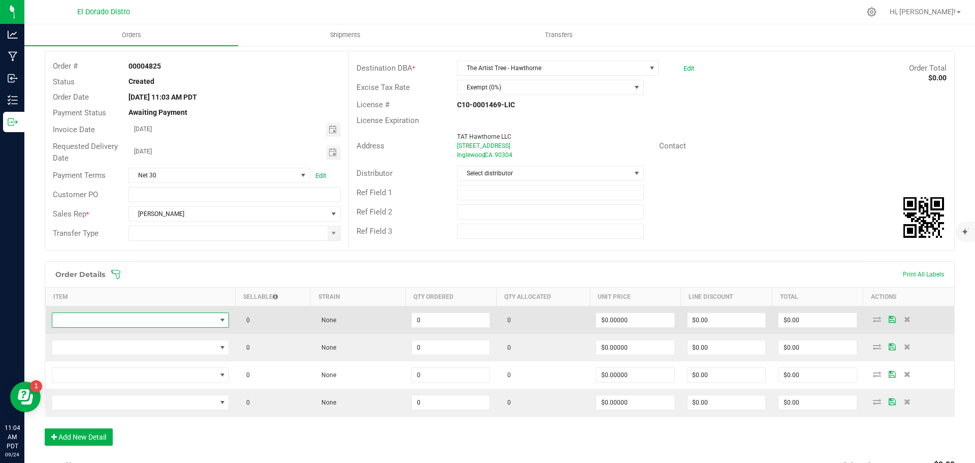
click at [137, 326] on span "NO DATA FOUND" at bounding box center [134, 320] width 164 height 14
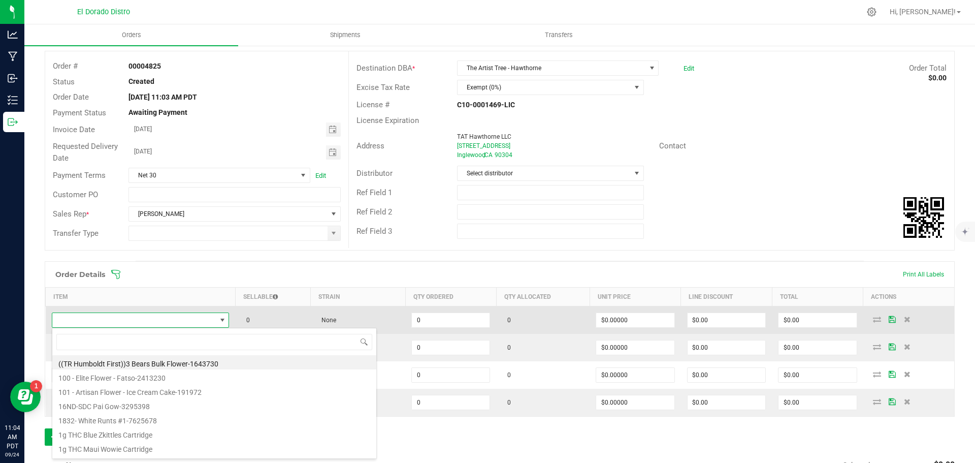
scroll to position [15, 174]
type input "pineappl"
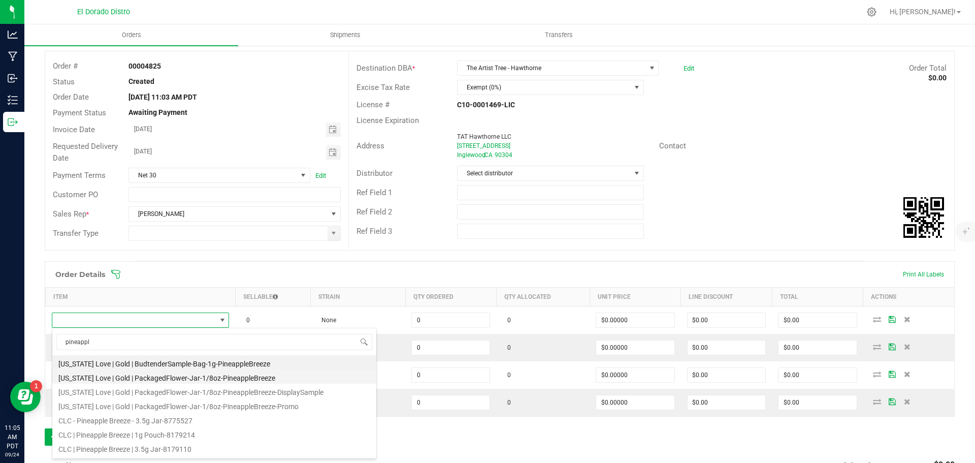
click at [220, 375] on li "[US_STATE] Love | Gold | PackagedFlower-Jar-1/8oz-PineappleBreeze" at bounding box center [214, 376] width 324 height 14
type input "0 ea"
type input "$13.00000"
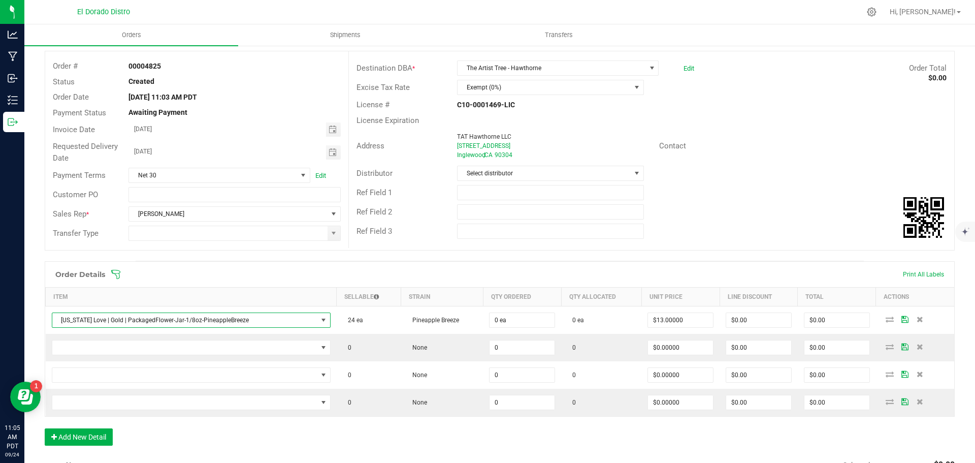
click at [250, 280] on div "Order Details Print All Labels" at bounding box center [499, 273] width 909 height 25
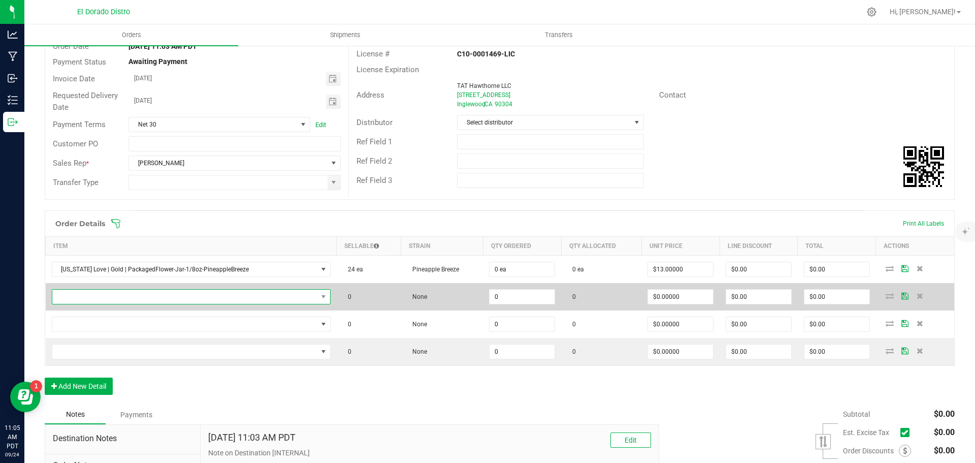
click at [243, 297] on span "NO DATA FOUND" at bounding box center [184, 296] width 265 height 14
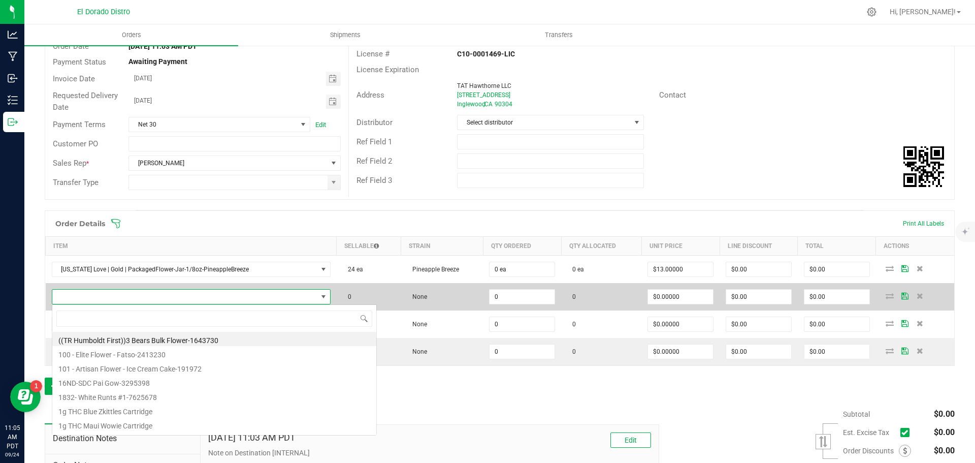
scroll to position [15, 268]
type input "purplecookies"
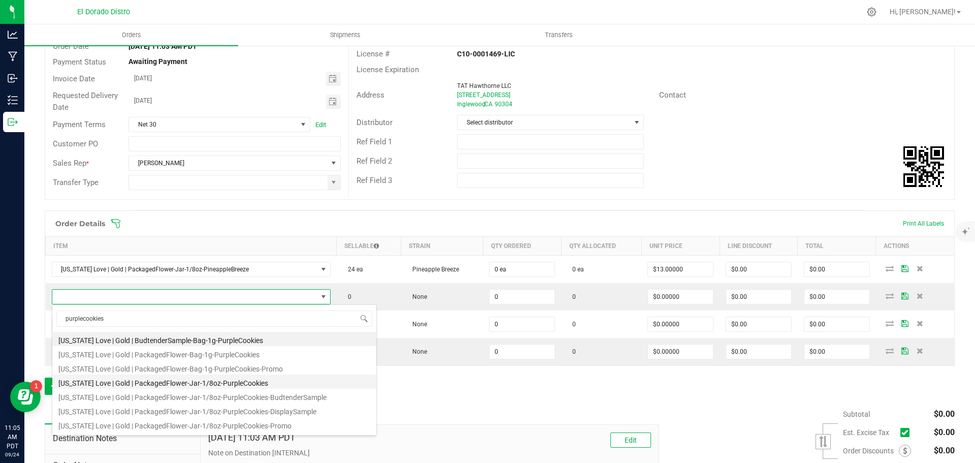
click at [255, 379] on li "[US_STATE] Love | Gold | PackagedFlower-Jar-1/8oz-PurpleCookies" at bounding box center [214, 381] width 324 height 14
type input "0 ea"
type input "$13.00000"
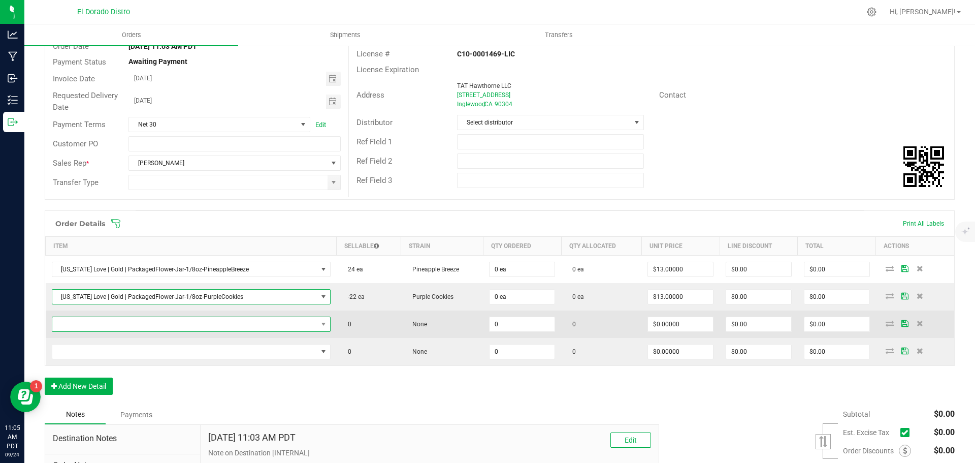
click at [244, 319] on span "NO DATA FOUND" at bounding box center [184, 324] width 265 height 14
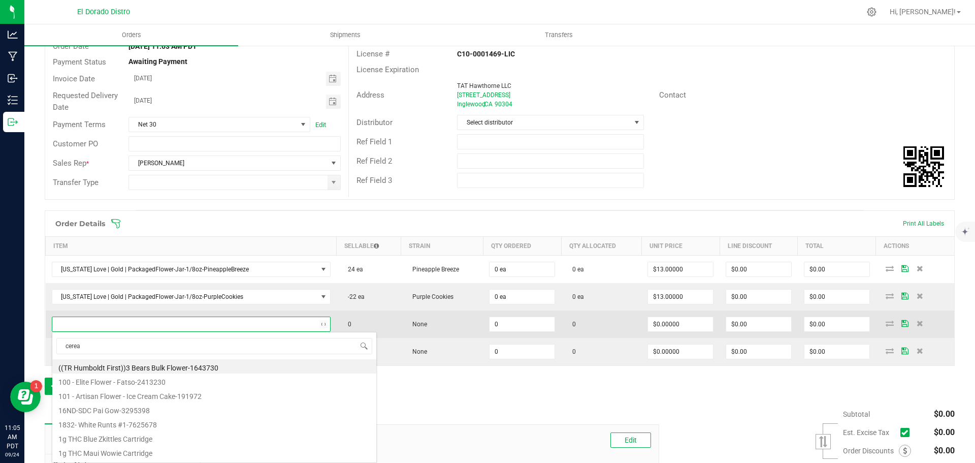
type input "cereal"
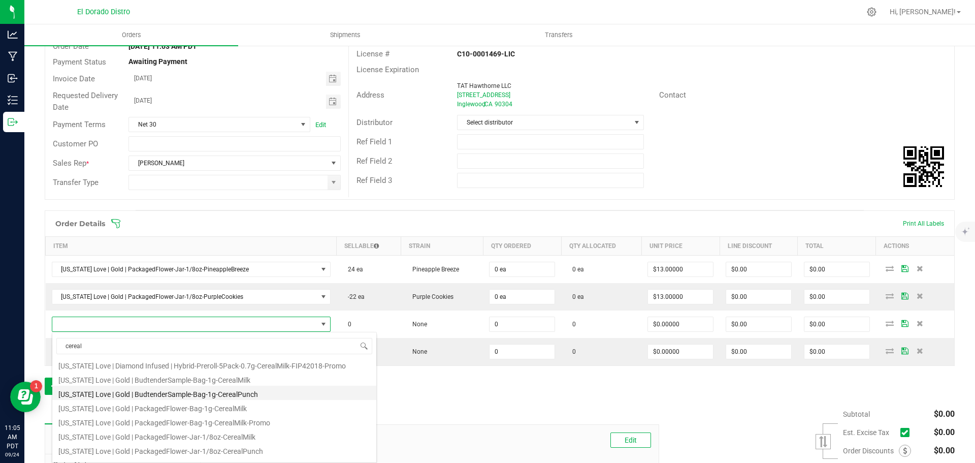
scroll to position [152, 0]
click at [271, 397] on li "[US_STATE] Love | Gold | PackagedFlower-Jar-1/8oz-CerealPunch" at bounding box center [214, 398] width 324 height 14
type input "0 ea"
type input "$13.00000"
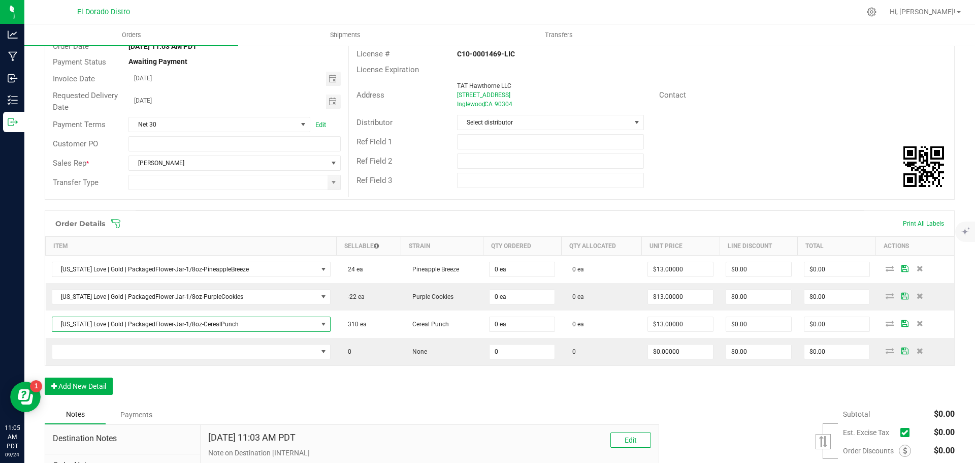
click at [280, 408] on div "Notes Payments" at bounding box center [348, 414] width 607 height 19
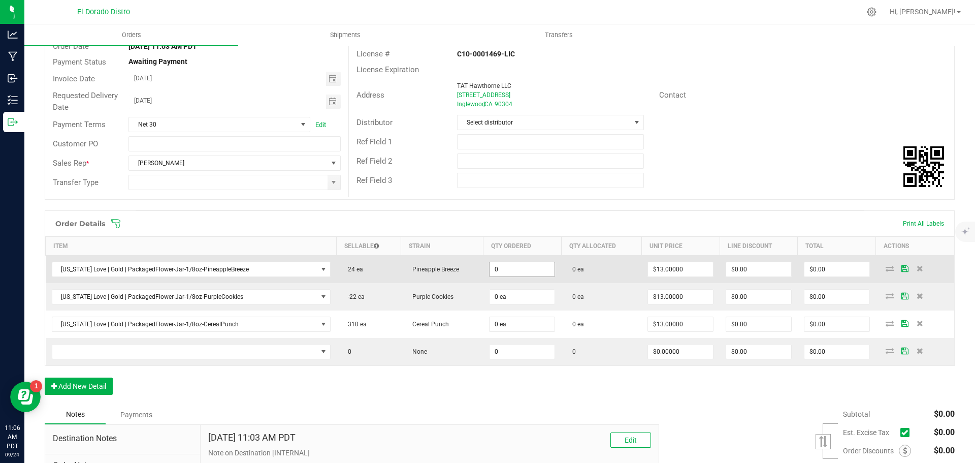
click at [519, 268] on input "0" at bounding box center [521, 269] width 65 height 14
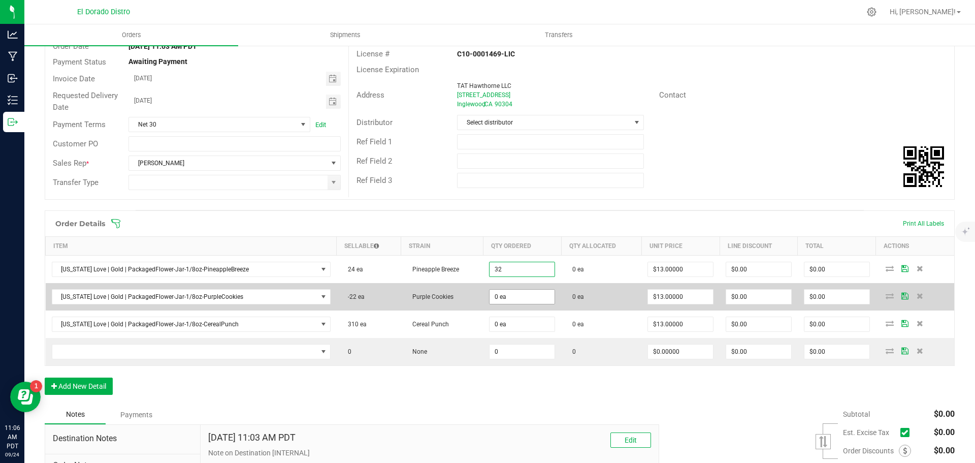
type input "32 ea"
type input "$416.00"
click at [510, 295] on input "0" at bounding box center [521, 296] width 65 height 14
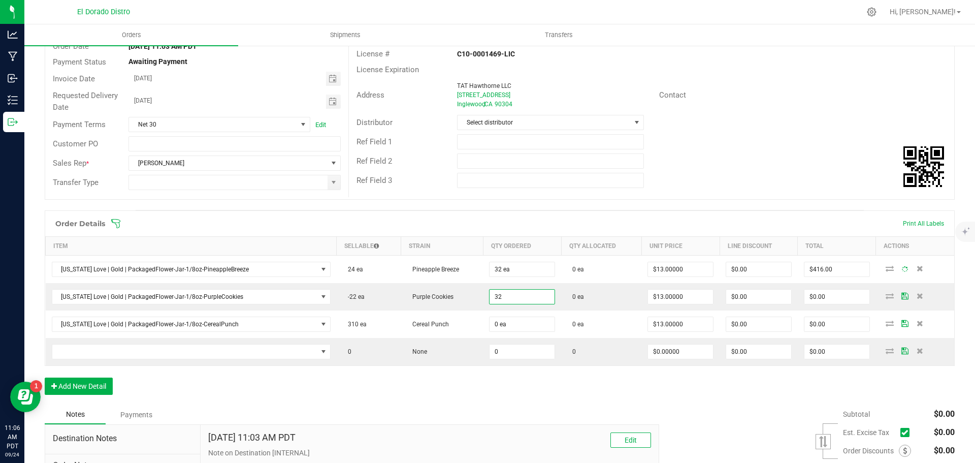
type input "32 ea"
type input "$416.00"
click at [493, 381] on div "Order Details Print All Labels Item Sellable Strain Qty Ordered Qty Allocated U…" at bounding box center [500, 307] width 910 height 194
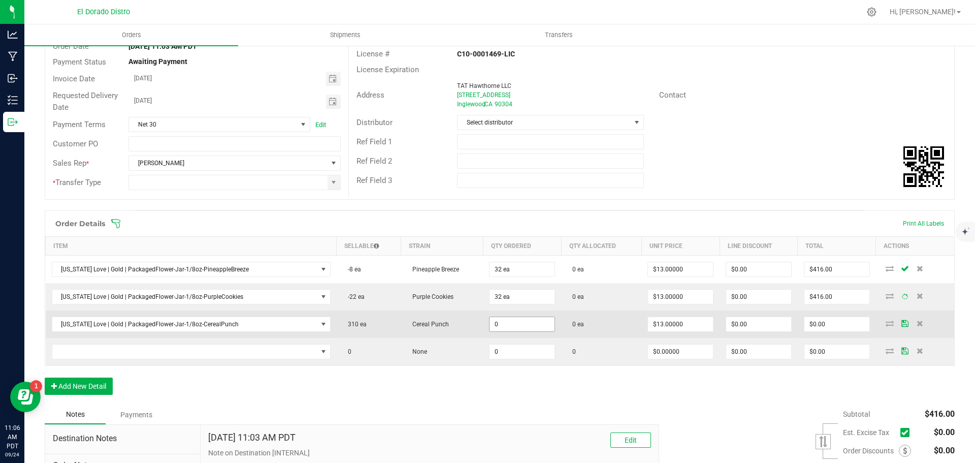
click at [505, 326] on input "0" at bounding box center [521, 324] width 65 height 14
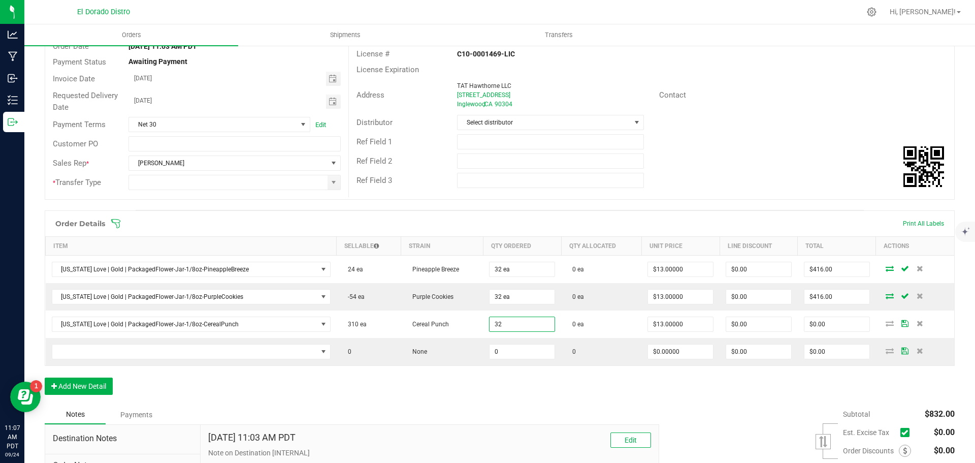
type input "32 ea"
type input "$416.00"
click at [502, 382] on div "Order Details Print All Labels Item Sellable Strain Qty Ordered Qty Allocated U…" at bounding box center [500, 307] width 910 height 194
click at [512, 369] on div "Order Details Print All Labels Item Sellable Strain Qty Ordered Qty Allocated U…" at bounding box center [500, 307] width 910 height 194
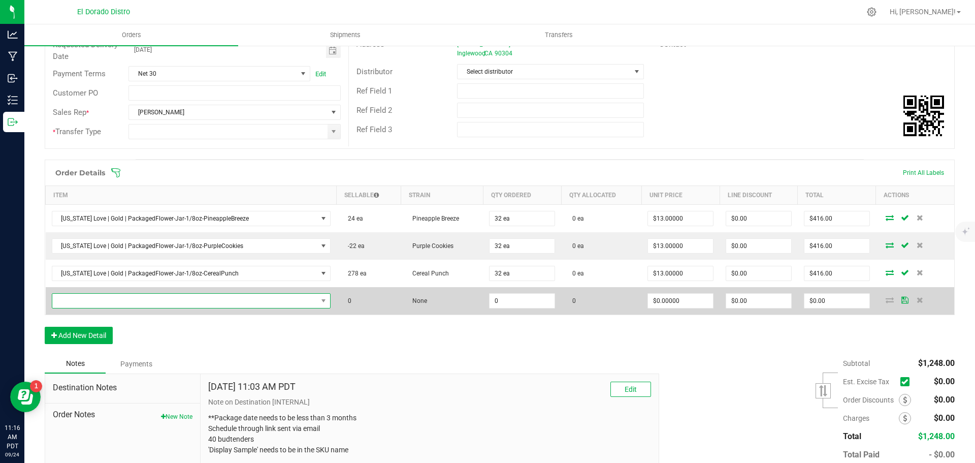
click at [192, 305] on span "NO DATA FOUND" at bounding box center [184, 300] width 265 height 14
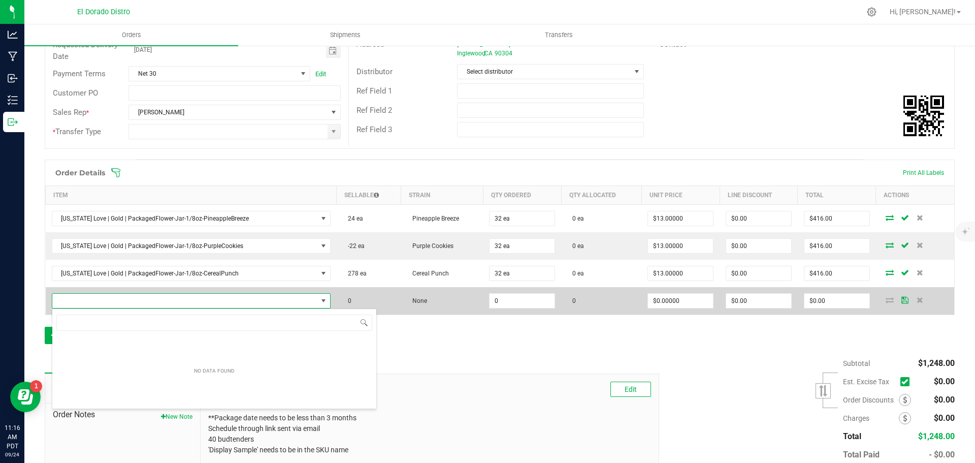
scroll to position [15, 268]
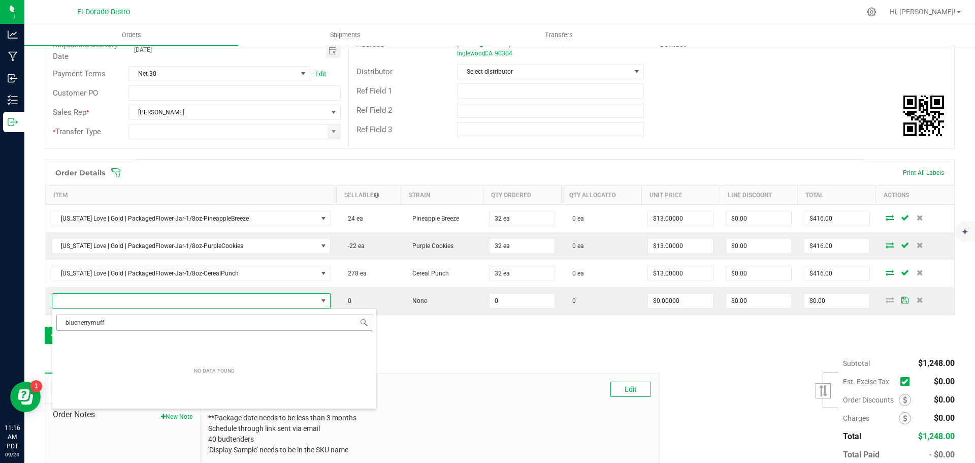
click at [98, 322] on input "bluenerrymuff" at bounding box center [214, 322] width 316 height 16
click at [97, 322] on input "bluenerrymuff" at bounding box center [214, 322] width 316 height 16
type input "blueberrymuffin"
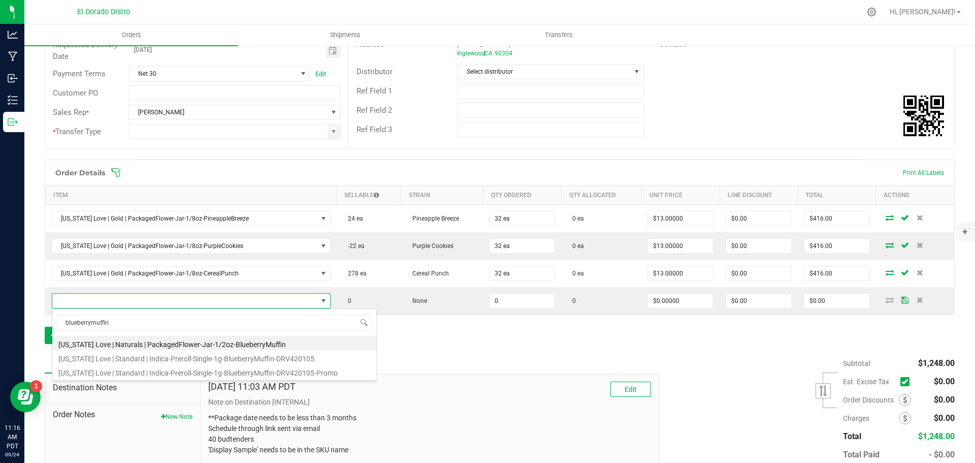
click at [257, 358] on li "[US_STATE] Love | Standard | Indica-Preroll-Single-1g-BlueberryMuffin-DRV420105" at bounding box center [214, 357] width 324 height 14
type input "0 ea"
type input "$2.00000"
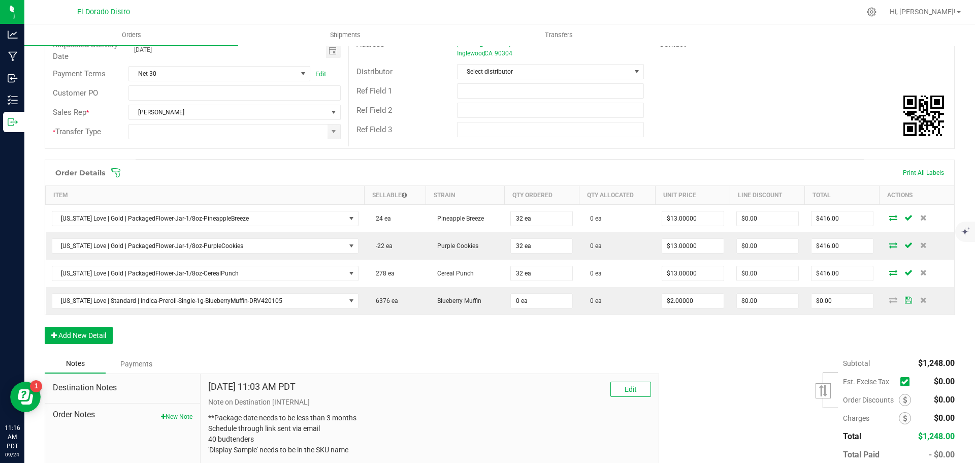
click at [279, 356] on div "Notes Payments" at bounding box center [348, 363] width 607 height 19
click at [109, 333] on button "Add New Detail" at bounding box center [79, 334] width 68 height 17
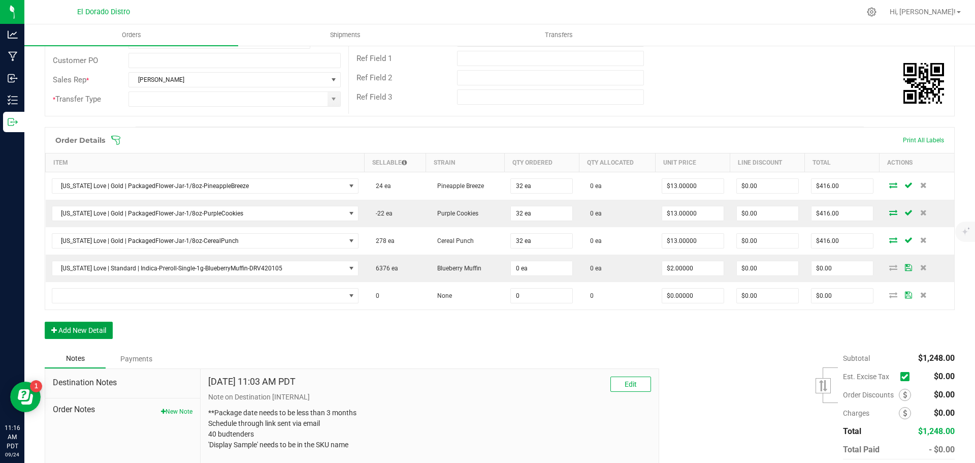
scroll to position [203, 0]
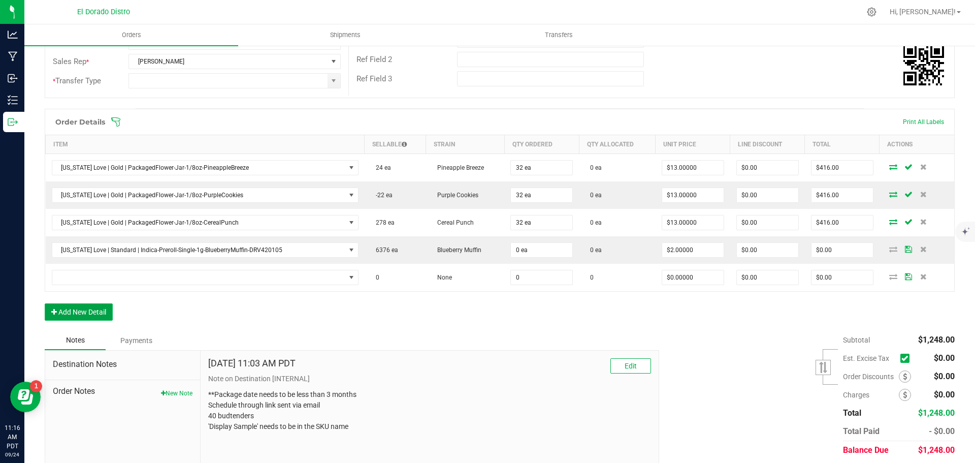
click at [109, 316] on button "Add New Detail" at bounding box center [79, 311] width 68 height 17
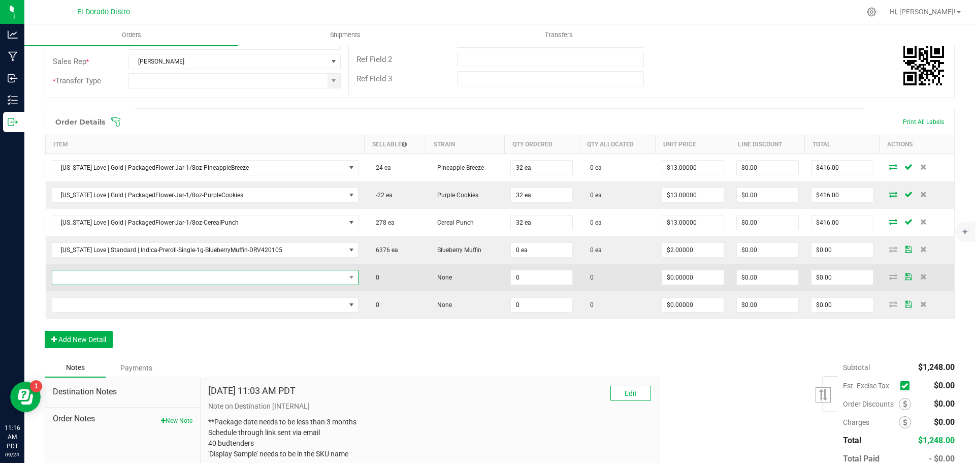
click at [191, 278] on span "NO DATA FOUND" at bounding box center [198, 277] width 293 height 14
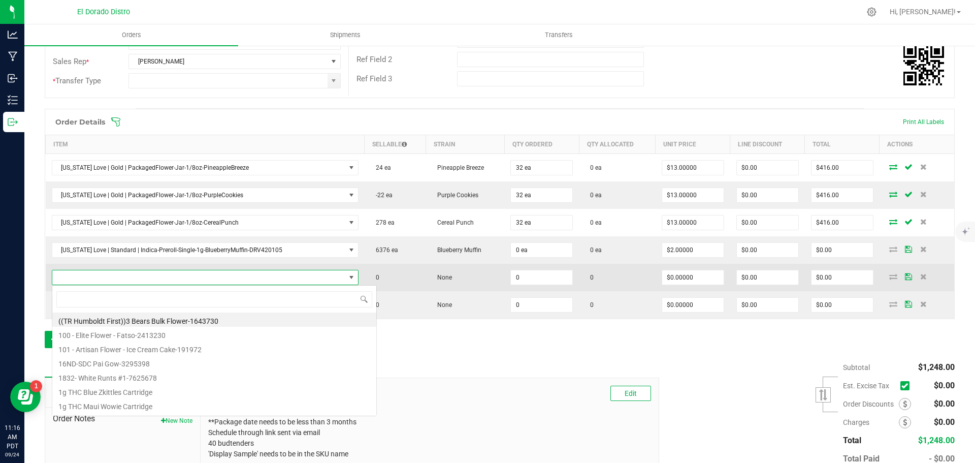
scroll to position [15, 296]
type input "cherryrunt"
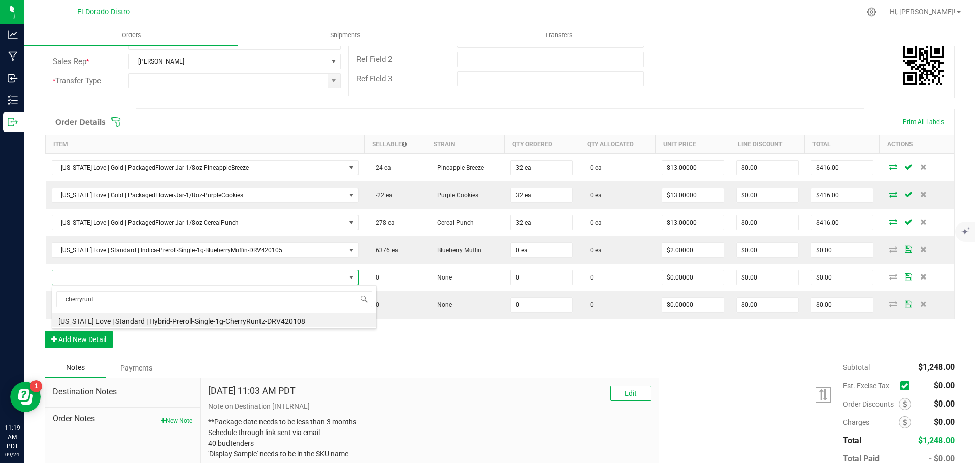
click at [213, 318] on li "[US_STATE] Love | Standard | Hybrid-Preroll-Single-1g-CherryRuntz-DRV420108" at bounding box center [214, 319] width 324 height 14
type input "0 ea"
type input "$2.00000"
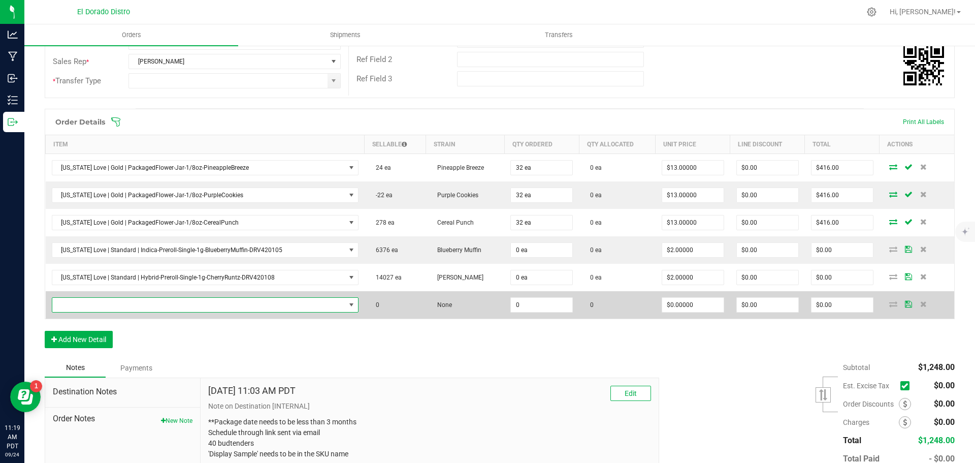
click at [195, 312] on td at bounding box center [205, 304] width 319 height 27
click at [202, 310] on span "NO DATA FOUND" at bounding box center [198, 305] width 293 height 14
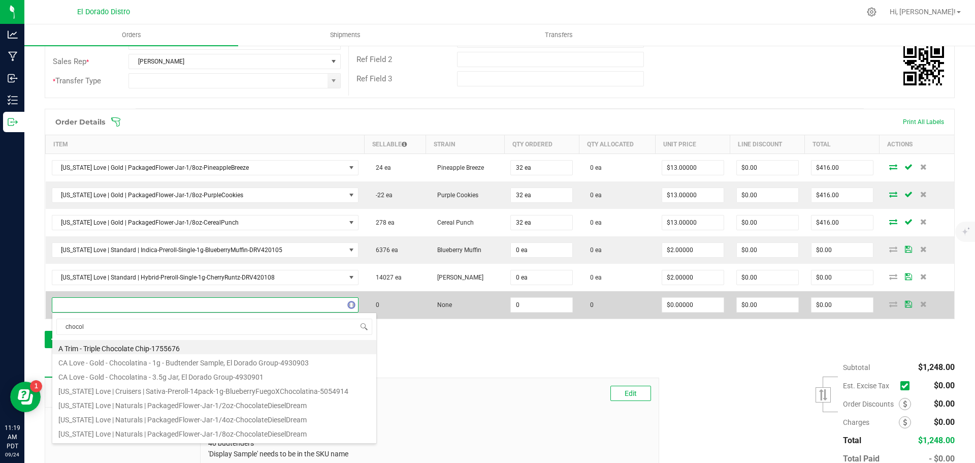
type input "chocola"
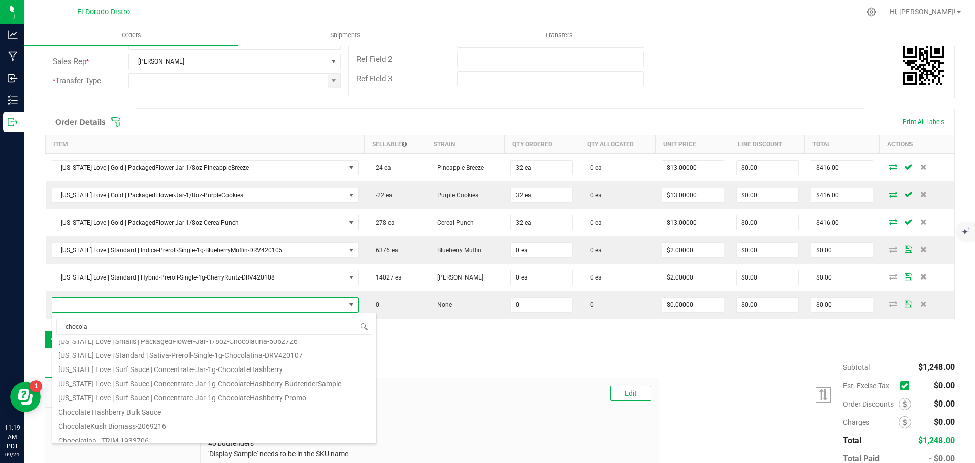
scroll to position [132, 0]
click at [248, 371] on li "[US_STATE] Love | Standard | Sativa-Preroll-Single-1g-Chocolatina-DRV420107" at bounding box center [214, 371] width 324 height 14
type input "0 ea"
type input "$2.00000"
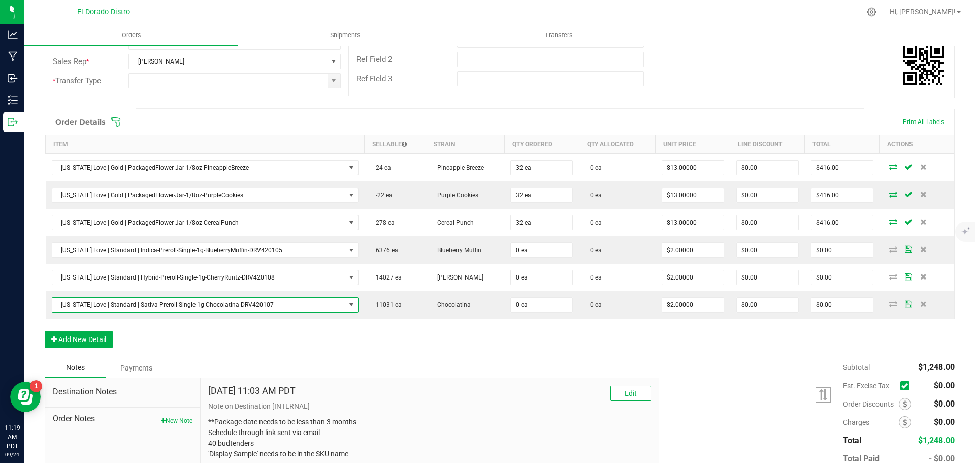
click at [287, 355] on div "Order Details Print All Labels Item Sellable Strain Qty Ordered Qty Allocated U…" at bounding box center [500, 233] width 910 height 249
click at [259, 334] on div "Order Details Print All Labels Item Sellable Strain Qty Ordered Qty Allocated U…" at bounding box center [500, 233] width 910 height 249
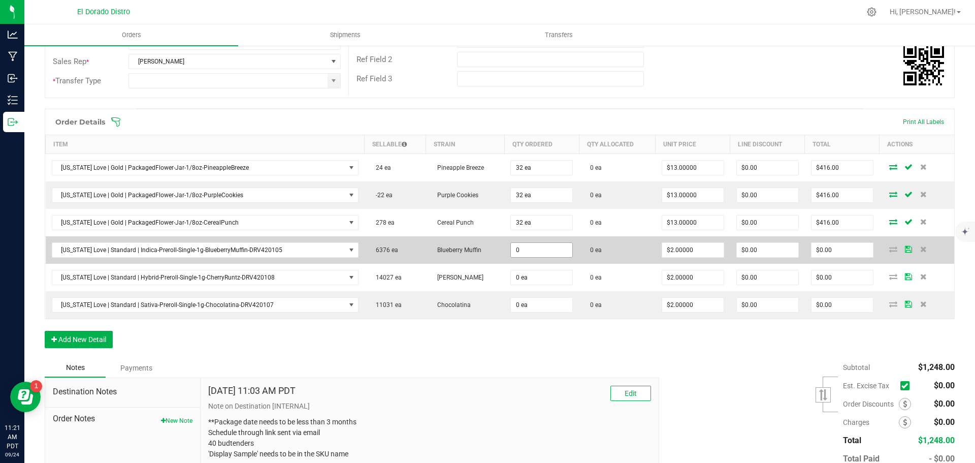
click at [514, 248] on input "0" at bounding box center [541, 250] width 61 height 14
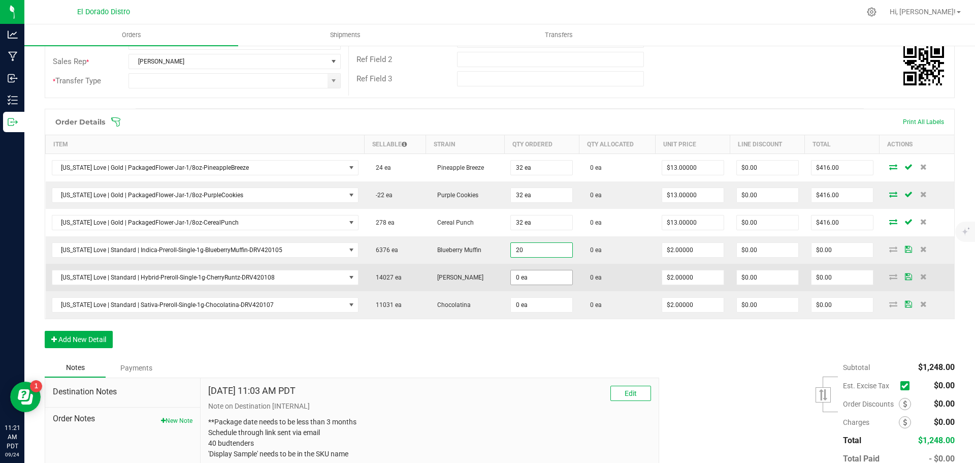
type input "20 ea"
type input "$40.00"
click at [517, 276] on input "0" at bounding box center [541, 277] width 61 height 14
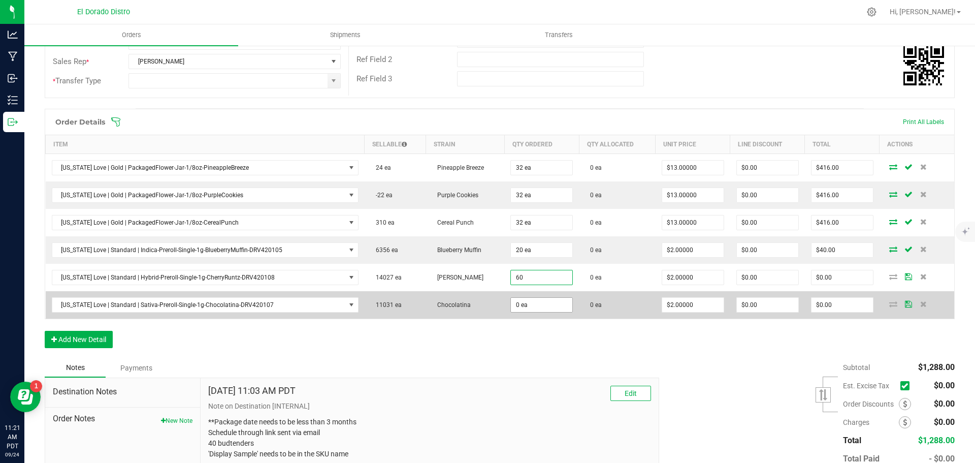
type input "60 ea"
type input "$120.00"
click at [515, 307] on input "0" at bounding box center [541, 305] width 61 height 14
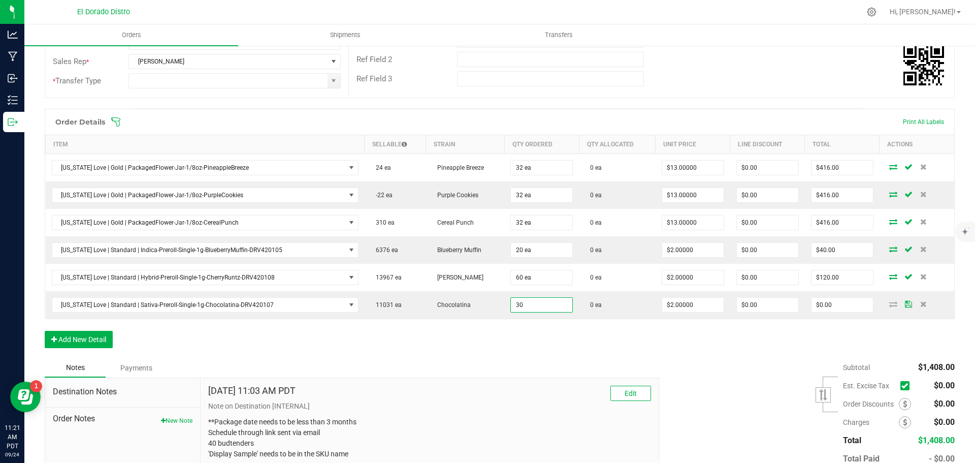
type input "30 ea"
type input "$60.00"
click at [513, 335] on div "Order Details Print All Labels Item Sellable Strain Qty Ordered Qty Allocated U…" at bounding box center [500, 233] width 910 height 249
click at [102, 341] on button "Add New Detail" at bounding box center [79, 339] width 68 height 17
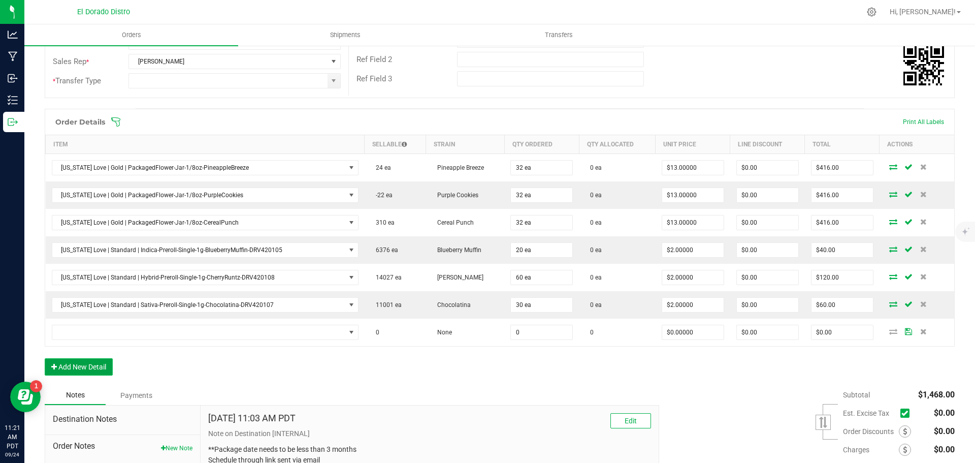
click at [102, 365] on button "Add New Detail" at bounding box center [79, 366] width 68 height 17
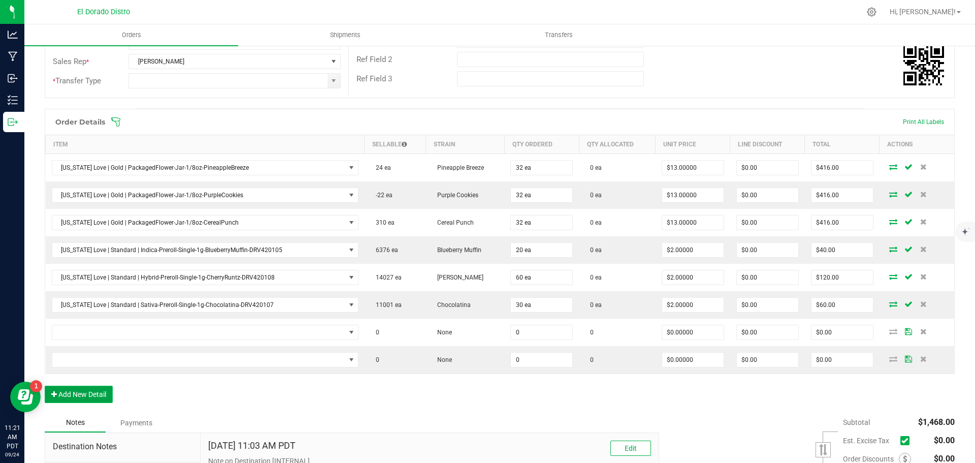
click at [110, 395] on button "Add New Detail" at bounding box center [79, 393] width 68 height 17
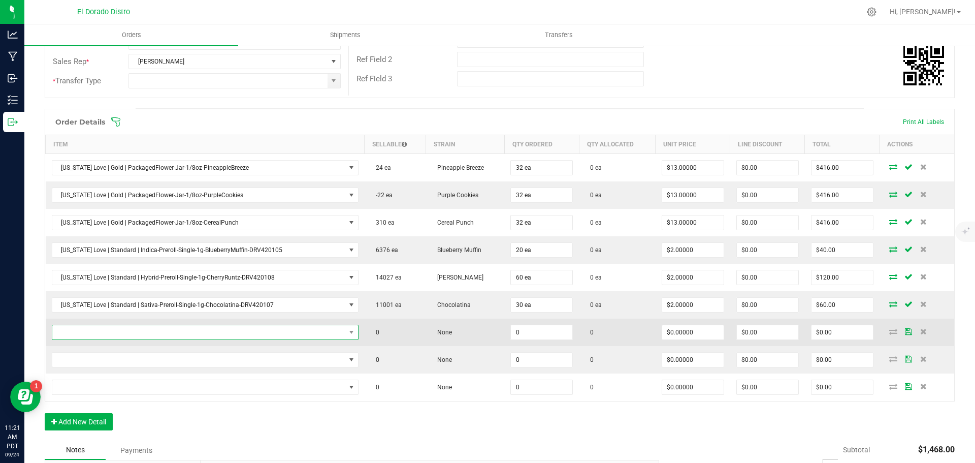
click at [117, 334] on span "NO DATA FOUND" at bounding box center [198, 332] width 293 height 14
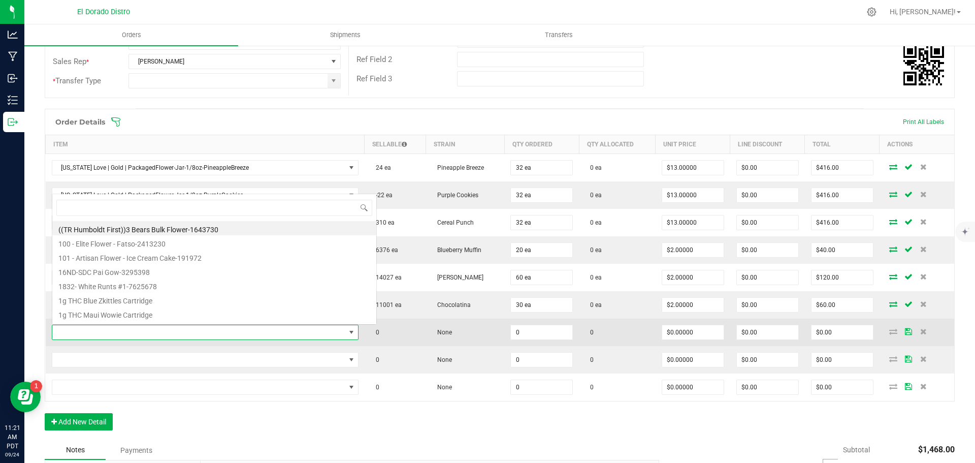
scroll to position [15, 296]
type input "applefritter"
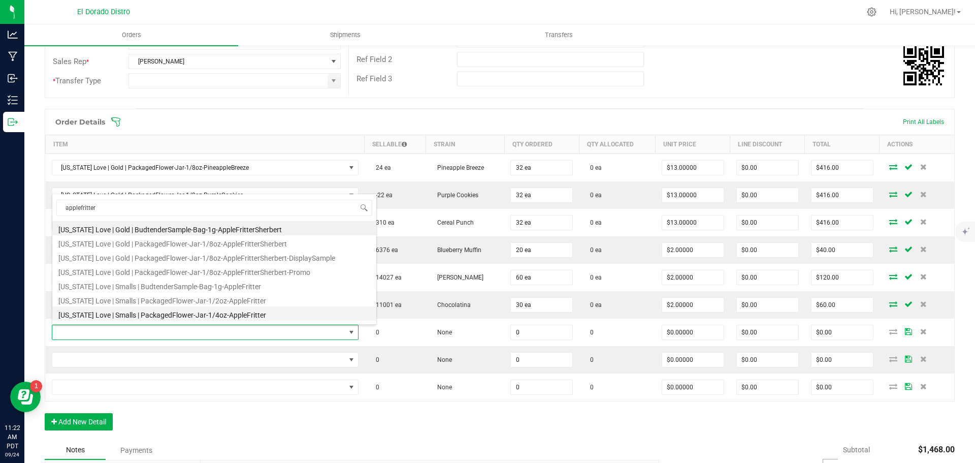
click at [216, 311] on li "[US_STATE] Love | Smalls | PackagedFlower-Jar-1/4oz-AppleFritter" at bounding box center [214, 313] width 324 height 14
type input "0 ea"
type input "$14.00000"
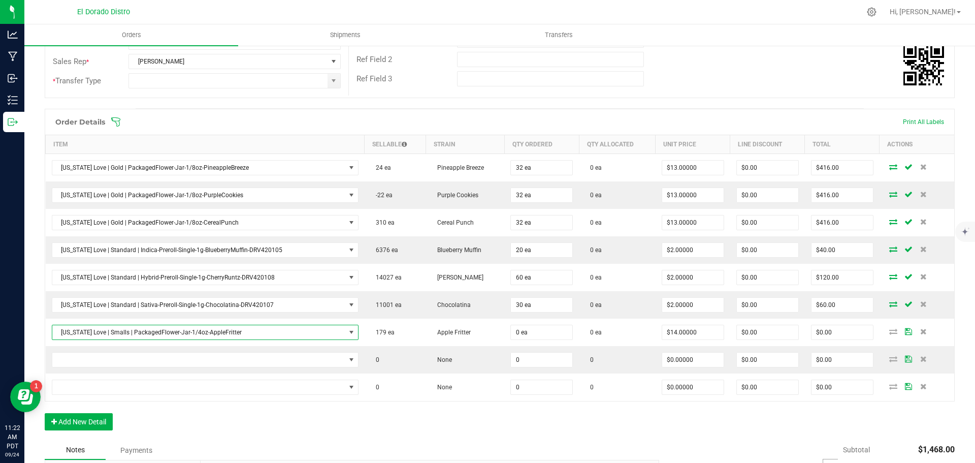
click at [245, 427] on div "Order Details Print All Labels Item Sellable Strain Qty Ordered Qty Allocated U…" at bounding box center [500, 275] width 910 height 332
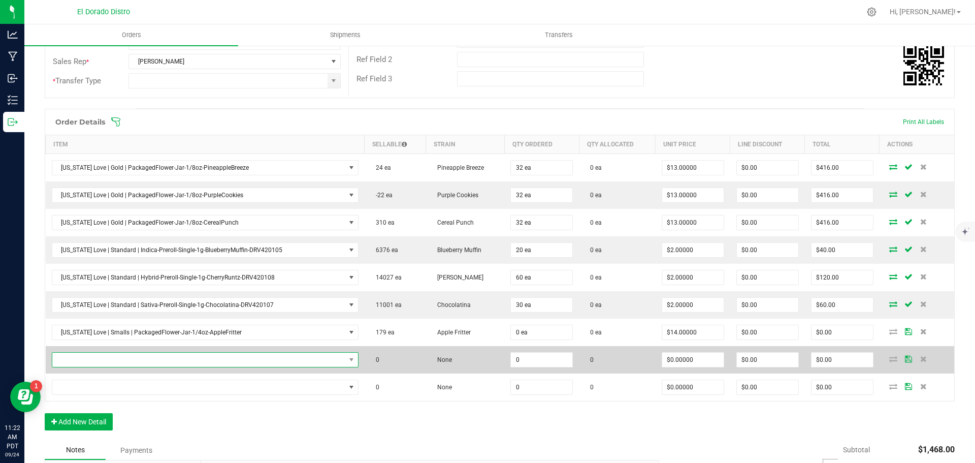
click at [146, 360] on span "NO DATA FOUND" at bounding box center [198, 359] width 293 height 14
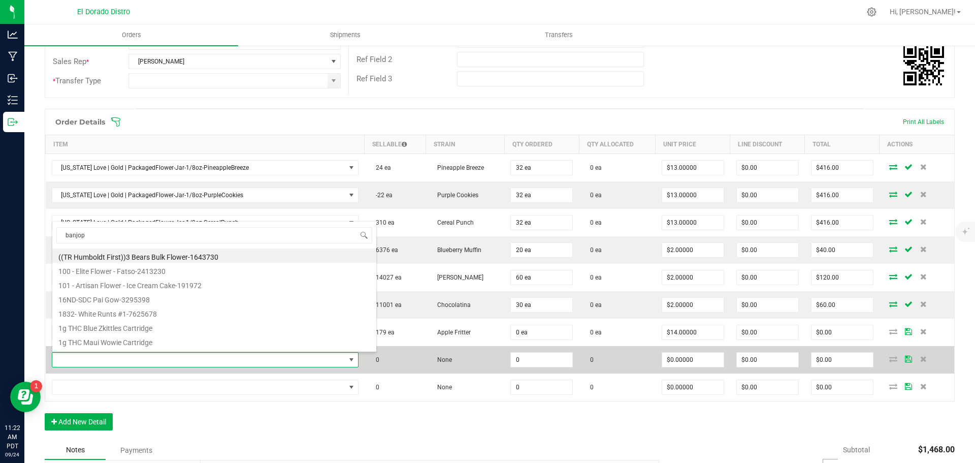
type input "banjo"
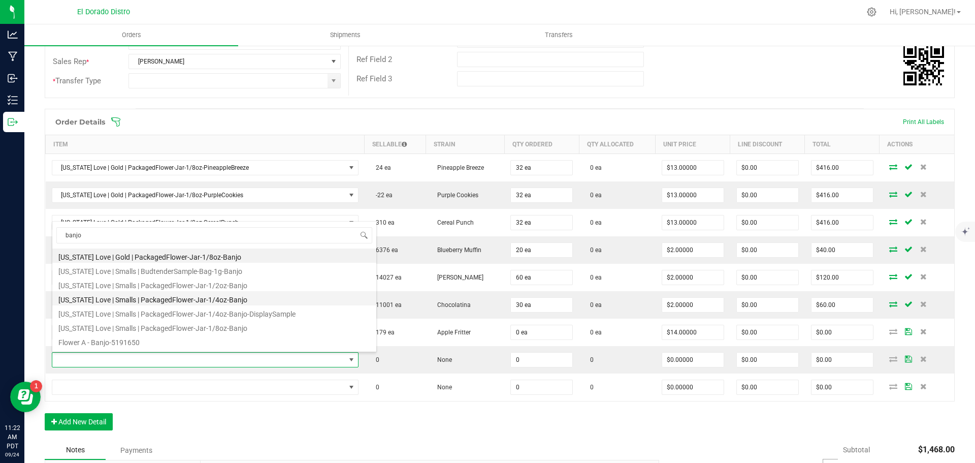
click at [179, 300] on li "[US_STATE] Love | Smalls | PackagedFlower-Jar-1/4oz-Banjo" at bounding box center [214, 298] width 324 height 14
type input "0 ea"
type input "$14.00000"
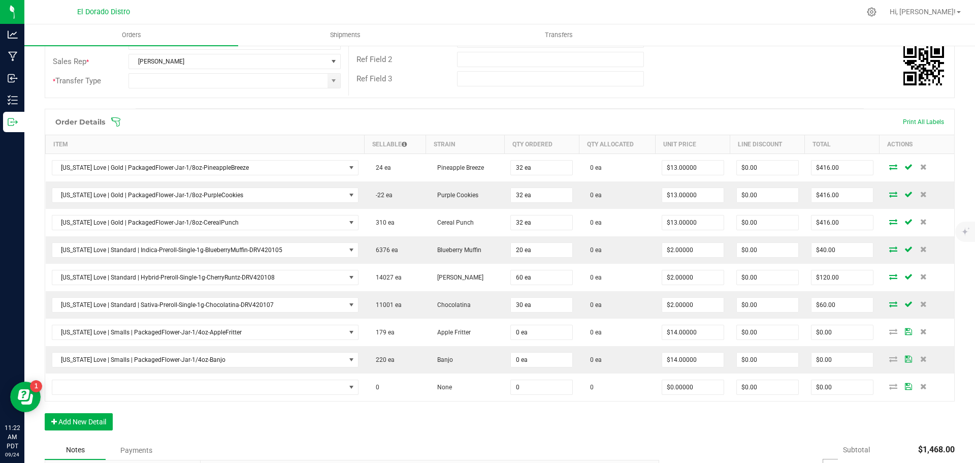
click at [206, 412] on div "Order Details Print All Labels Item Sellable Strain Qty Ordered Qty Allocated U…" at bounding box center [500, 275] width 910 height 332
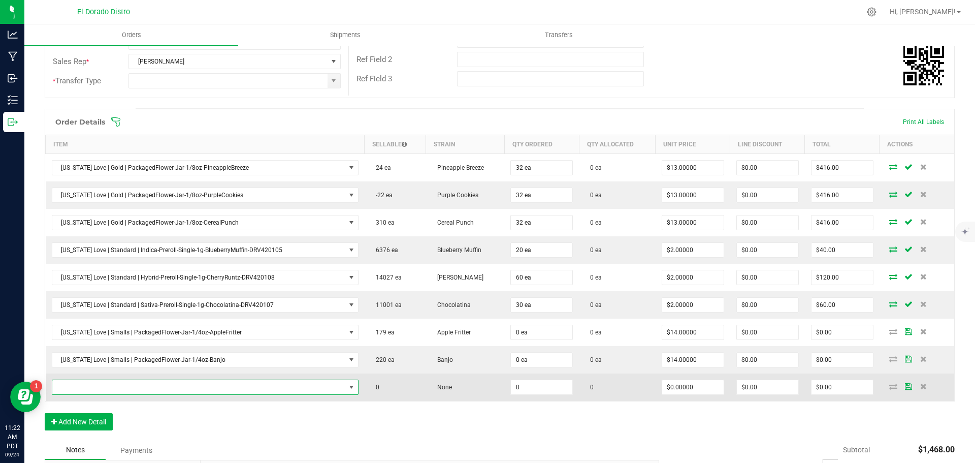
click at [122, 389] on span "NO DATA FOUND" at bounding box center [198, 387] width 293 height 14
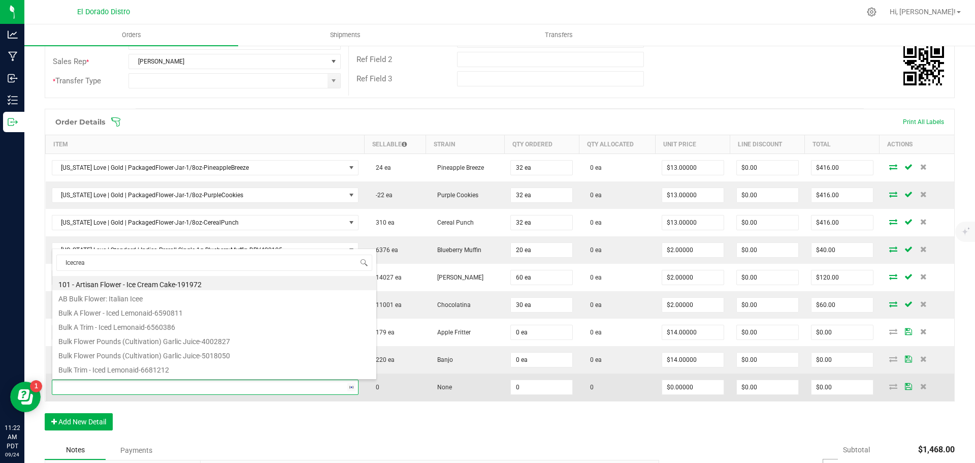
type input "Icecream"
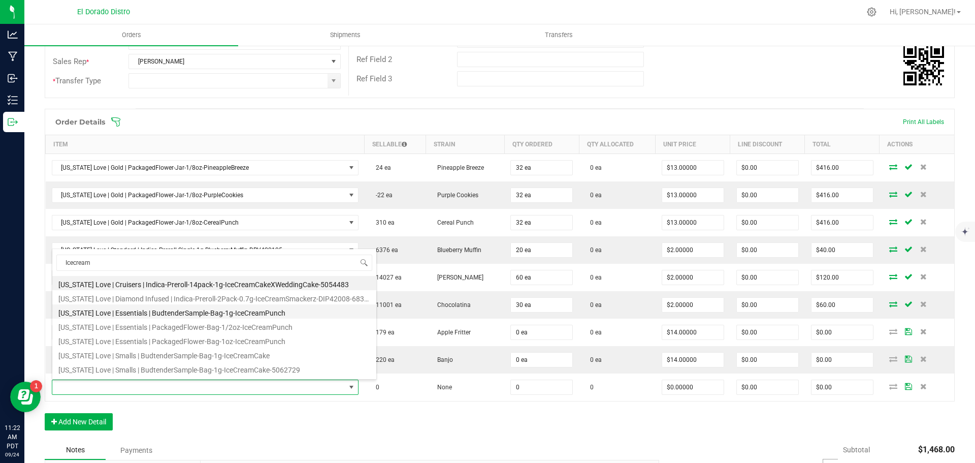
scroll to position [51, 0]
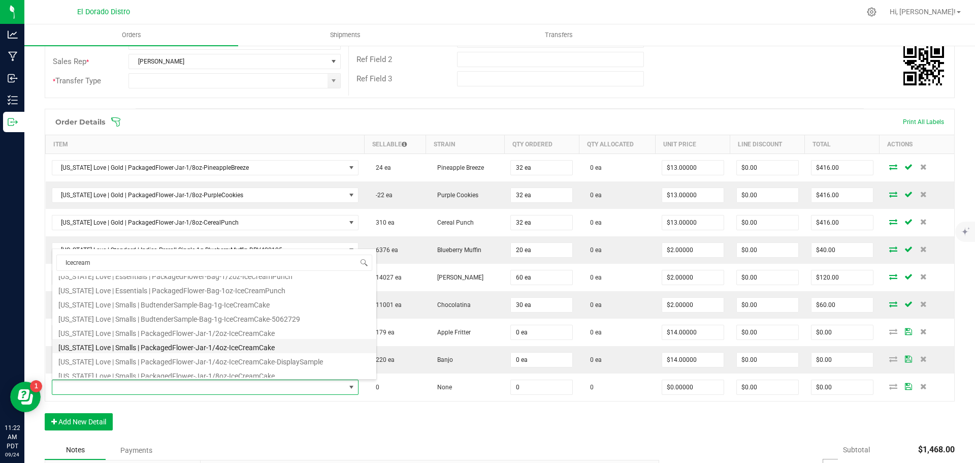
click at [211, 346] on li "[US_STATE] Love | Smalls | PackagedFlower-Jar-1/4oz-IceCreamCake" at bounding box center [214, 346] width 324 height 14
type input "0 ea"
type input "$14.00000"
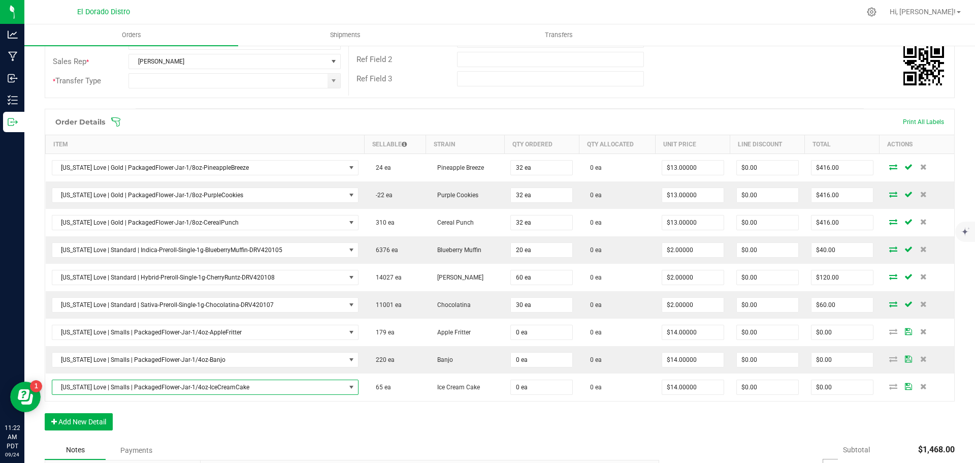
click at [330, 424] on div "Order Details Print All Labels Item Sellable Strain Qty Ordered Qty Allocated U…" at bounding box center [500, 275] width 910 height 332
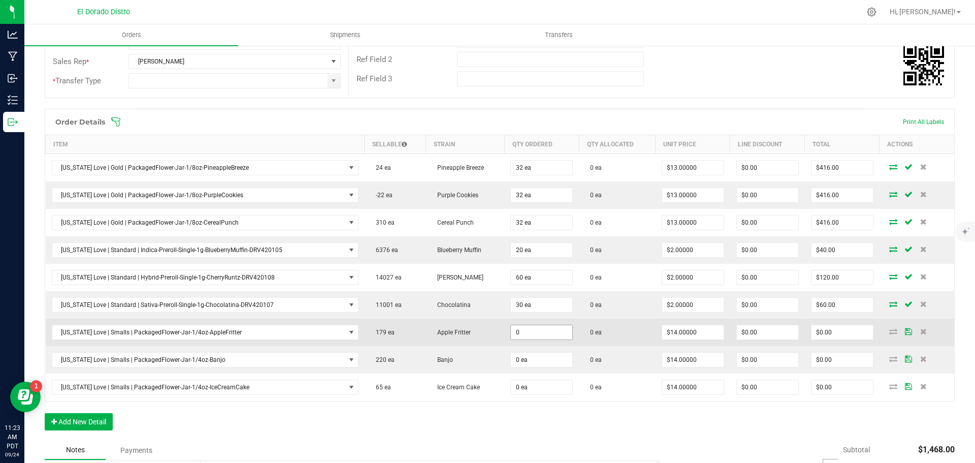
click at [513, 332] on input "0" at bounding box center [541, 332] width 61 height 14
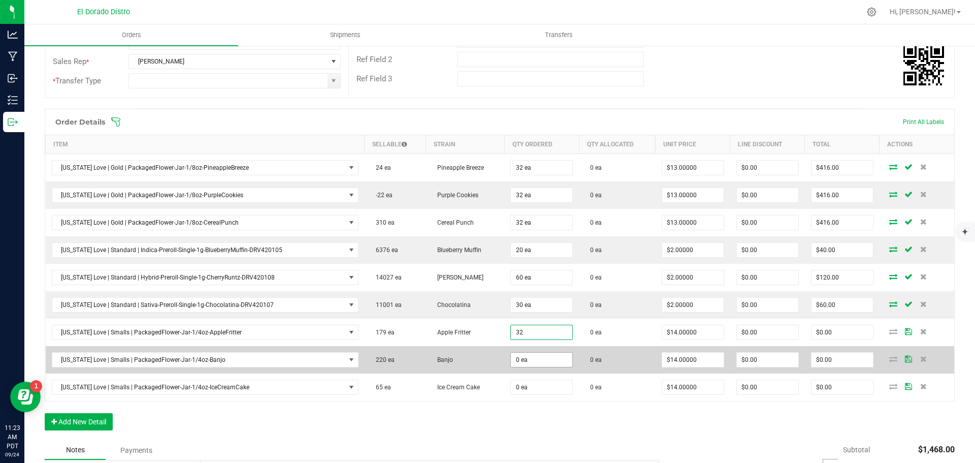
type input "32 ea"
click at [522, 361] on input "0" at bounding box center [541, 359] width 61 height 14
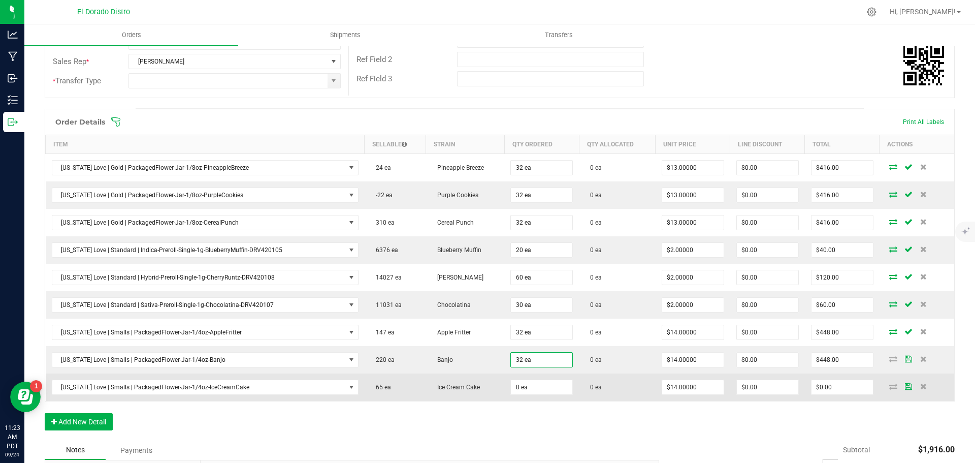
click at [523, 395] on td "0 ea" at bounding box center [541, 386] width 75 height 27
click at [523, 392] on input "0" at bounding box center [541, 387] width 61 height 14
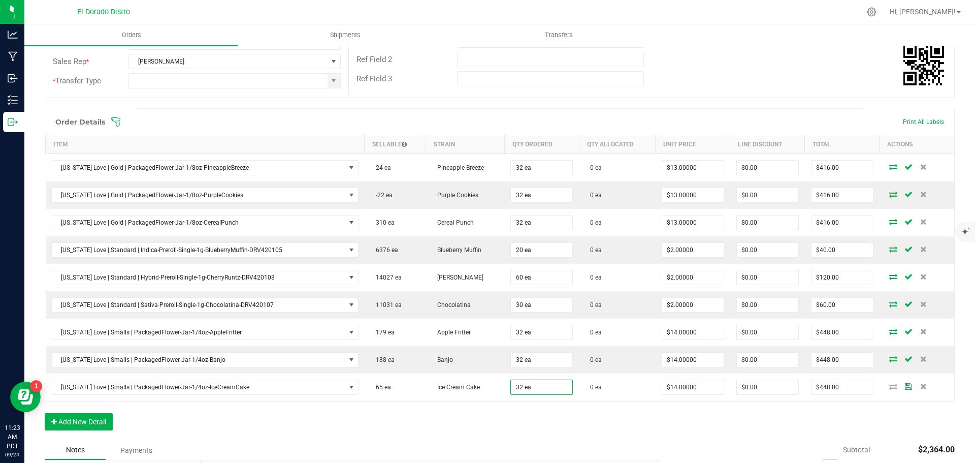
click at [524, 435] on div "Order Details Print All Labels Item Sellable Strain Qty Ordered Qty Allocated U…" at bounding box center [500, 275] width 910 height 332
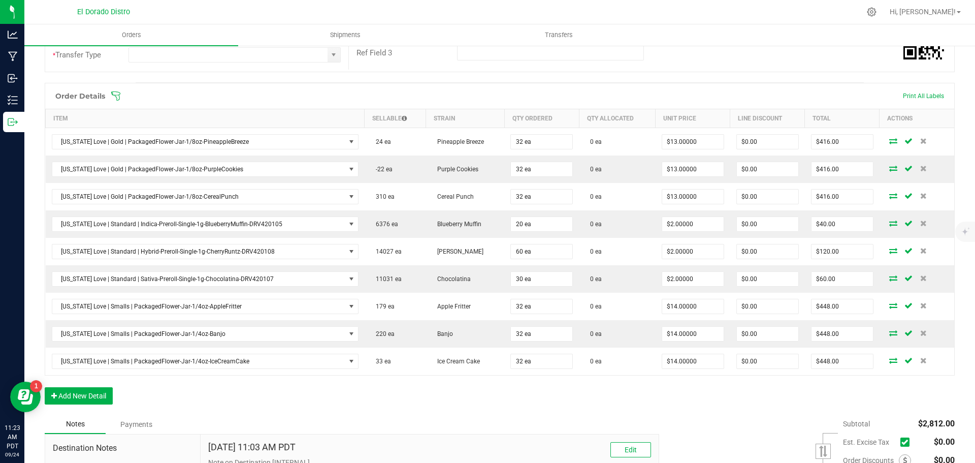
scroll to position [254, 0]
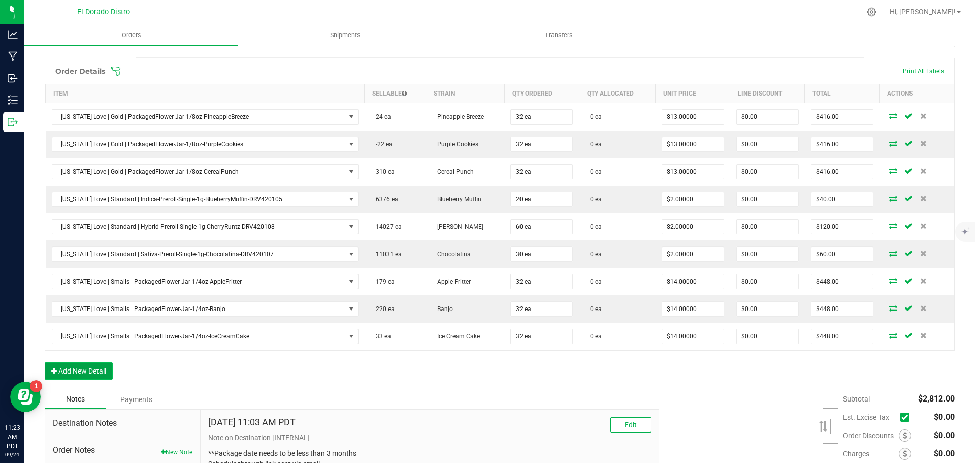
click at [94, 372] on button "Add New Detail" at bounding box center [79, 370] width 68 height 17
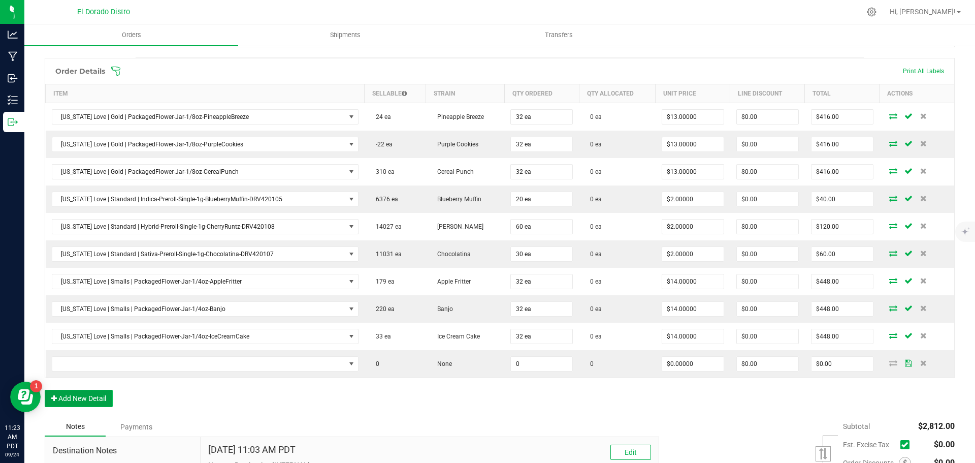
click at [92, 400] on button "Add New Detail" at bounding box center [79, 397] width 68 height 17
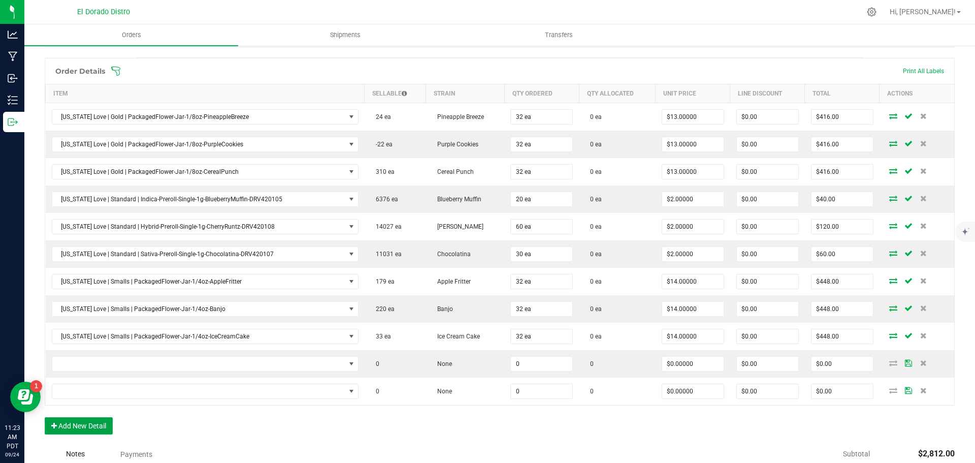
click at [92, 428] on button "Add New Detail" at bounding box center [79, 425] width 68 height 17
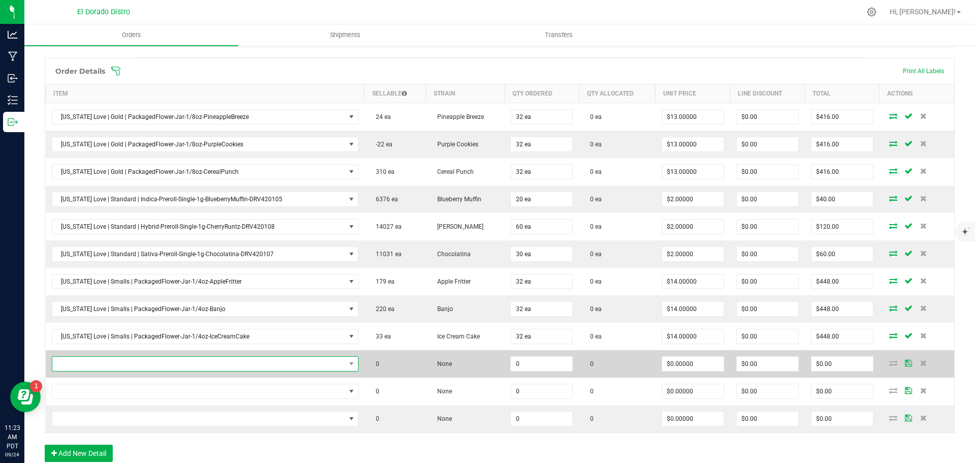
click at [93, 364] on span "NO DATA FOUND" at bounding box center [198, 363] width 293 height 14
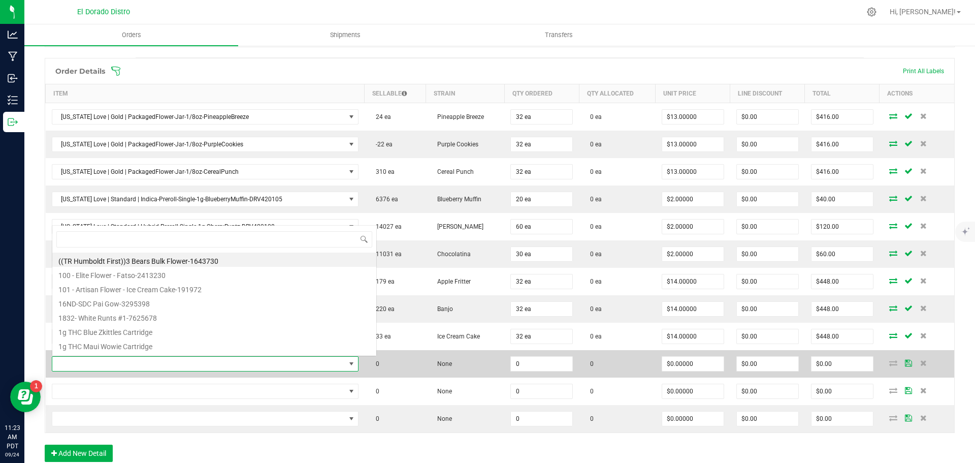
scroll to position [15, 296]
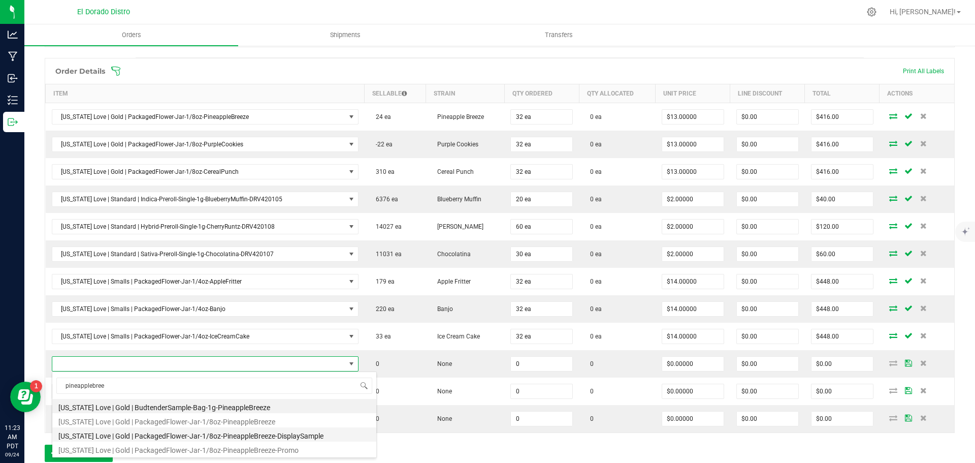
click at [221, 434] on li "[US_STATE] Love | Gold | PackagedFlower-Jar-1/8oz-PineappleBreeze-DisplaySample" at bounding box center [214, 434] width 324 height 14
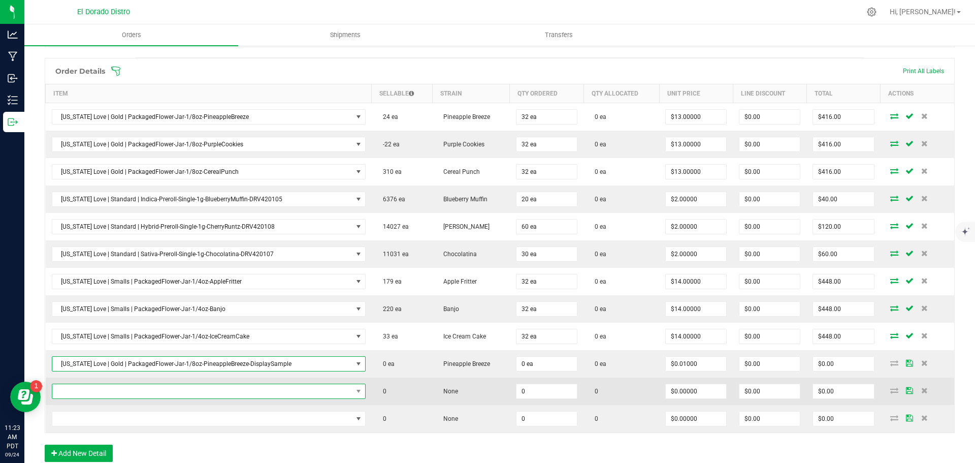
click at [273, 393] on span "NO DATA FOUND" at bounding box center [202, 391] width 300 height 14
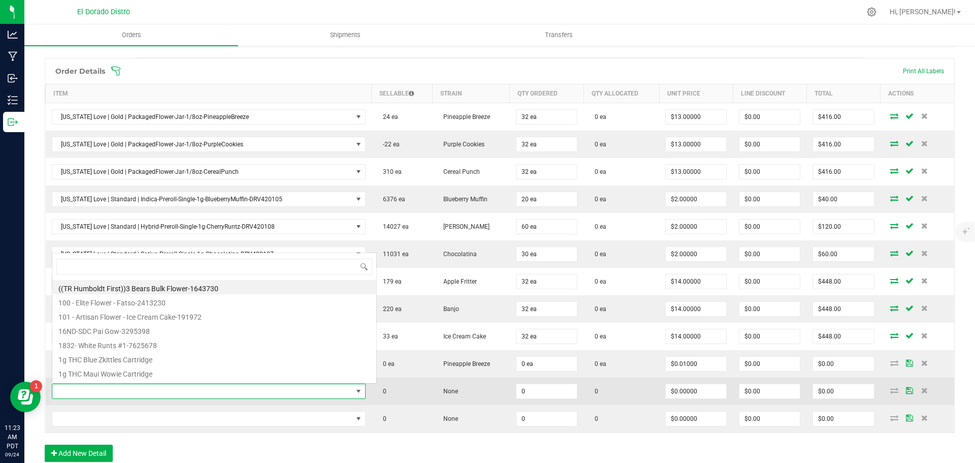
scroll to position [15, 303]
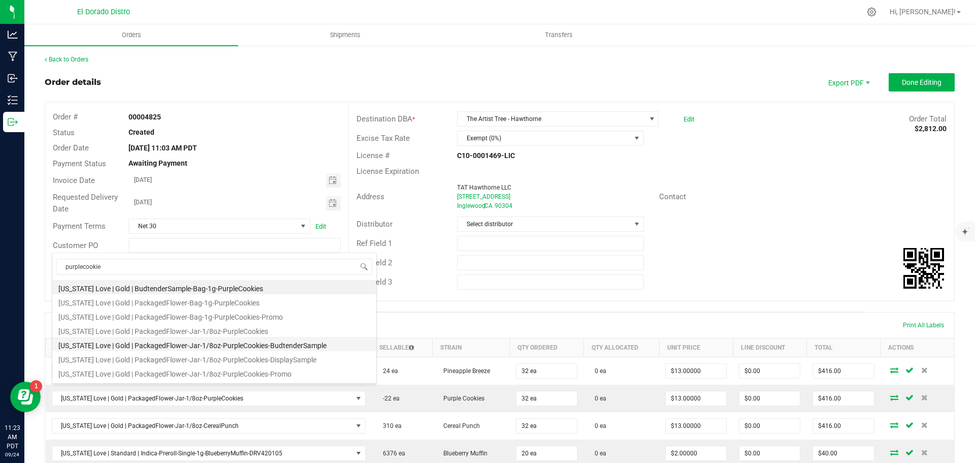
scroll to position [15, 303]
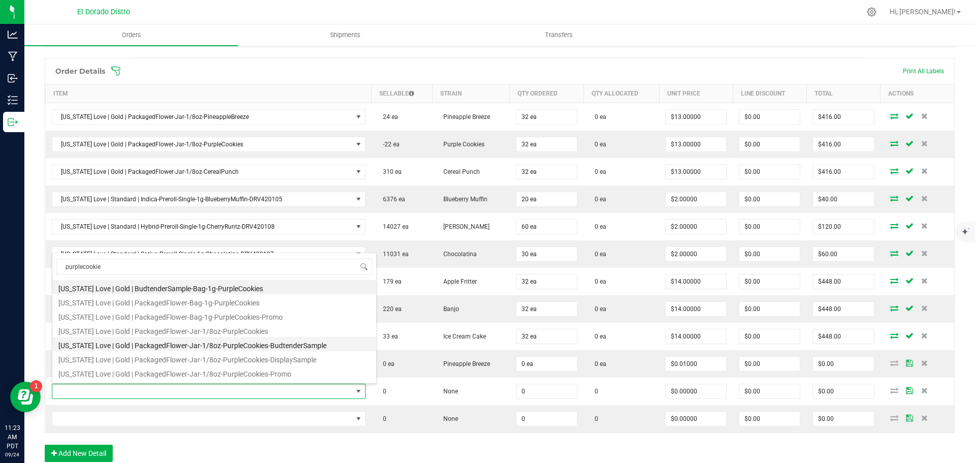
click at [288, 339] on li "[US_STATE] Love | Gold | PackagedFlower-Jar-1/8oz-PurpleCookies-BudtenderSample" at bounding box center [214, 344] width 324 height 14
type input "0 ea"
type input "$0.01000"
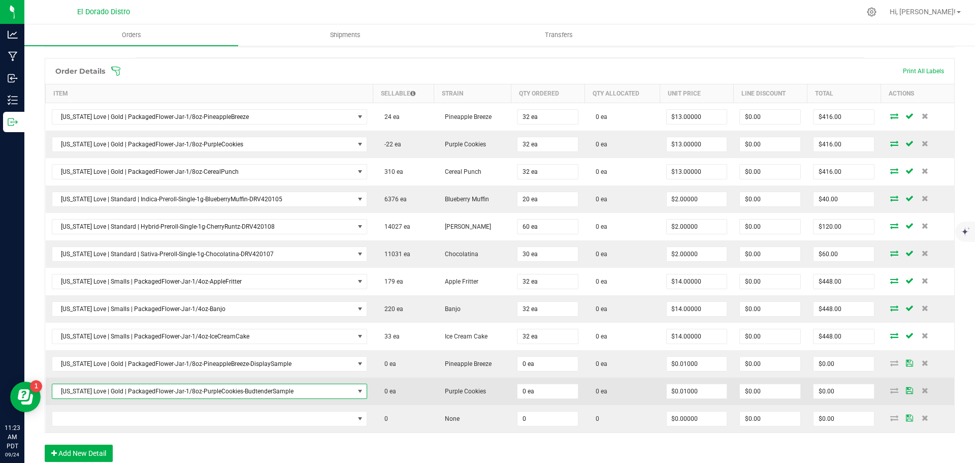
click at [279, 391] on span "[US_STATE] Love | Gold | PackagedFlower-Jar-1/8oz-PurpleCookies-BudtenderSample" at bounding box center [203, 391] width 302 height 14
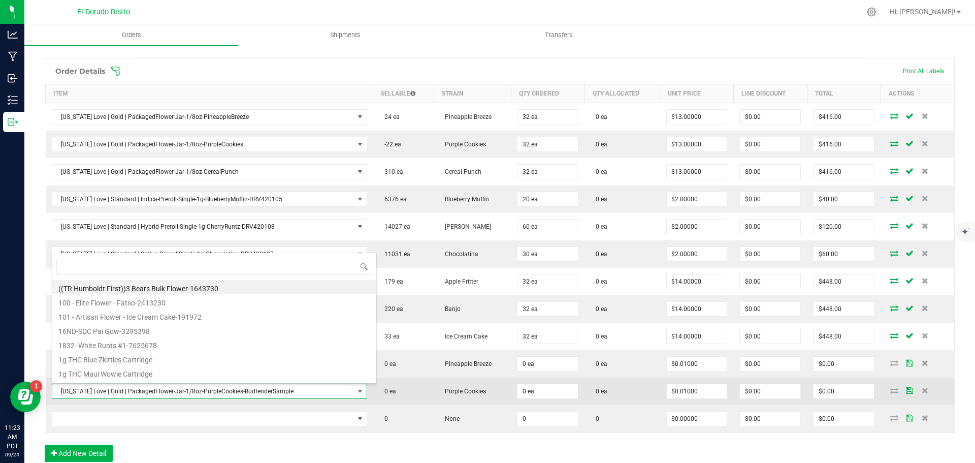
scroll to position [15, 304]
type input "purplecookies"
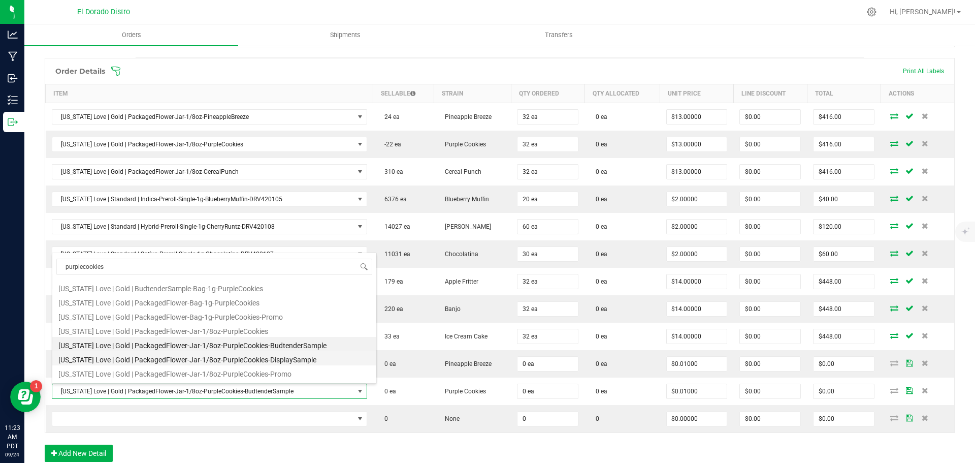
click at [284, 360] on li "[US_STATE] Love | Gold | PackagedFlower-Jar-1/8oz-PurpleCookies-DisplaySample" at bounding box center [214, 358] width 324 height 14
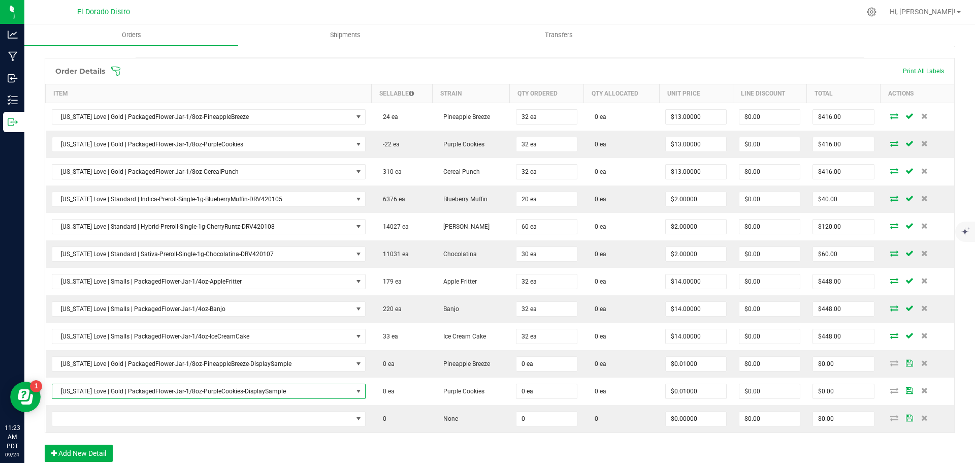
click at [301, 438] on div "Order Details Print All Labels Item Sellable Strain Qty Ordered Qty Allocated U…" at bounding box center [500, 265] width 910 height 414
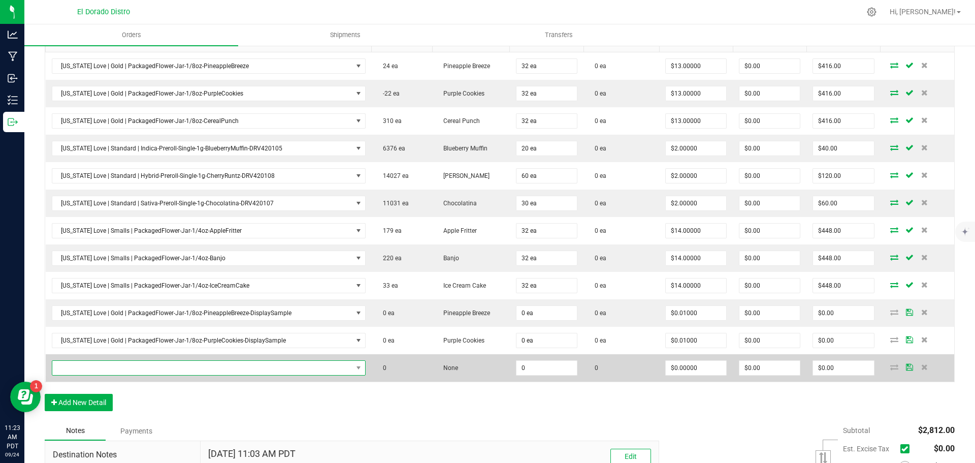
click at [259, 371] on span "NO DATA FOUND" at bounding box center [202, 367] width 300 height 14
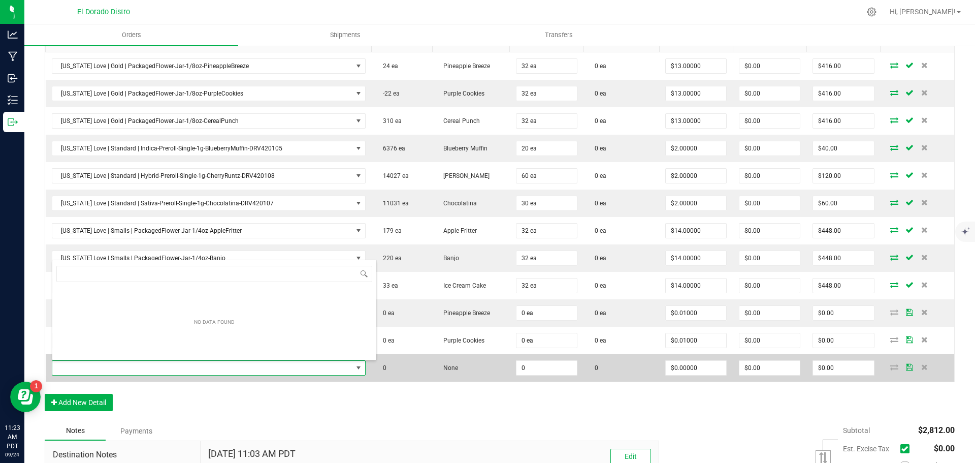
scroll to position [15, 303]
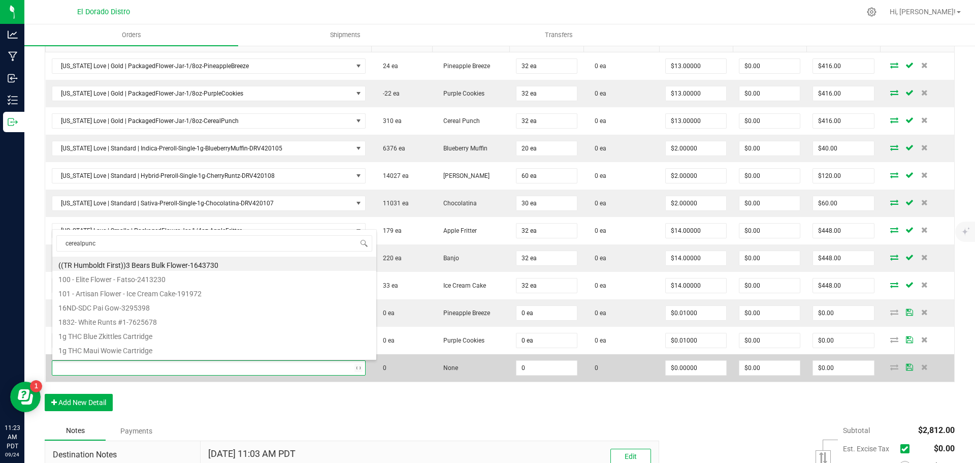
type input "cerealpunch"
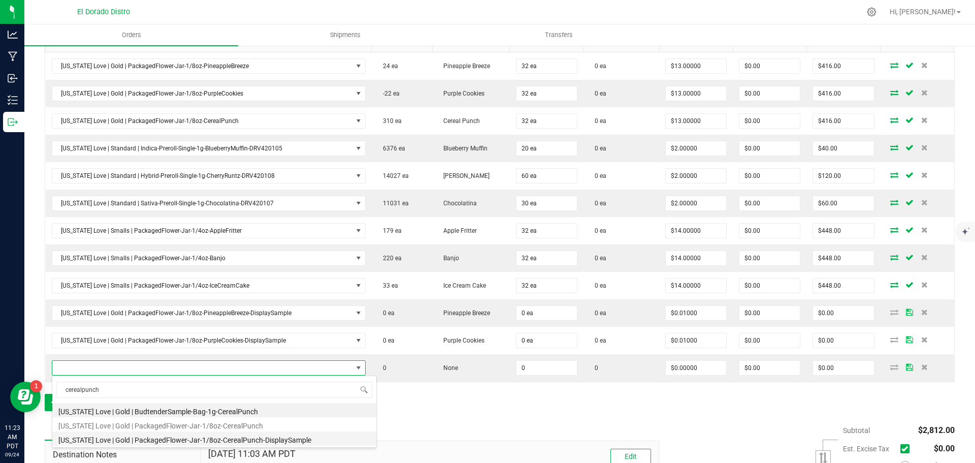
click at [279, 437] on li "[US_STATE] Love | Gold | PackagedFlower-Jar-1/8oz-CerealPunch-DisplaySample" at bounding box center [214, 438] width 324 height 14
type input "0 ea"
type input "$0.01000"
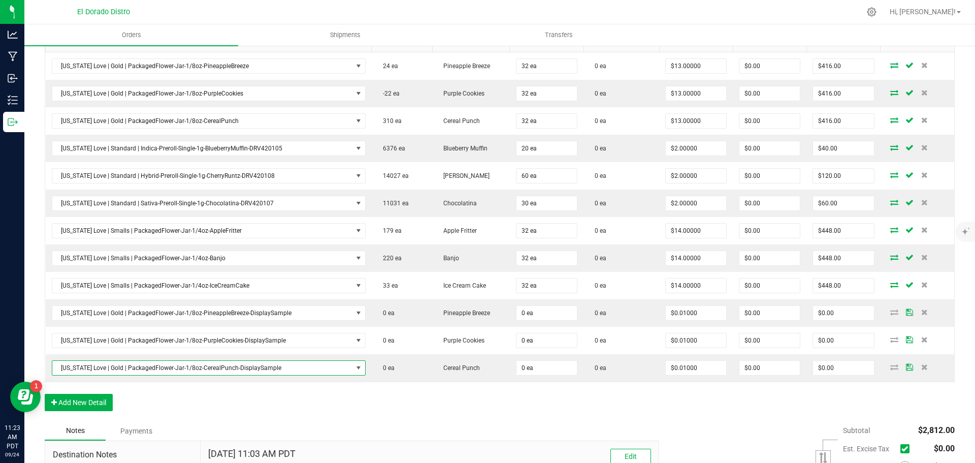
click at [292, 423] on div "Notes Payments" at bounding box center [348, 430] width 607 height 19
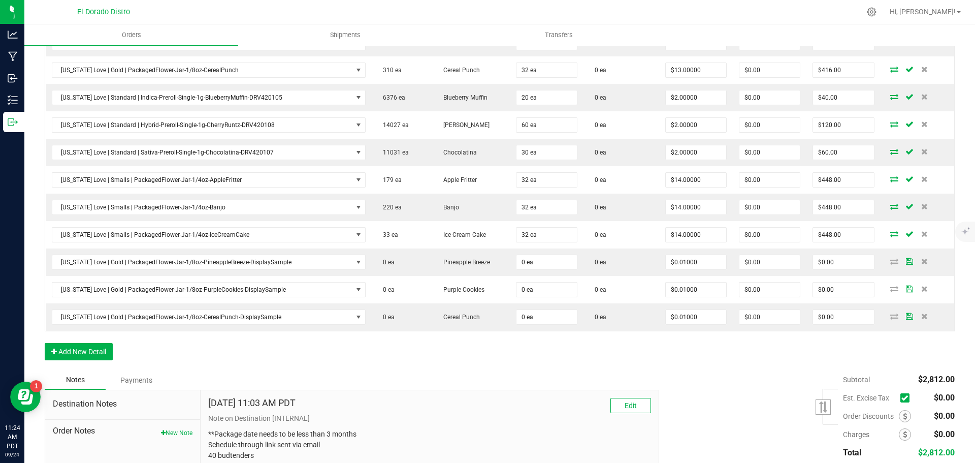
click at [335, 352] on div "Order Details Print All Labels Item Sellable Strain Qty Ordered Qty Allocated U…" at bounding box center [500, 163] width 910 height 414
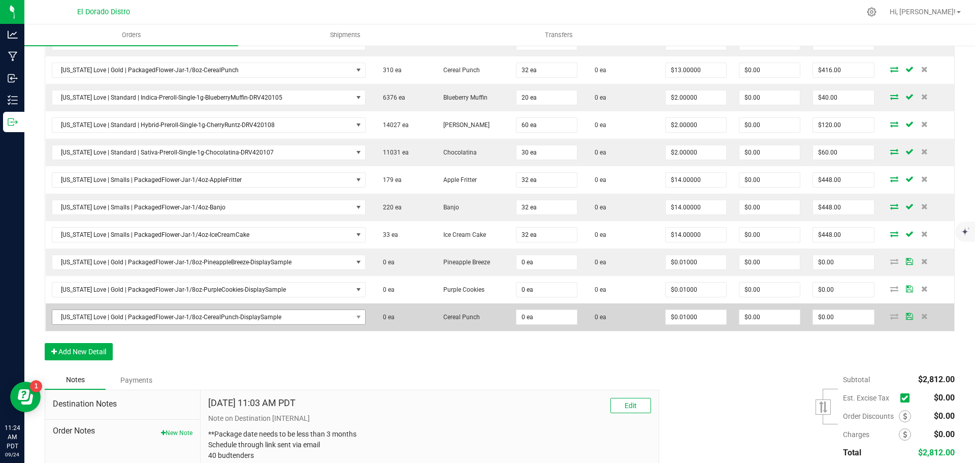
scroll to position [406, 0]
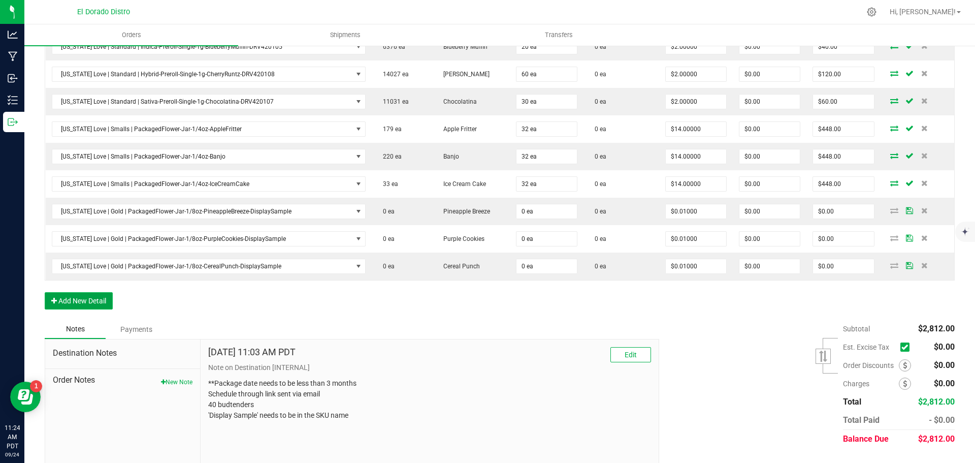
click at [87, 300] on button "Add New Detail" at bounding box center [79, 300] width 68 height 17
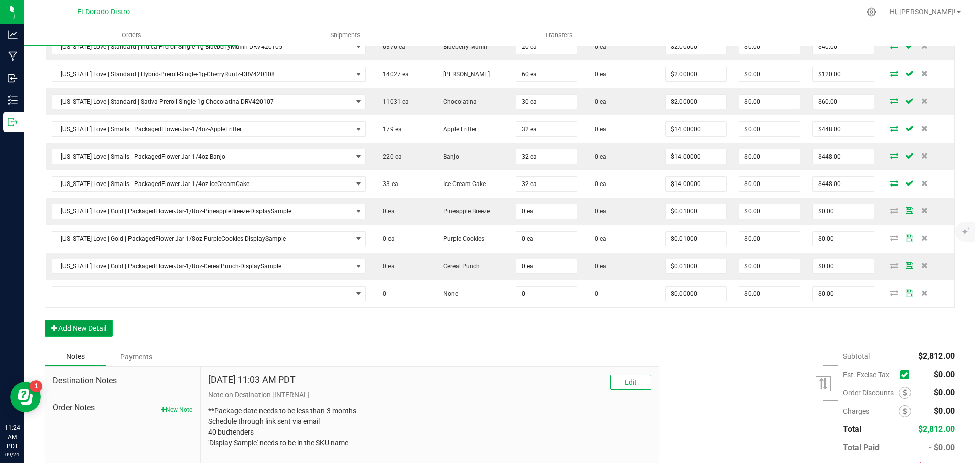
click at [89, 322] on button "Add New Detail" at bounding box center [79, 327] width 68 height 17
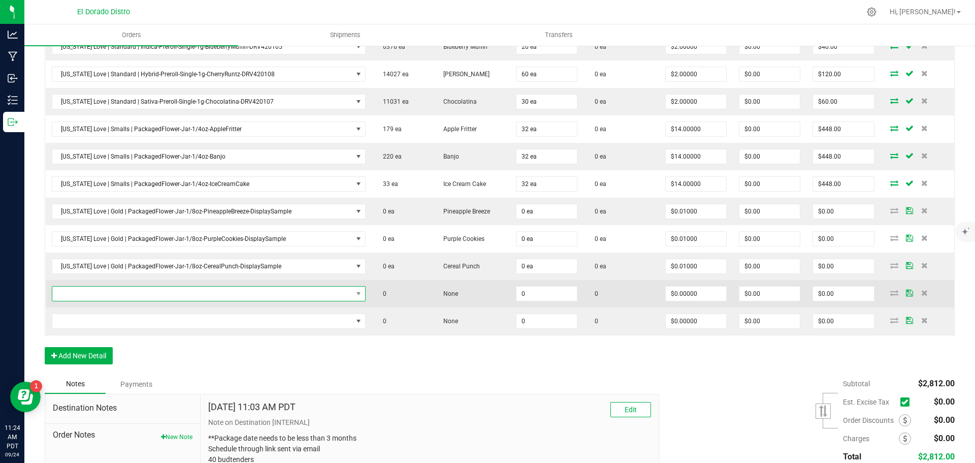
click at [93, 295] on span "NO DATA FOUND" at bounding box center [202, 293] width 300 height 14
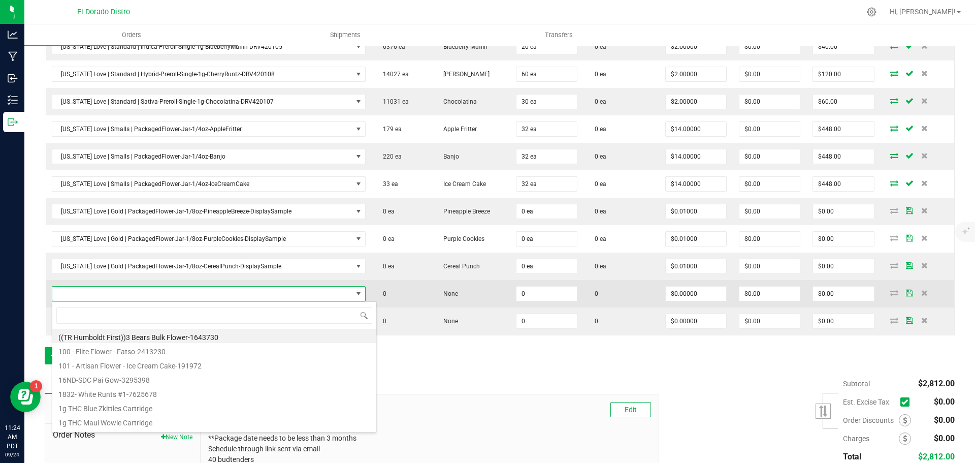
scroll to position [15, 303]
type input "banjo"
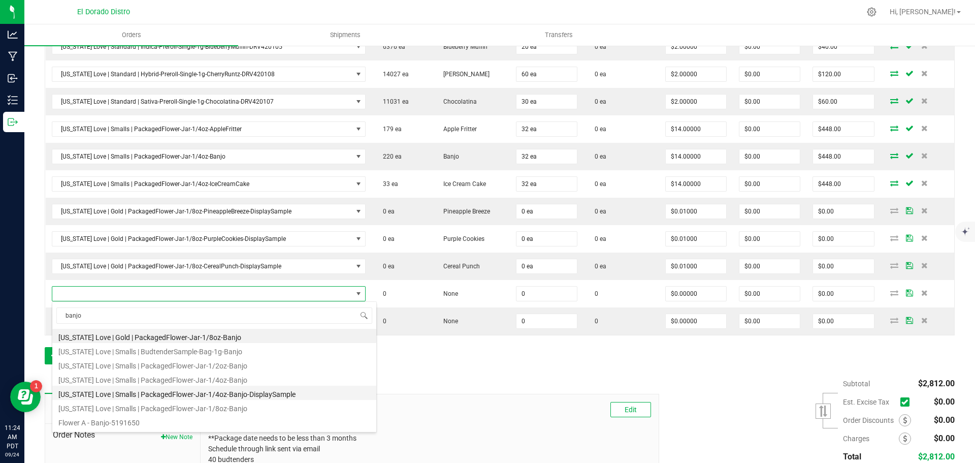
click at [250, 392] on li "[US_STATE] Love | Smalls | PackagedFlower-Jar-1/4oz-Banjo-DisplaySample" at bounding box center [214, 392] width 324 height 14
type input "0 ea"
type input "$0.01000"
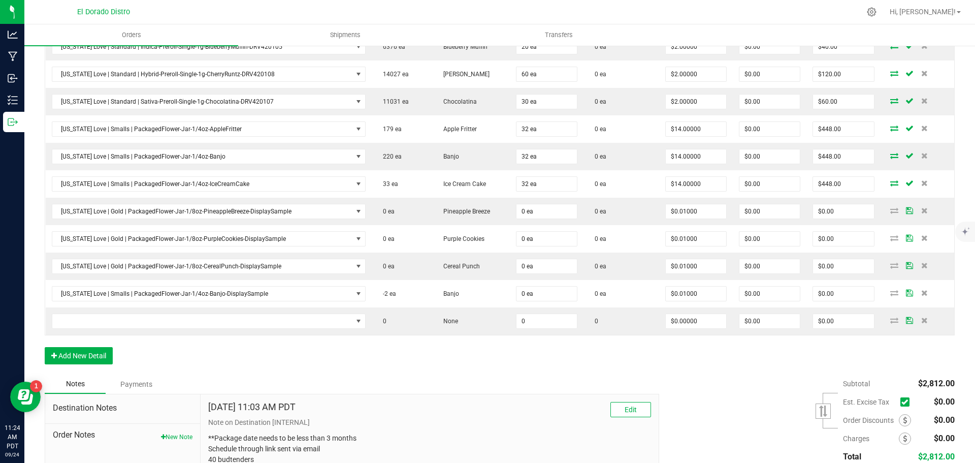
click at [255, 372] on div "Order Details Print All Labels Item Sellable Strain Qty Ordered Qty Allocated U…" at bounding box center [500, 140] width 910 height 469
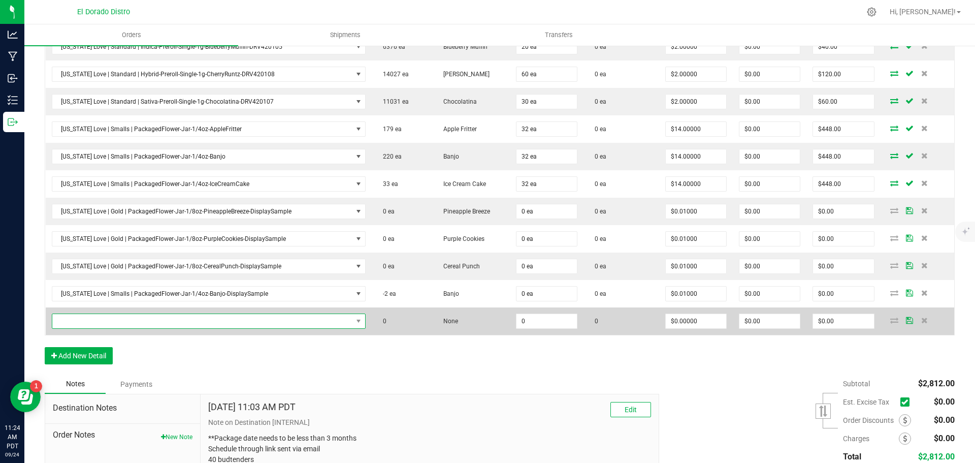
click at [247, 326] on span "NO DATA FOUND" at bounding box center [202, 321] width 300 height 14
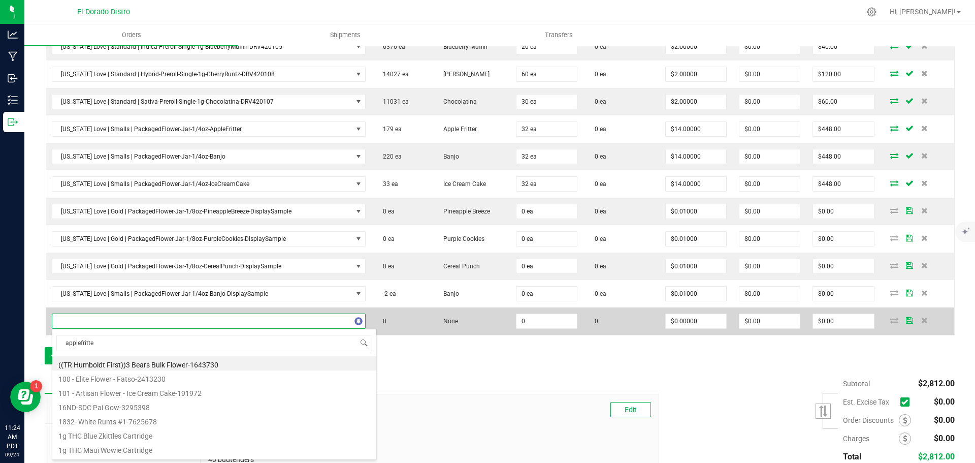
type input "applefritter"
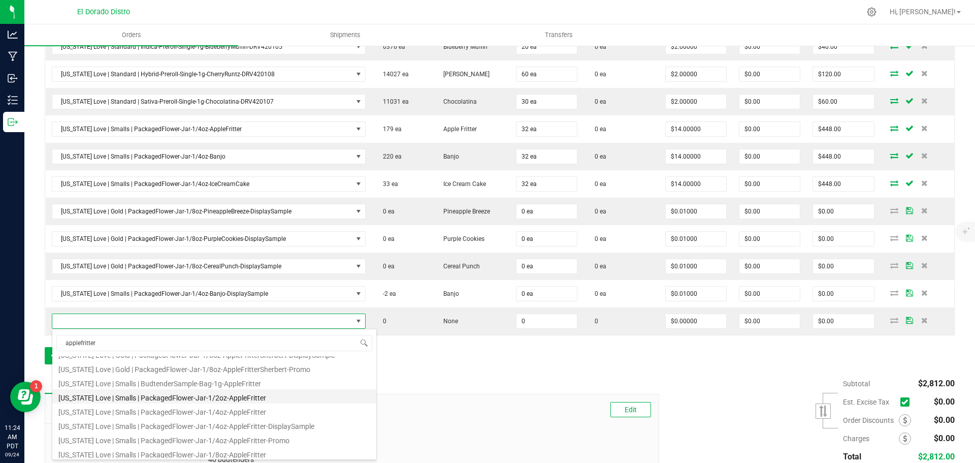
scroll to position [51, 0]
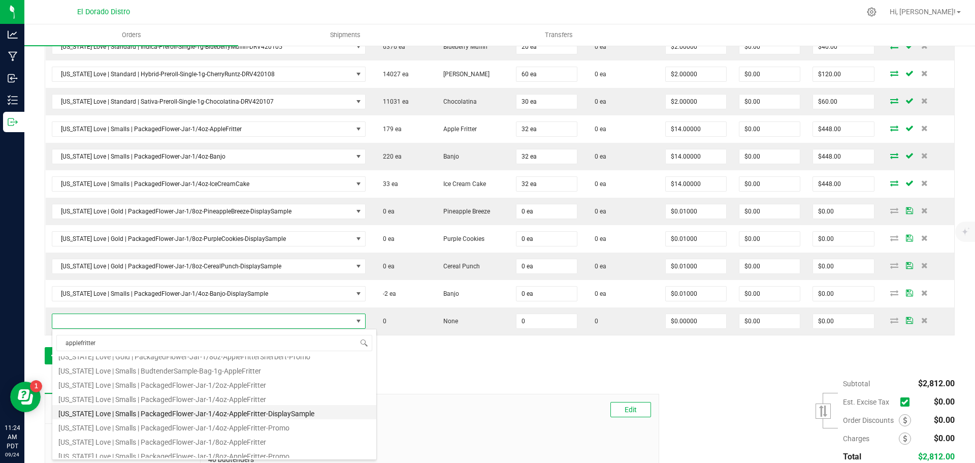
click at [271, 412] on li "[US_STATE] Love | Smalls | PackagedFlower-Jar-1/4oz-AppleFritter-DisplaySample" at bounding box center [214, 412] width 324 height 14
type input "0 ea"
type input "$0.01000"
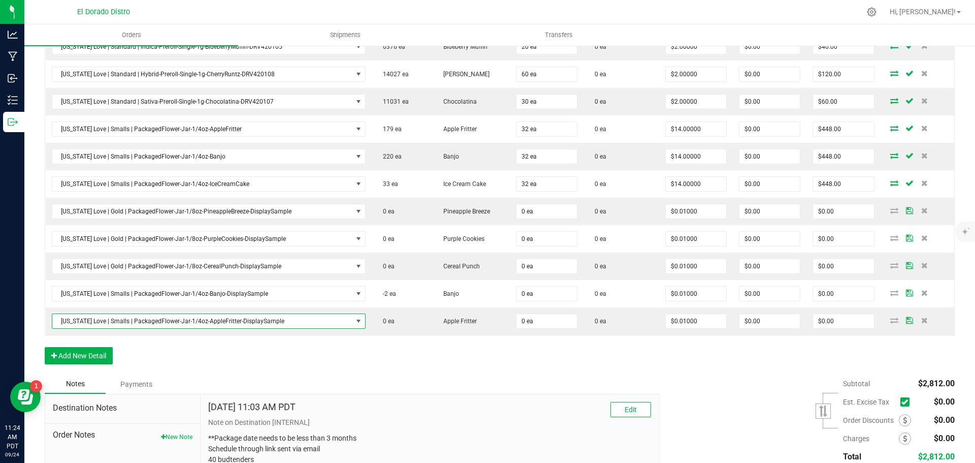
click at [271, 385] on div "Notes Payments" at bounding box center [348, 383] width 607 height 19
click at [99, 353] on button "Add New Detail" at bounding box center [79, 355] width 68 height 17
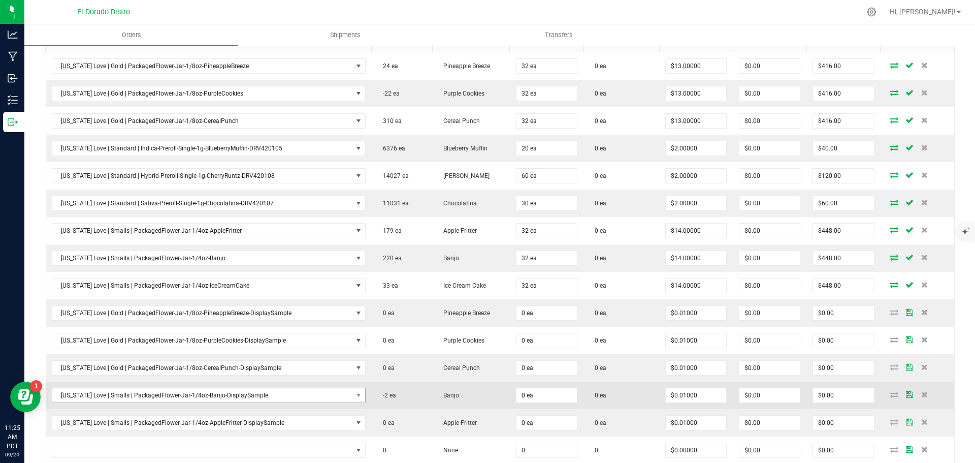
scroll to position [355, 0]
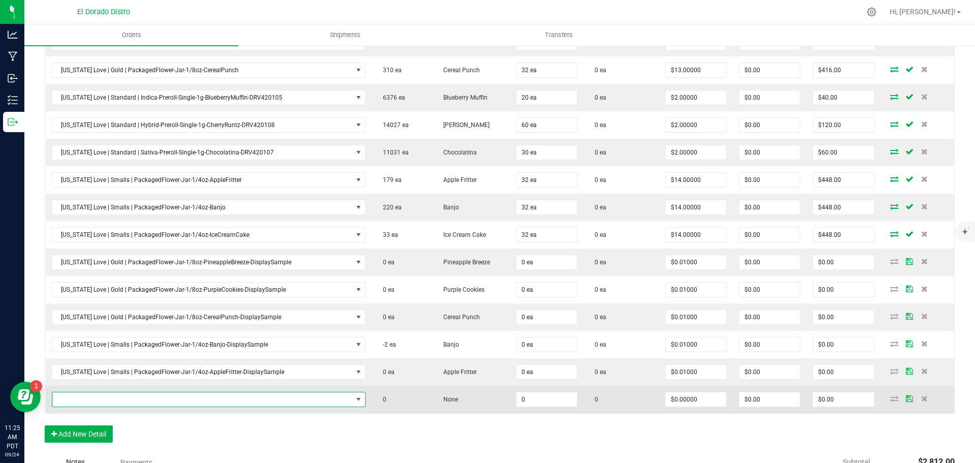
click at [211, 403] on span "NO DATA FOUND" at bounding box center [202, 399] width 300 height 14
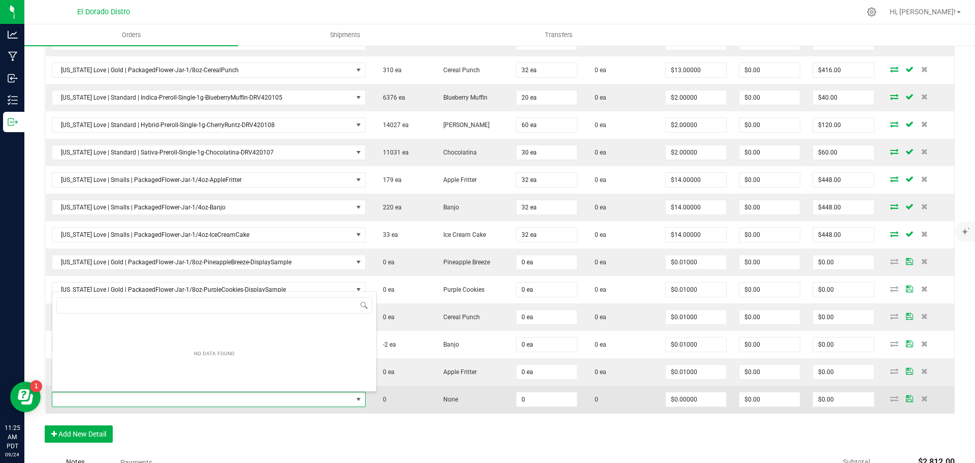
scroll to position [15, 303]
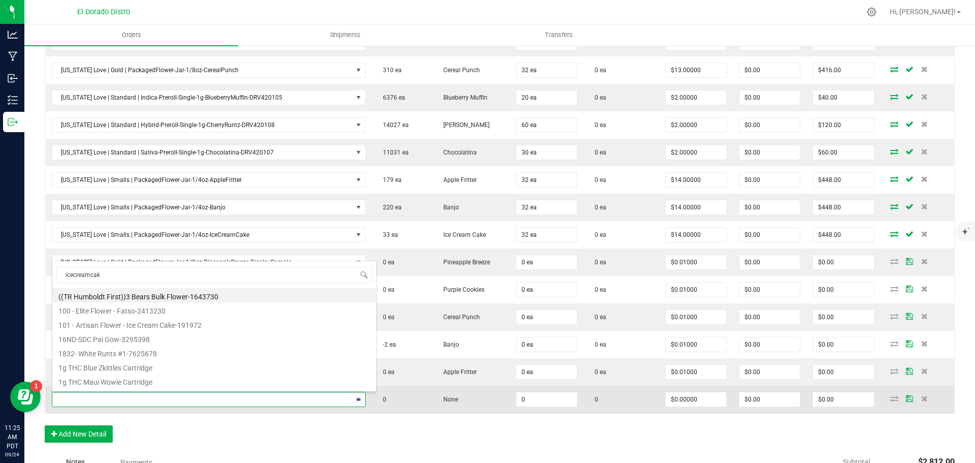
type input "icecreamcake"
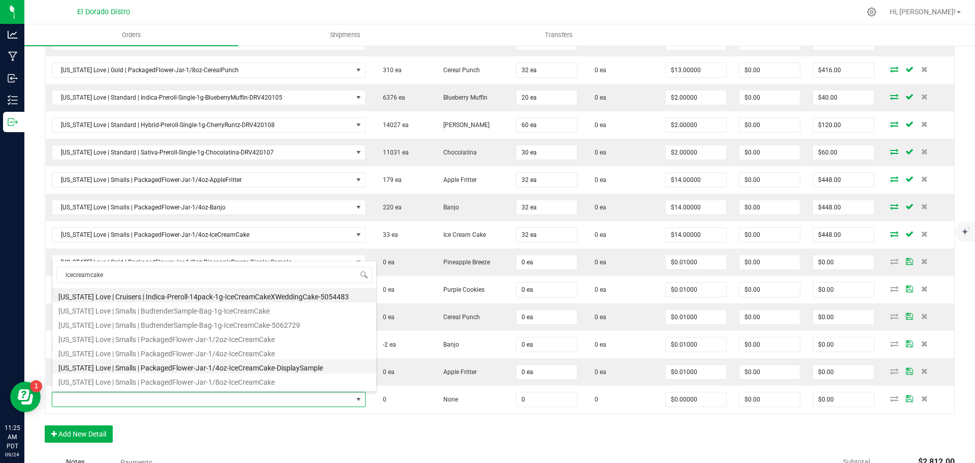
click at [222, 372] on li "[US_STATE] Love | Smalls | PackagedFlower-Jar-1/4oz-IceCreamCake-DisplaySample" at bounding box center [214, 366] width 324 height 14
type input "0 ea"
type input "$0.01000"
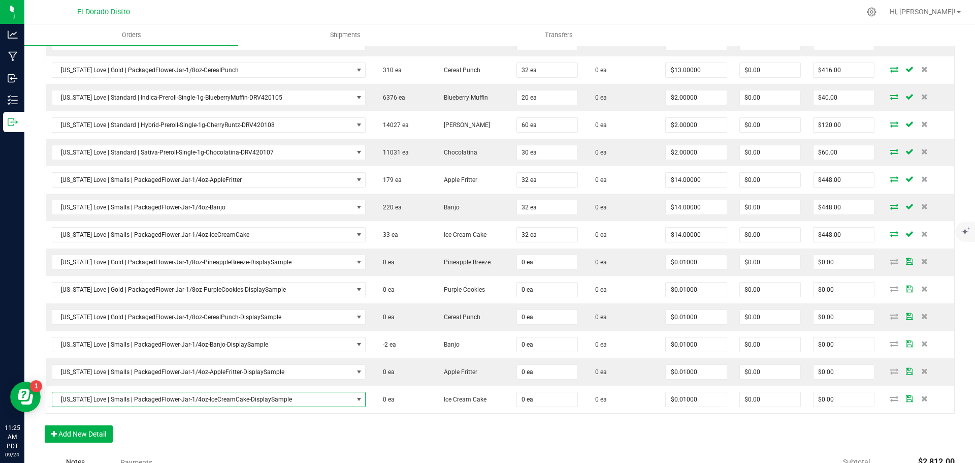
click at [256, 436] on div "Order Details Print All Labels Item Sellable Strain Qty Ordered Qty Allocated U…" at bounding box center [500, 204] width 910 height 496
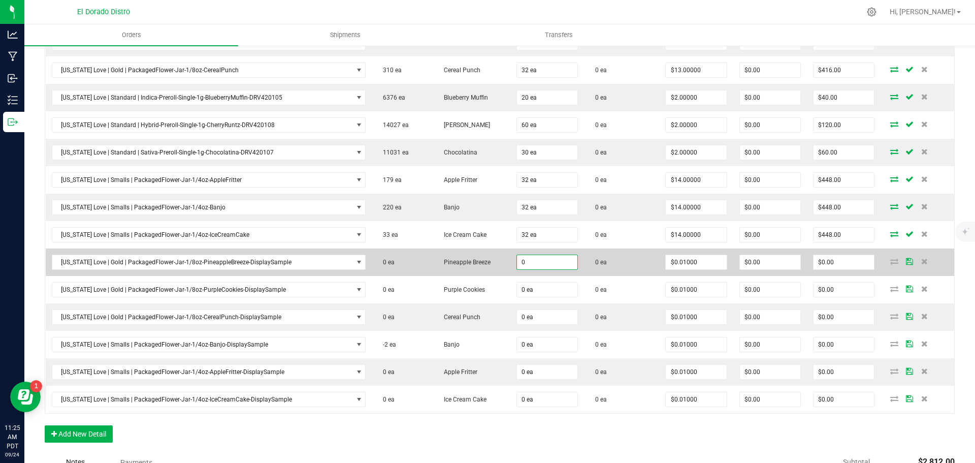
click at [524, 265] on input "0" at bounding box center [547, 262] width 60 height 14
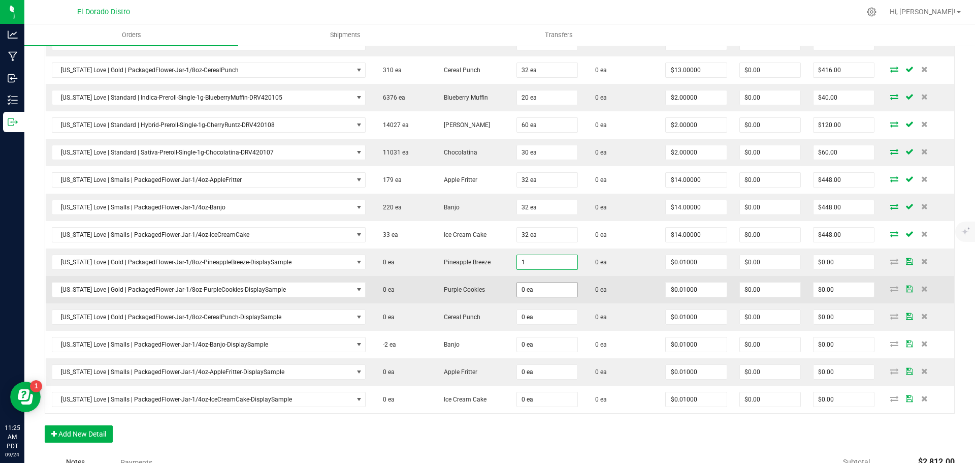
type input "1 ea"
type input "$0.01"
click at [523, 287] on input "0" at bounding box center [547, 289] width 60 height 14
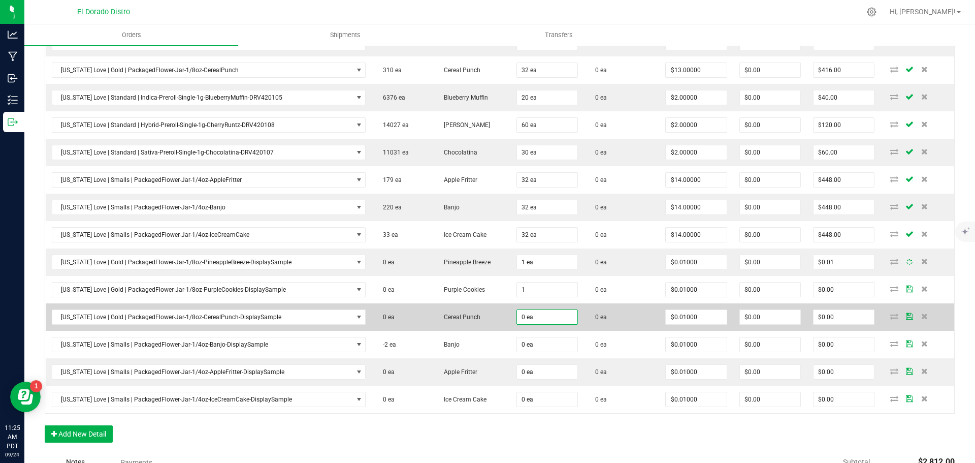
type input "1 ea"
type input "$0.01"
click at [527, 314] on input "0" at bounding box center [547, 317] width 60 height 14
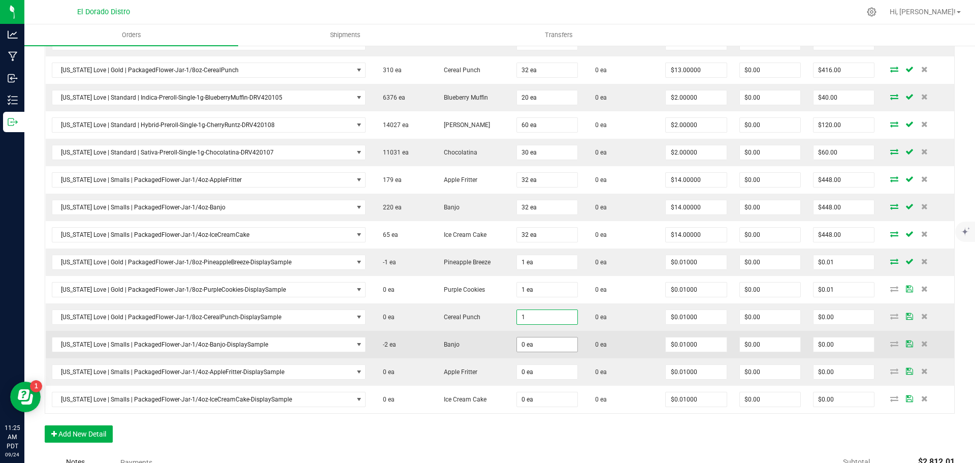
type input "1 ea"
type input "$0.01"
click at [528, 346] on input "0" at bounding box center [547, 344] width 60 height 14
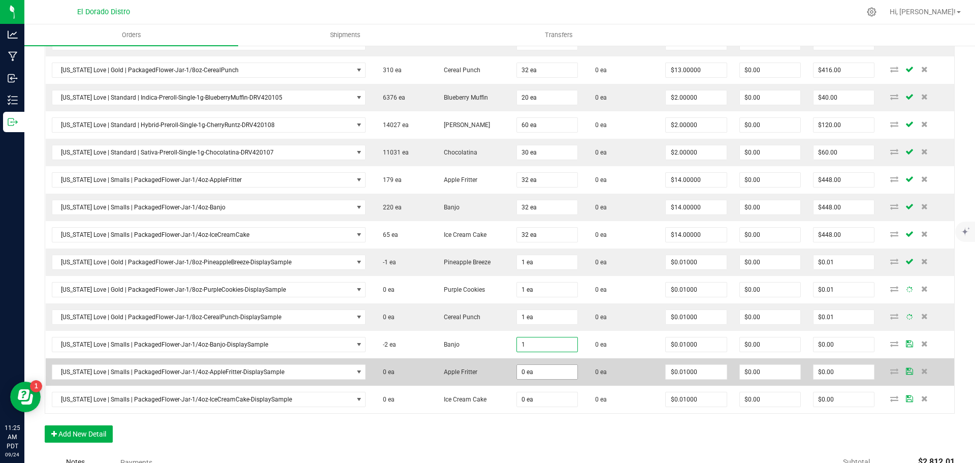
type input "1 ea"
type input "$0.01"
click at [525, 379] on span "0 ea" at bounding box center [546, 371] width 61 height 15
click at [527, 374] on input "0" at bounding box center [547, 372] width 60 height 14
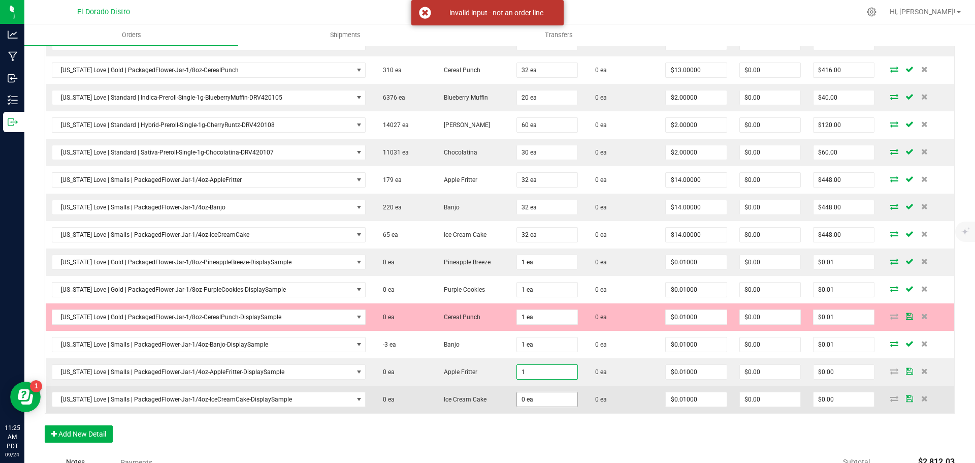
type input "1 ea"
type input "$0.01"
click at [526, 403] on input "0" at bounding box center [547, 399] width 60 height 14
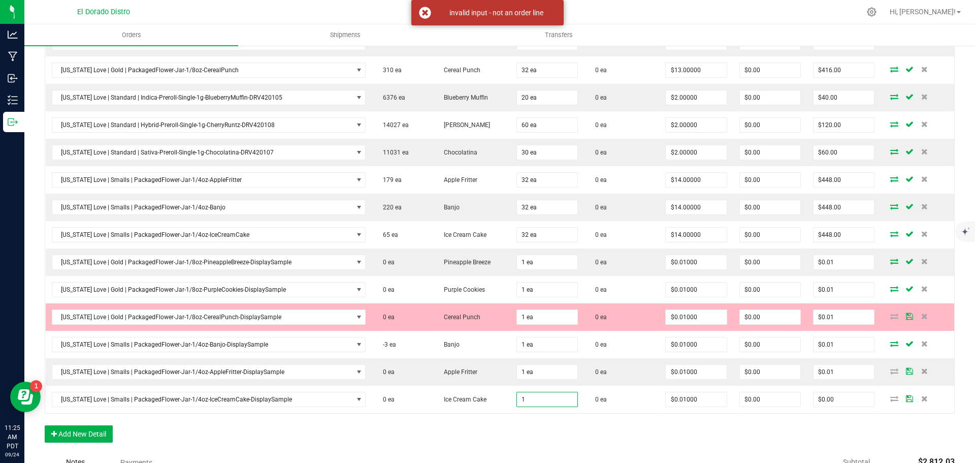
type input "1 ea"
type input "$0.01"
click at [526, 437] on div "Order Details Print All Labels Item Sellable Strain Qty Ordered Qty Allocated U…" at bounding box center [500, 204] width 910 height 496
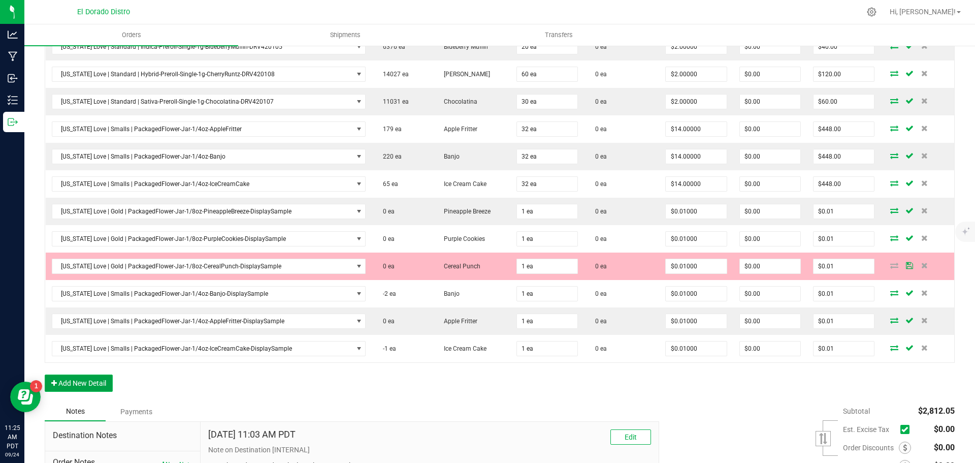
click at [110, 381] on button "Add New Detail" at bounding box center [79, 382] width 68 height 17
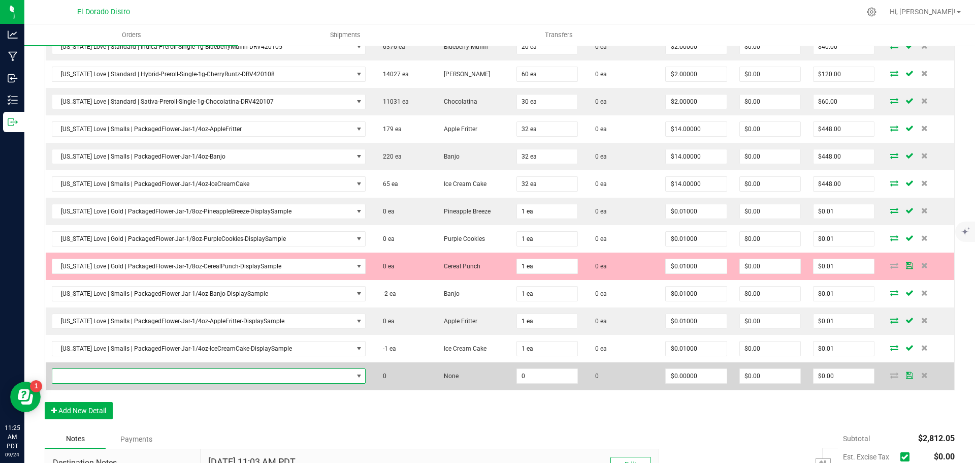
click at [114, 373] on span "NO DATA FOUND" at bounding box center [202, 376] width 301 height 14
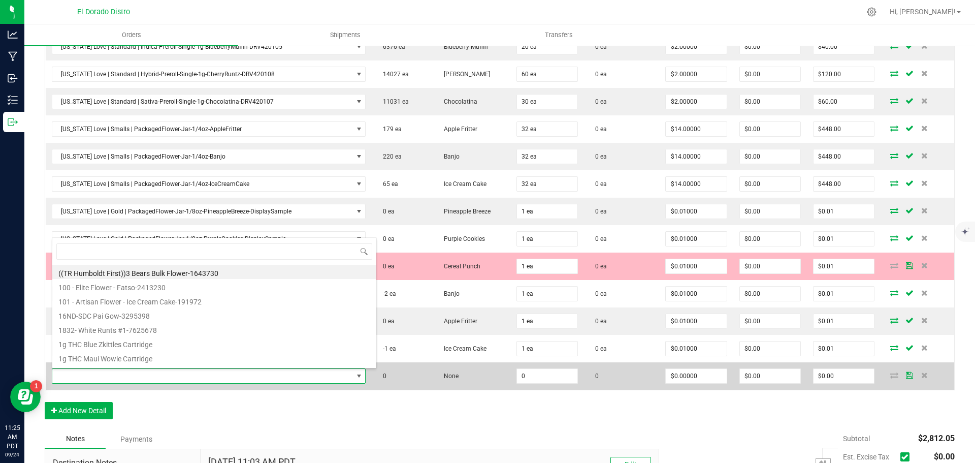
scroll to position [15, 303]
type input "blueberrymuff"
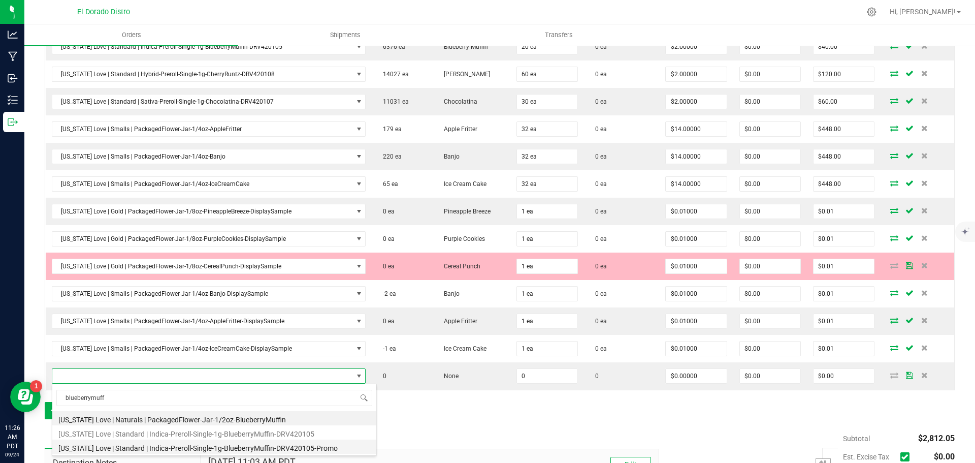
click at [217, 445] on li "[US_STATE] Love | Standard | Indica-Preroll-Single-1g-BlueberryMuffin-DRV420105…" at bounding box center [214, 446] width 324 height 14
type input "0 ea"
type input "$0.01000"
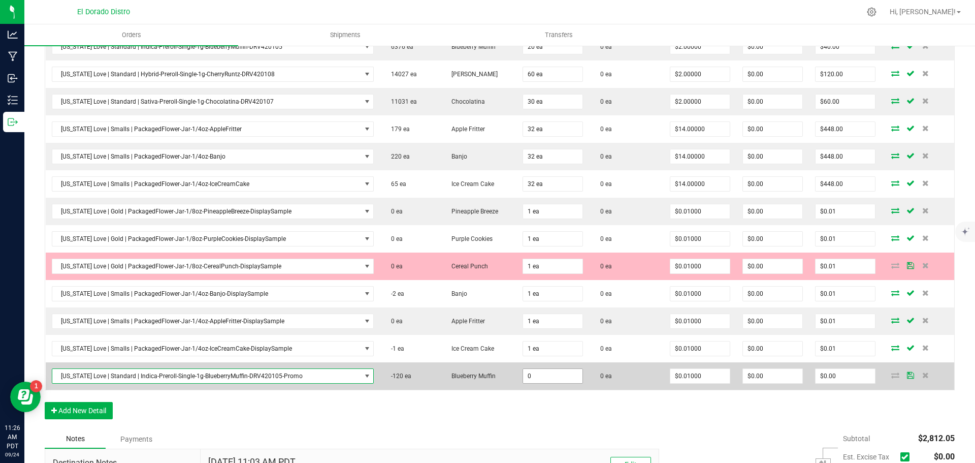
click at [544, 380] on input "0" at bounding box center [552, 376] width 59 height 14
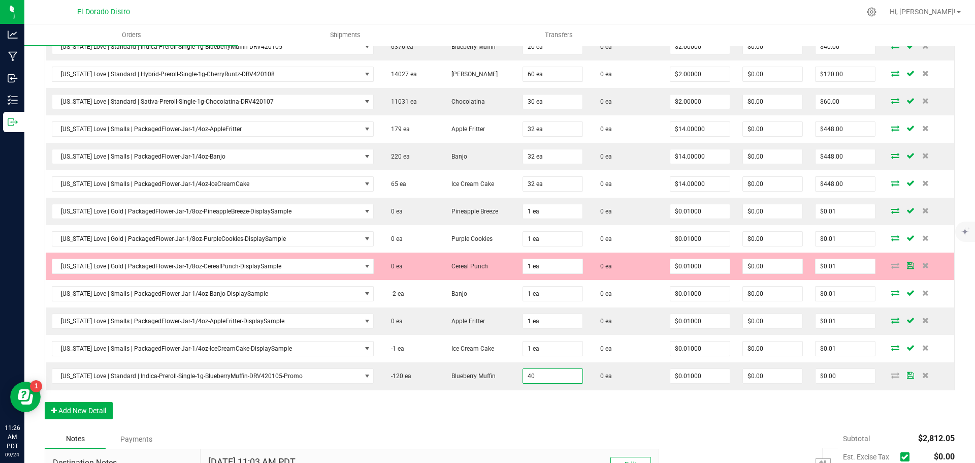
type input "40 ea"
type input "$0.40"
click at [543, 397] on div "Order Details Print All Labels Item Sellable Strain Qty Ordered Qty Allocated U…" at bounding box center [500, 167] width 910 height 523
click at [405, 418] on div "Order Details Print All Labels Item Sellable Strain Qty Ordered Qty Allocated U…" at bounding box center [500, 167] width 910 height 523
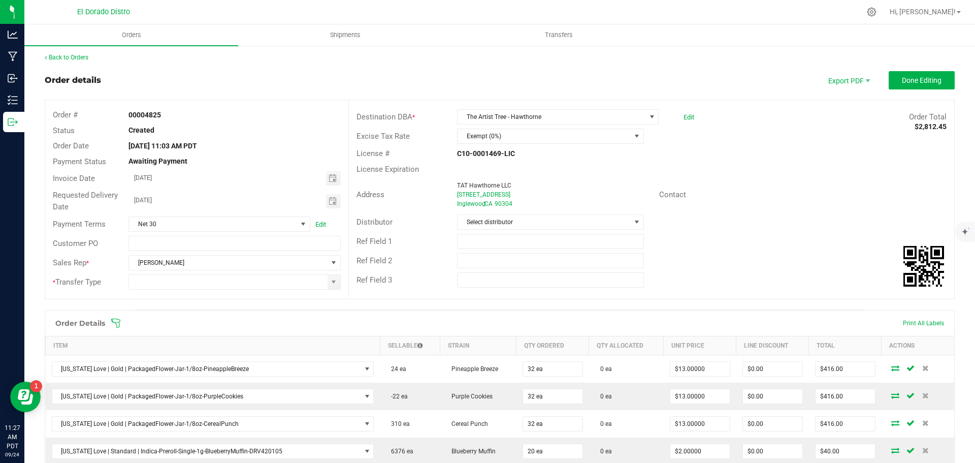
scroll to position [0, 0]
click at [295, 282] on input at bounding box center [228, 284] width 198 height 14
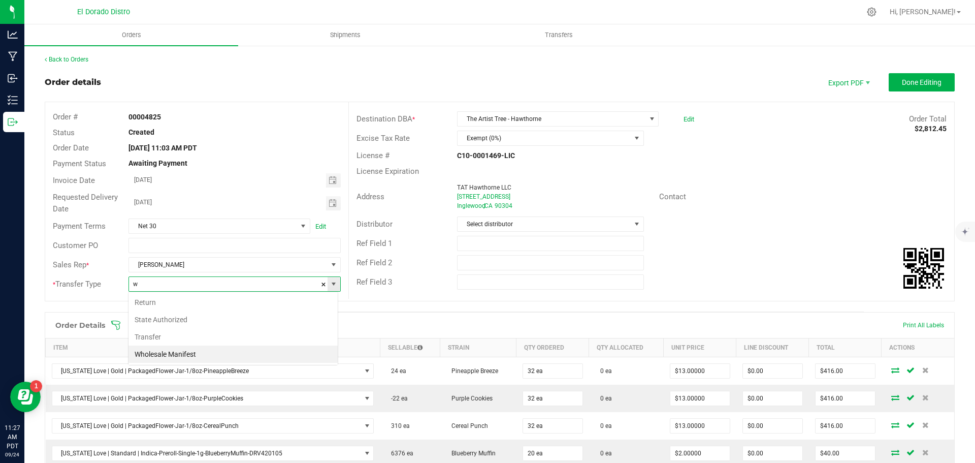
scroll to position [15, 210]
click at [226, 353] on li "Wholesale Manifest" at bounding box center [232, 353] width 209 height 17
type input "Wholesale Manifest"
click at [906, 85] on span "Done Editing" at bounding box center [922, 82] width 40 height 8
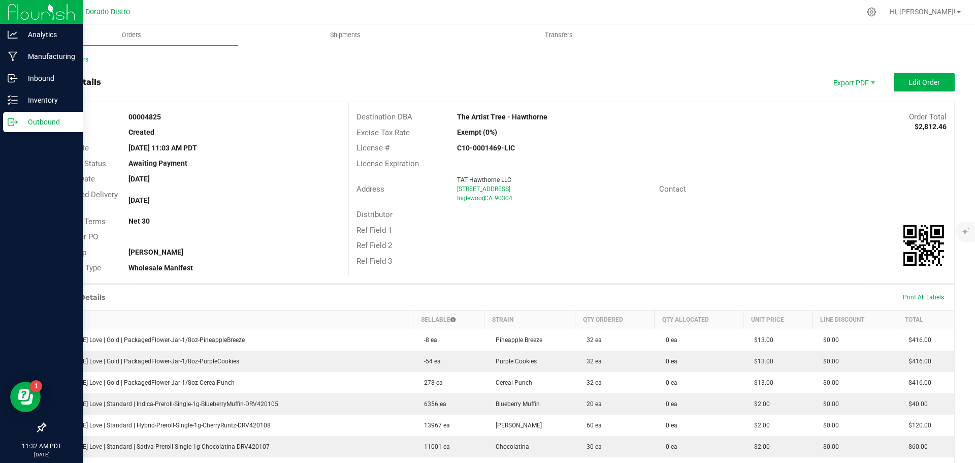
click at [19, 118] on p "Outbound" at bounding box center [48, 122] width 61 height 12
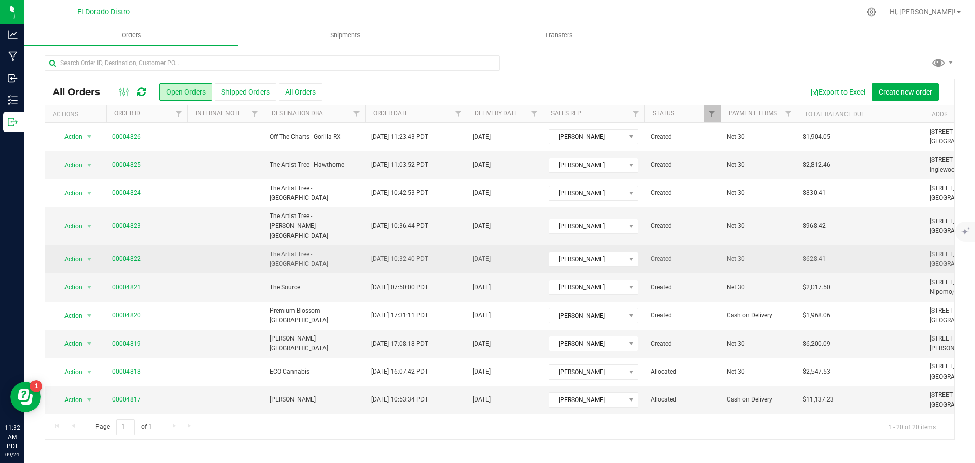
scroll to position [51, 0]
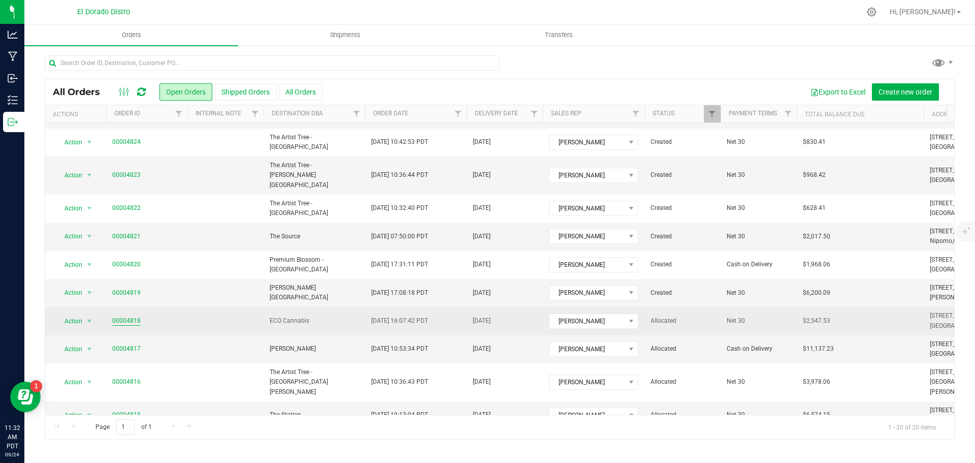
click at [137, 316] on link "00004818" at bounding box center [126, 321] width 28 height 10
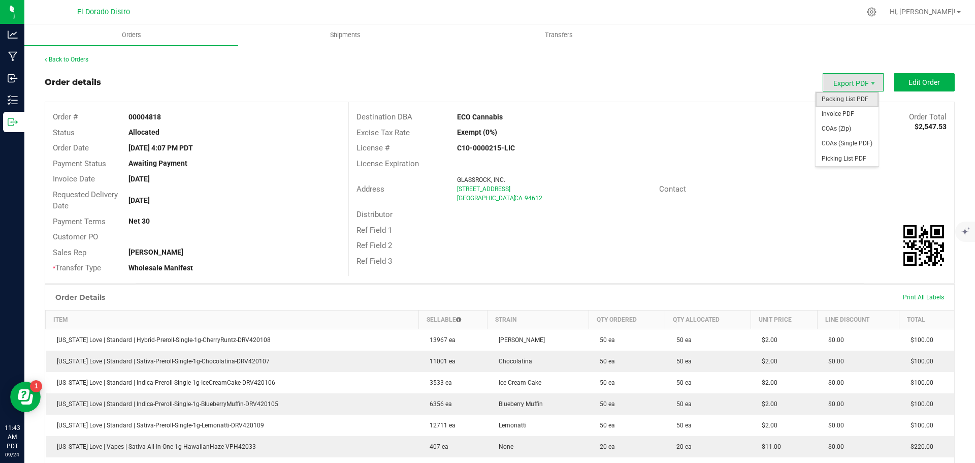
click at [839, 97] on span "Packing List PDF" at bounding box center [846, 99] width 63 height 15
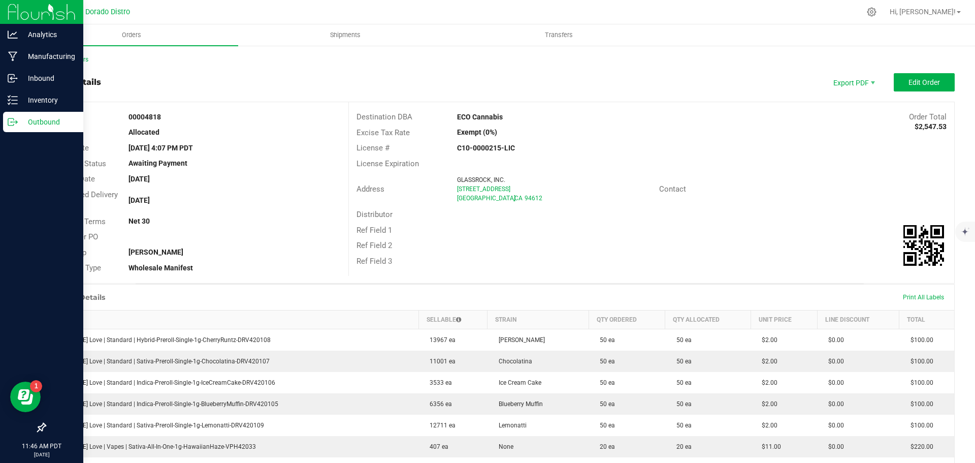
click at [14, 126] on icon at bounding box center [13, 122] width 10 height 10
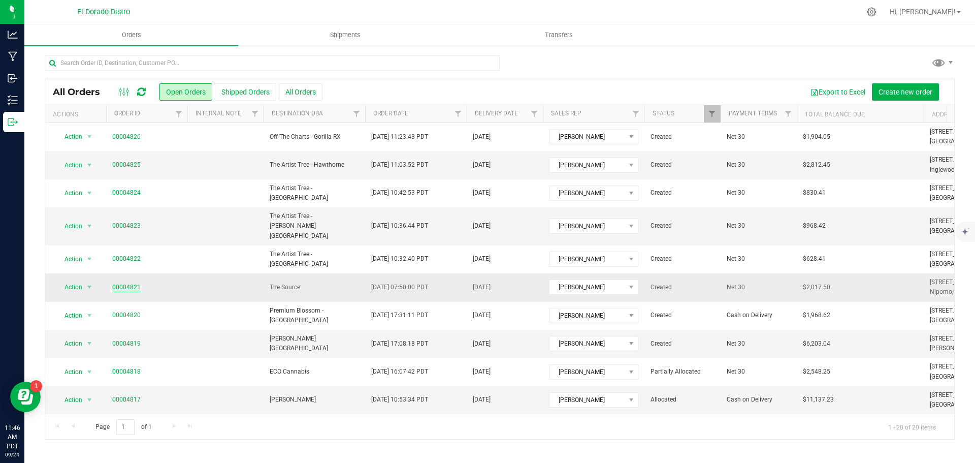
click at [127, 282] on link "00004821" at bounding box center [126, 287] width 28 height 10
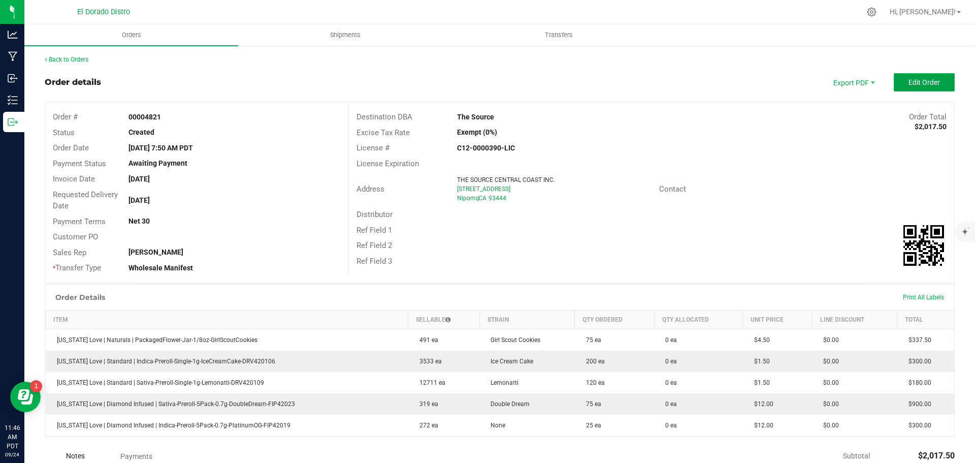
click at [908, 86] on span "Edit Order" at bounding box center [923, 82] width 31 height 8
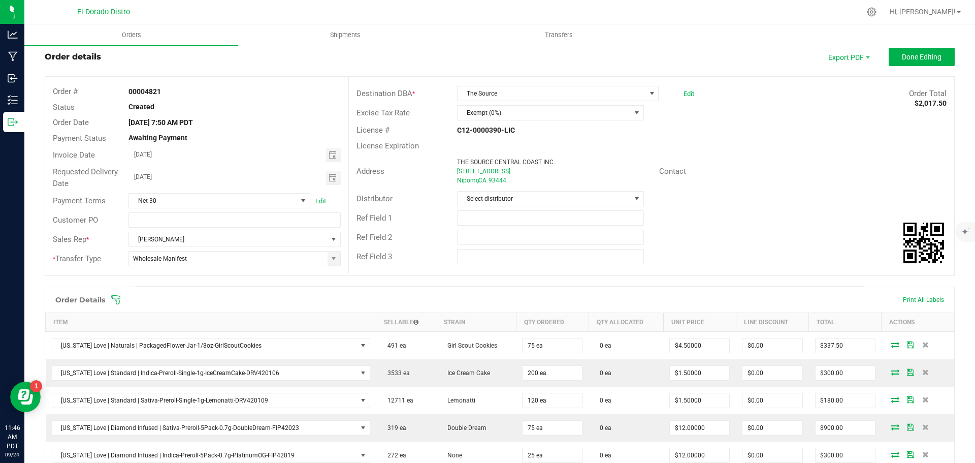
scroll to position [51, 0]
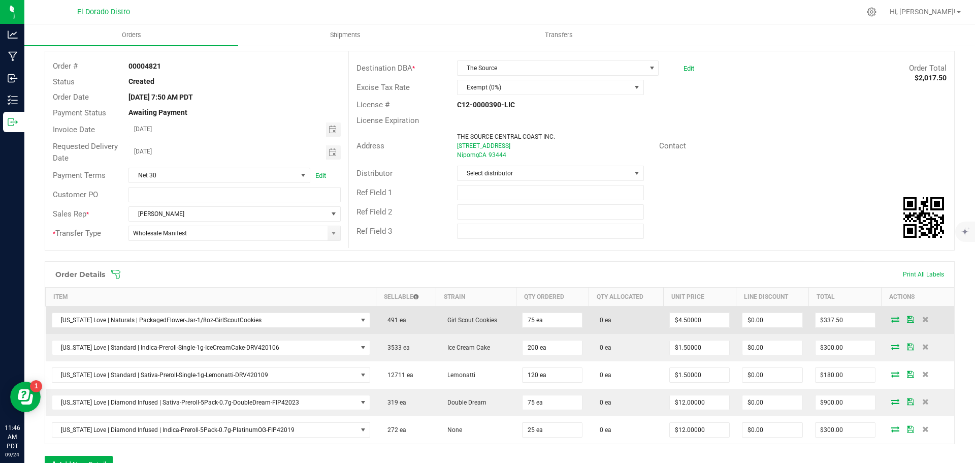
click at [891, 322] on icon at bounding box center [895, 319] width 8 height 6
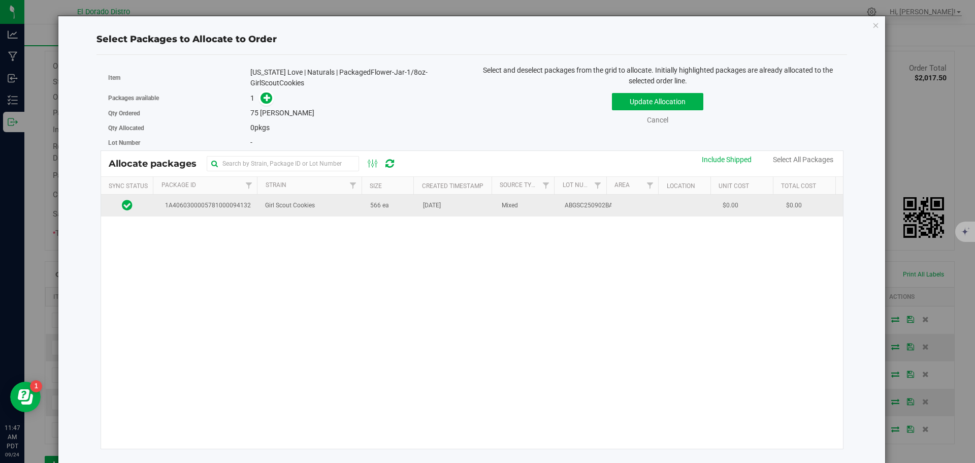
click at [332, 211] on td "Girl Scout Cookies" at bounding box center [311, 205] width 105 height 22
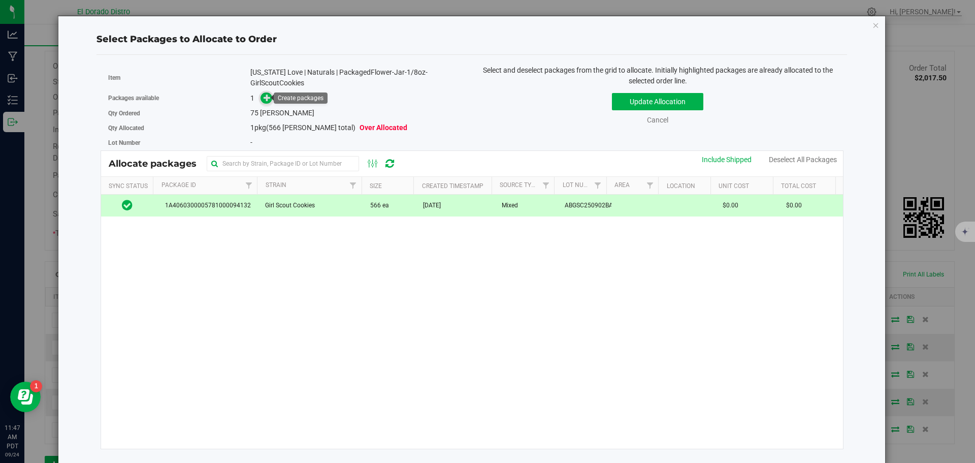
click at [261, 98] on span at bounding box center [266, 98] width 12 height 12
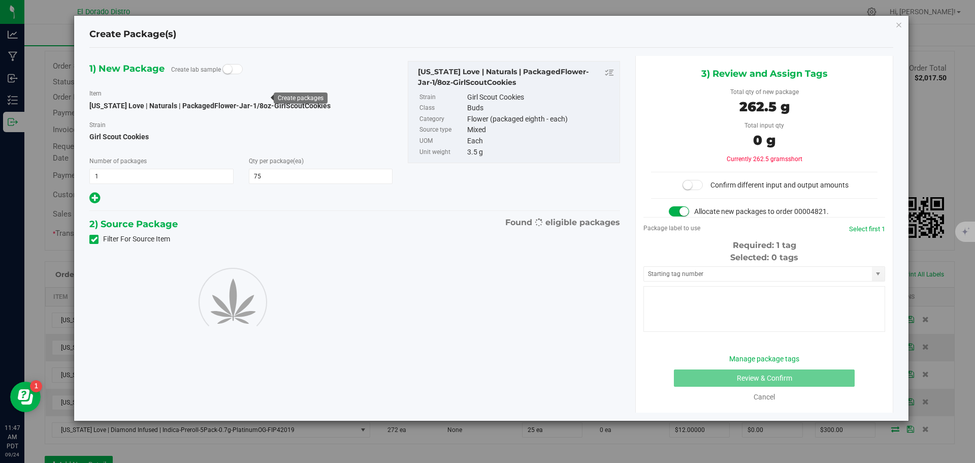
type input "75"
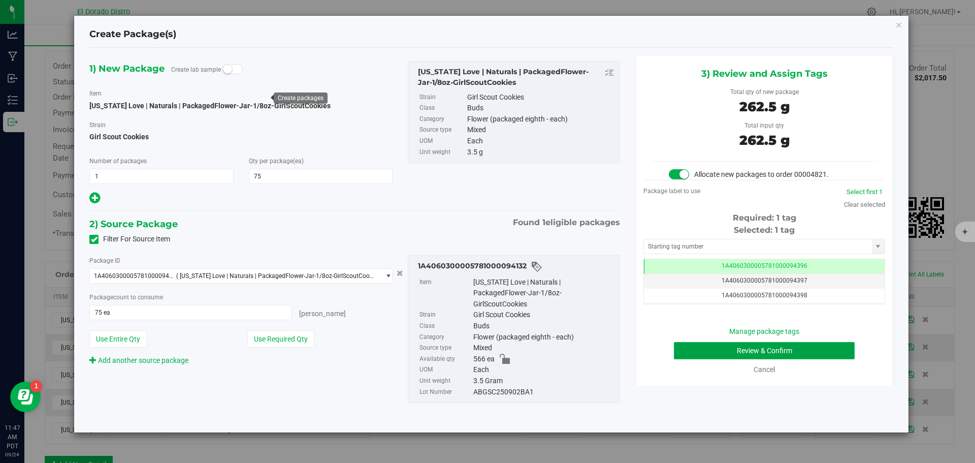
click at [685, 347] on button "Review & Confirm" at bounding box center [764, 350] width 181 height 17
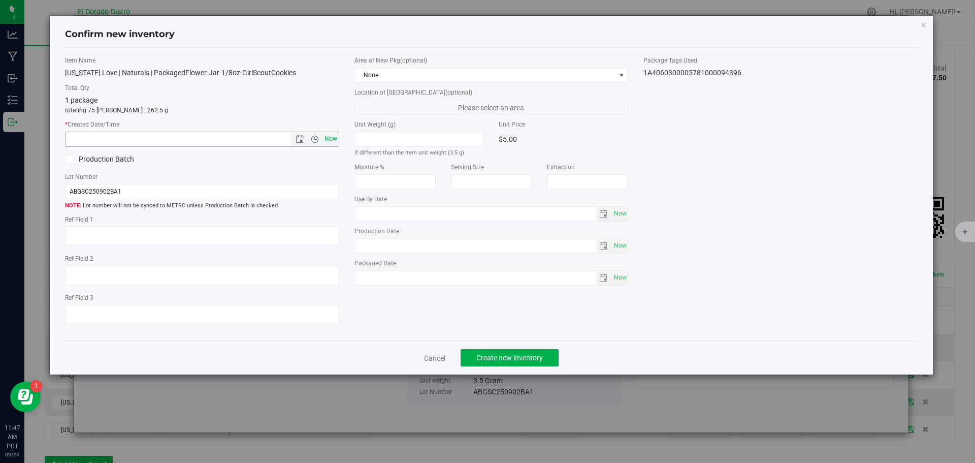
click at [330, 137] on span "Now" at bounding box center [330, 138] width 17 height 15
type input "9/24/2025 11:47 AM"
click at [484, 354] on span "Create new inventory" at bounding box center [509, 357] width 67 height 8
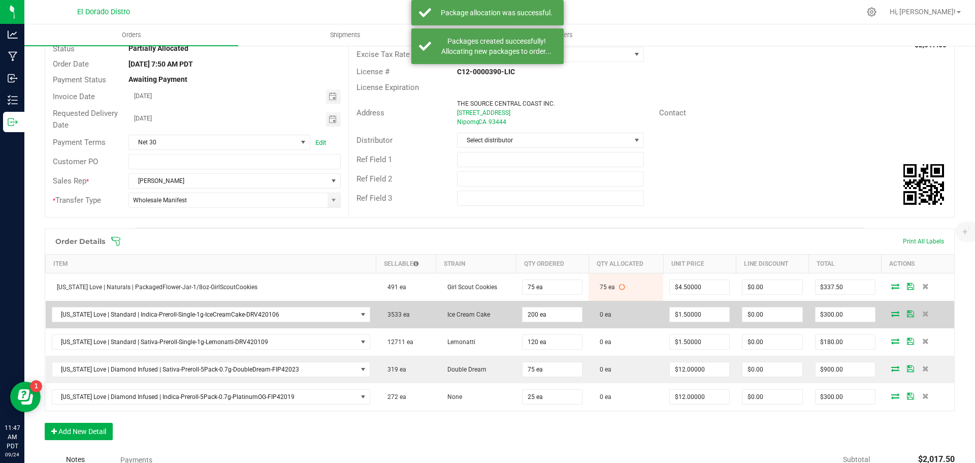
scroll to position [152, 0]
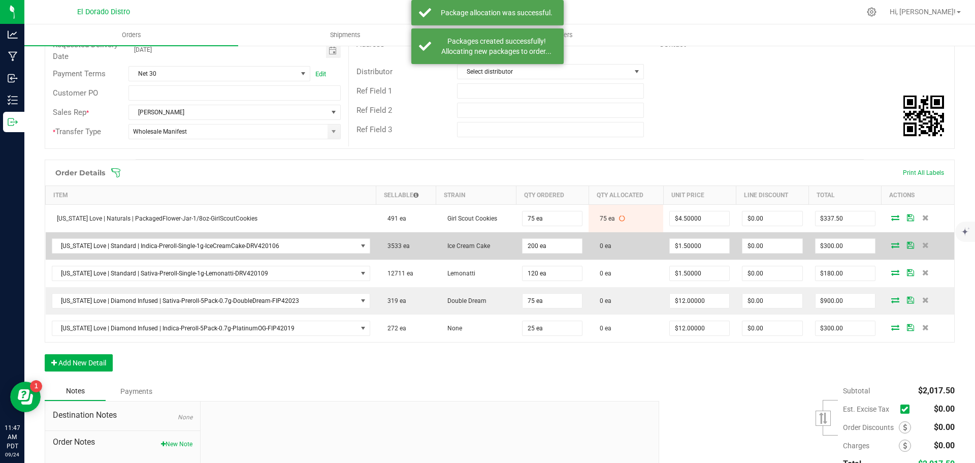
click at [891, 243] on icon at bounding box center [895, 245] width 8 height 6
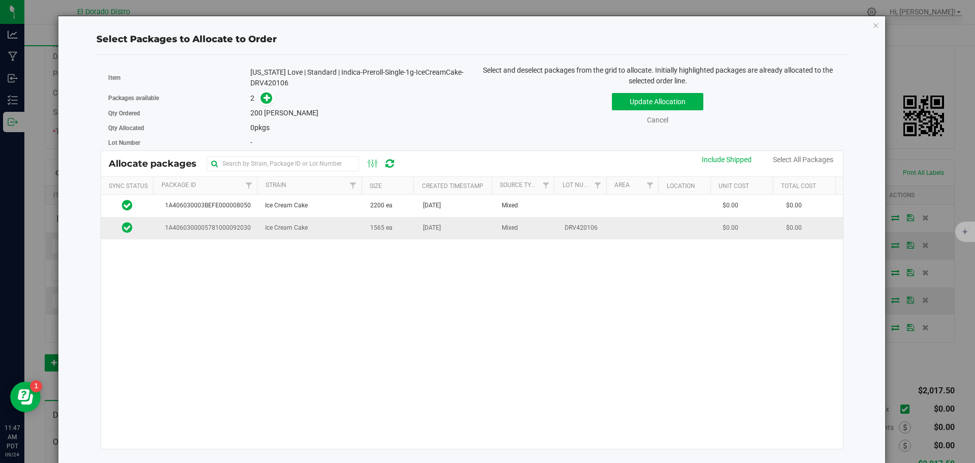
click at [406, 234] on td "1565 ea" at bounding box center [390, 228] width 53 height 22
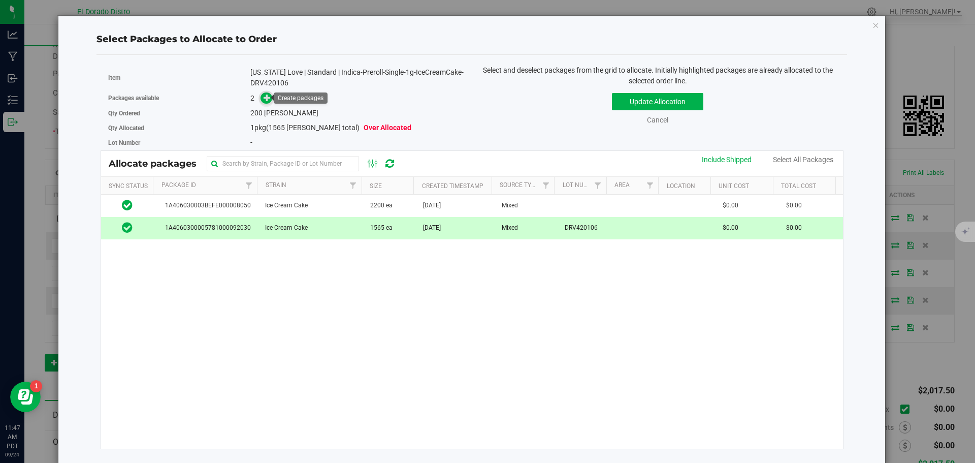
click at [264, 97] on icon at bounding box center [267, 97] width 7 height 7
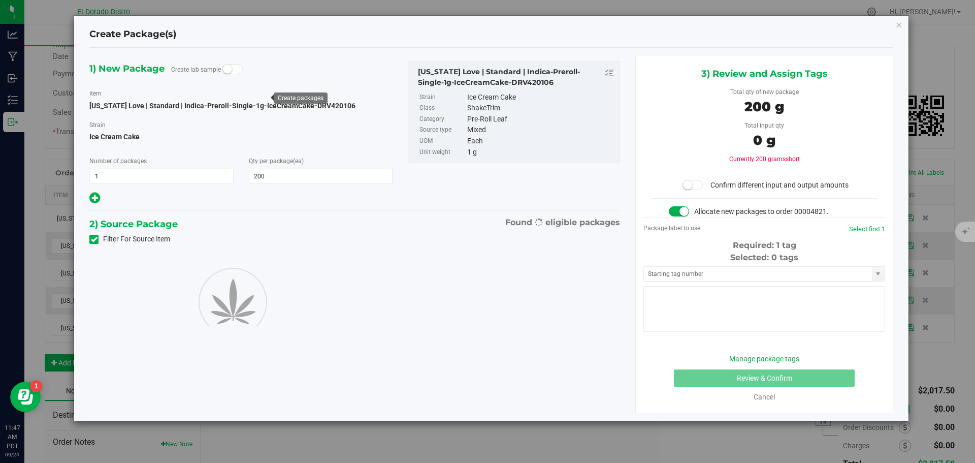
type input "200"
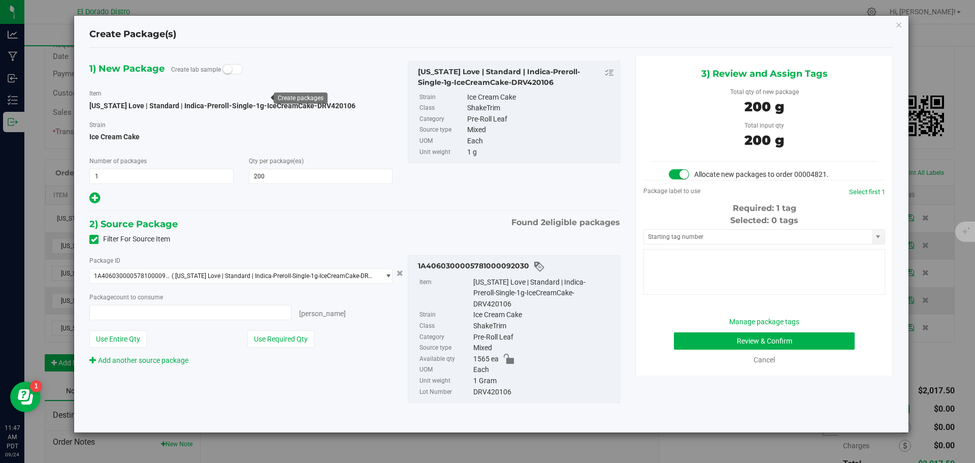
type input "200 ea"
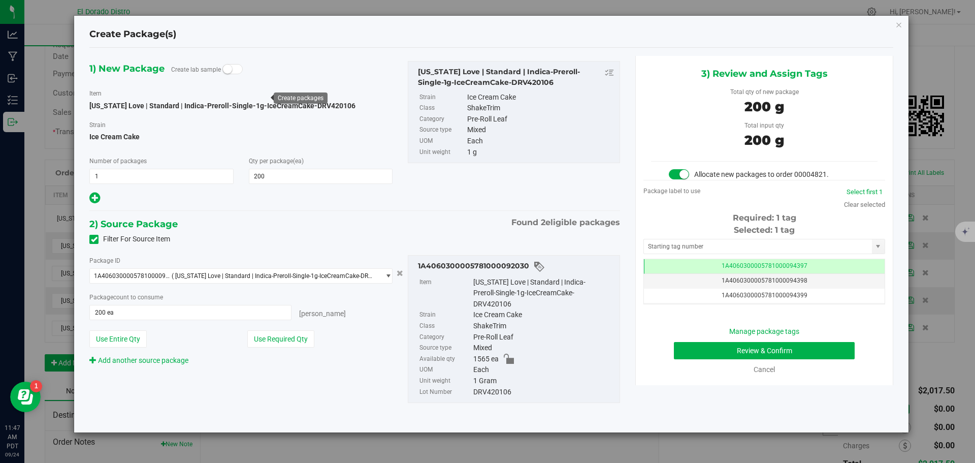
scroll to position [0, -1]
click at [681, 351] on button "Review & Confirm" at bounding box center [764, 350] width 181 height 17
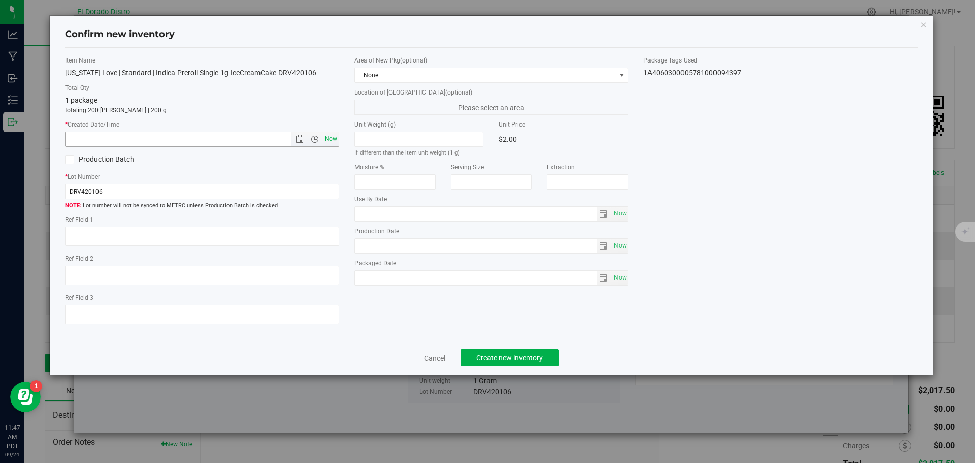
click at [334, 142] on span "Now" at bounding box center [330, 138] width 17 height 15
type input "9/24/2025 11:47 AM"
click at [499, 359] on span "Create new inventory" at bounding box center [509, 357] width 67 height 8
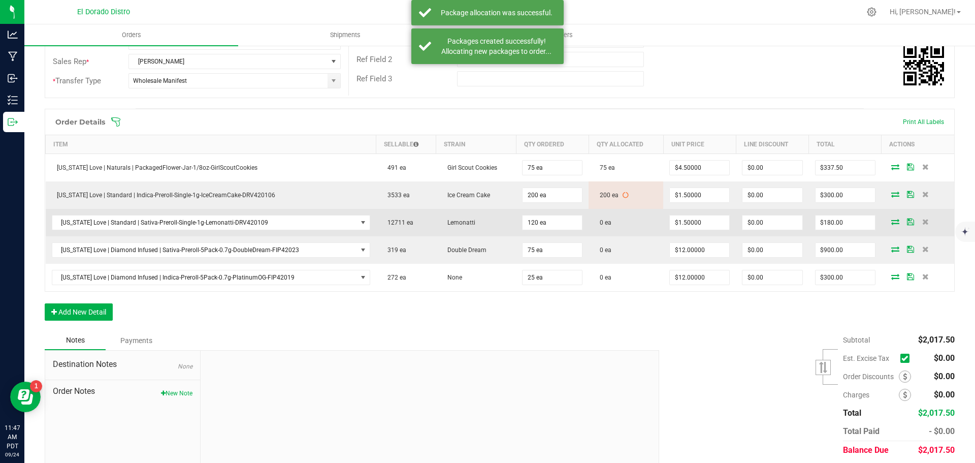
click at [891, 221] on icon at bounding box center [895, 221] width 8 height 6
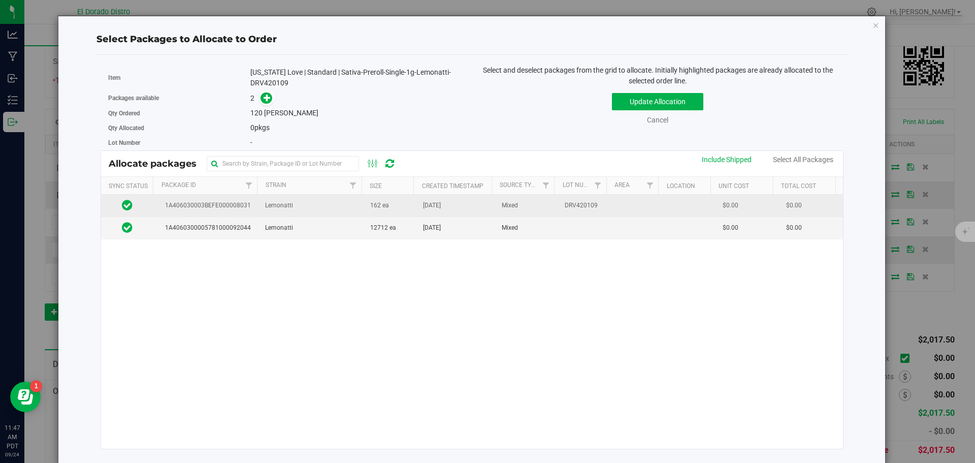
click at [343, 210] on td "Lemonatti" at bounding box center [311, 205] width 105 height 22
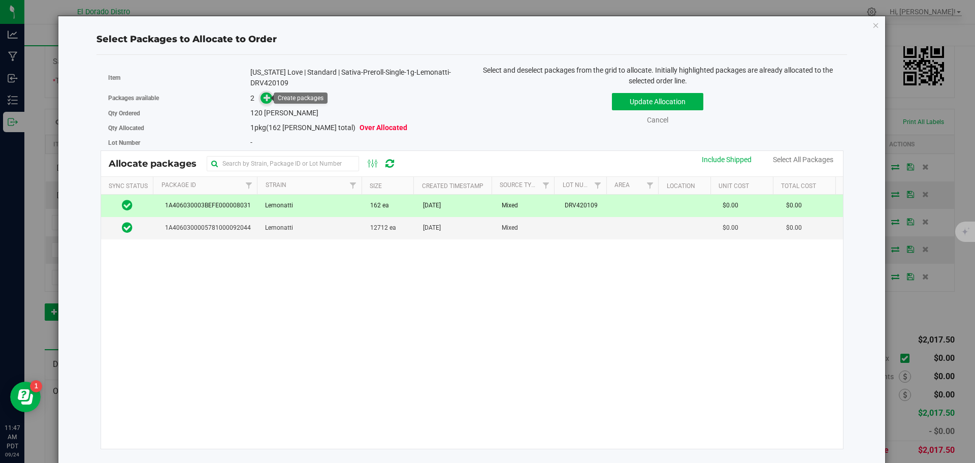
click at [265, 97] on icon at bounding box center [267, 97] width 7 height 7
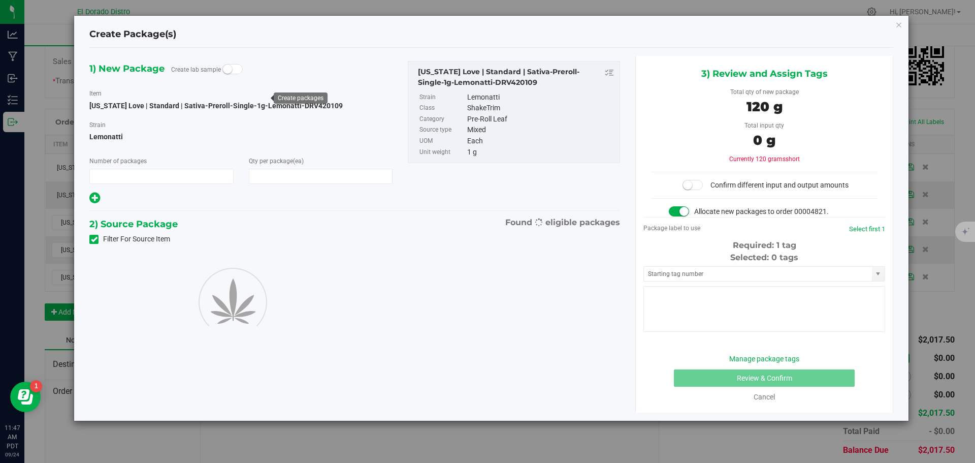
type input "1"
type input "120"
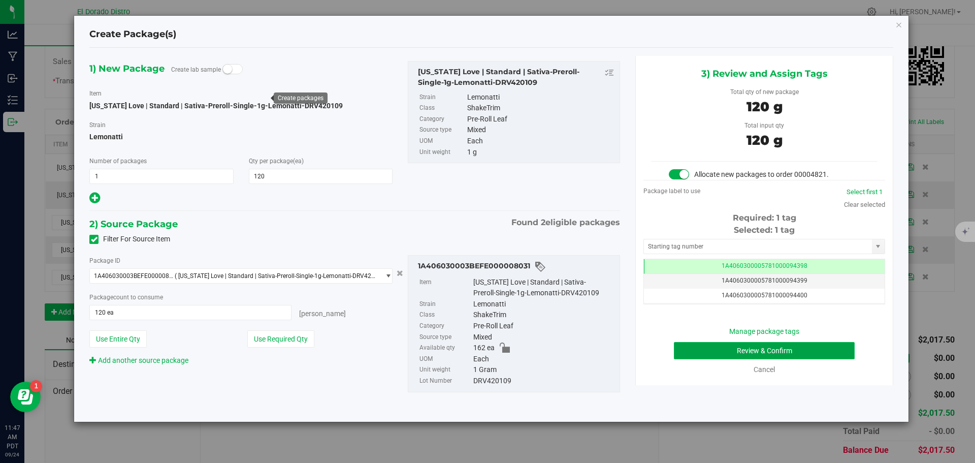
click at [731, 345] on button "Review & Confirm" at bounding box center [764, 350] width 181 height 17
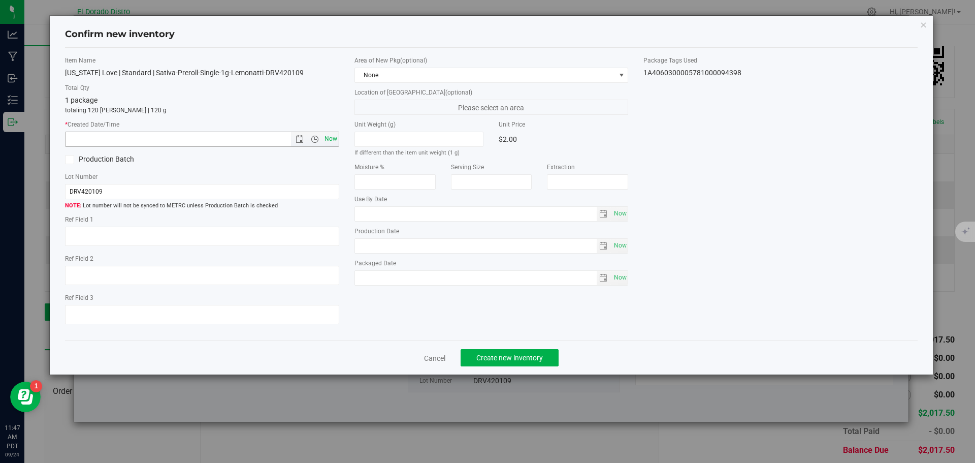
click at [334, 136] on span "Now" at bounding box center [330, 138] width 17 height 15
type input "9/24/2025 11:47 AM"
click at [506, 356] on span "Create new inventory" at bounding box center [509, 357] width 67 height 8
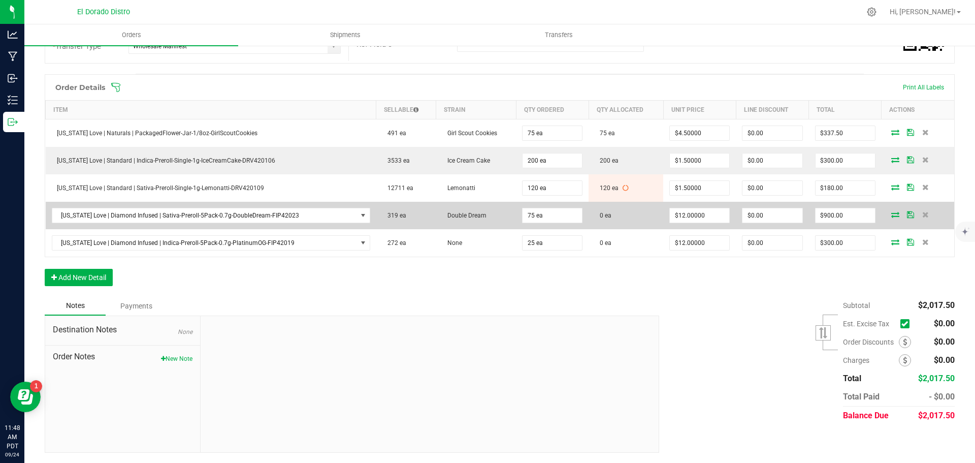
click at [891, 215] on icon at bounding box center [895, 214] width 8 height 6
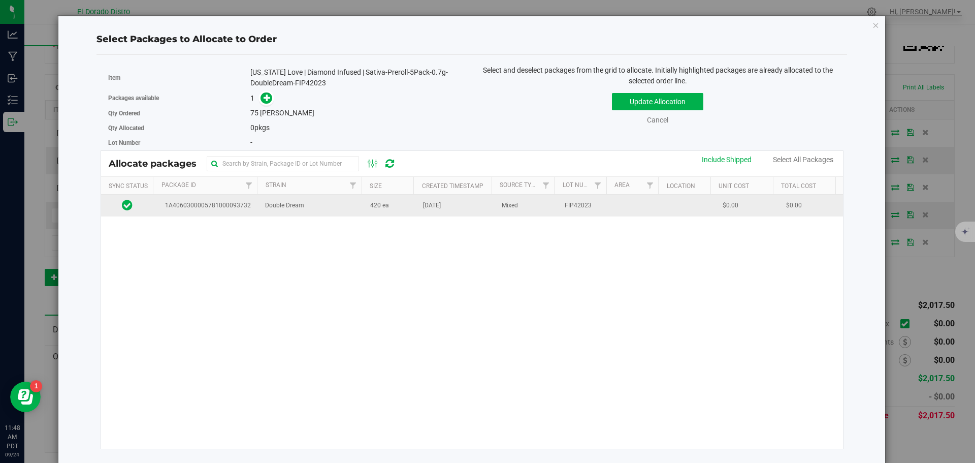
click at [423, 208] on span "[DATE]" at bounding box center [432, 206] width 18 height 10
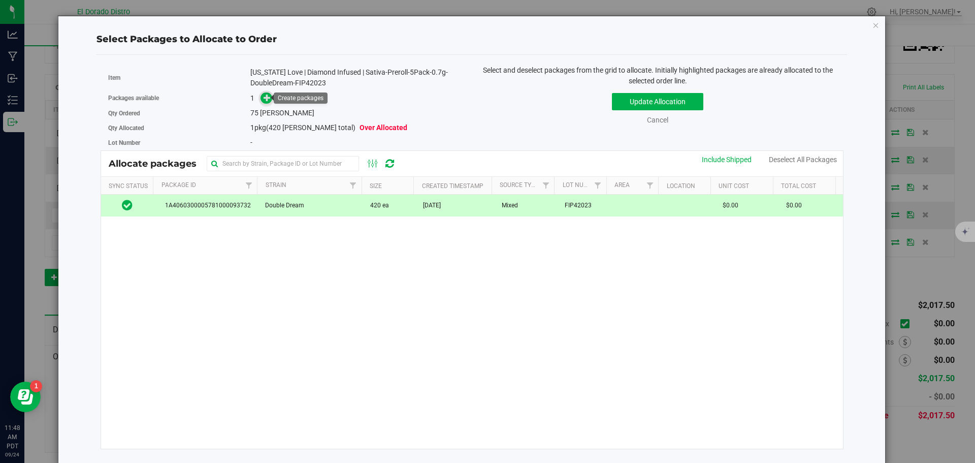
click at [261, 95] on span at bounding box center [266, 98] width 12 height 12
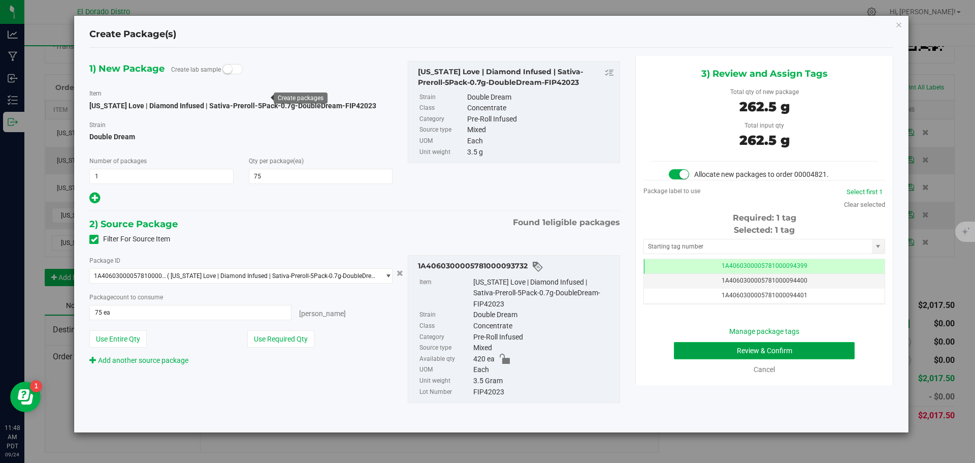
click at [684, 348] on button "Review & Confirm" at bounding box center [764, 350] width 181 height 17
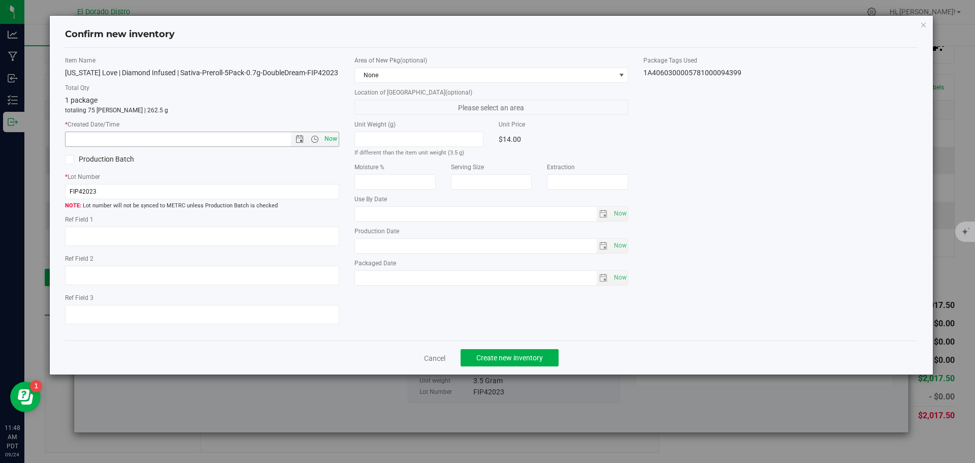
click at [332, 137] on span "Now" at bounding box center [330, 138] width 17 height 15
type input "9/24/2025 11:48 AM"
click at [496, 356] on span "Create new inventory" at bounding box center [509, 357] width 67 height 8
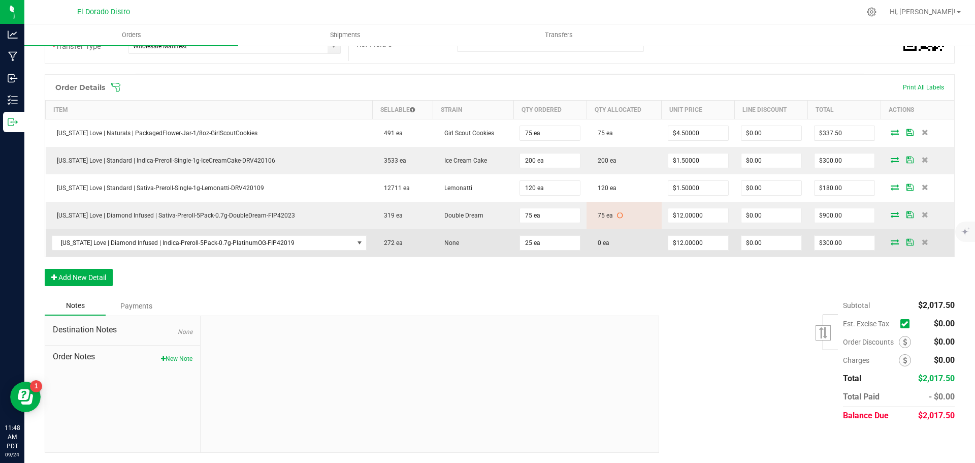
click at [891, 242] on icon at bounding box center [895, 242] width 8 height 6
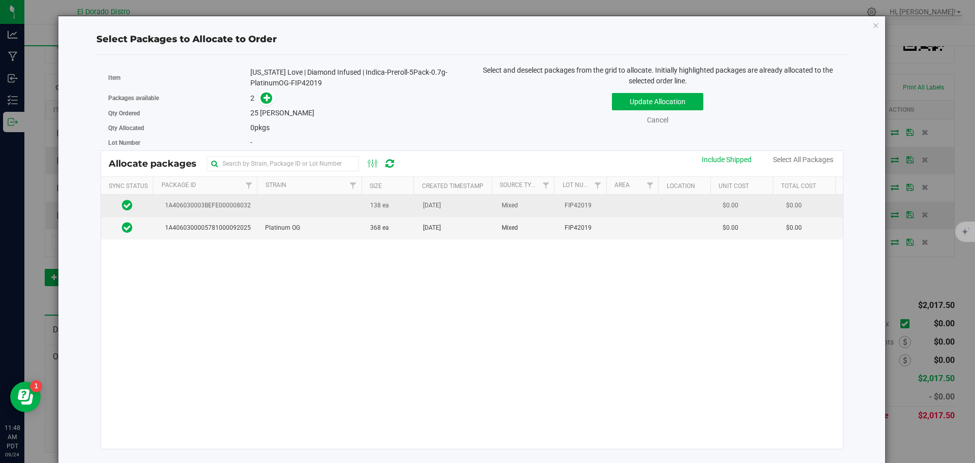
click at [390, 212] on td "138 ea" at bounding box center [390, 205] width 53 height 22
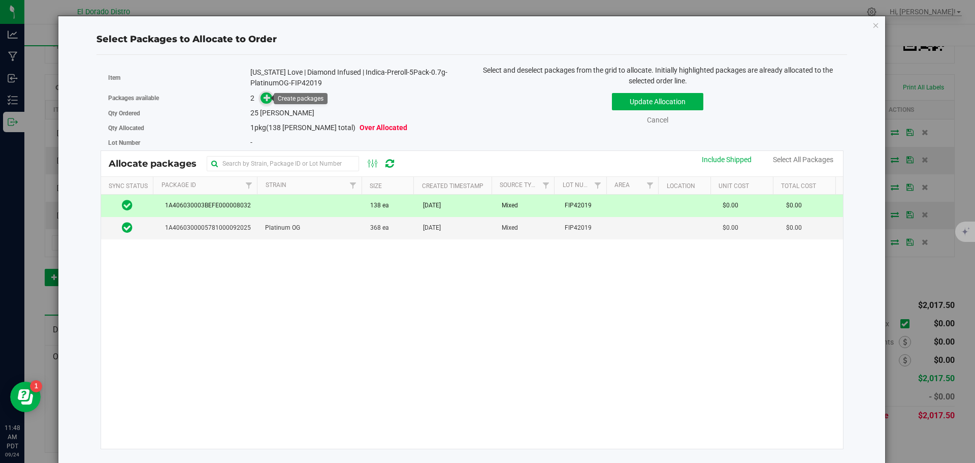
click at [264, 100] on icon at bounding box center [267, 97] width 7 height 7
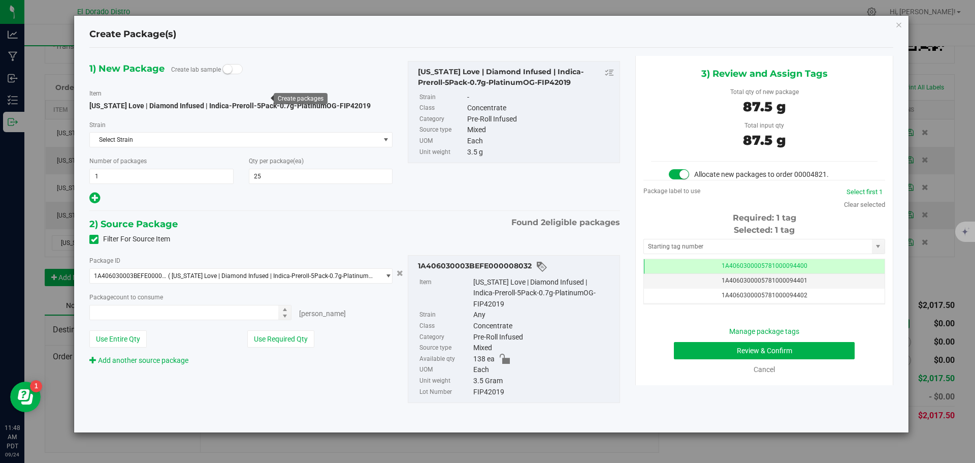
type input "25 ea"
click at [687, 349] on button "Review & Confirm" at bounding box center [764, 350] width 181 height 17
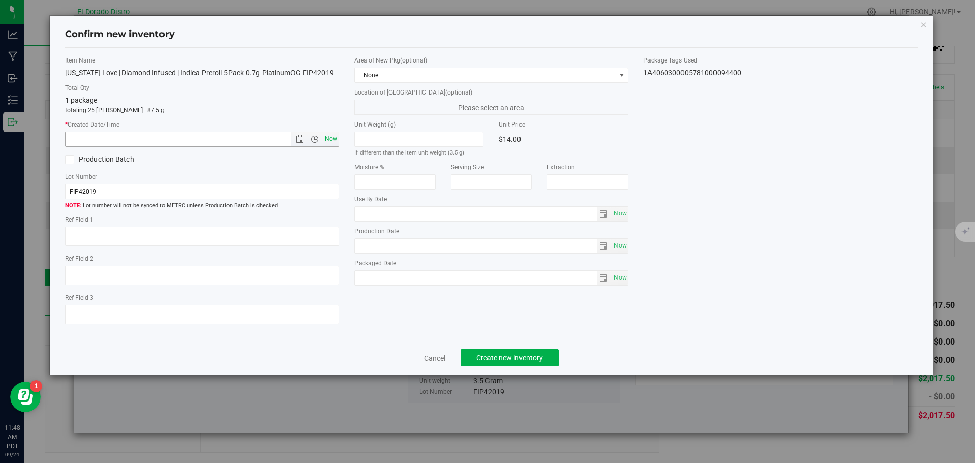
click at [329, 137] on span "Now" at bounding box center [330, 138] width 17 height 15
type input "9/24/2025 11:48 AM"
click at [473, 354] on button "Create new inventory" at bounding box center [510, 357] width 98 height 17
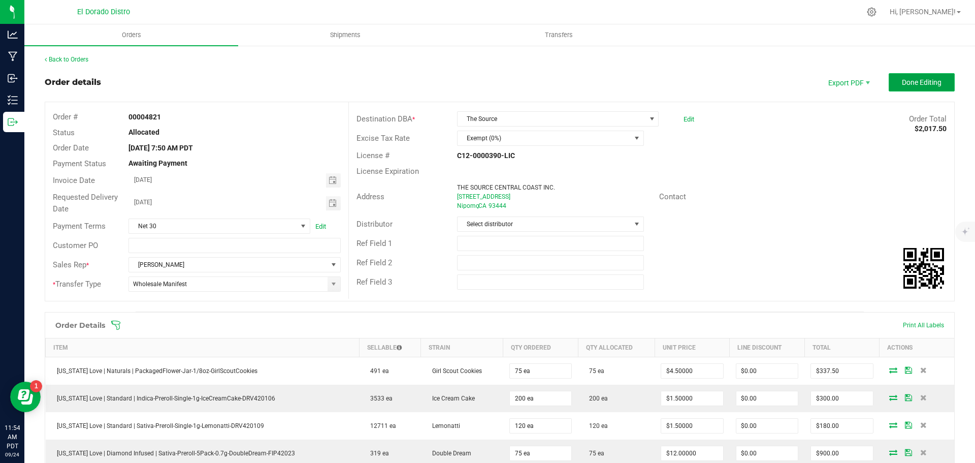
drag, startPoint x: 907, startPoint y: 85, endPoint x: 903, endPoint y: 91, distance: 6.9
click at [907, 85] on span "Done Editing" at bounding box center [922, 82] width 40 height 8
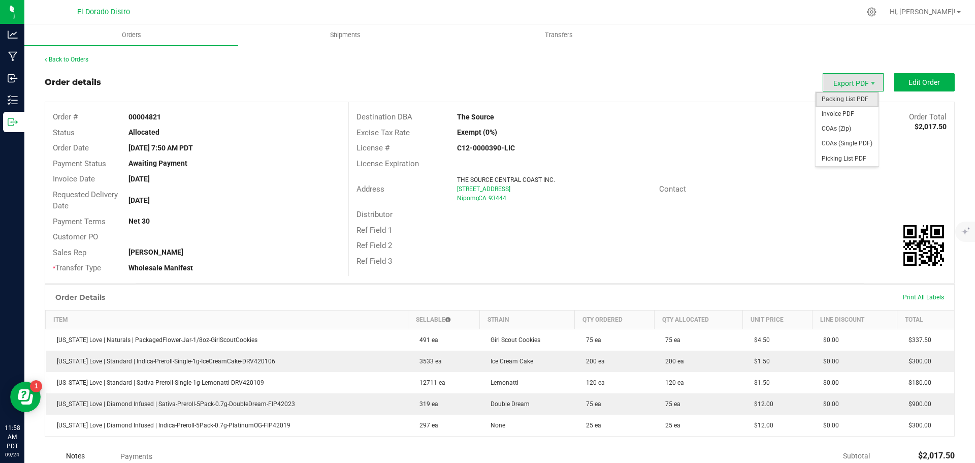
click at [847, 95] on span "Packing List PDF" at bounding box center [846, 99] width 63 height 15
